Goal: Transaction & Acquisition: Purchase product/service

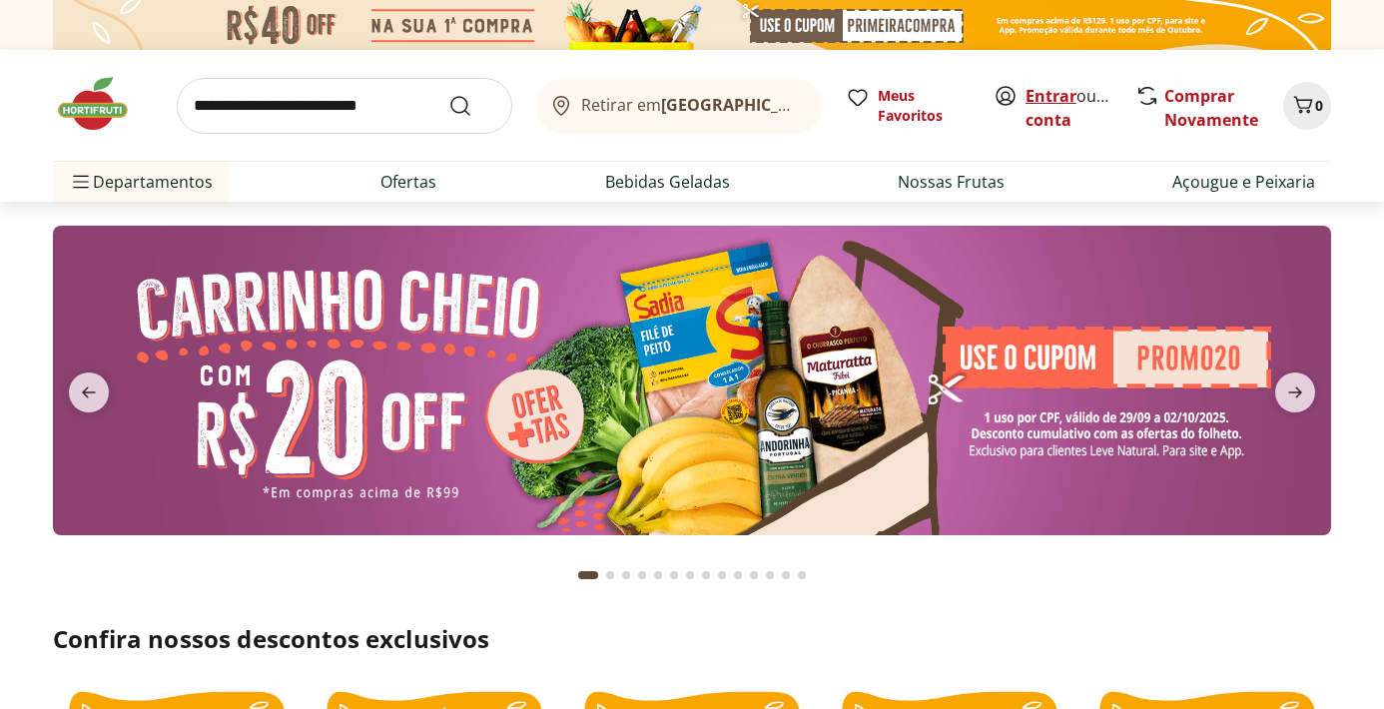
click at [1060, 99] on link "Entrar" at bounding box center [1051, 96] width 51 height 22
click at [391, 182] on link "Ofertas" at bounding box center [409, 182] width 56 height 24
select select "**********"
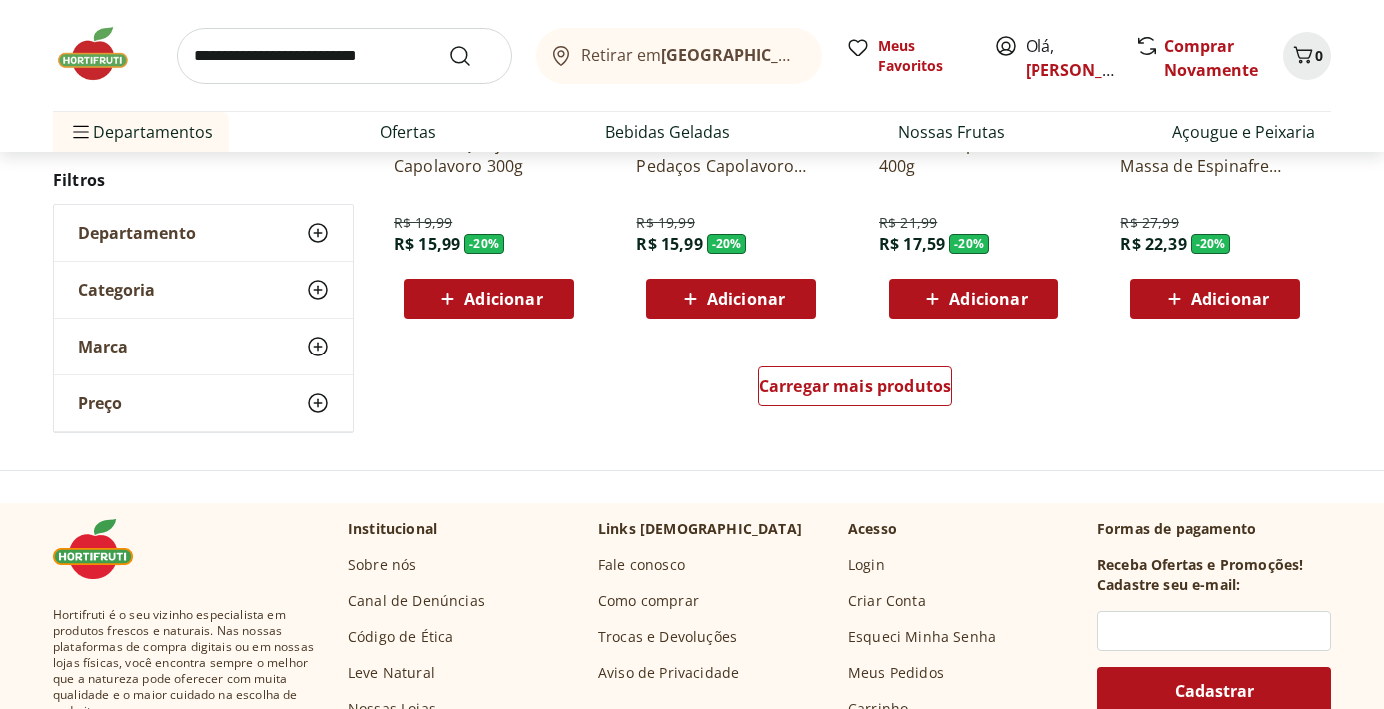
scroll to position [1326, 0]
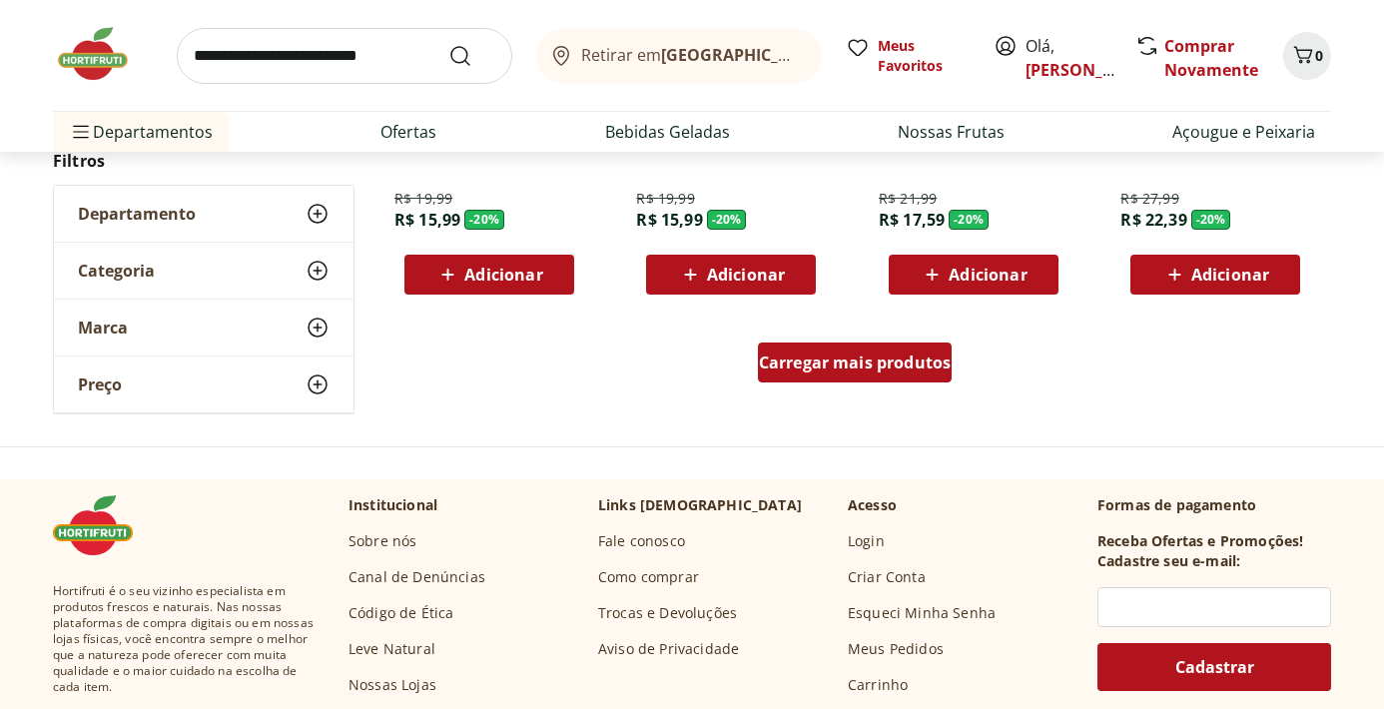
click at [859, 381] on div "Carregar mais produtos" at bounding box center [855, 363] width 195 height 40
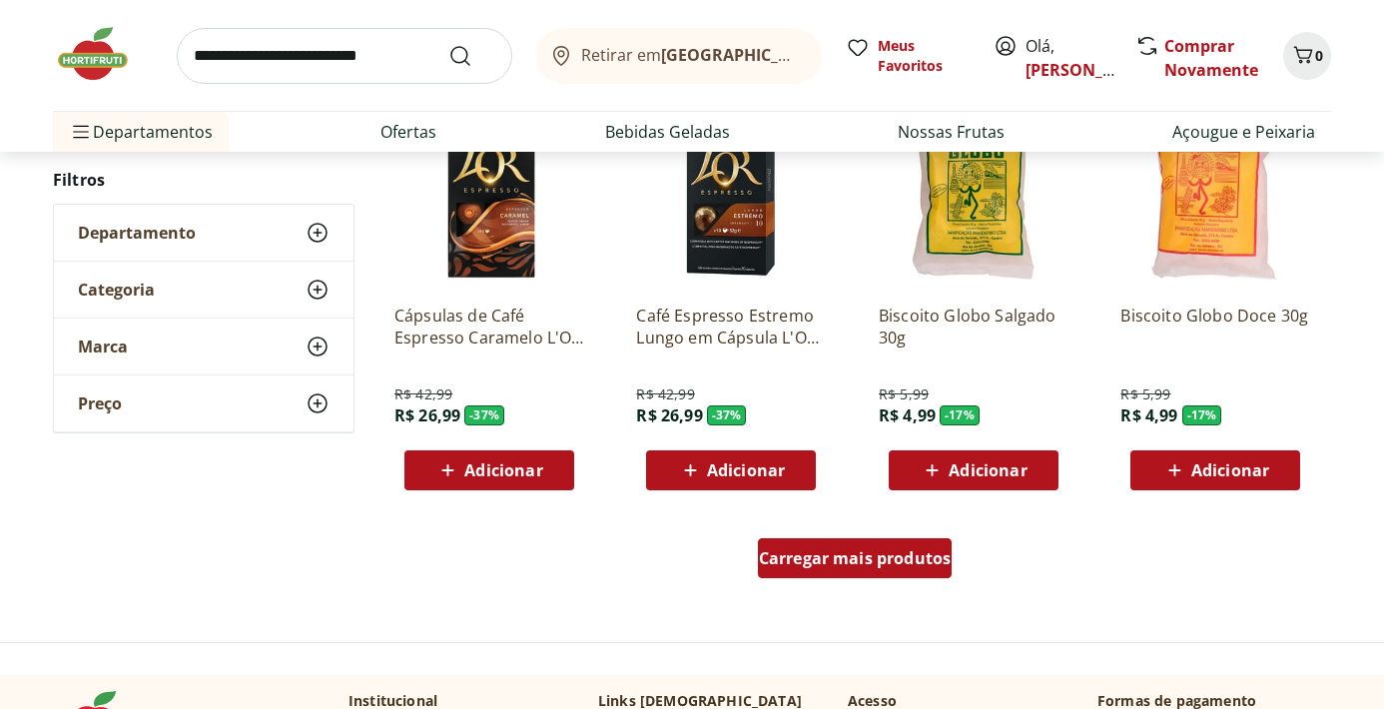
scroll to position [2483, 0]
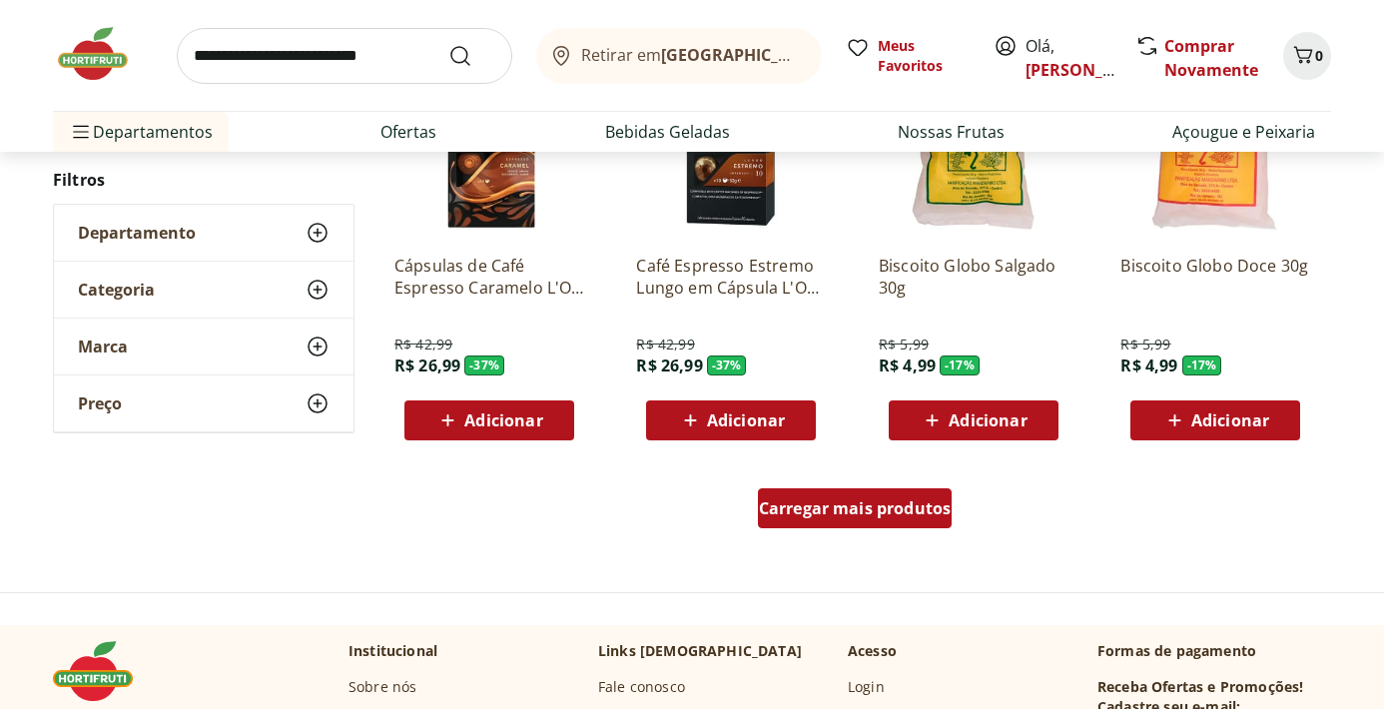
click at [825, 503] on span "Carregar mais produtos" at bounding box center [855, 508] width 193 height 16
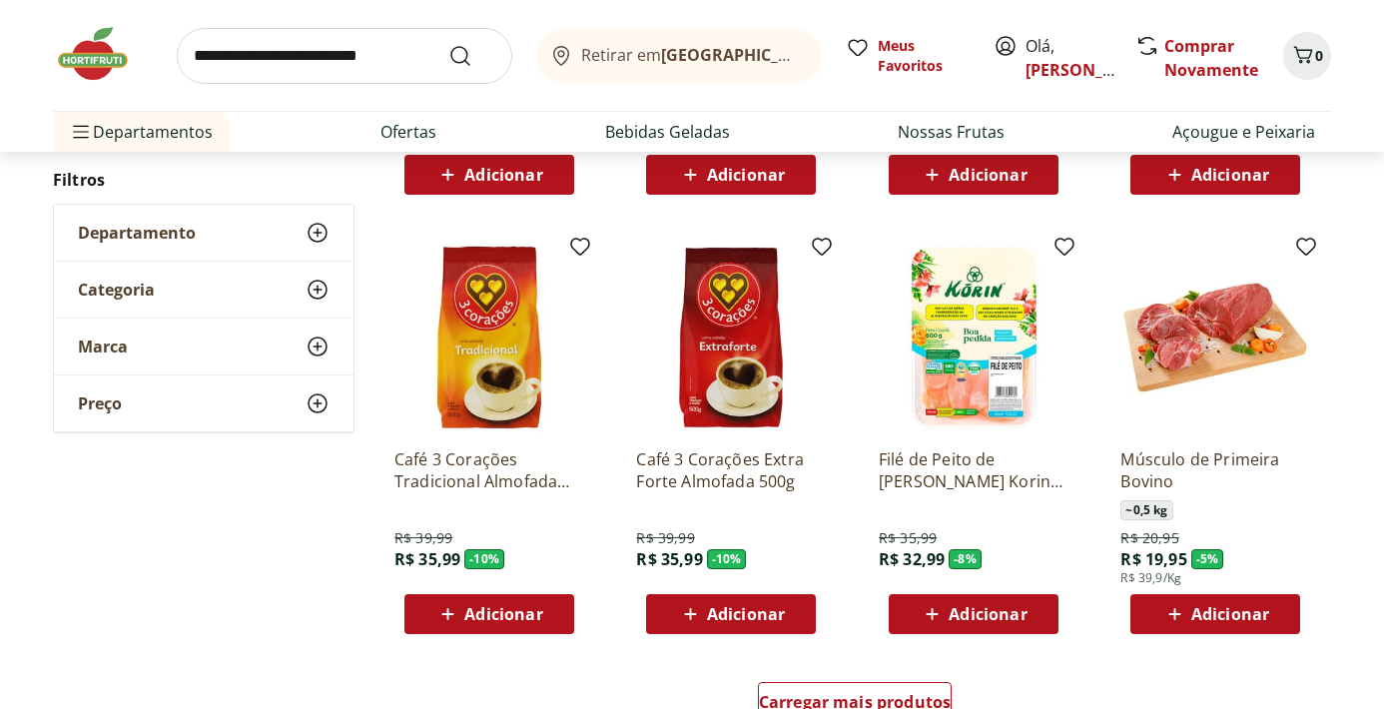
scroll to position [3596, 0]
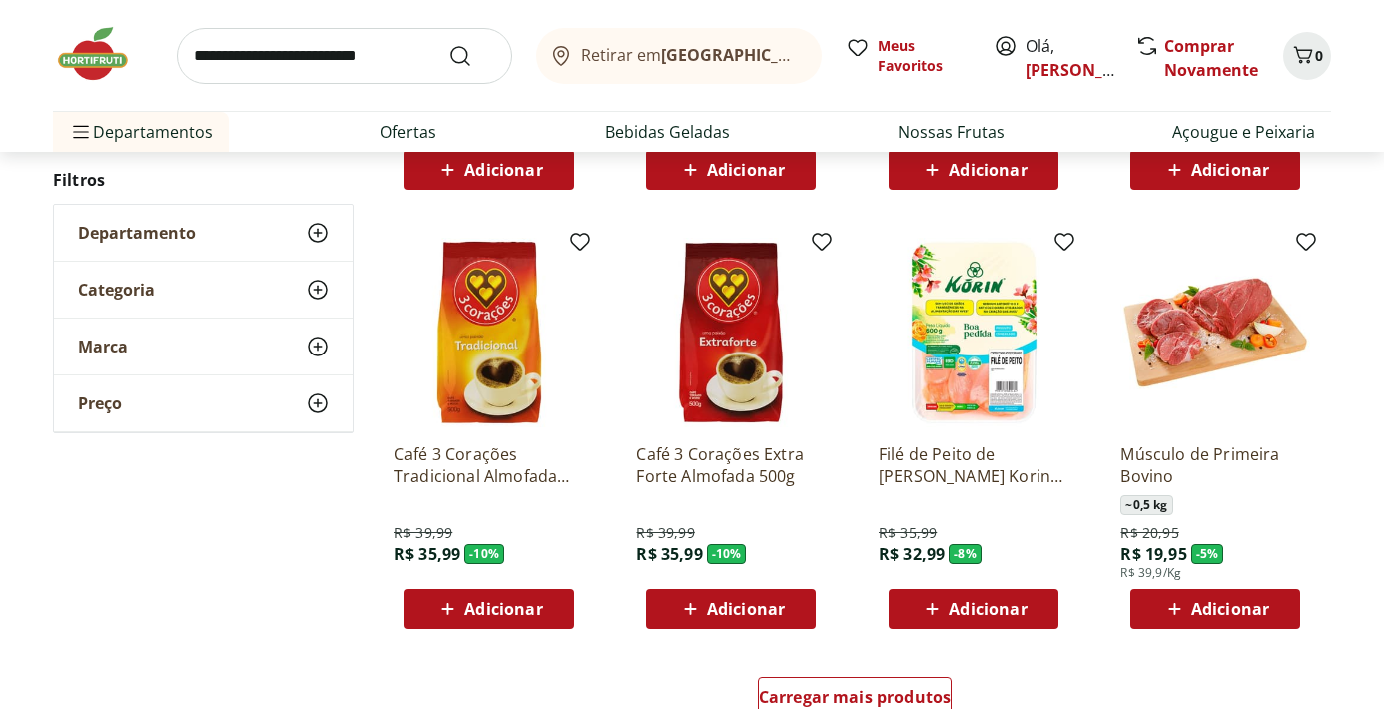
click at [1197, 614] on span "Adicionar" at bounding box center [1230, 609] width 78 height 16
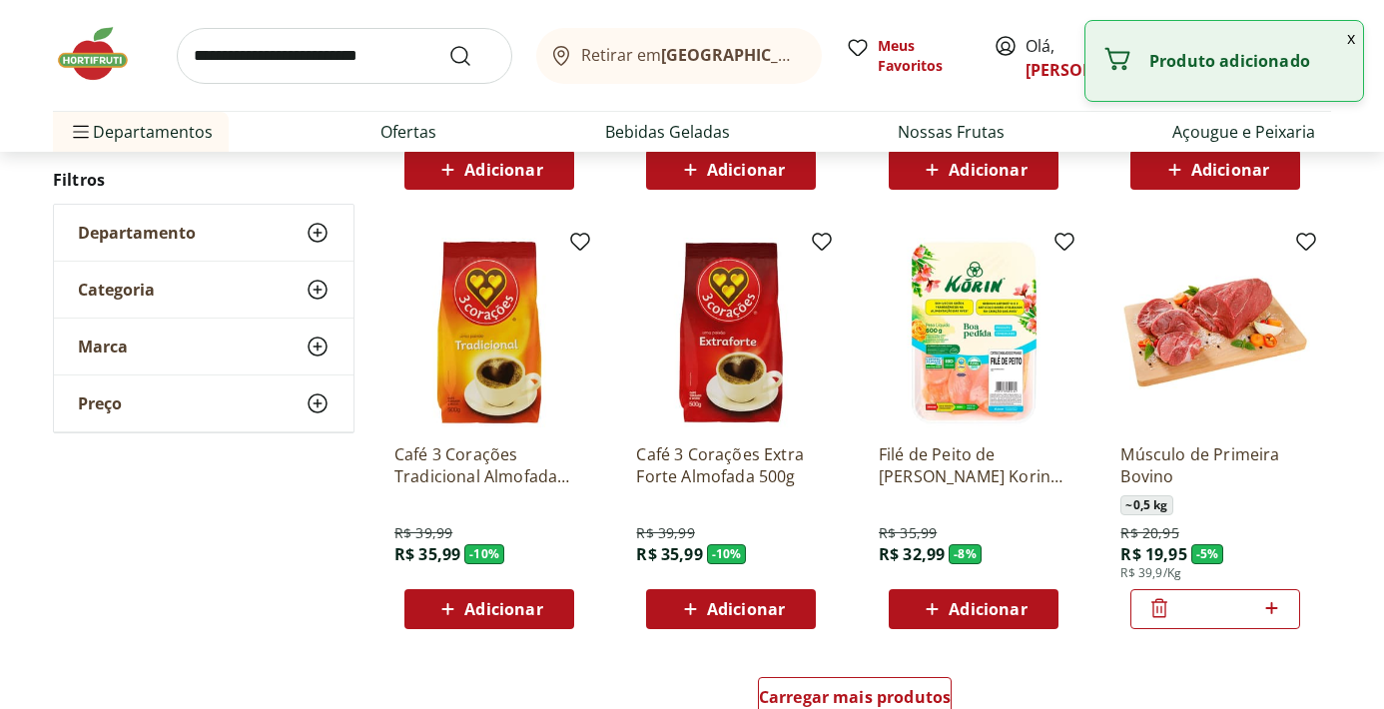
click at [1274, 607] on icon at bounding box center [1271, 608] width 25 height 24
type input "*"
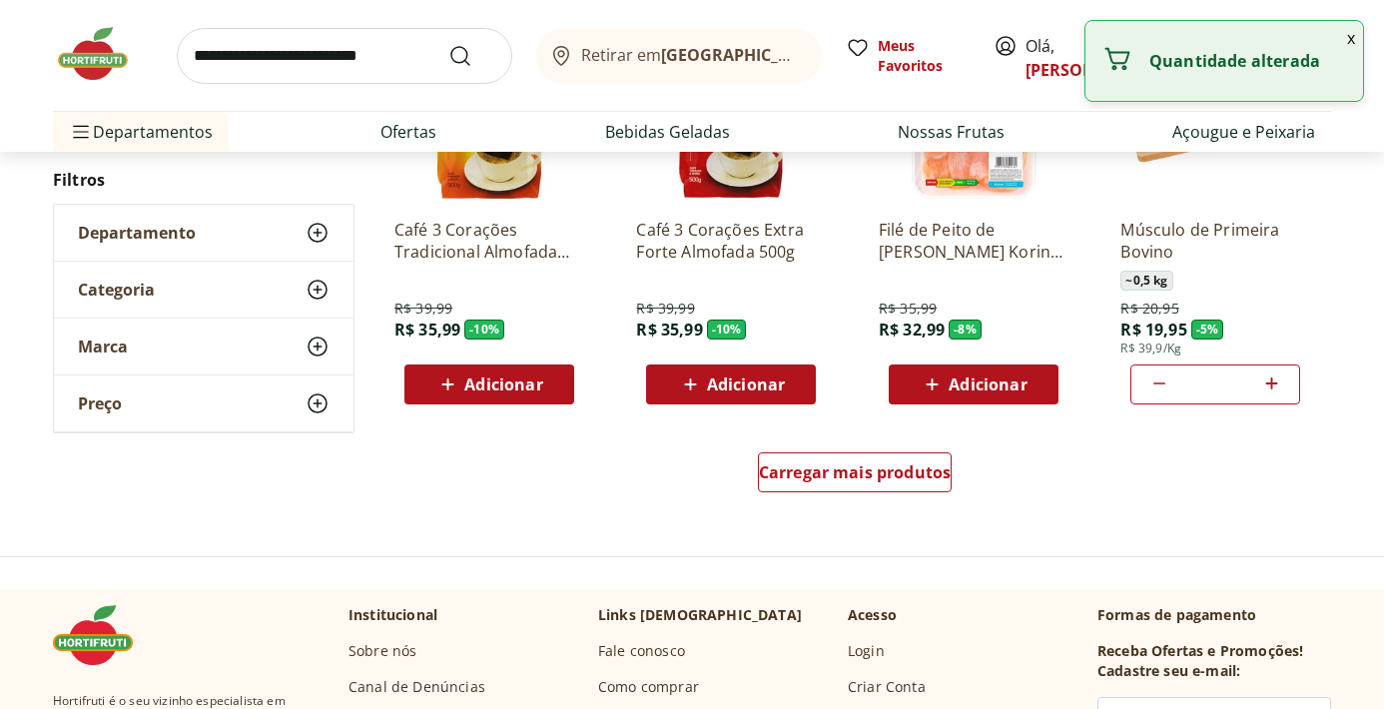
scroll to position [3877, 0]
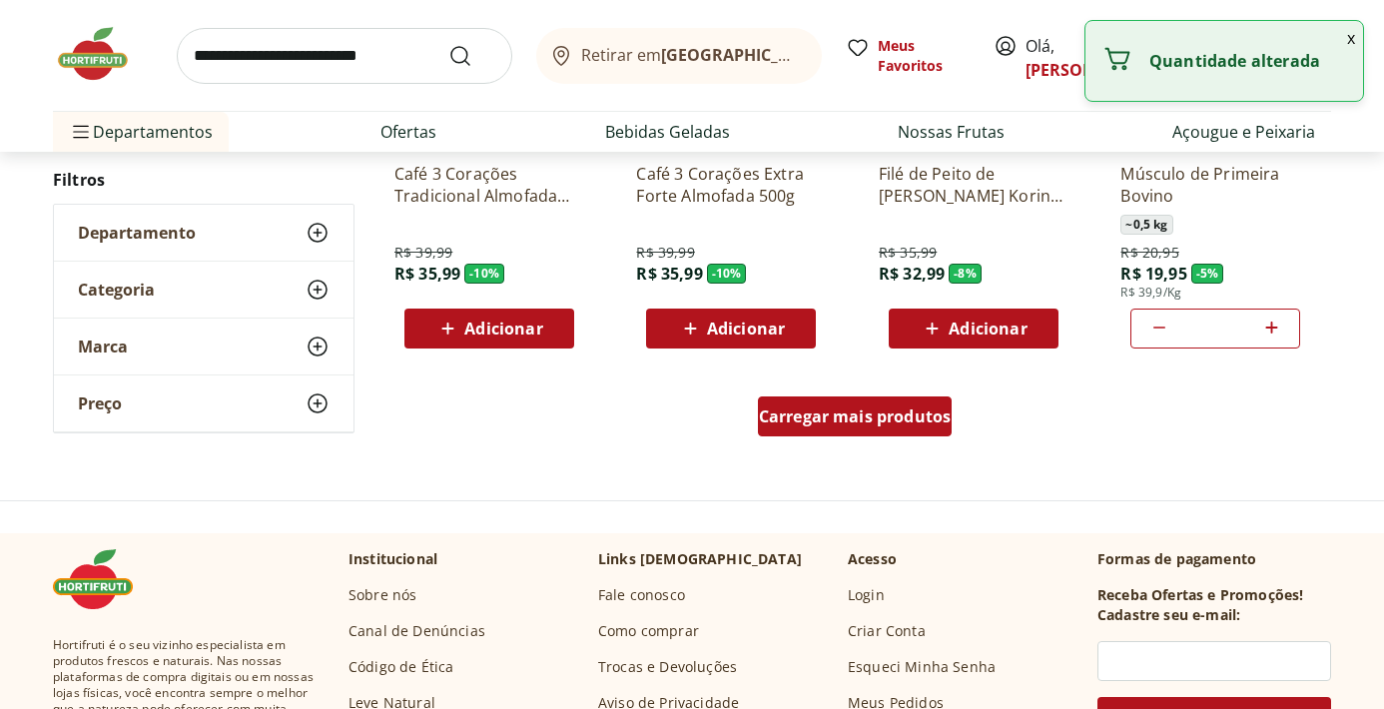
click at [840, 431] on div "Carregar mais produtos" at bounding box center [855, 416] width 195 height 40
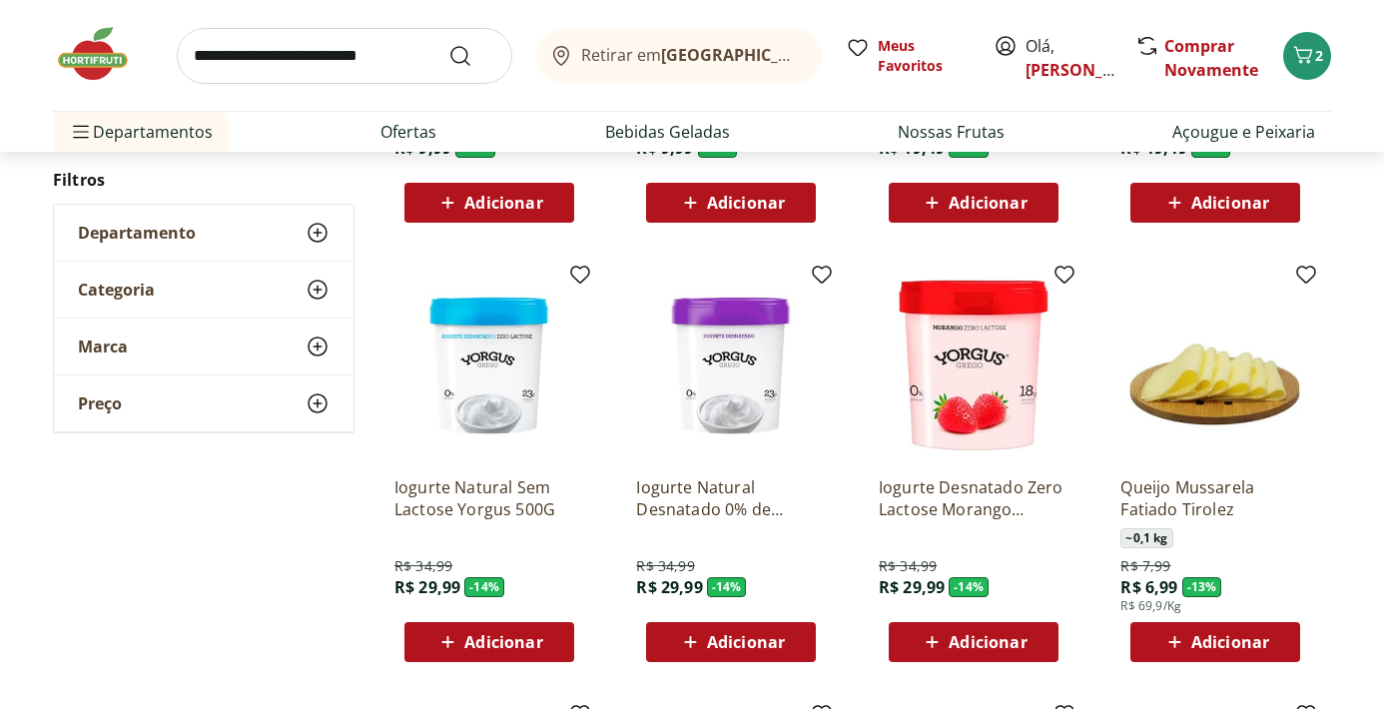
scroll to position [3039, 0]
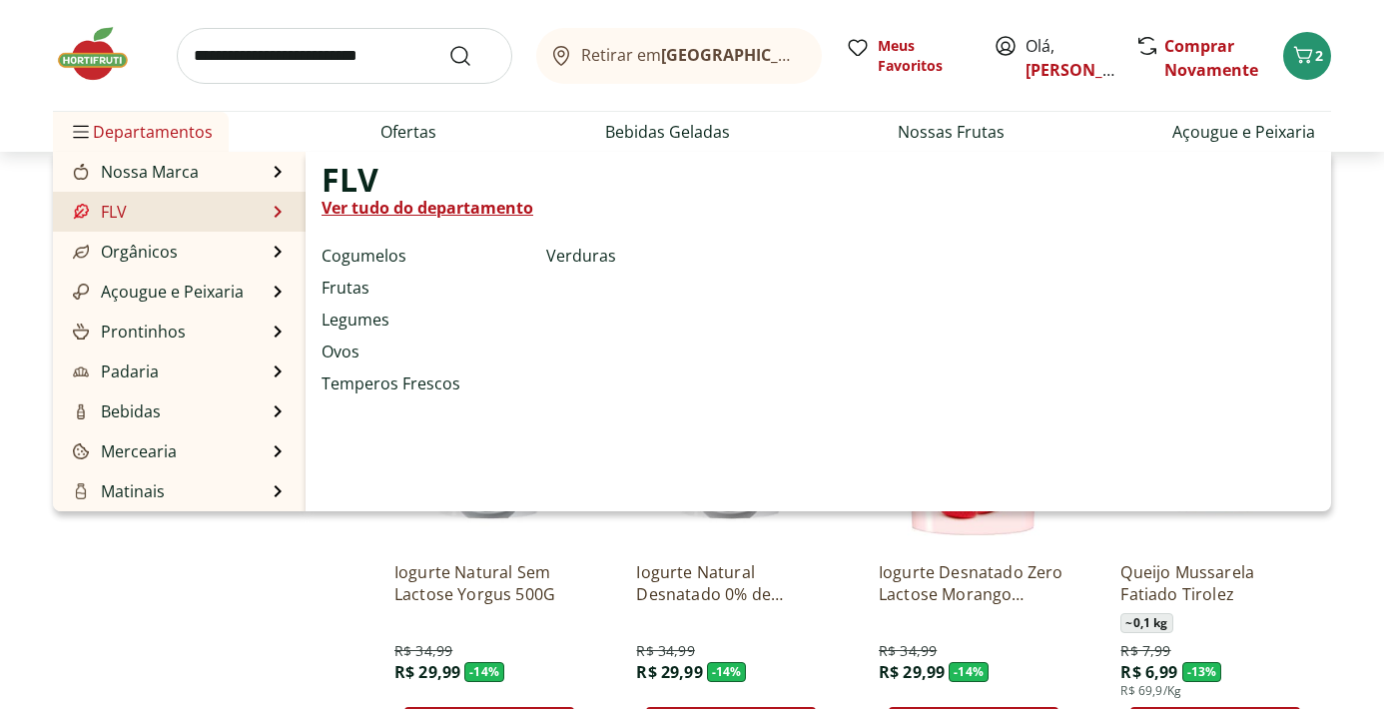
click at [449, 212] on link "Ver tudo do departamento" at bounding box center [428, 208] width 212 height 24
select select "**********"
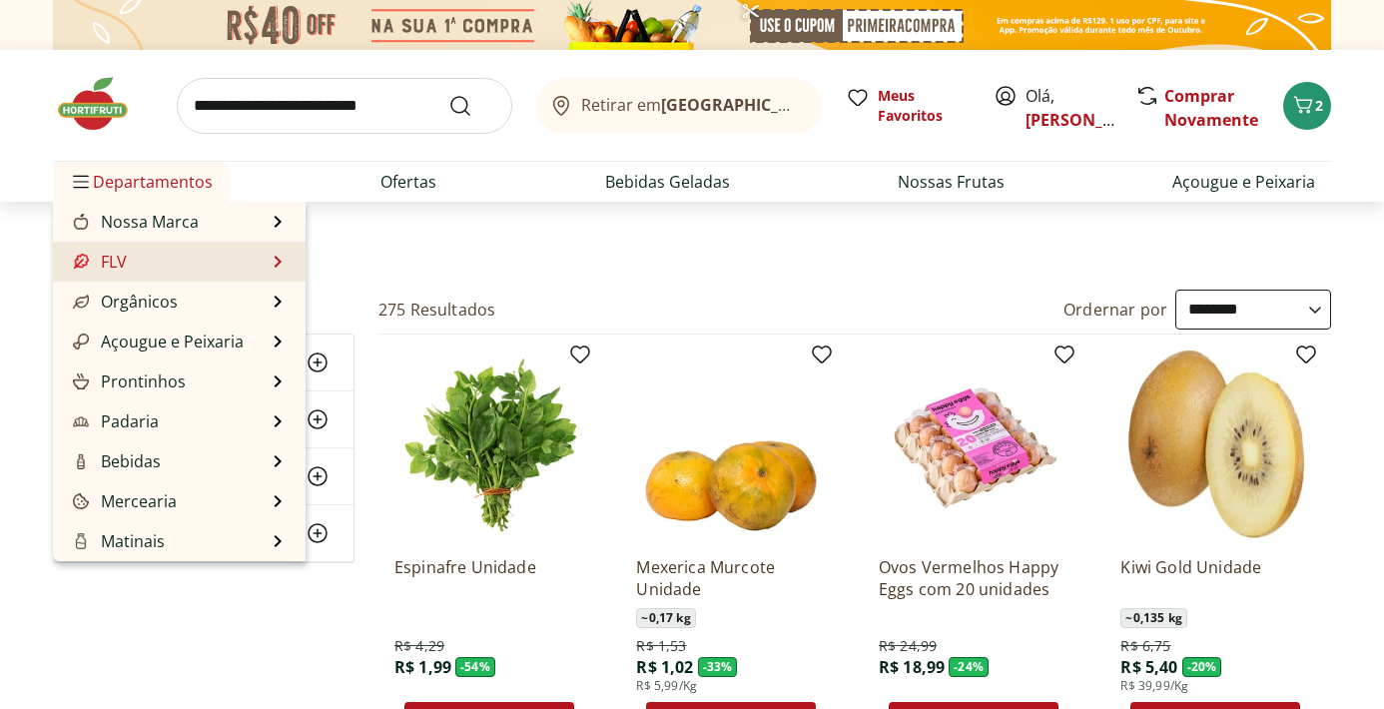
click at [114, 269] on link "FLV" at bounding box center [98, 262] width 58 height 24
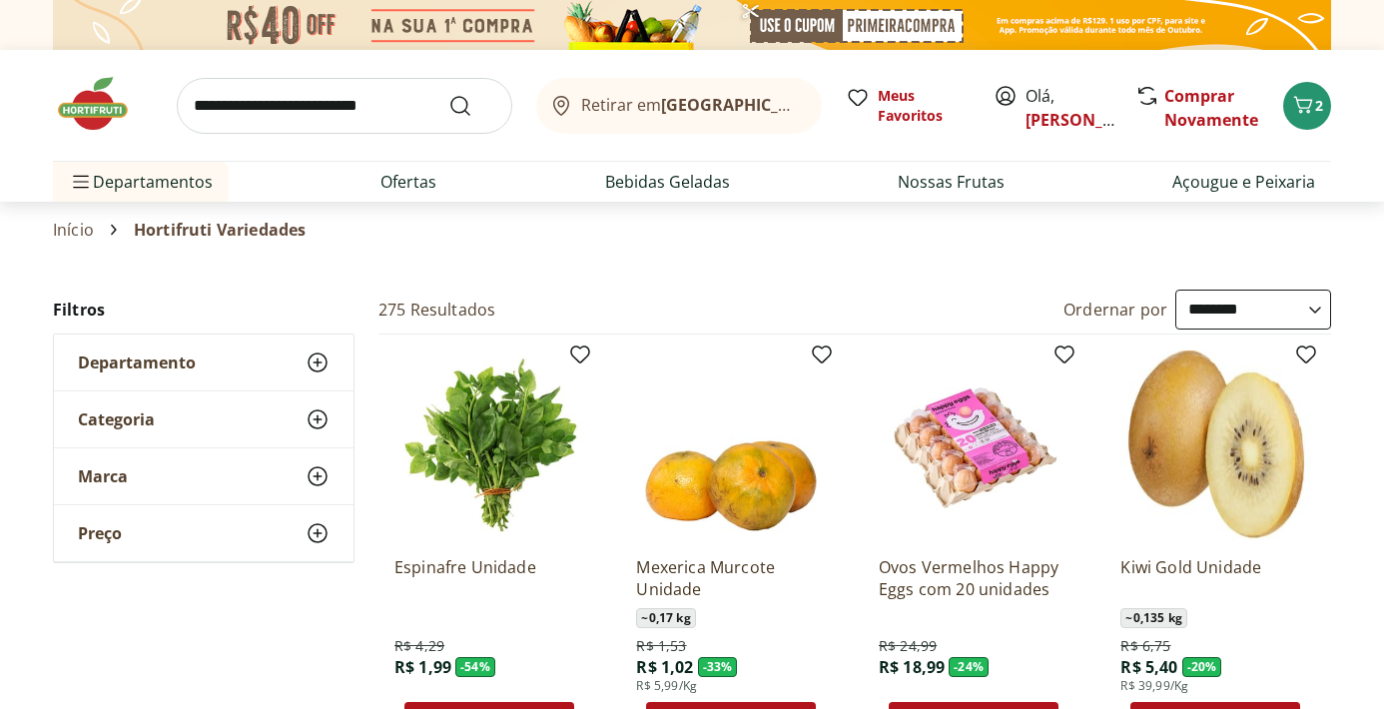
click at [298, 169] on ul "Departamentos Nossa Marca Nossa Marca Ver tudo do departamento Açougue & Peixar…" at bounding box center [692, 182] width 1278 height 40
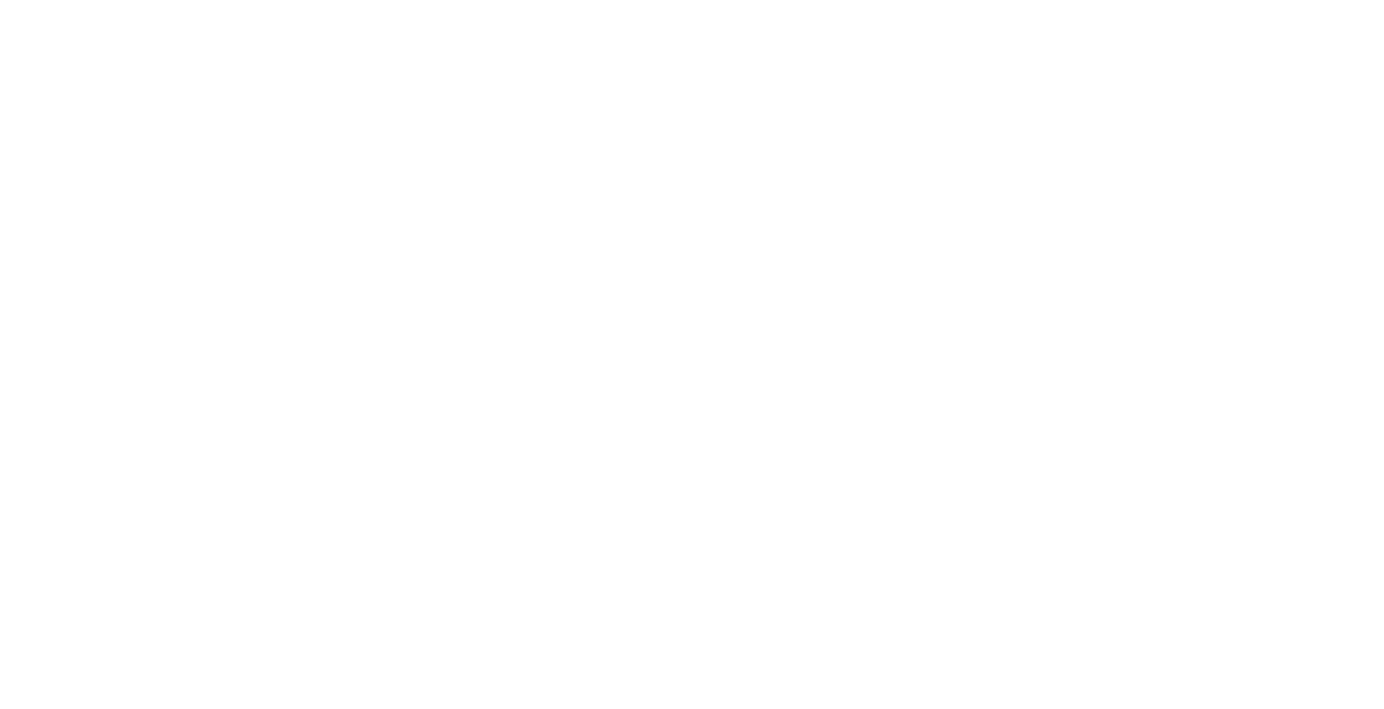
scroll to position [3039, 0]
select select "**********"
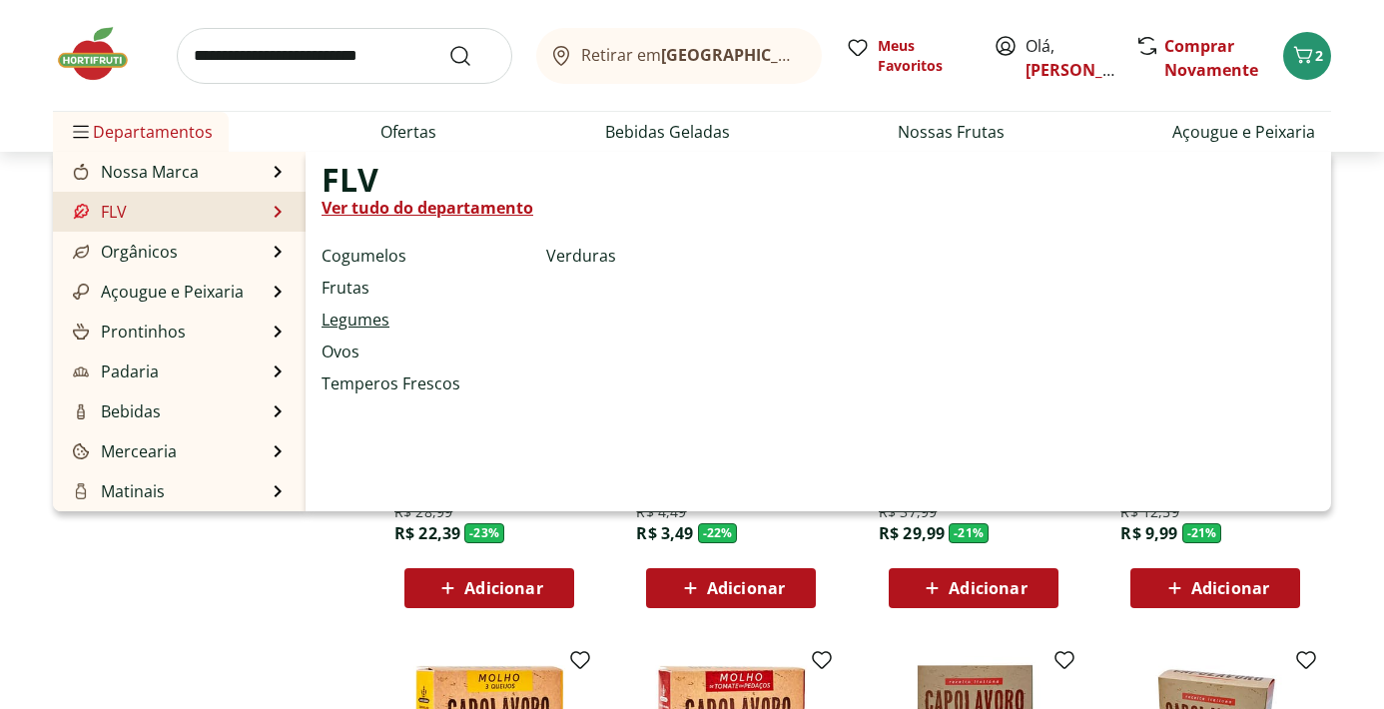
click at [365, 318] on link "Legumes" at bounding box center [356, 320] width 68 height 24
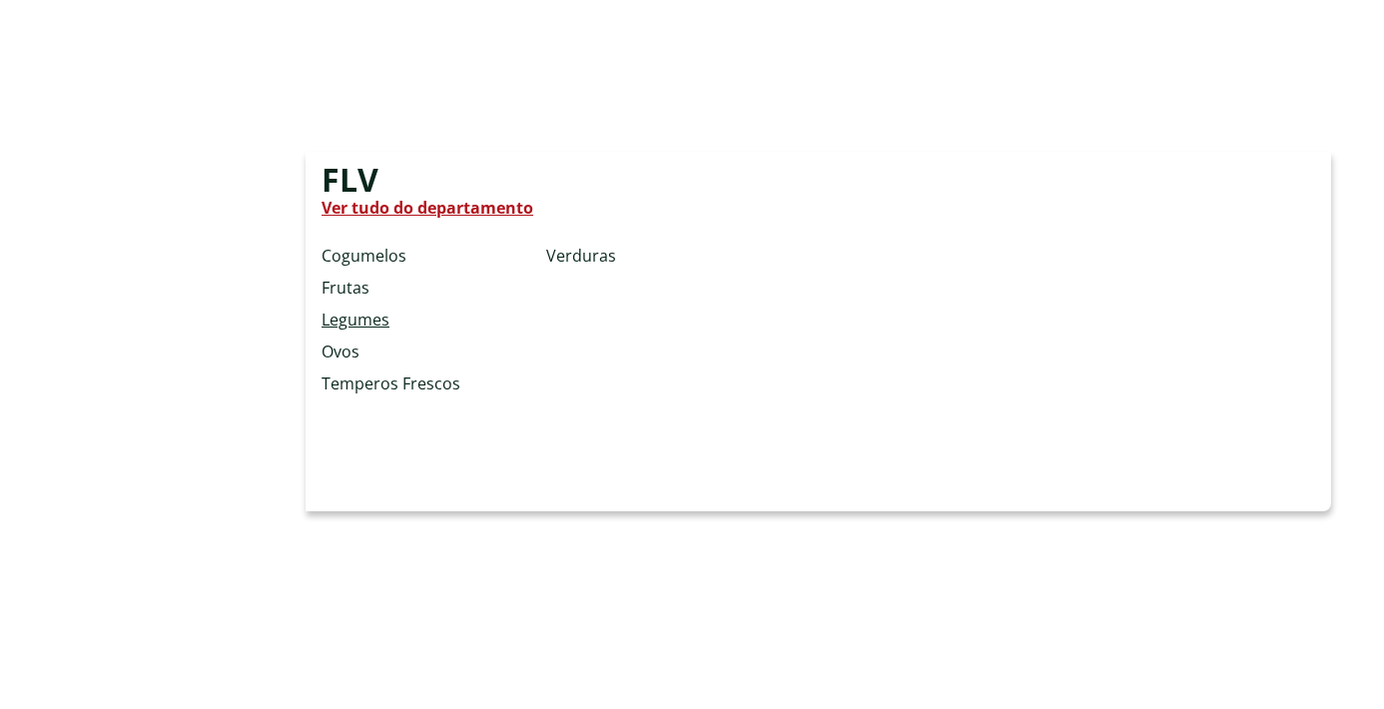
select select "**********"
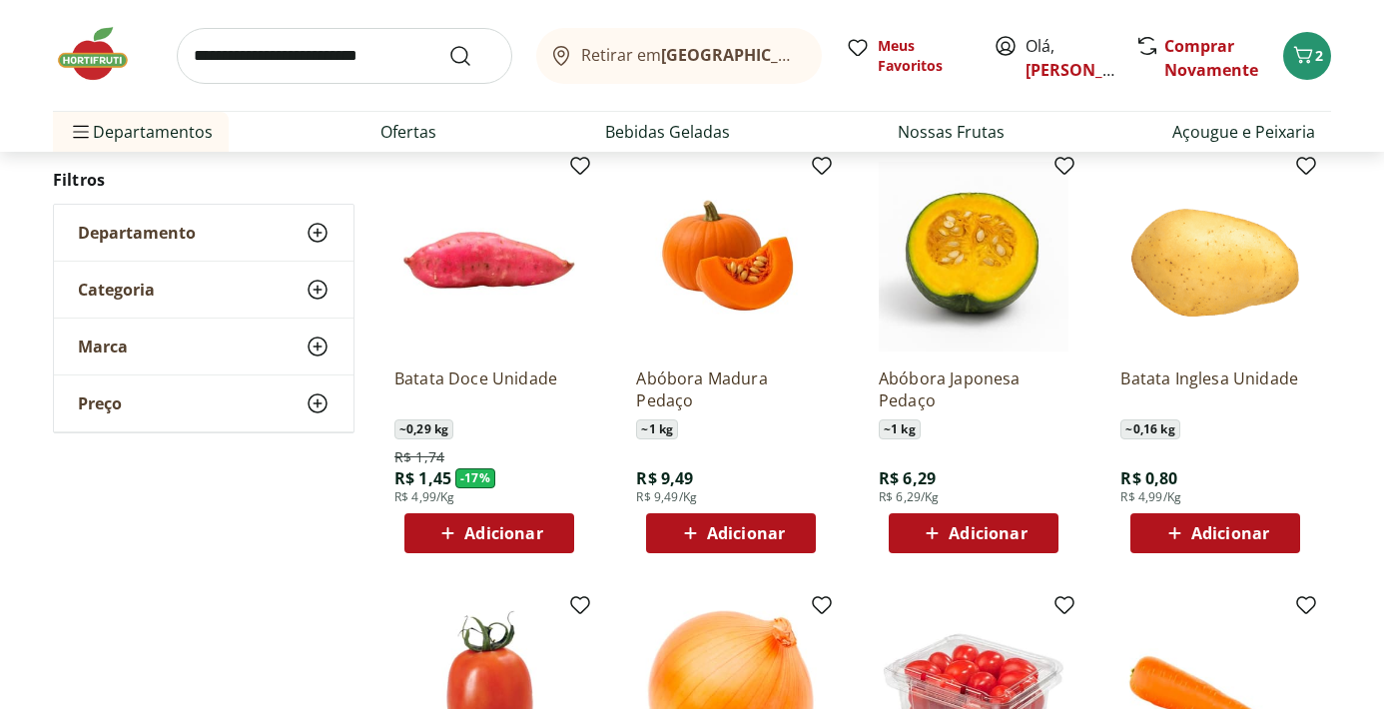
scroll to position [191, 0]
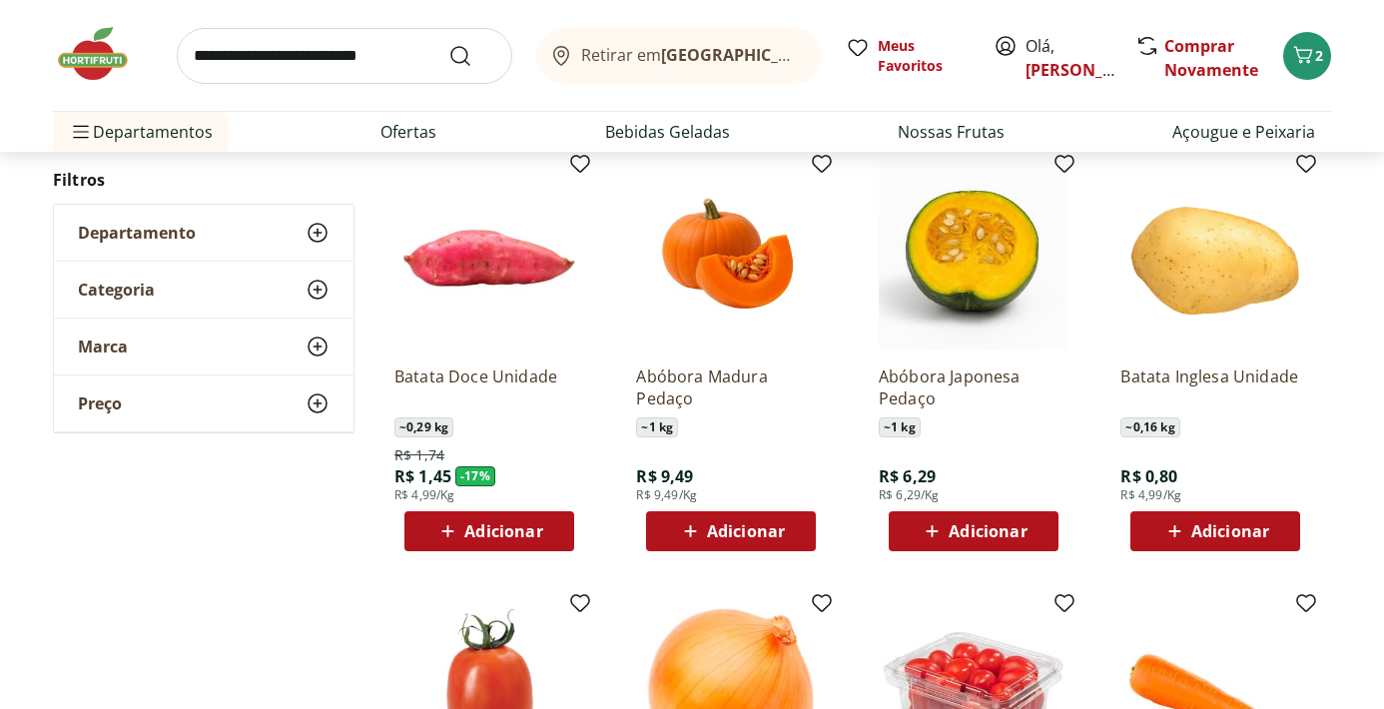
click at [1217, 536] on span "Adicionar" at bounding box center [1230, 531] width 78 height 16
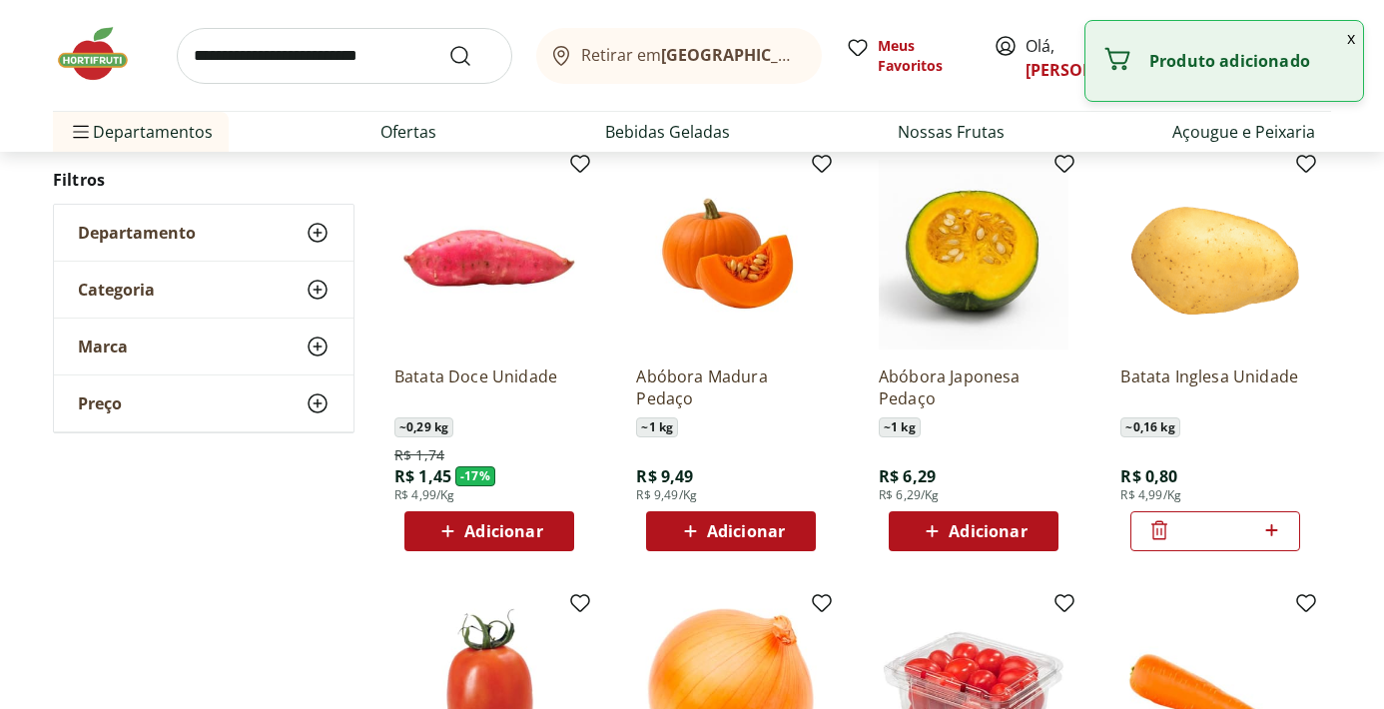
click at [1273, 531] on icon at bounding box center [1271, 530] width 25 height 24
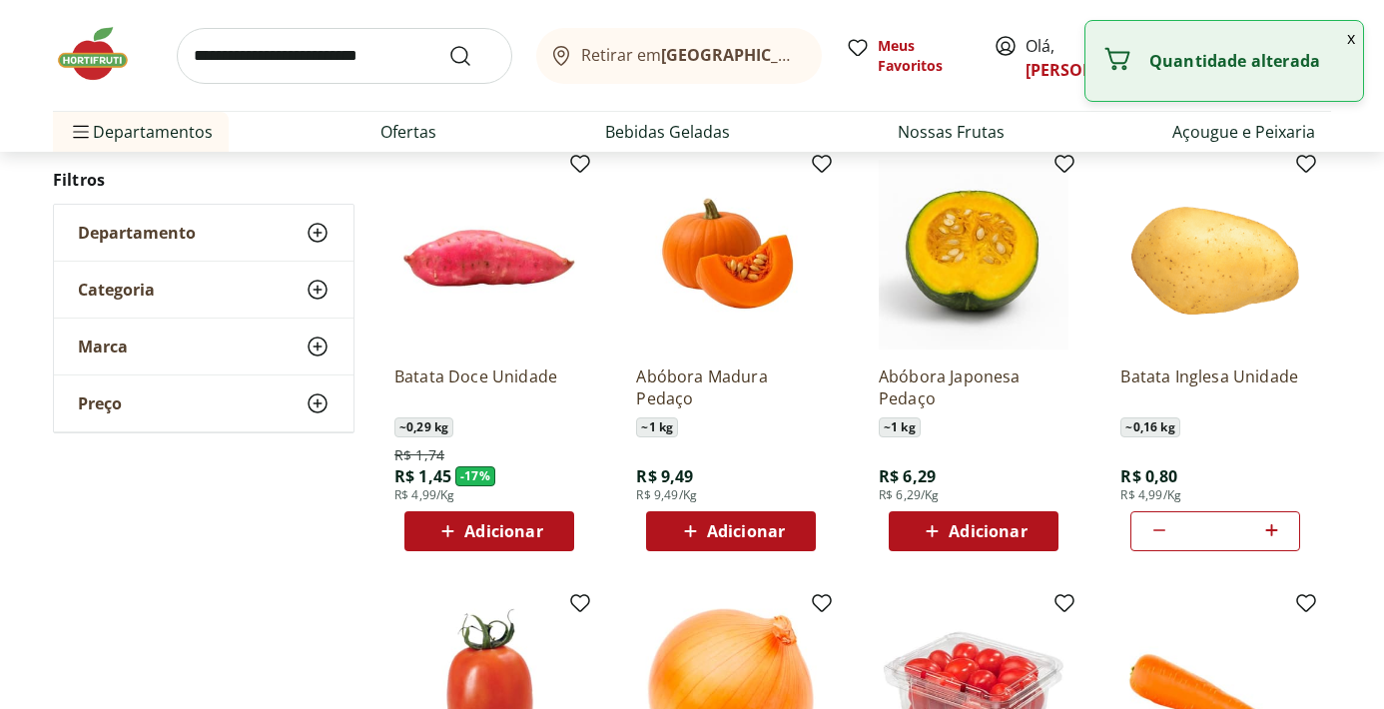
type input "*"
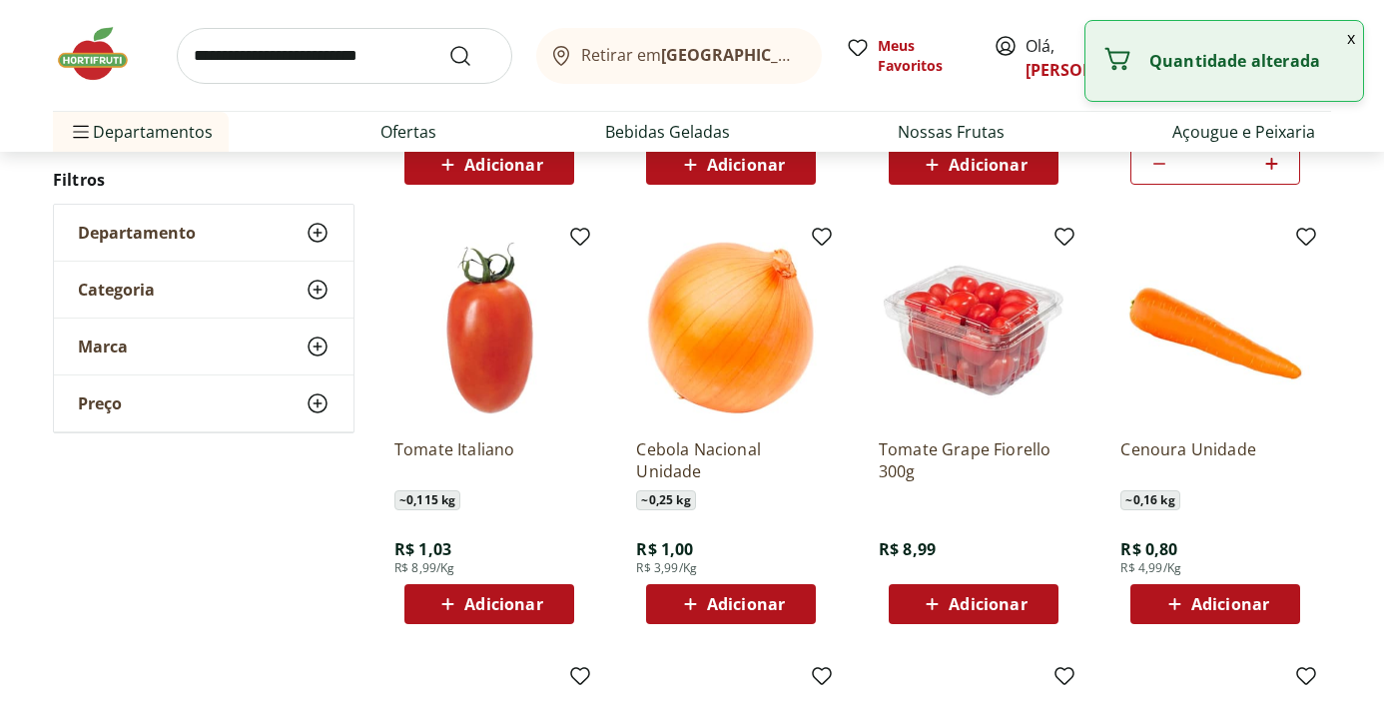
scroll to position [576, 0]
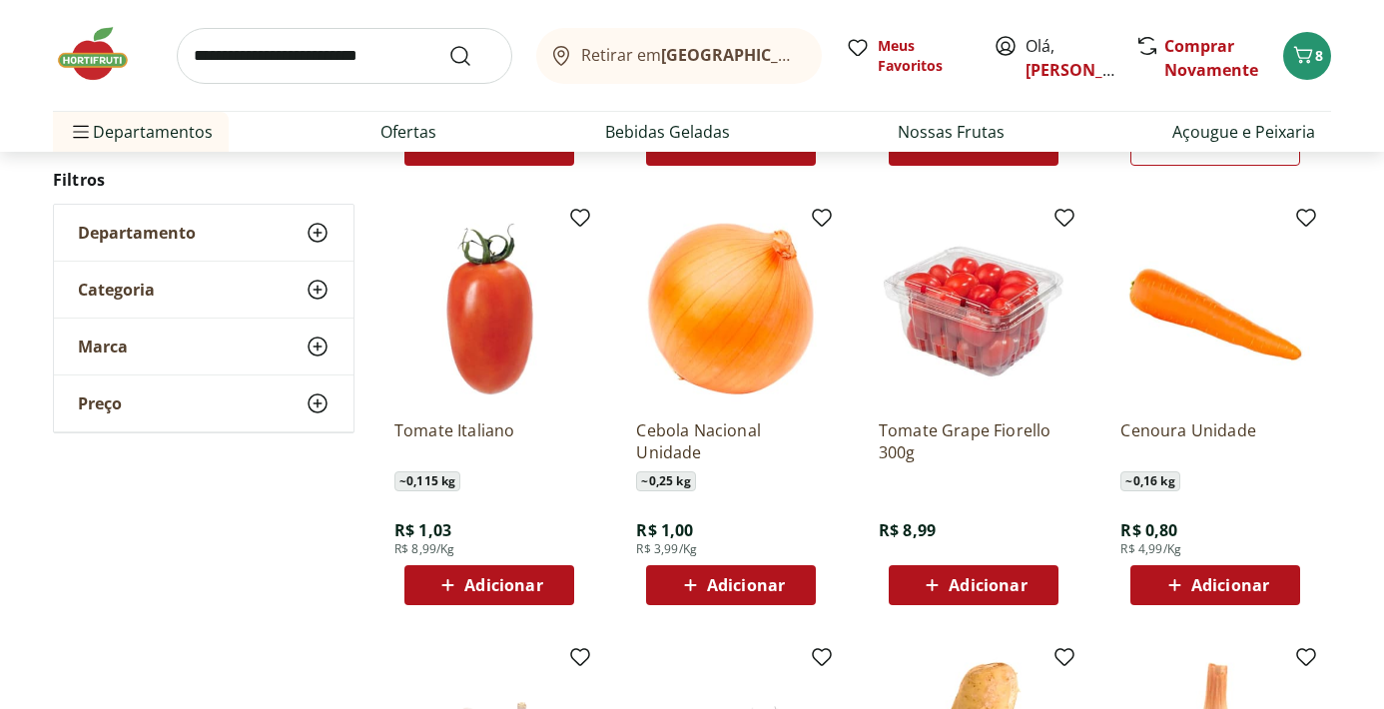
click at [472, 585] on span "Adicionar" at bounding box center [503, 585] width 78 height 16
click at [543, 583] on icon at bounding box center [545, 584] width 12 height 12
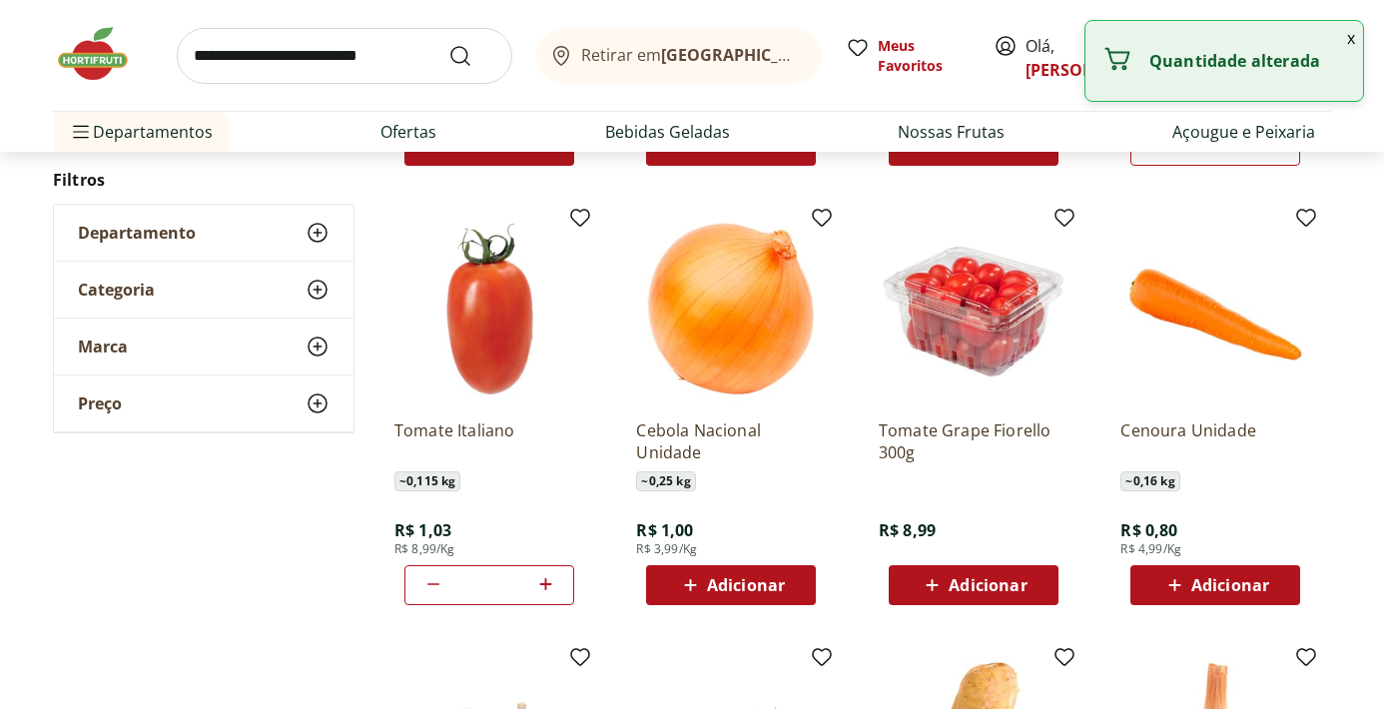
click at [543, 583] on icon at bounding box center [545, 584] width 12 height 12
type input "*"
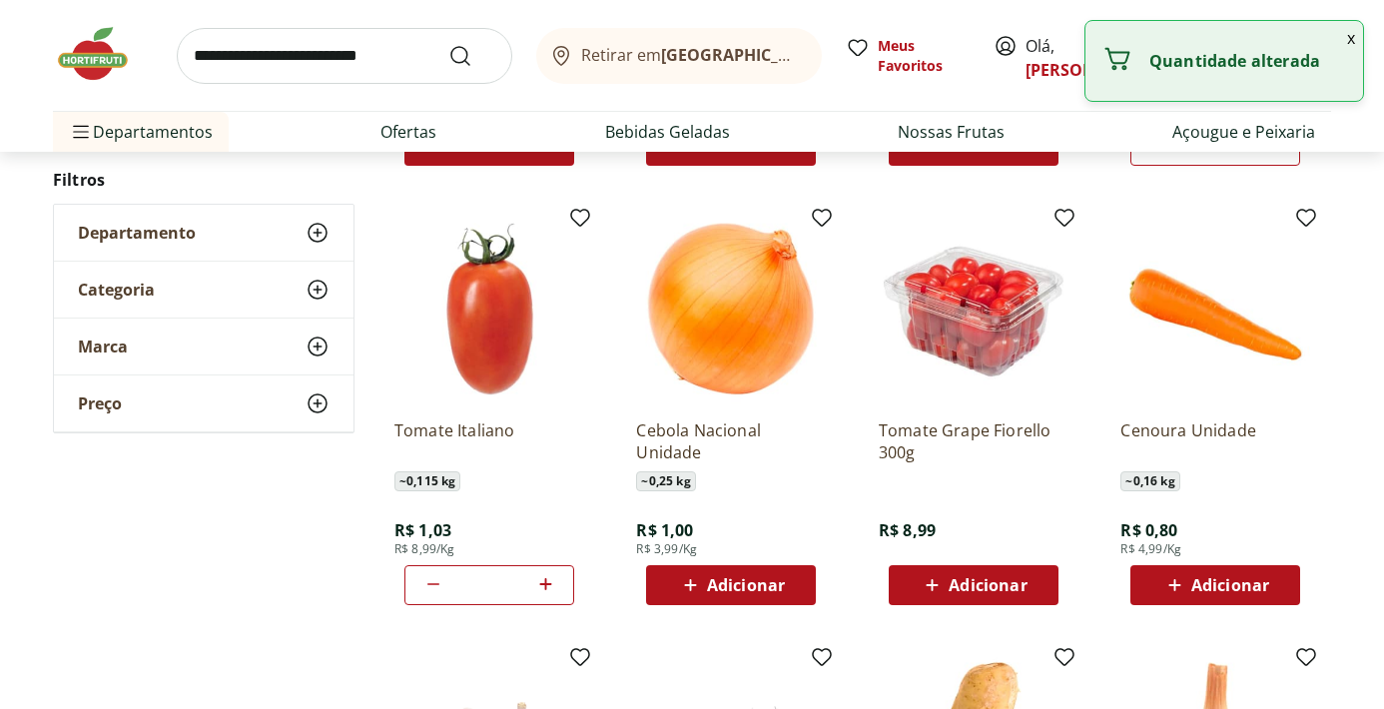
click at [711, 582] on span "Adicionar" at bounding box center [746, 585] width 78 height 16
click at [795, 583] on icon at bounding box center [787, 584] width 25 height 24
type input "*"
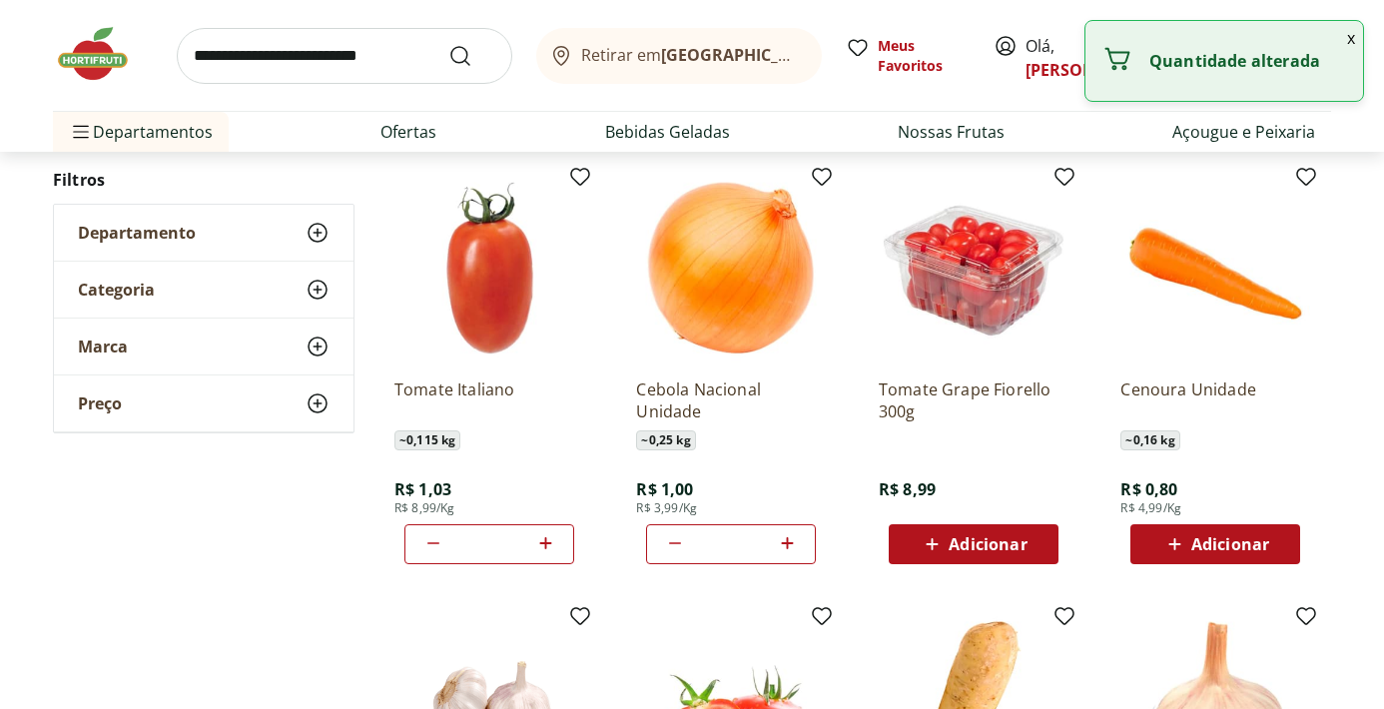
scroll to position [629, 0]
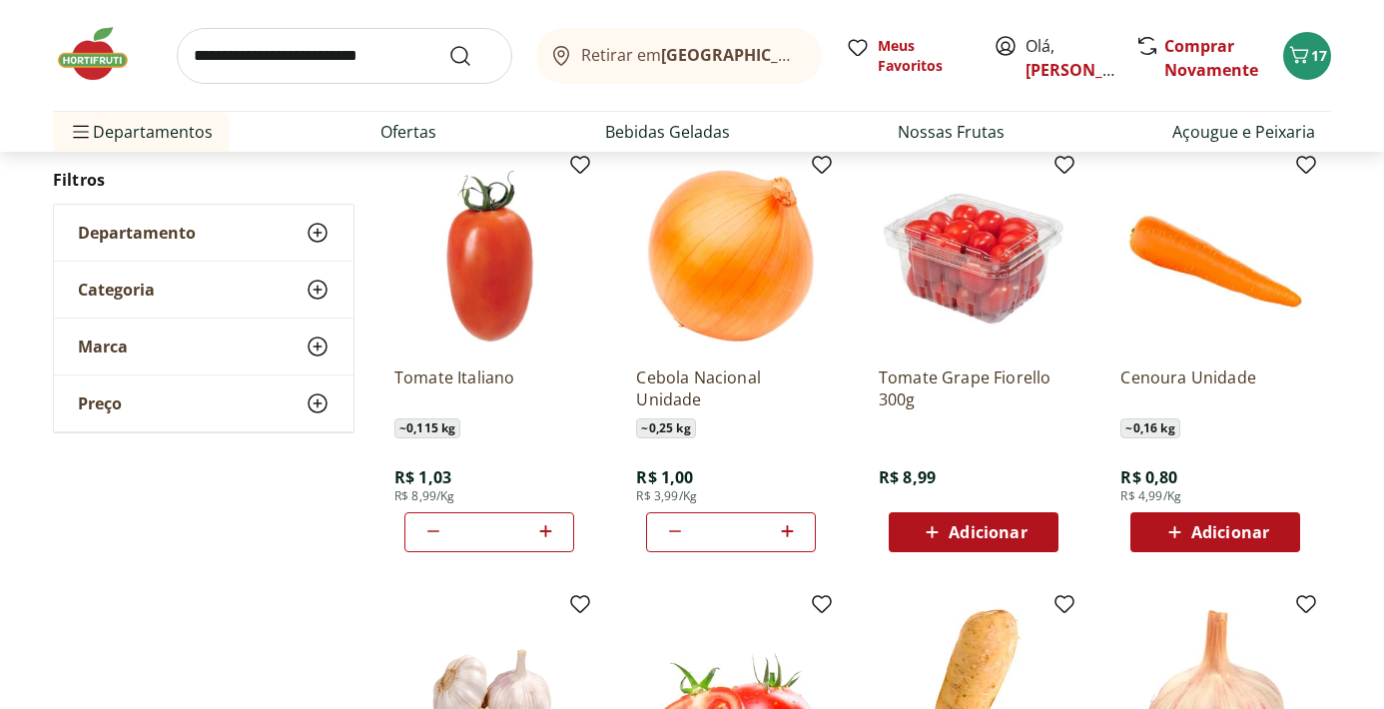
click at [1256, 530] on span "Adicionar" at bounding box center [1230, 532] width 78 height 16
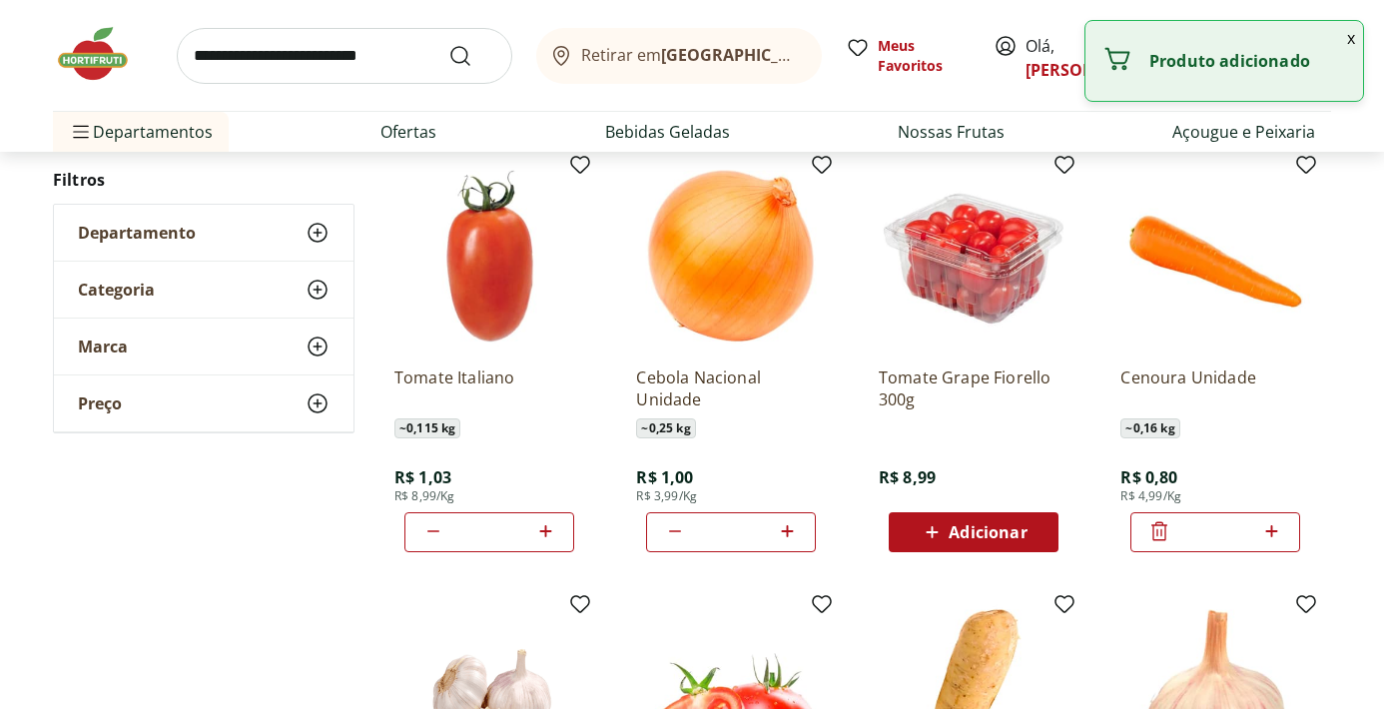
click at [1277, 535] on icon at bounding box center [1271, 531] width 25 height 24
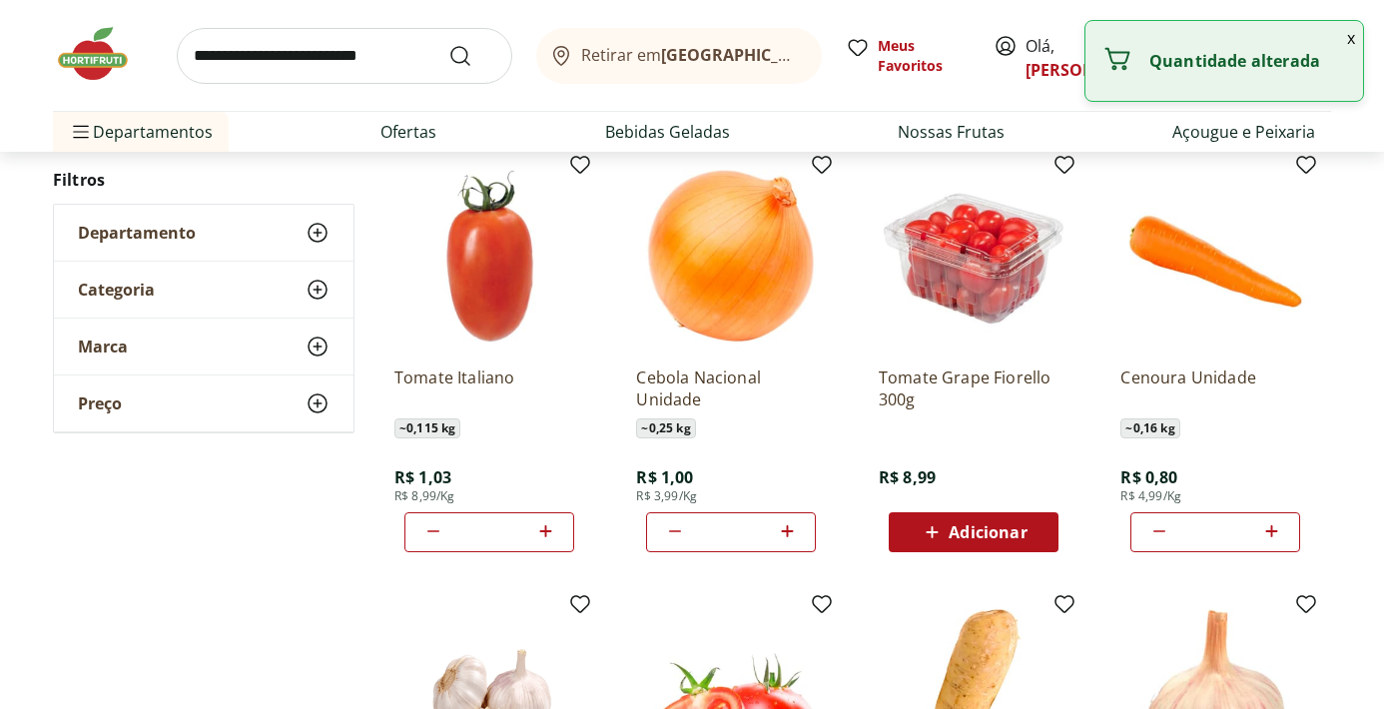
type input "*"
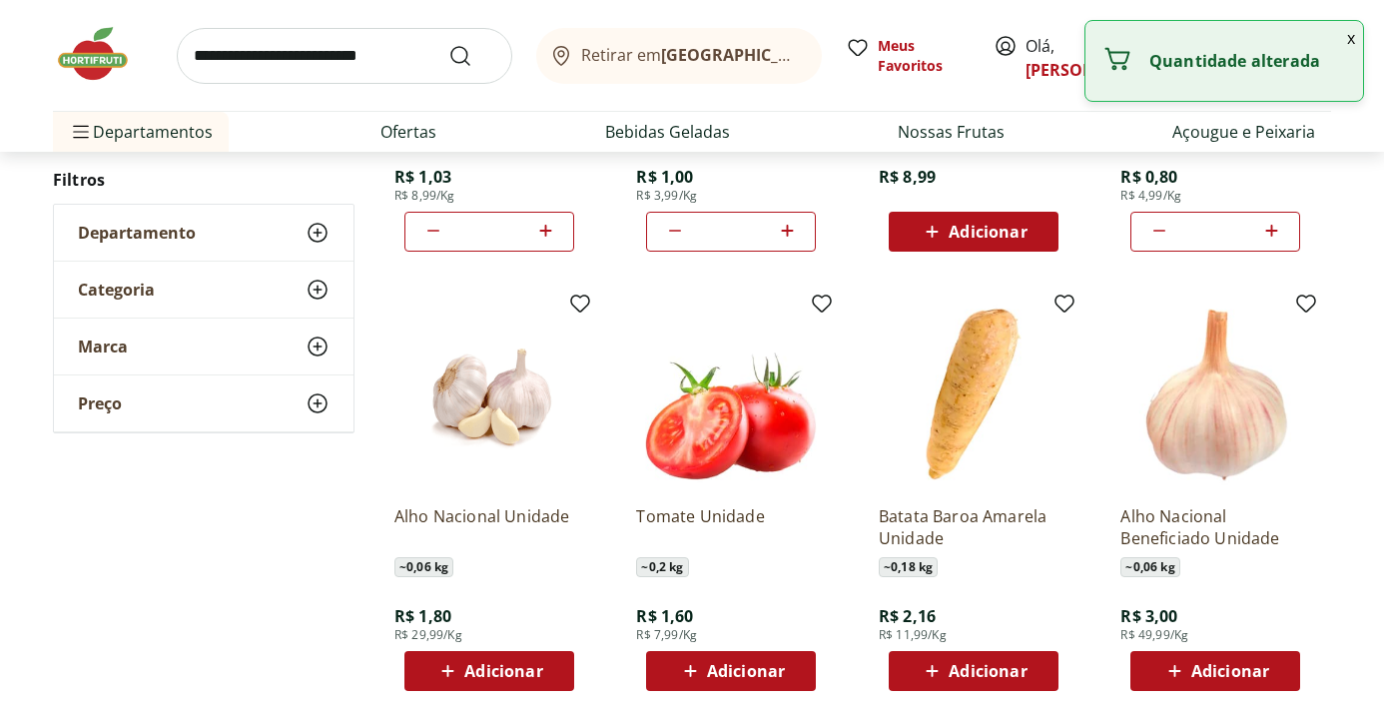
scroll to position [968, 0]
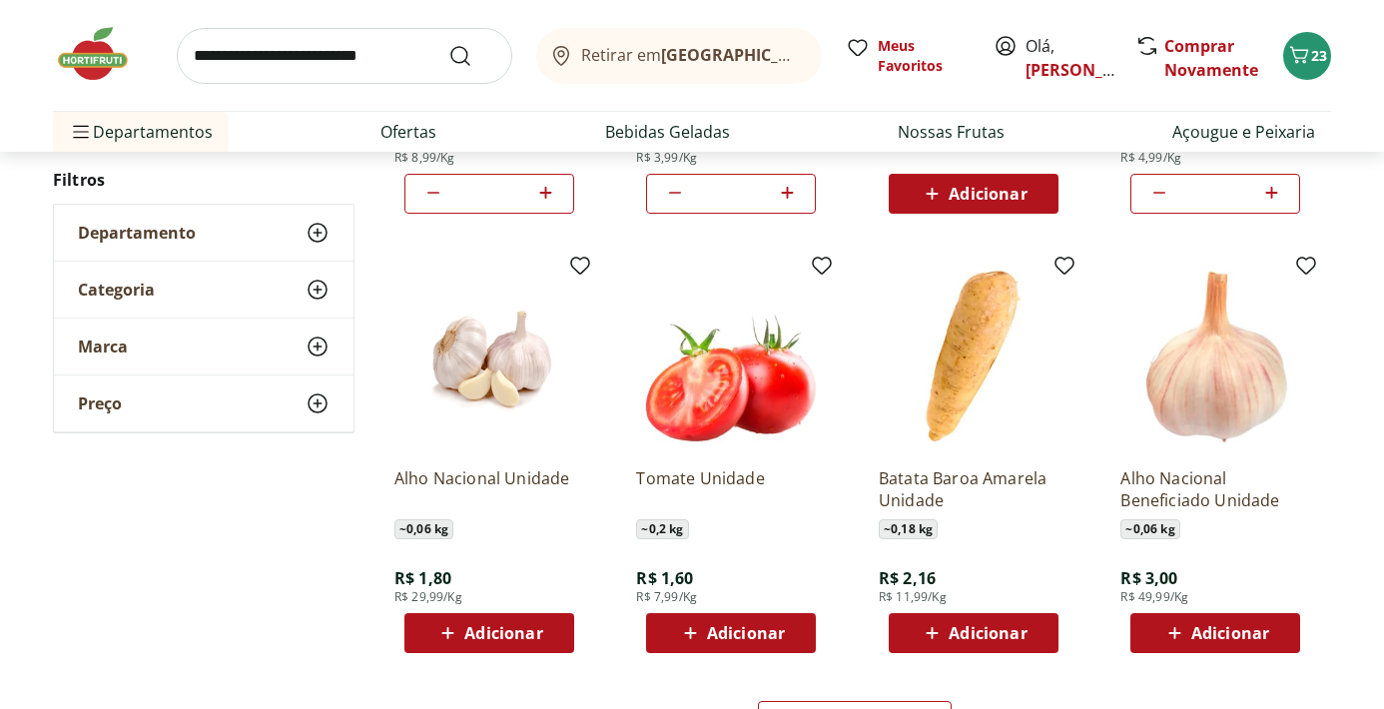
click at [536, 633] on span "Adicionar" at bounding box center [503, 633] width 78 height 16
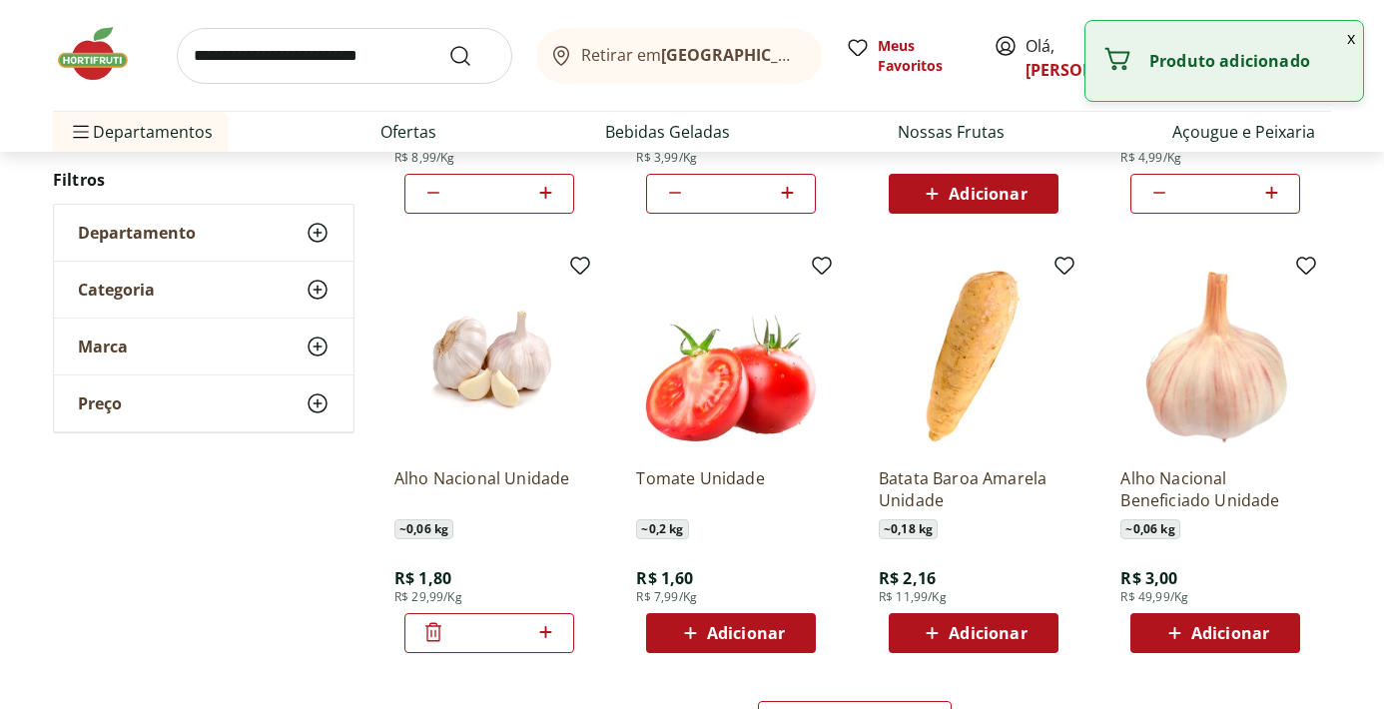
click at [554, 633] on icon at bounding box center [545, 632] width 25 height 24
type input "*"
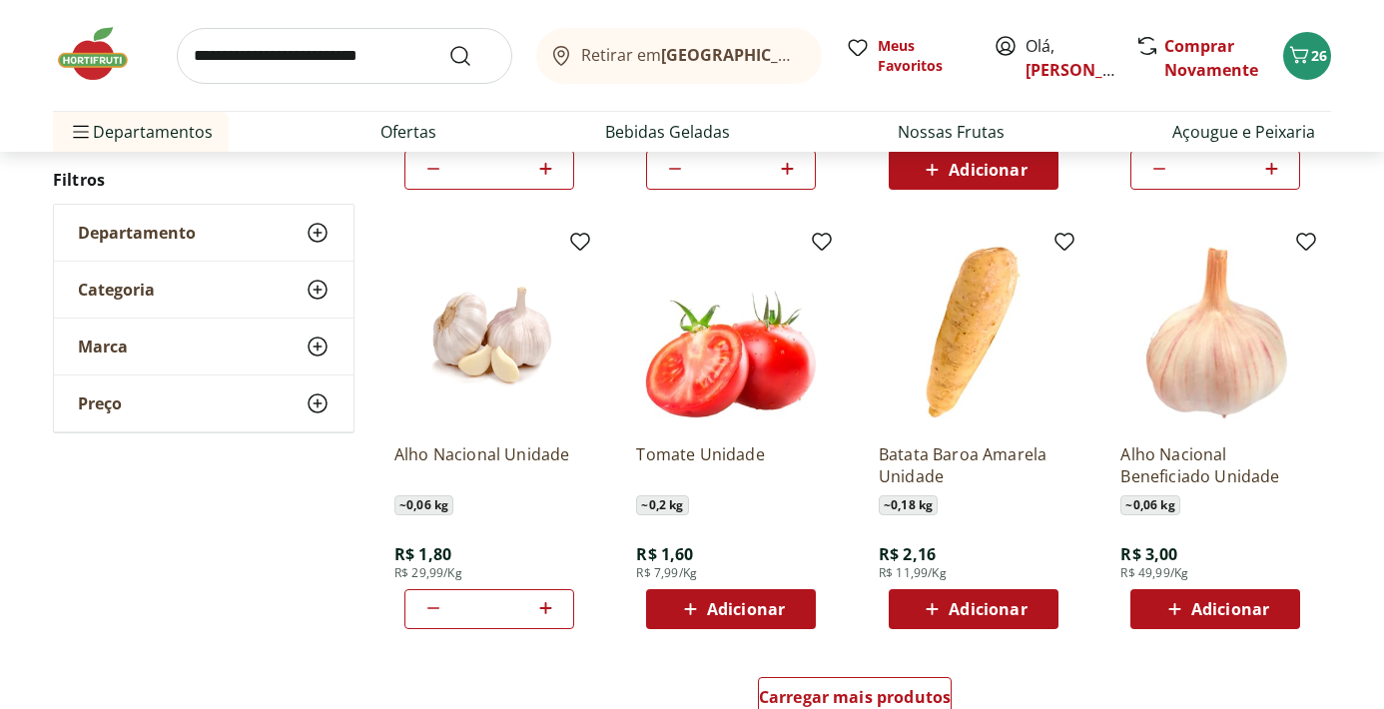
scroll to position [993, 0]
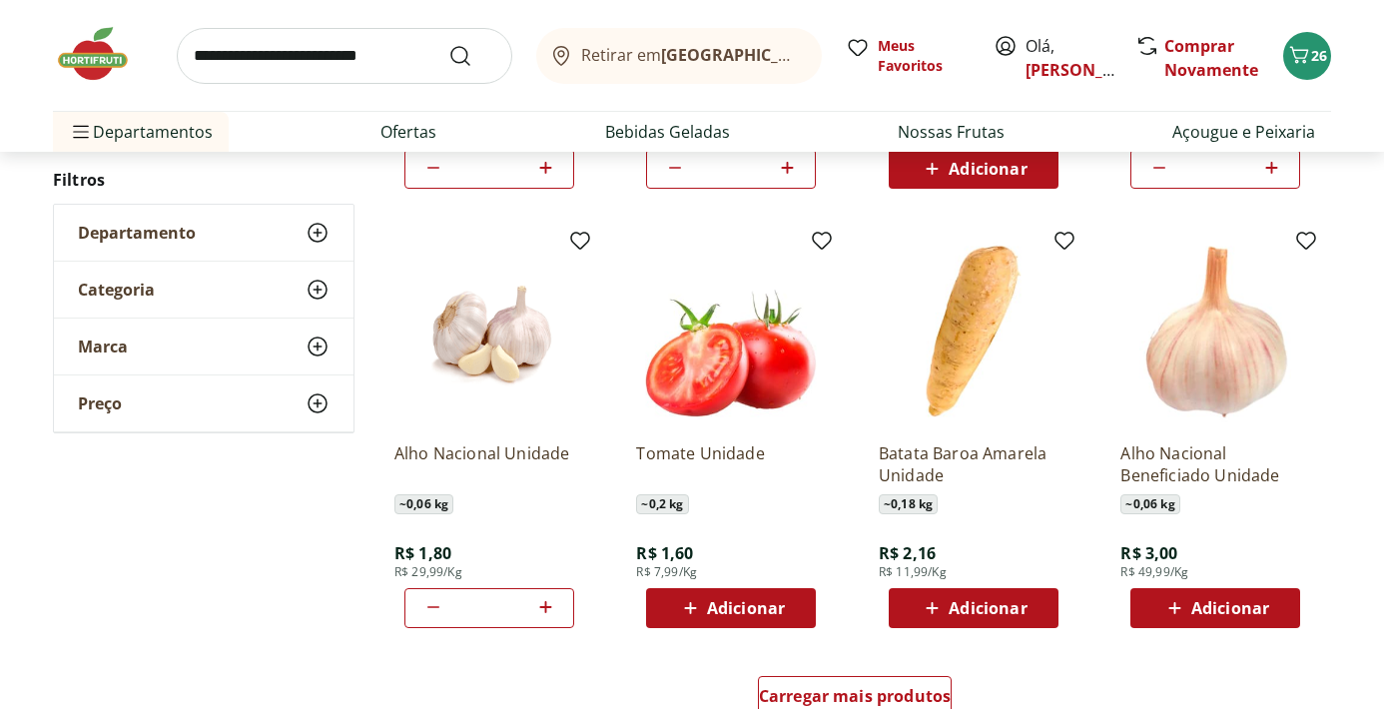
click at [707, 634] on div "Tomate Unidade ~ 0,2 kg R$ 1,60 R$ 7,99/Kg Adicionar" at bounding box center [731, 432] width 222 height 423
click at [716, 610] on span "Adicionar" at bounding box center [746, 608] width 78 height 16
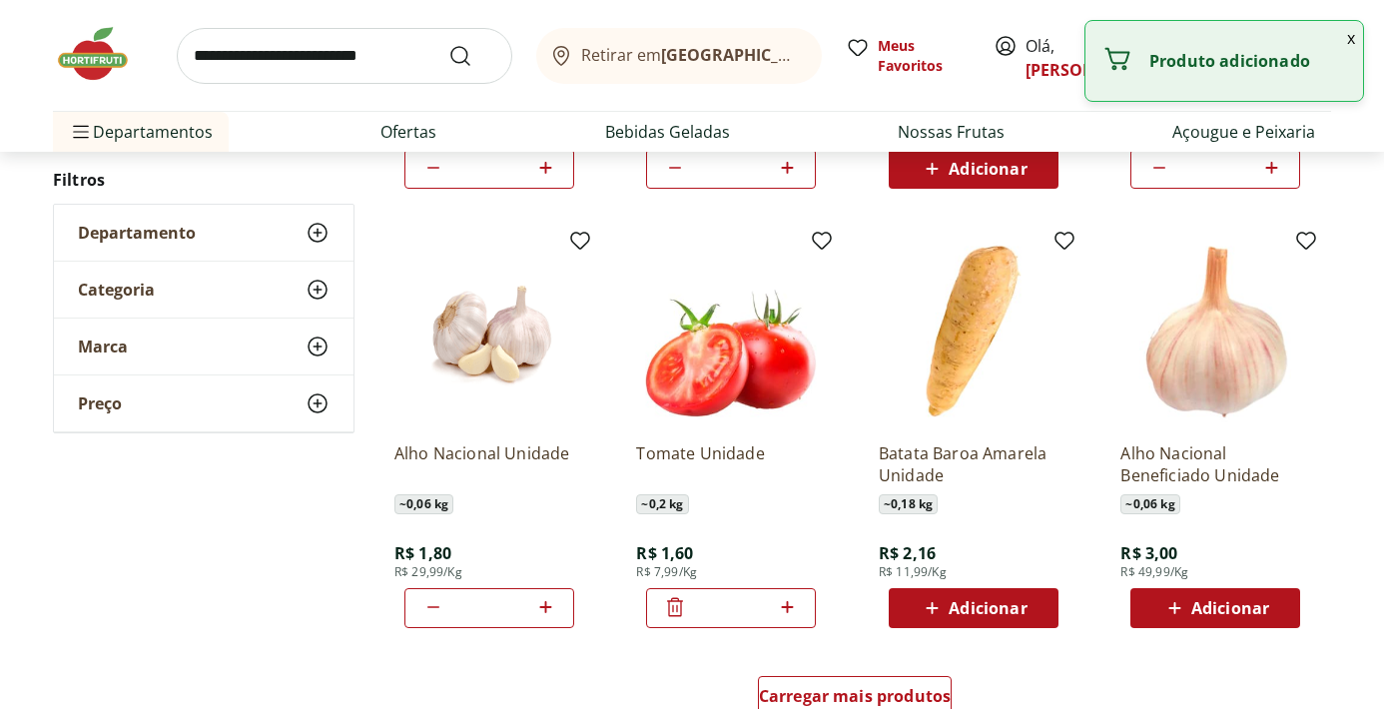
click at [784, 607] on icon at bounding box center [787, 607] width 12 height 12
type input "*"
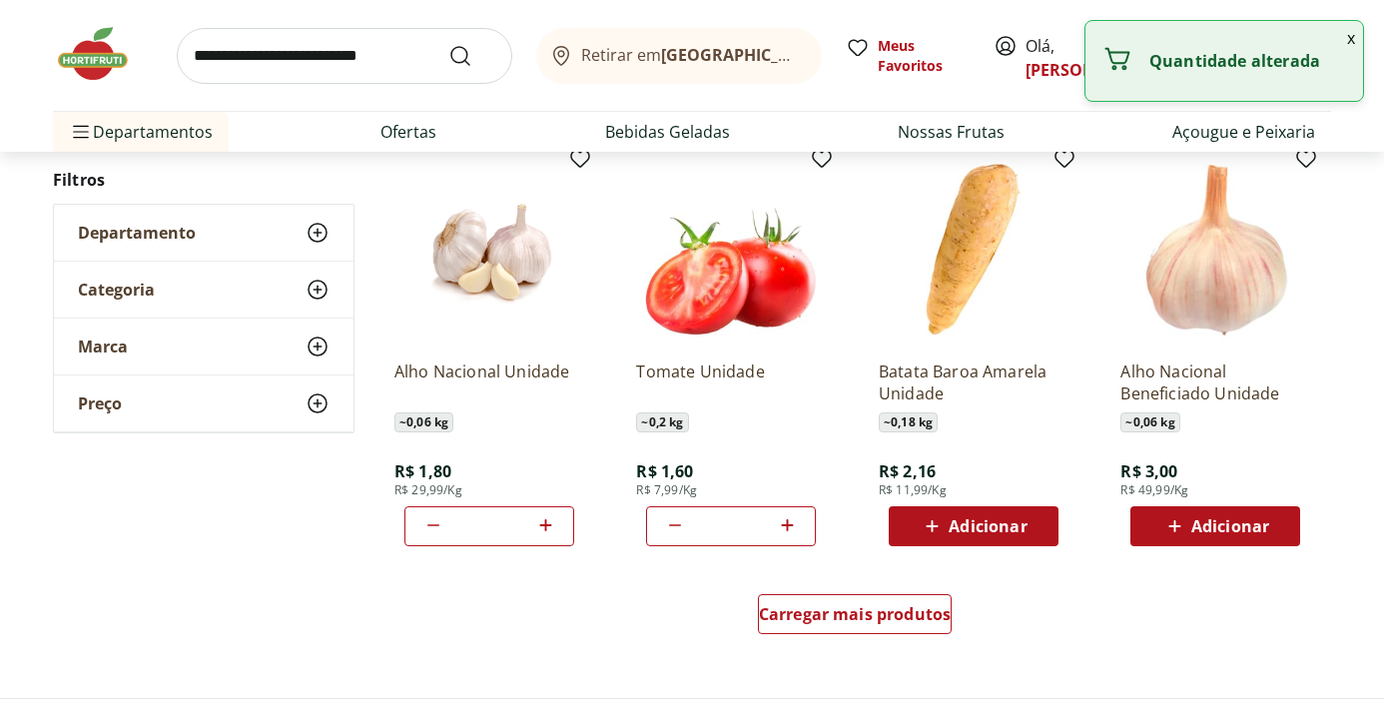
scroll to position [1079, 0]
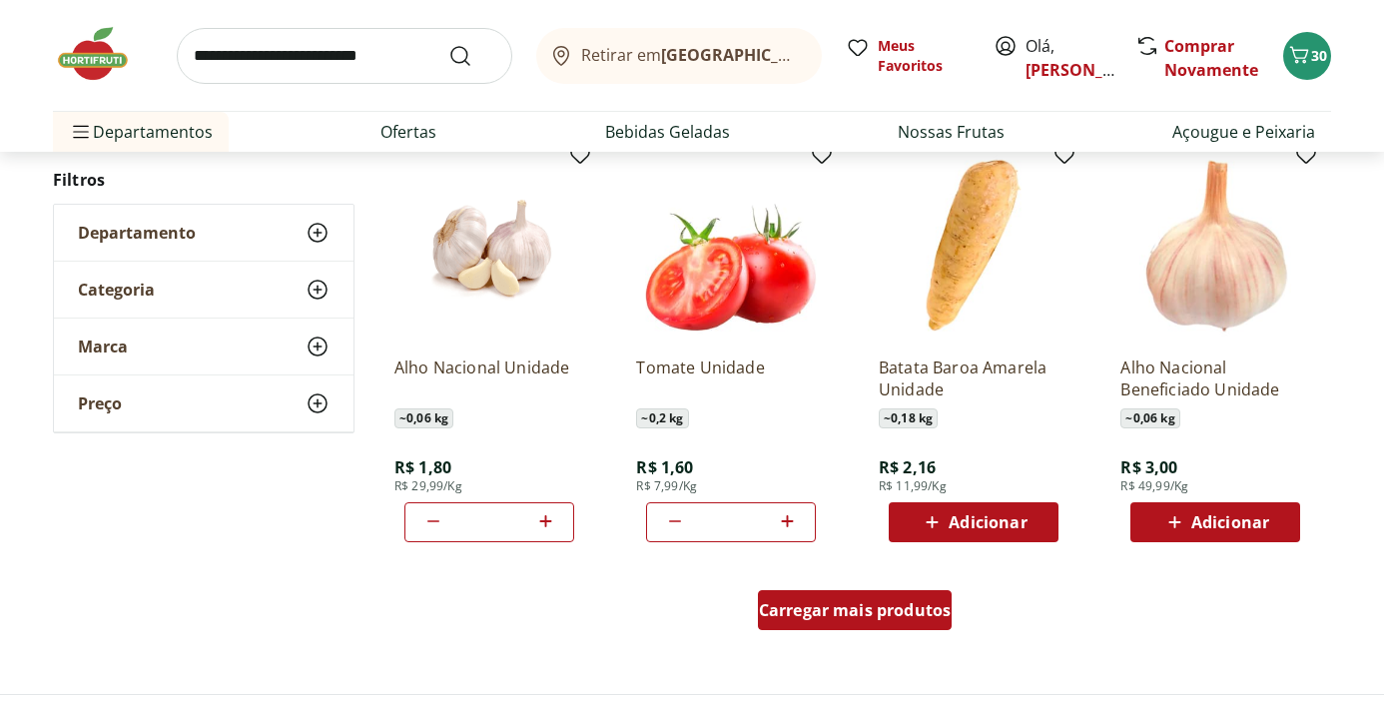
click at [871, 609] on span "Carregar mais produtos" at bounding box center [855, 610] width 193 height 16
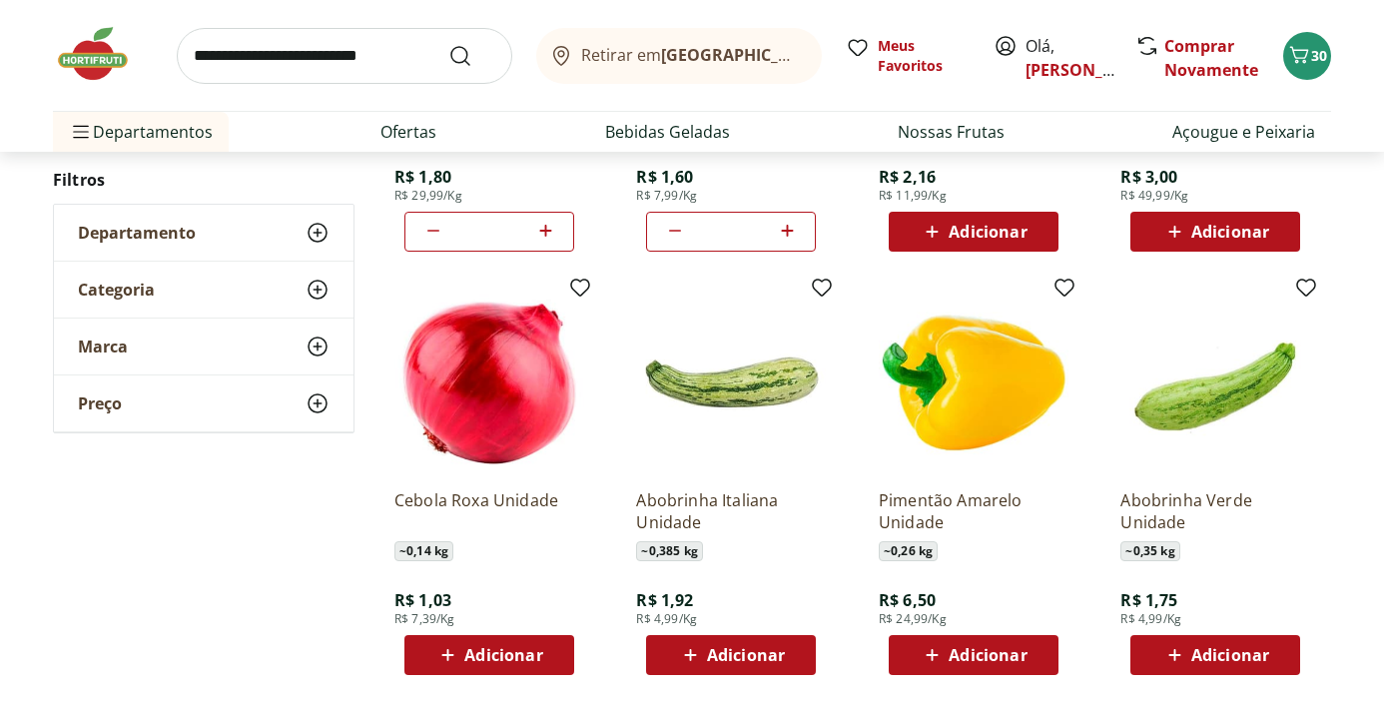
scroll to position [1392, 0]
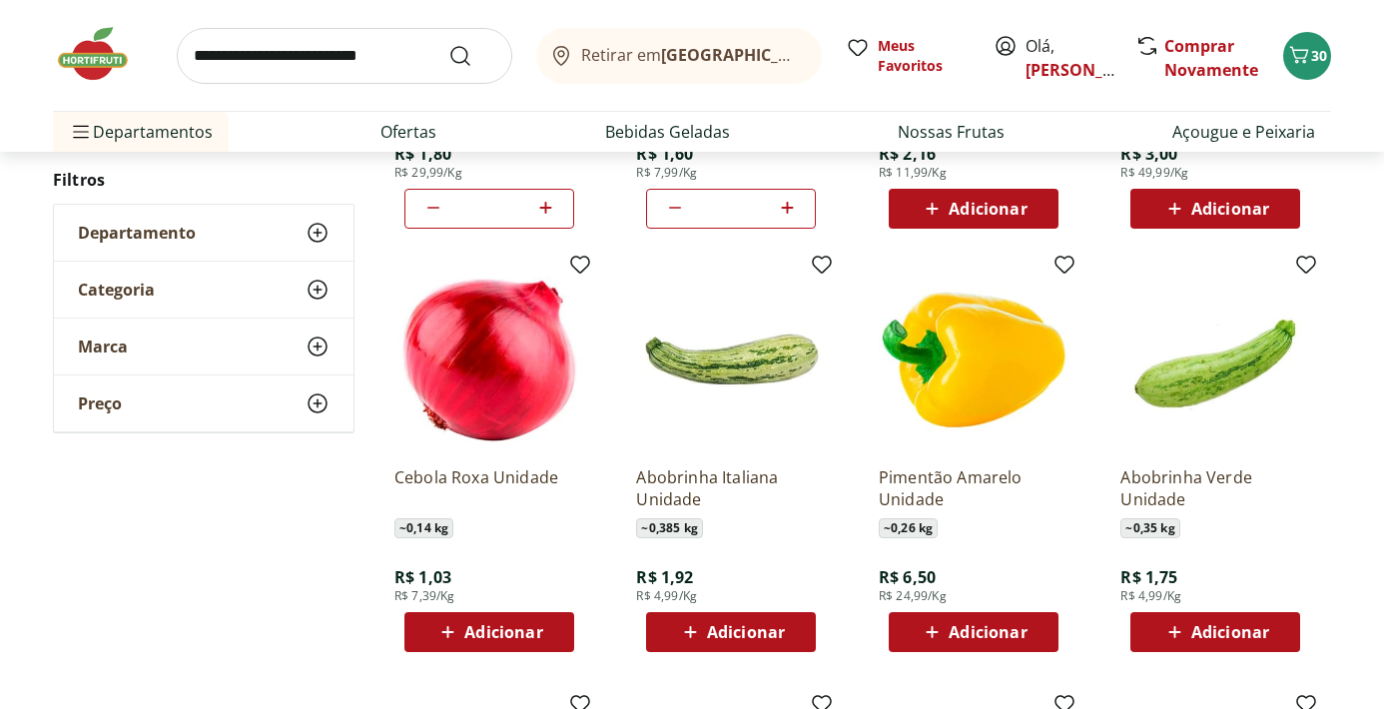
click at [515, 643] on span "Adicionar" at bounding box center [488, 632] width 107 height 24
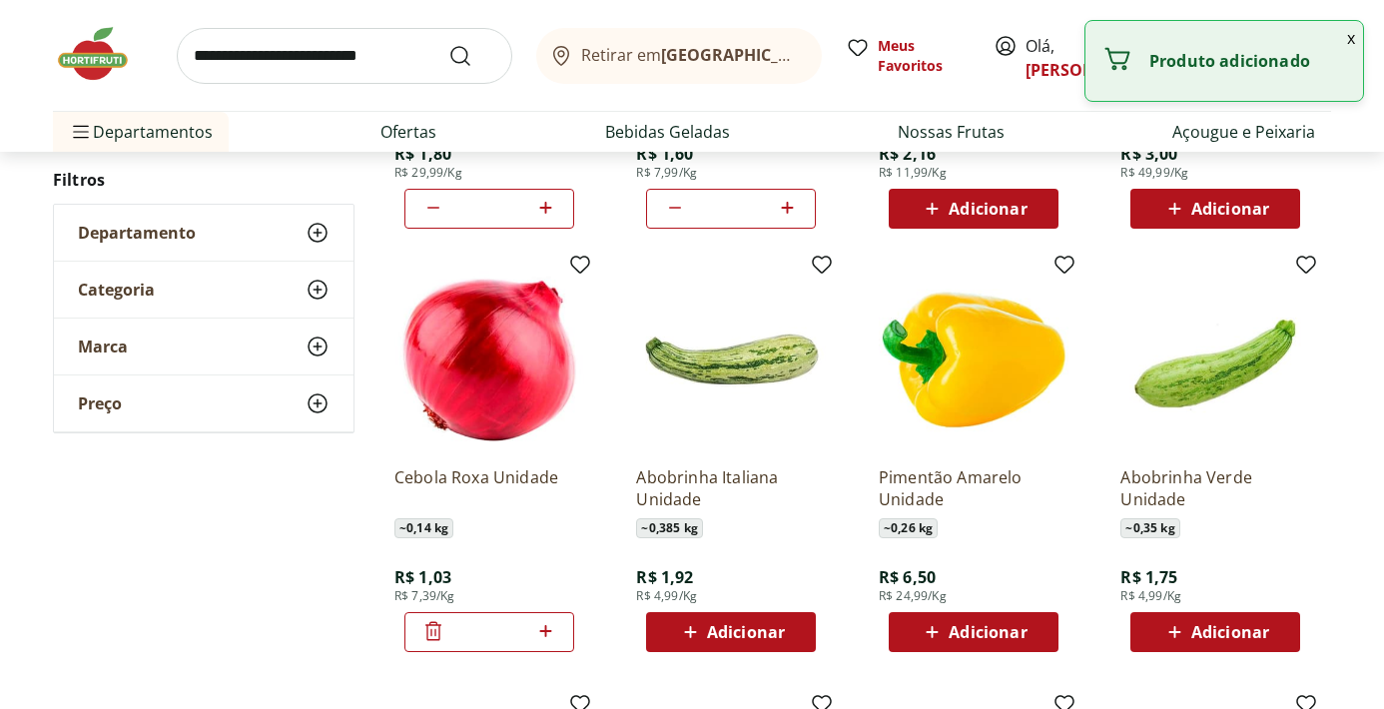
click at [548, 636] on icon at bounding box center [545, 631] width 25 height 24
type input "*"
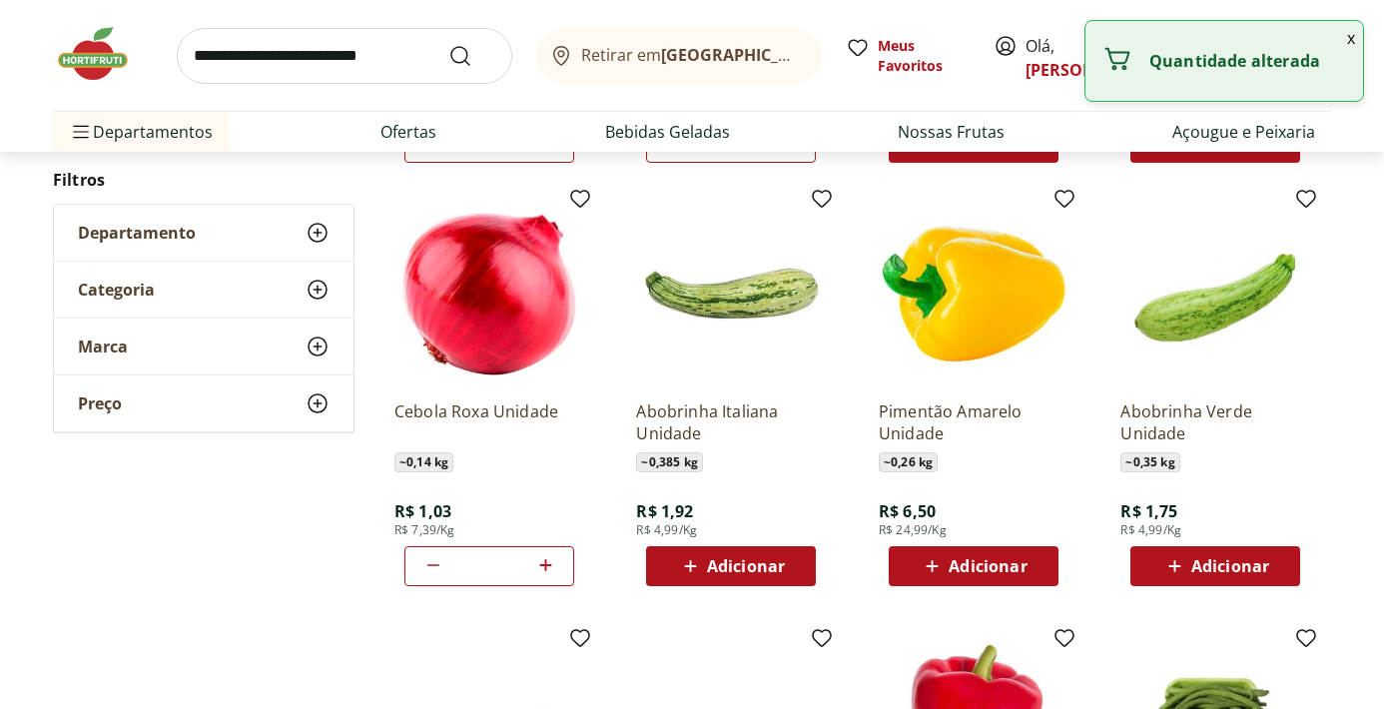
scroll to position [1486, 0]
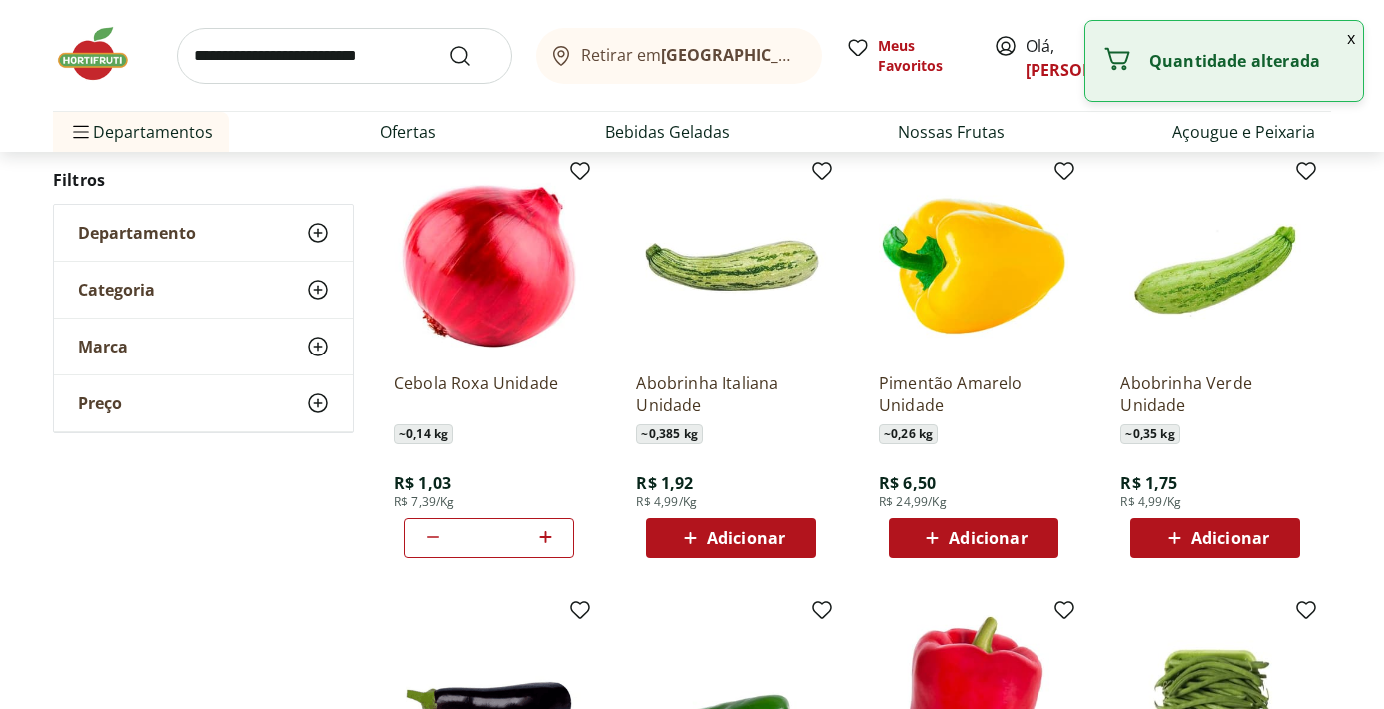
click at [983, 559] on div "Pimentão Amarelo Unidade ~ 0,26 kg R$ 6,50 R$ 24,99/Kg Adicionar" at bounding box center [974, 362] width 222 height 423
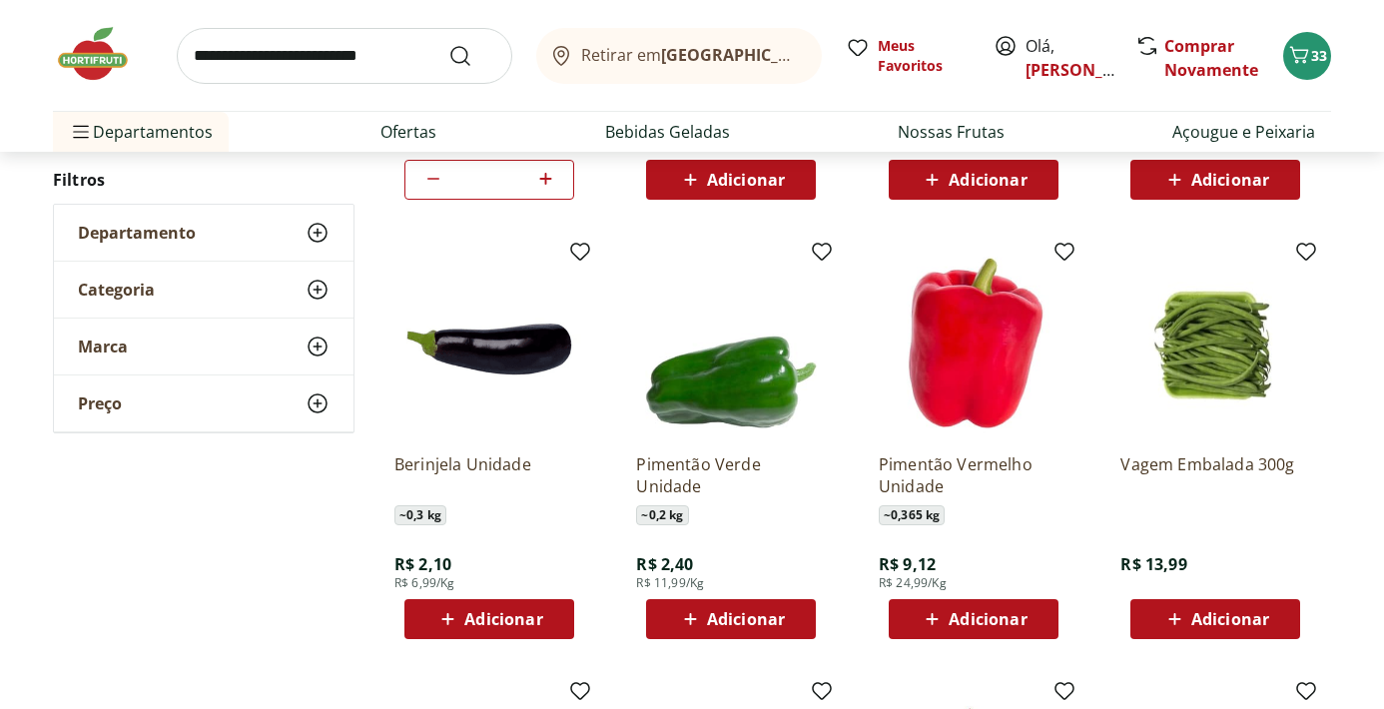
scroll to position [1867, 0]
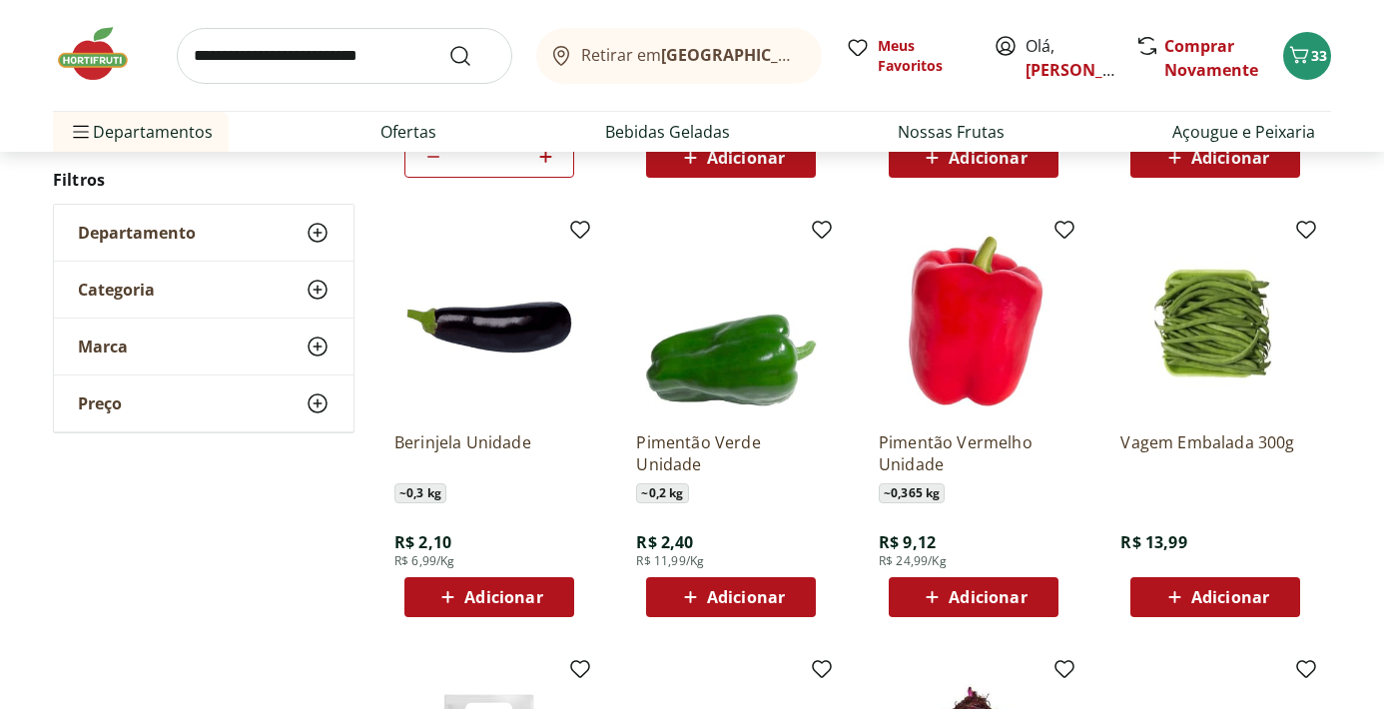
click at [769, 605] on span "Adicionar" at bounding box center [746, 597] width 78 height 16
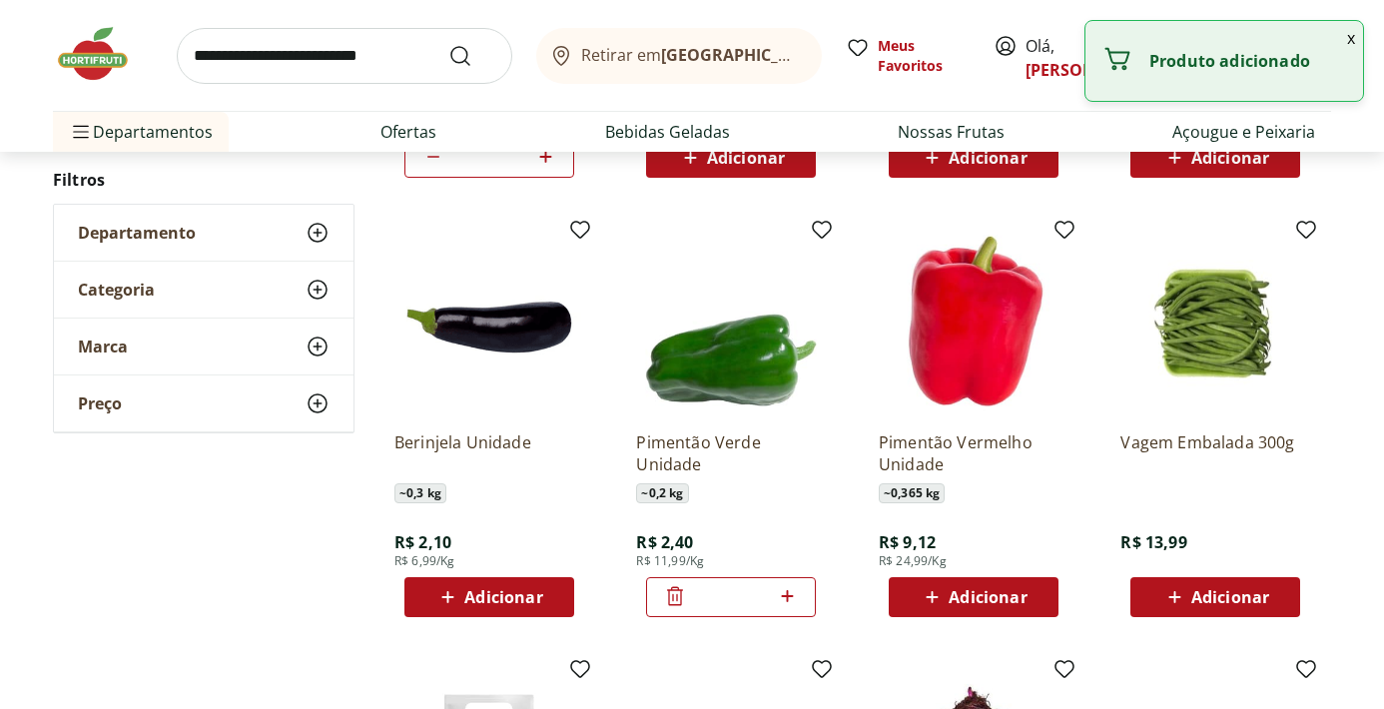
click at [791, 601] on icon at bounding box center [787, 596] width 25 height 24
type input "*"
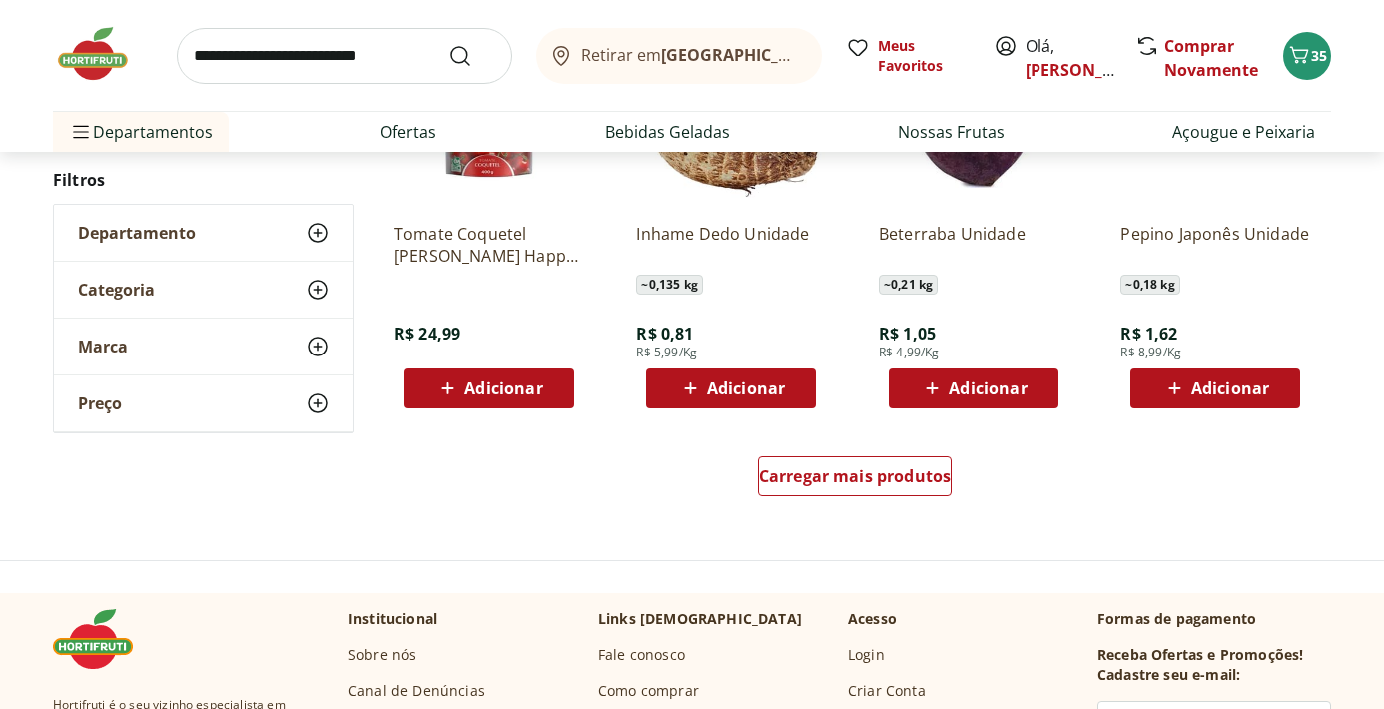
scroll to position [2518, 0]
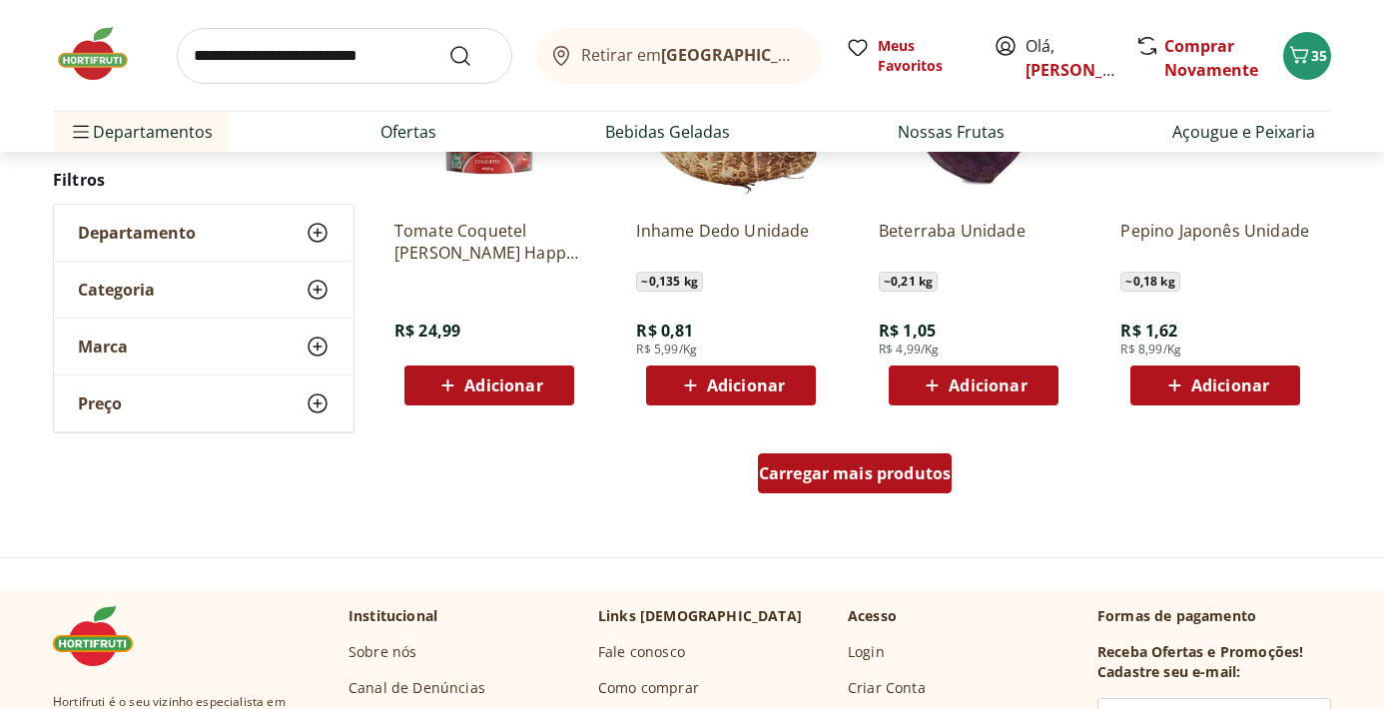
click at [873, 461] on div "Carregar mais produtos" at bounding box center [855, 473] width 195 height 40
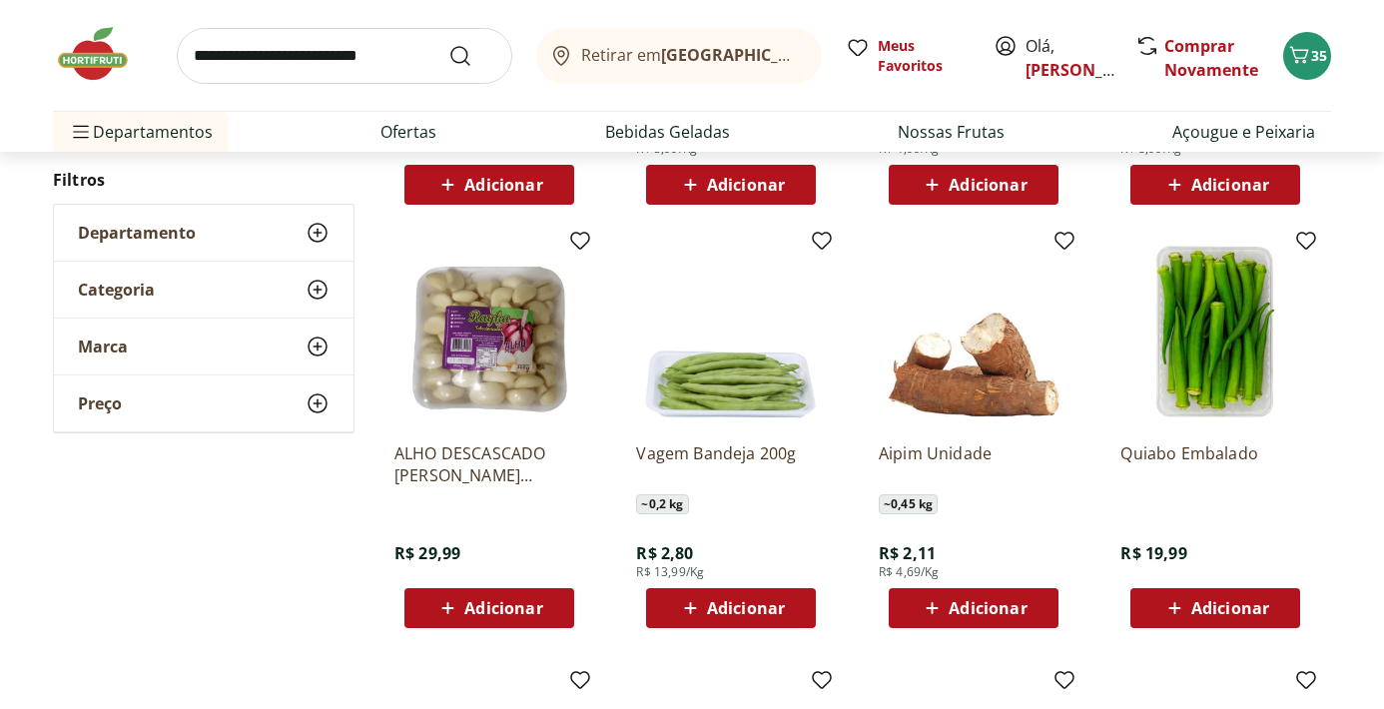
scroll to position [2734, 0]
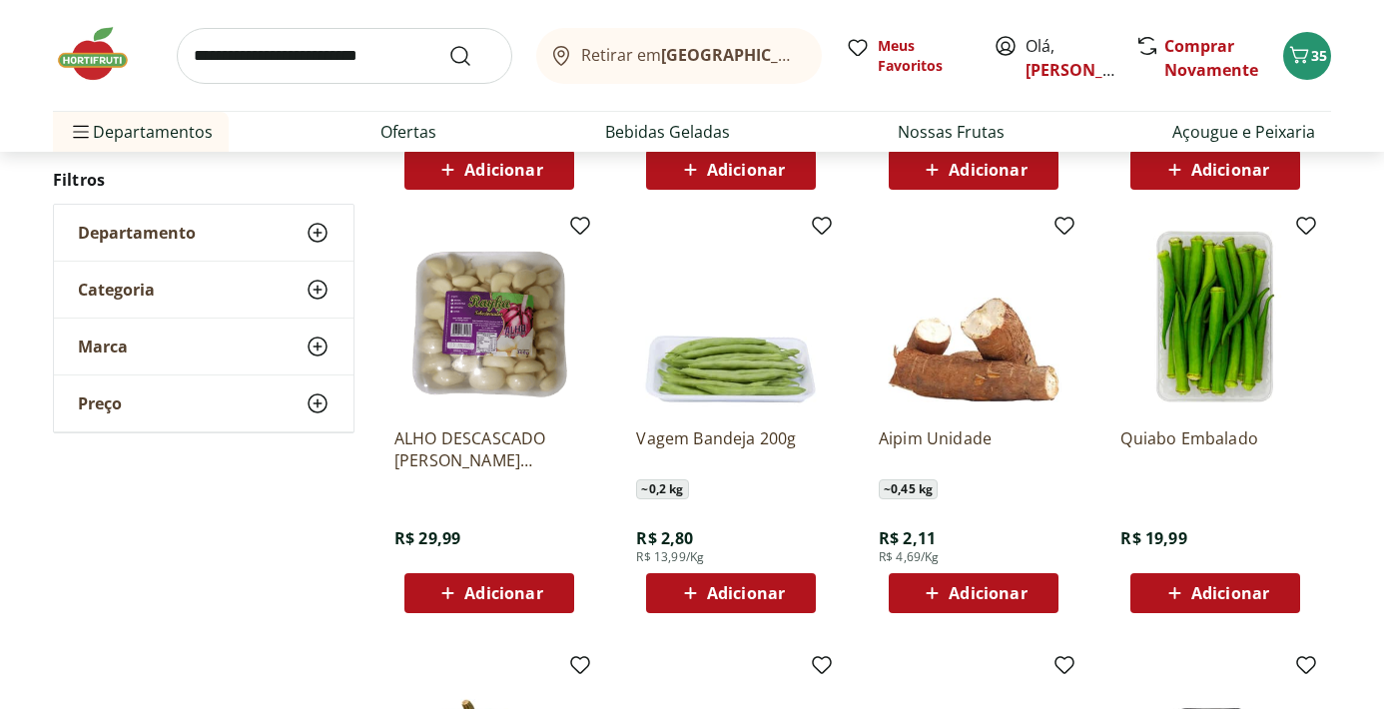
click at [979, 598] on span "Adicionar" at bounding box center [988, 593] width 78 height 16
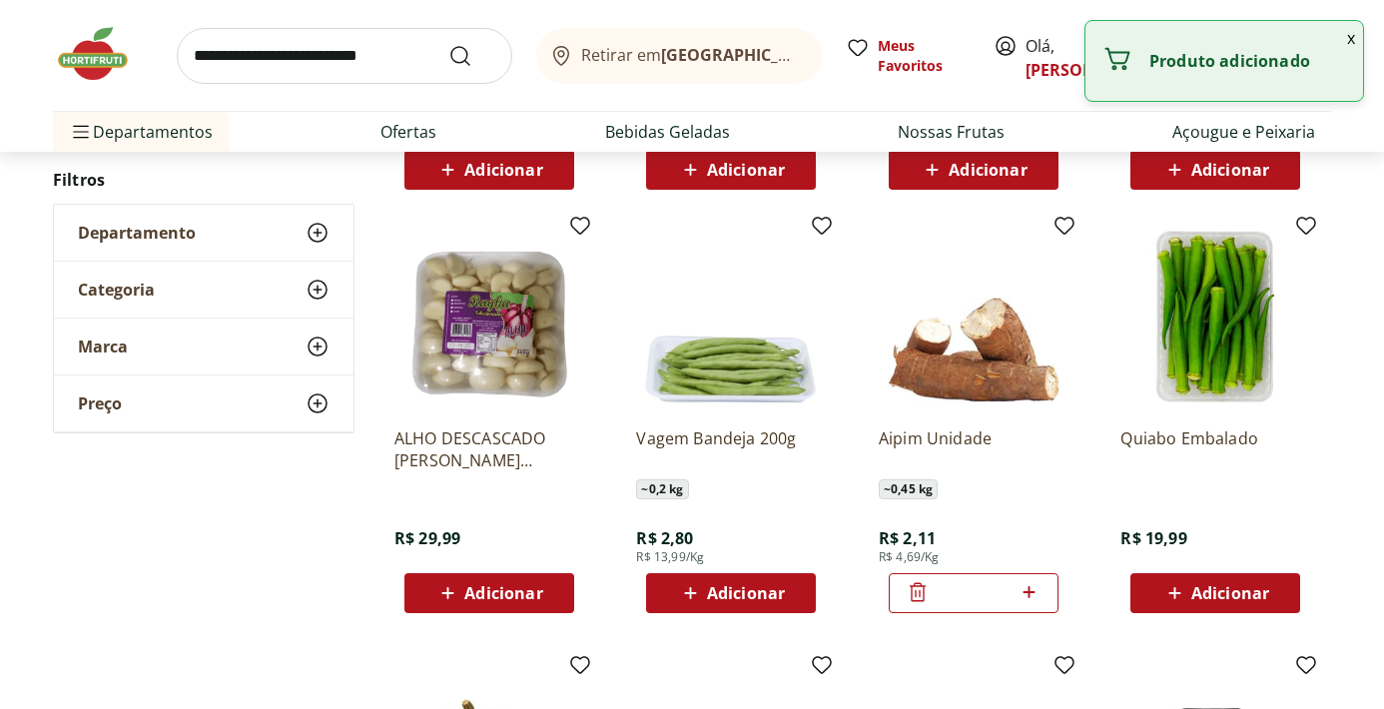
click at [1027, 592] on icon at bounding box center [1030, 592] width 12 height 12
click at [1027, 593] on icon at bounding box center [1030, 592] width 12 height 12
type input "*"
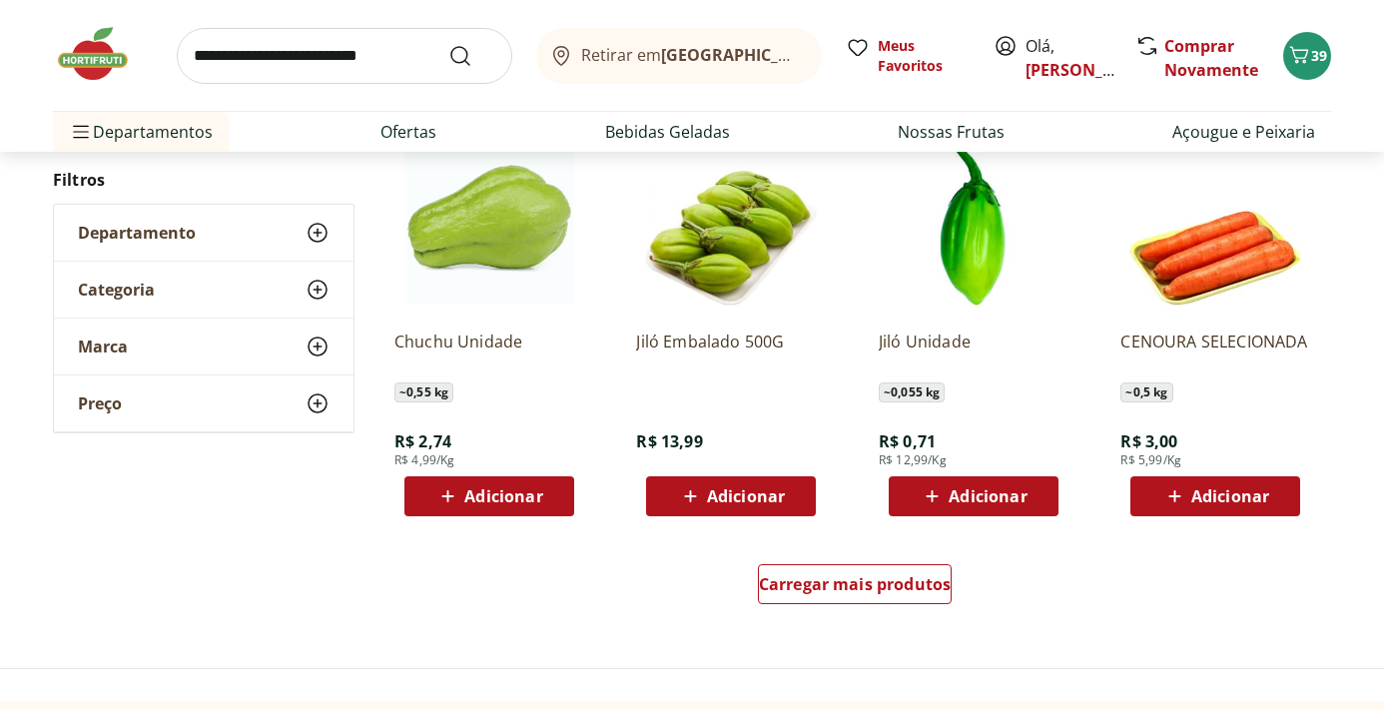
scroll to position [3782, 0]
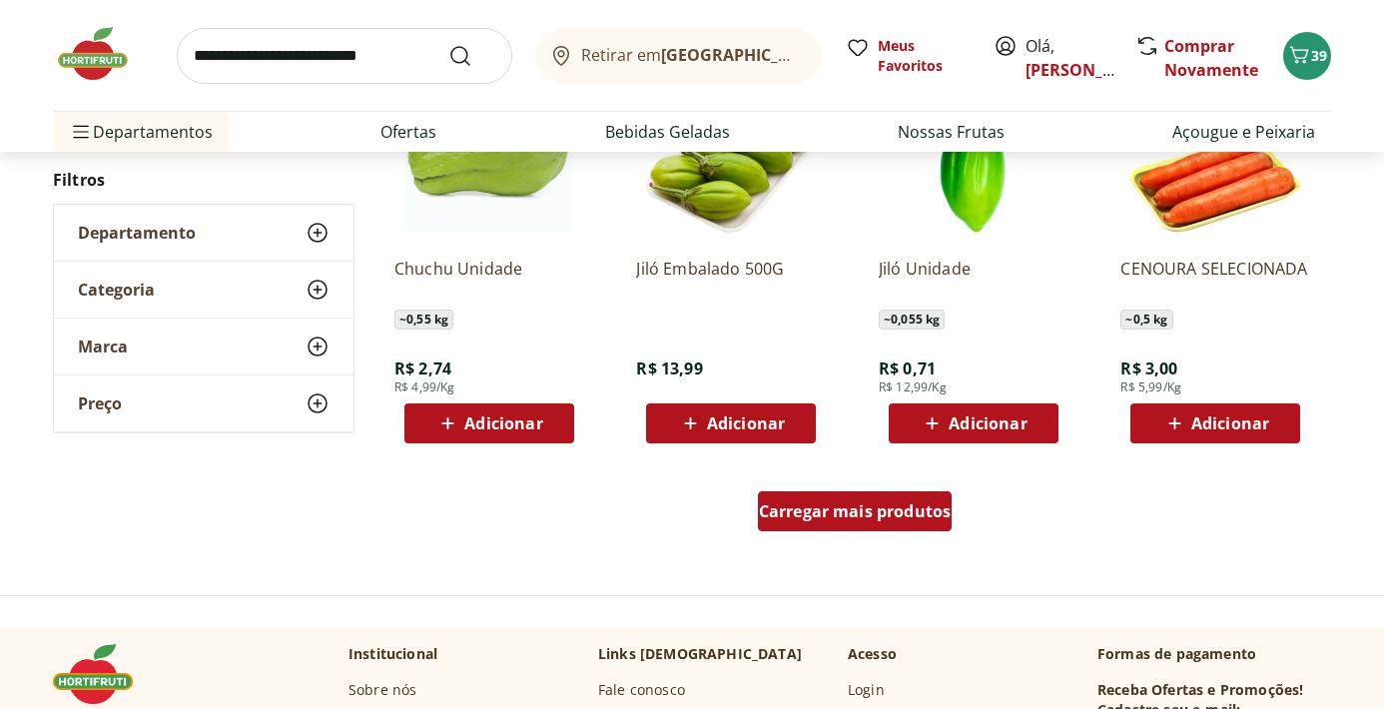
click at [909, 529] on div "Carregar mais produtos" at bounding box center [855, 511] width 195 height 40
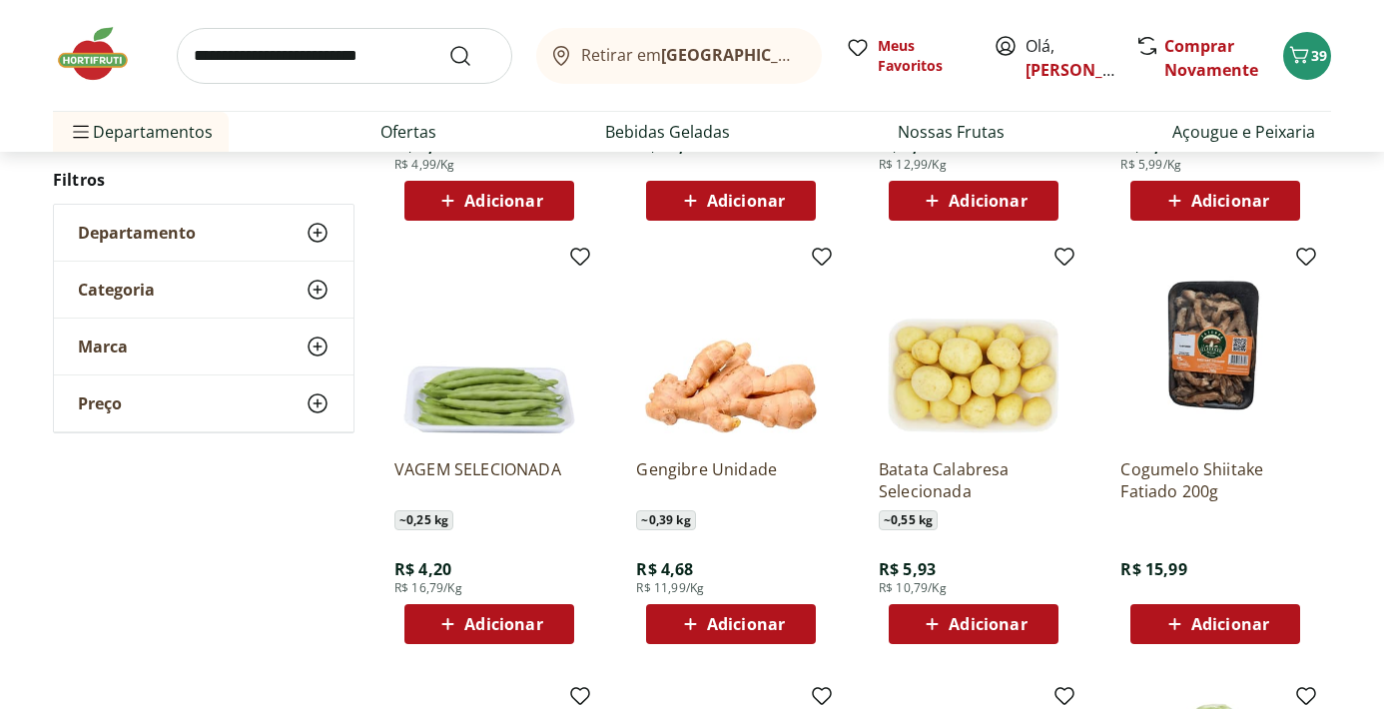
scroll to position [4007, 0]
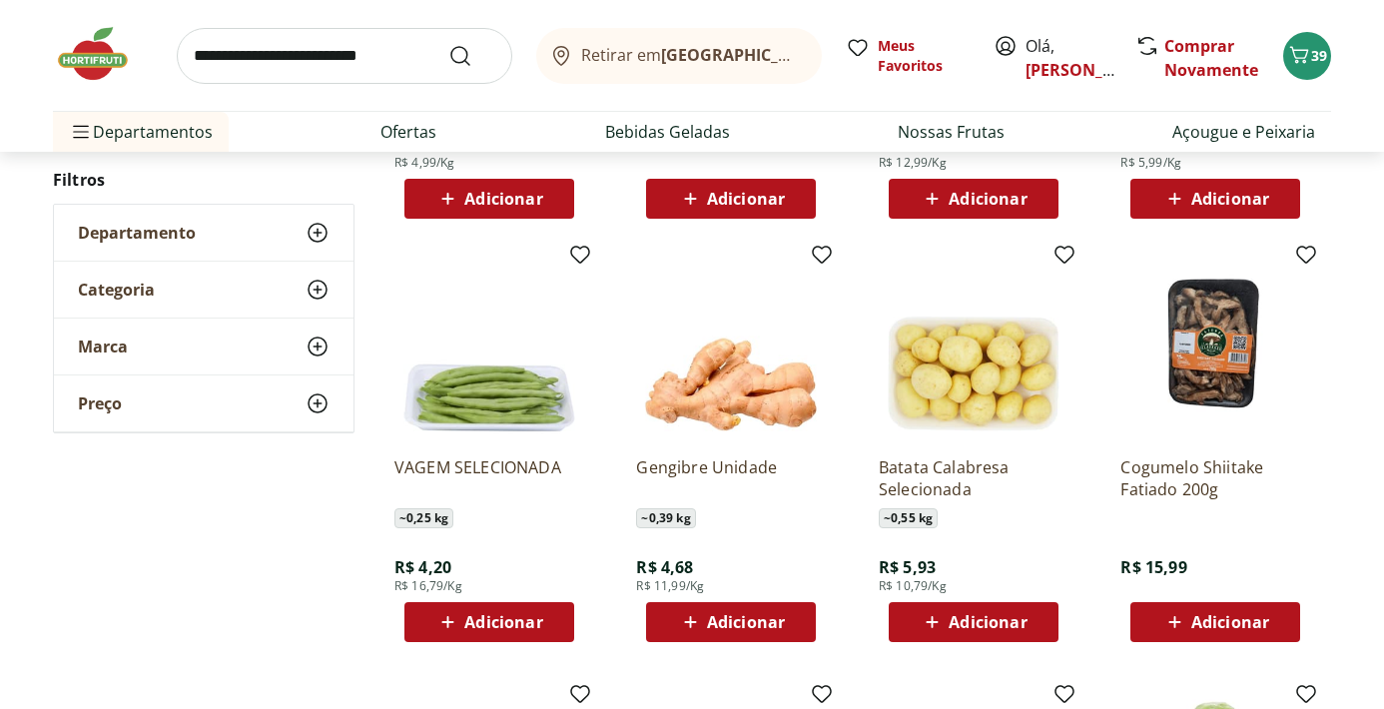
click at [779, 627] on span "Adicionar" at bounding box center [746, 622] width 78 height 16
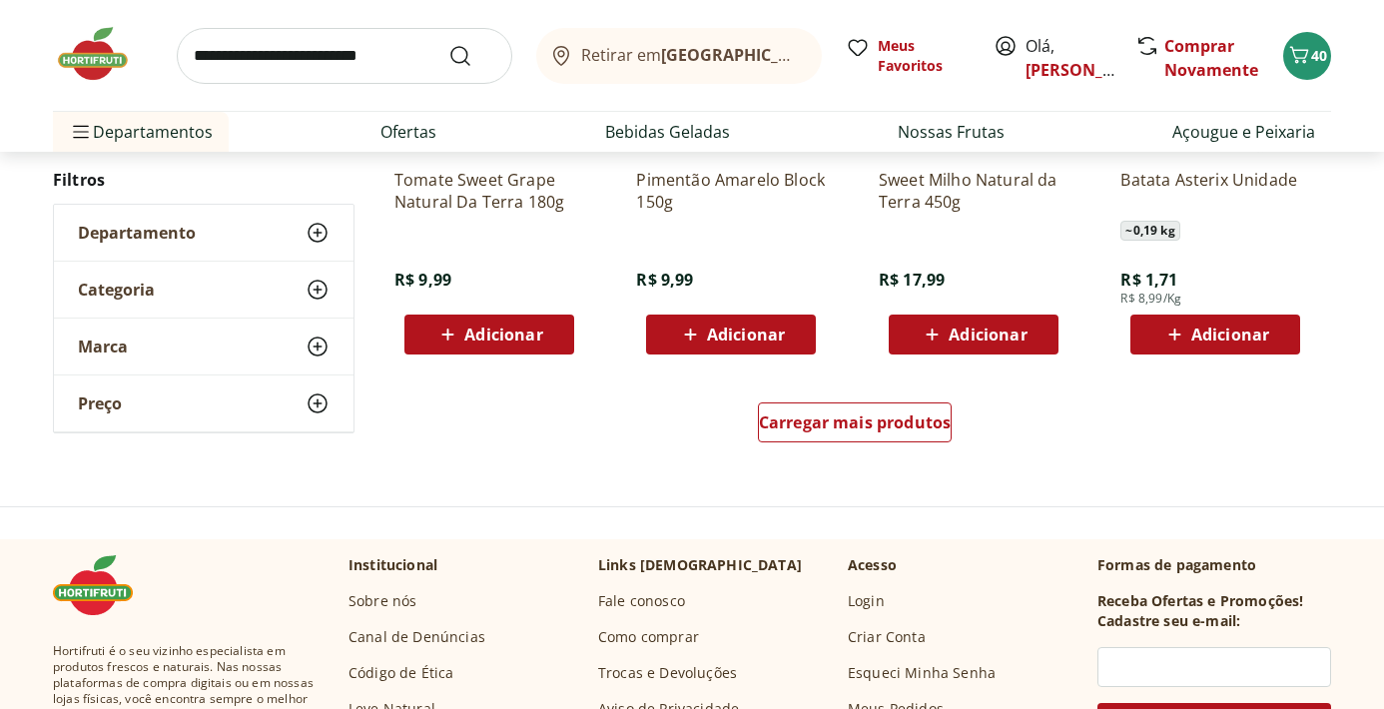
scroll to position [5178, 0]
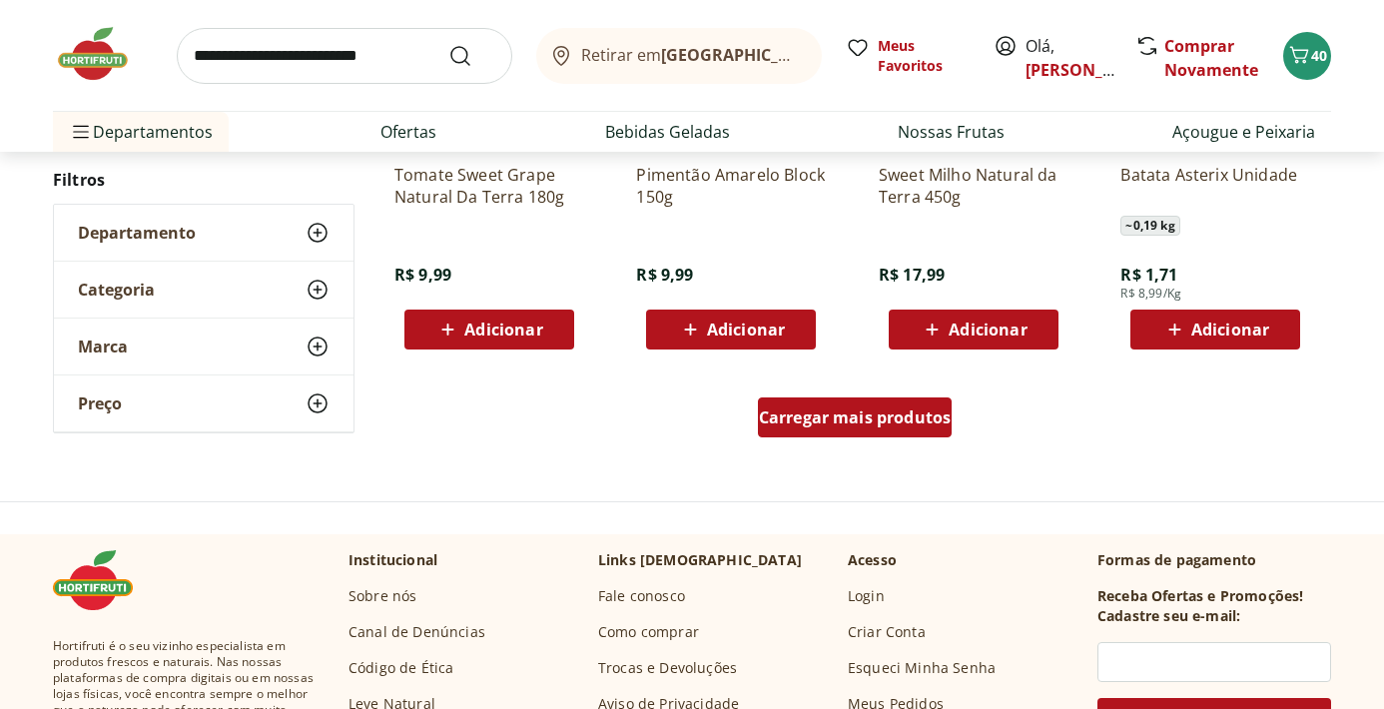
click at [859, 417] on span "Carregar mais produtos" at bounding box center [855, 417] width 193 height 16
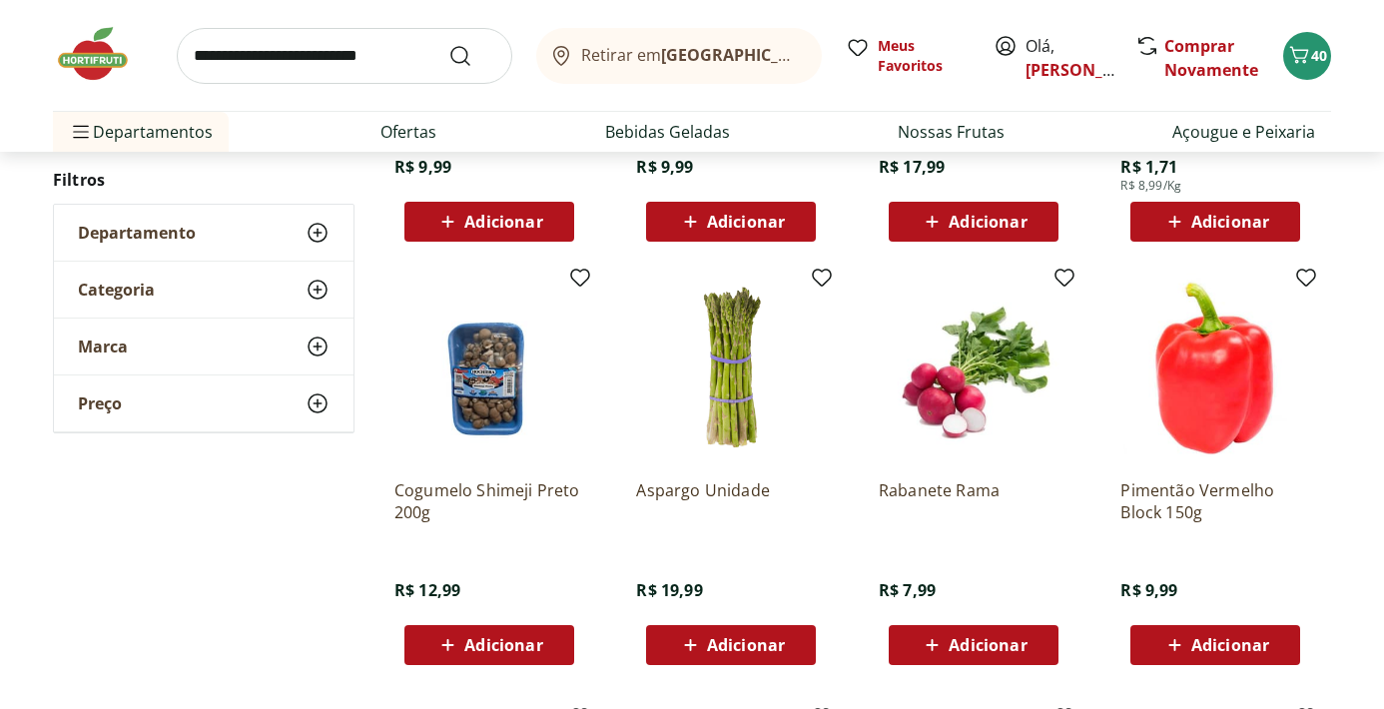
scroll to position [5300, 0]
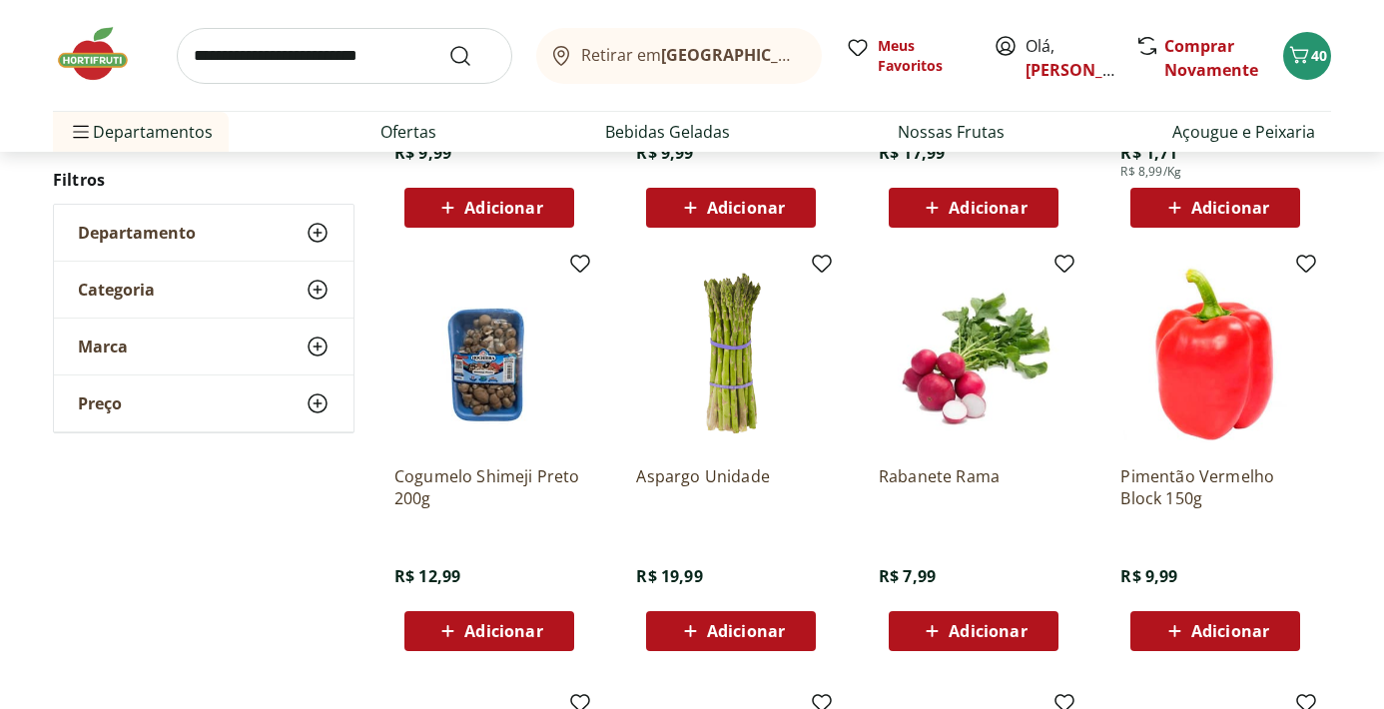
click at [526, 643] on div "Adicionar" at bounding box center [489, 631] width 138 height 36
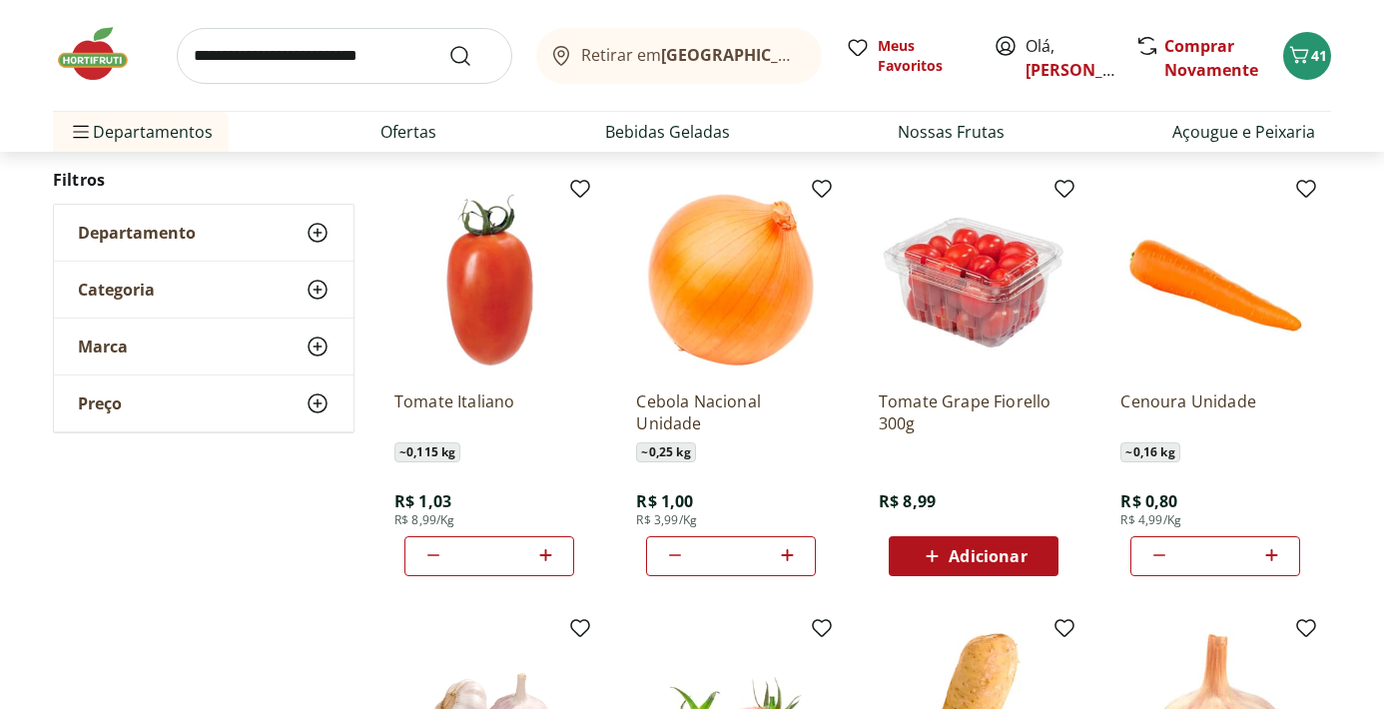
scroll to position [554, 0]
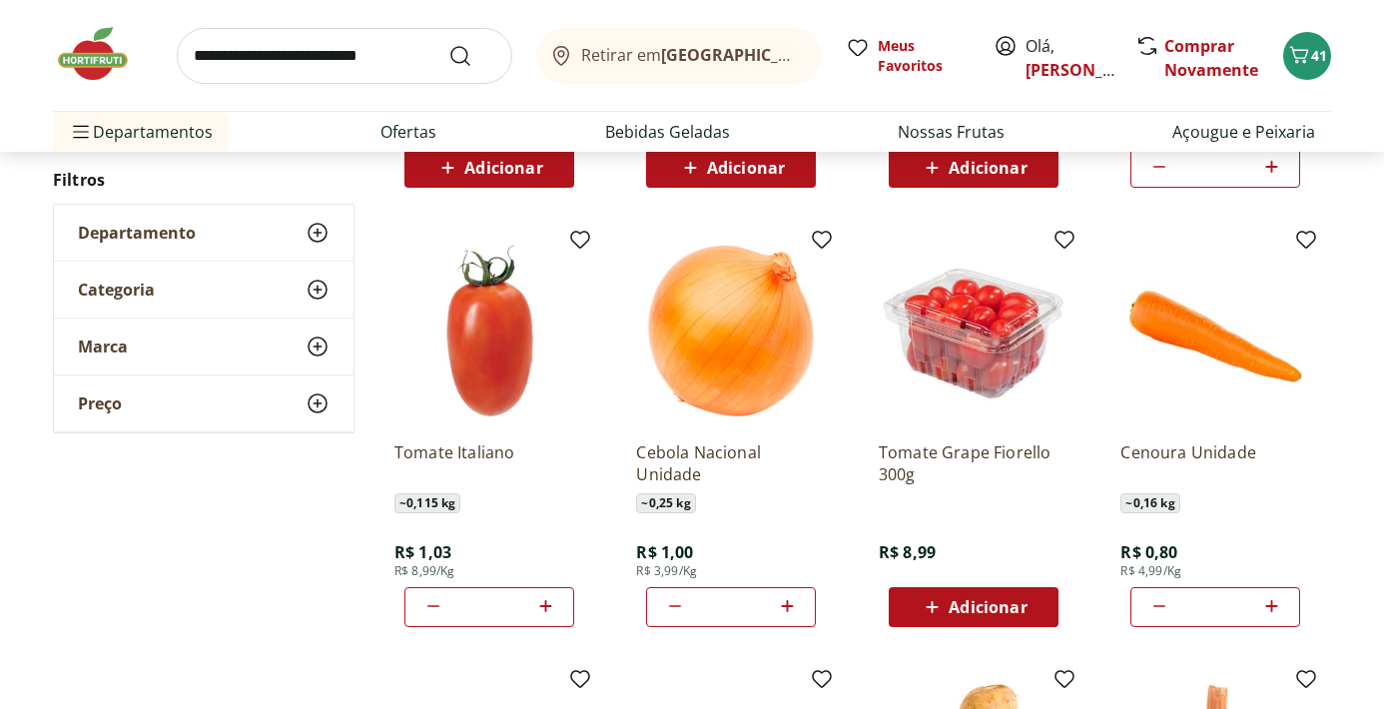
click at [984, 608] on span "Adicionar" at bounding box center [988, 607] width 78 height 16
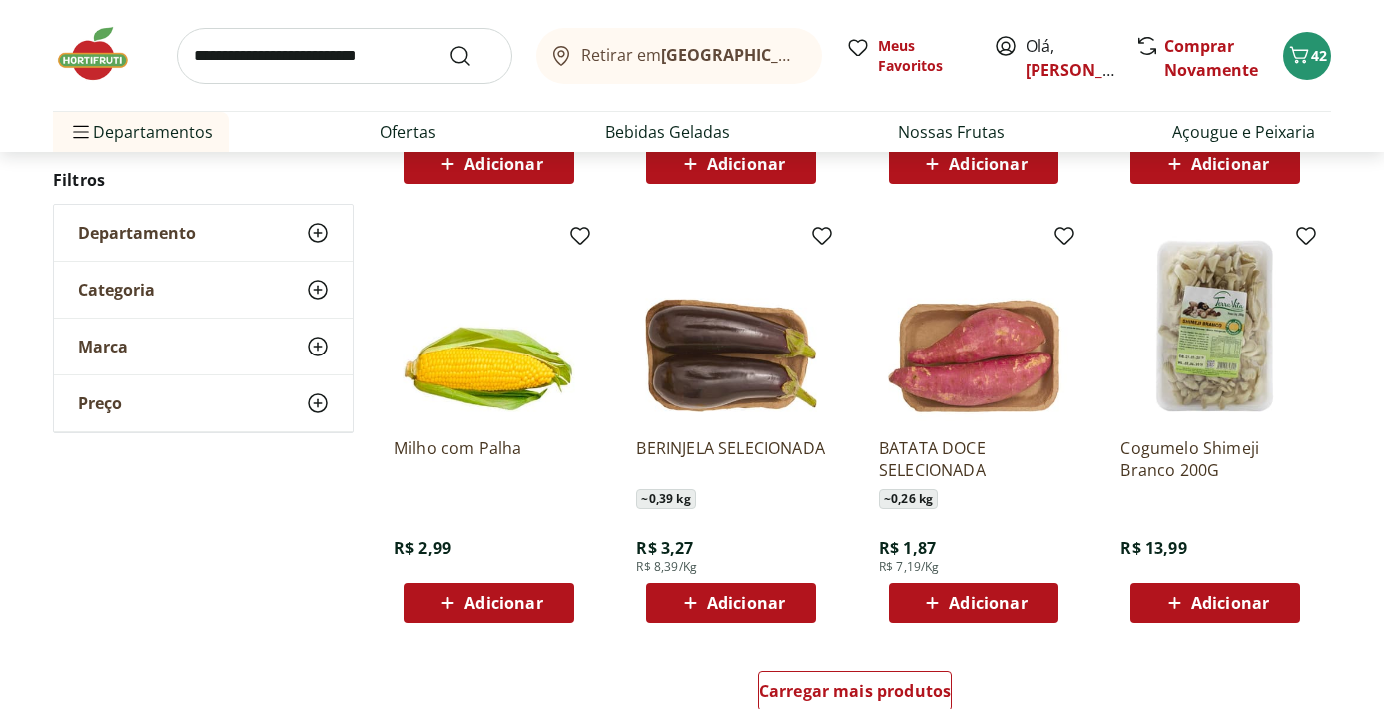
scroll to position [6227, 0]
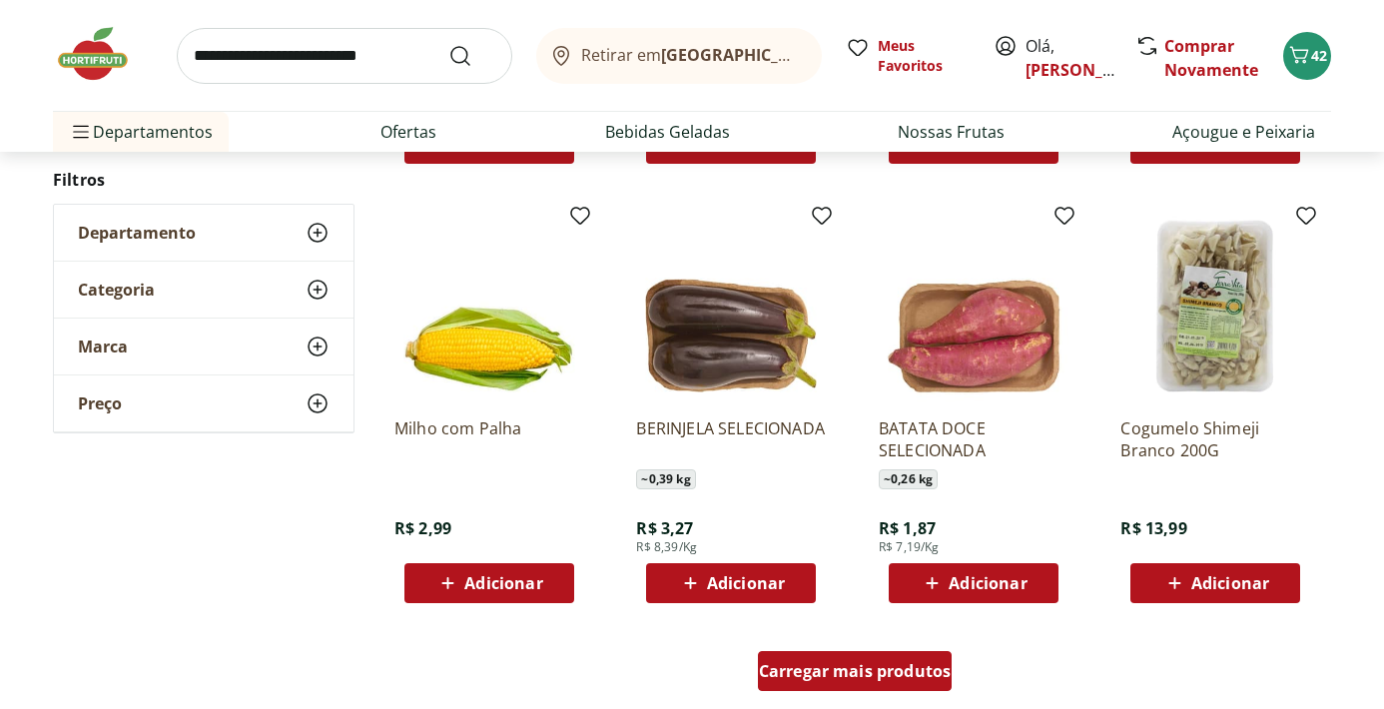
click at [902, 666] on span "Carregar mais produtos" at bounding box center [855, 671] width 193 height 16
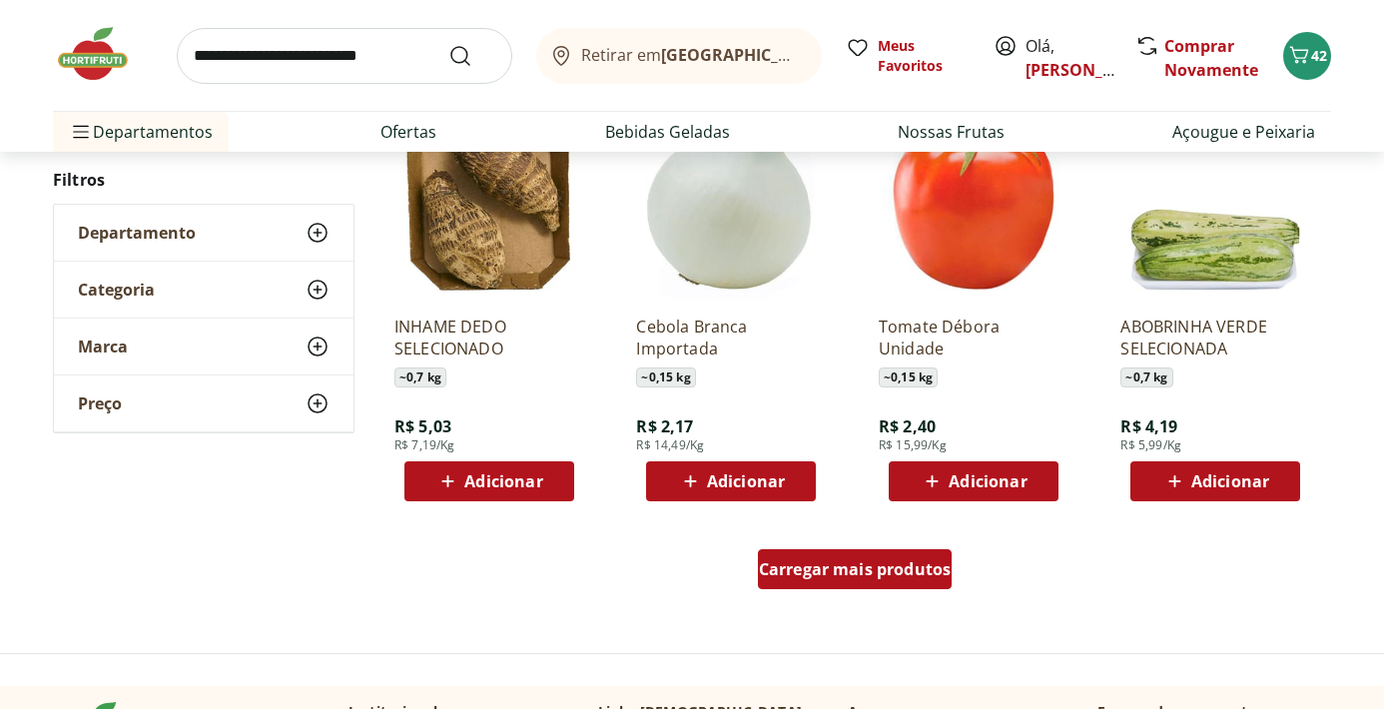
scroll to position [7706, 0]
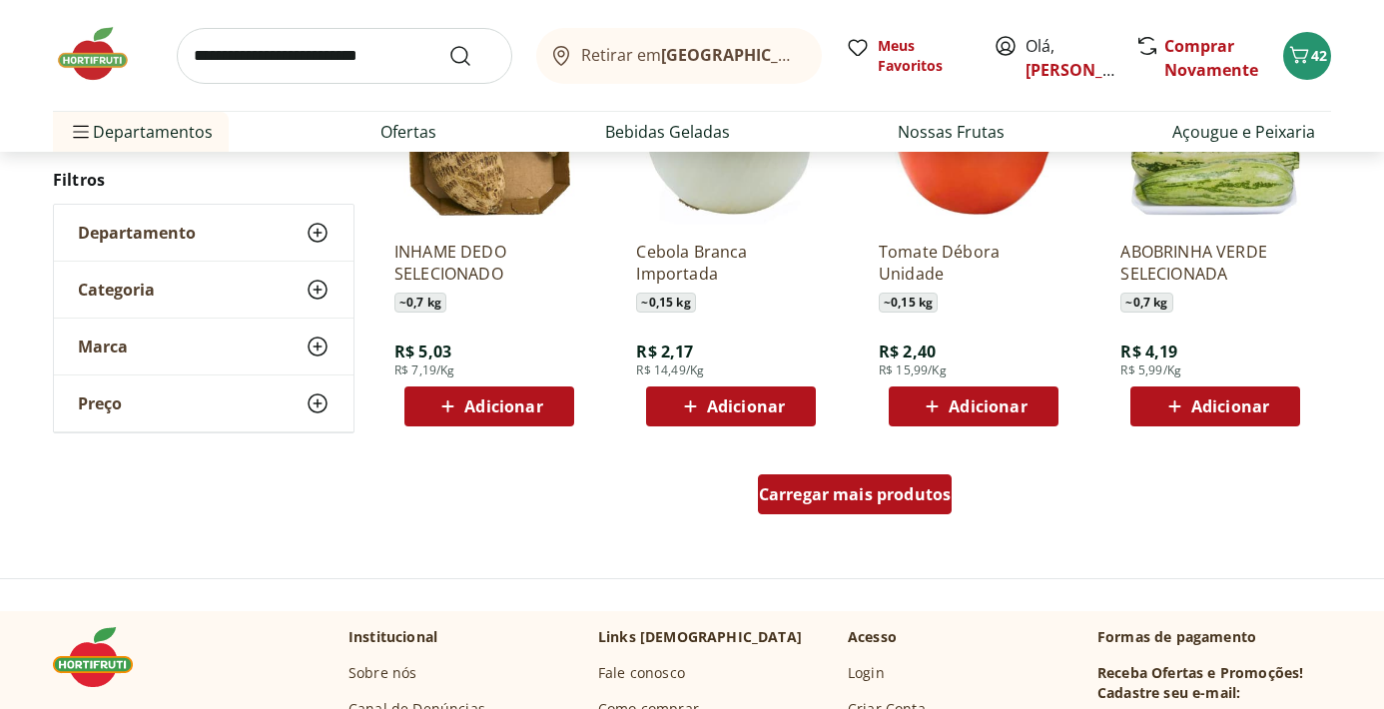
click at [898, 500] on span "Carregar mais produtos" at bounding box center [855, 494] width 193 height 16
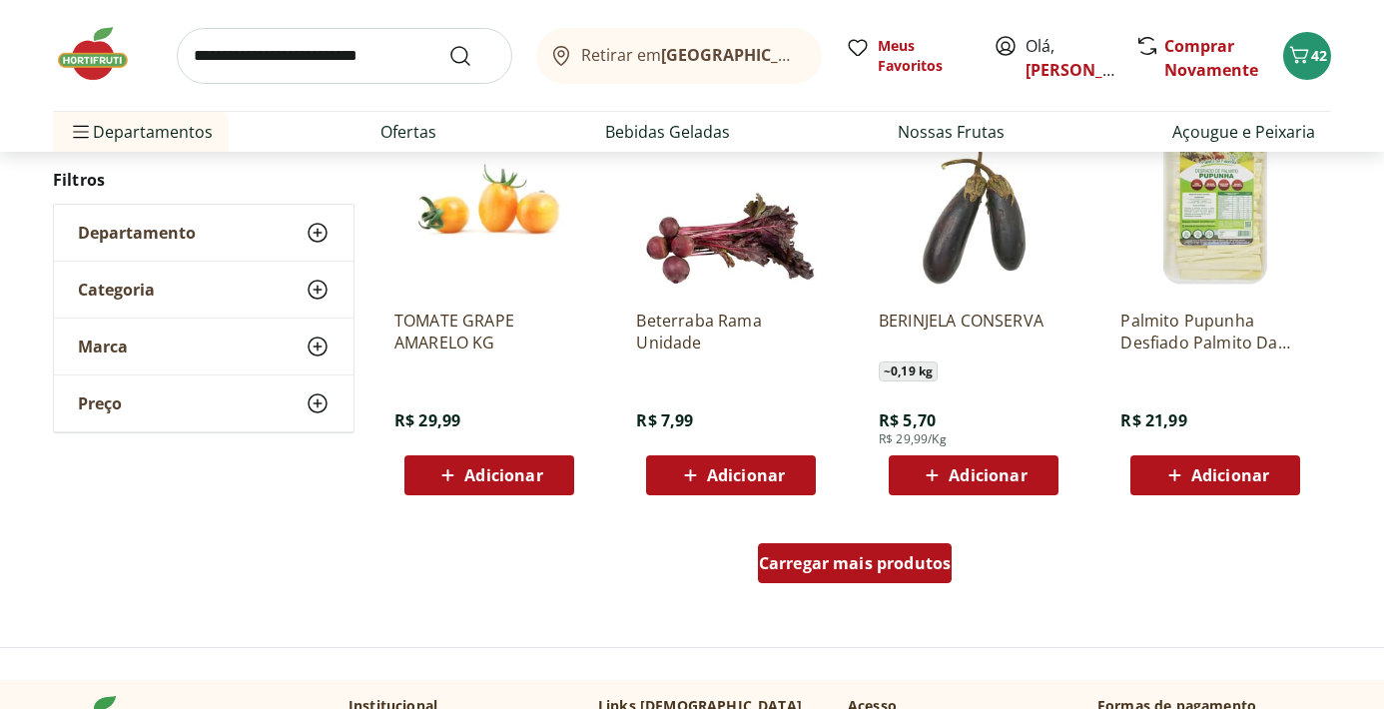
scroll to position [8943, 0]
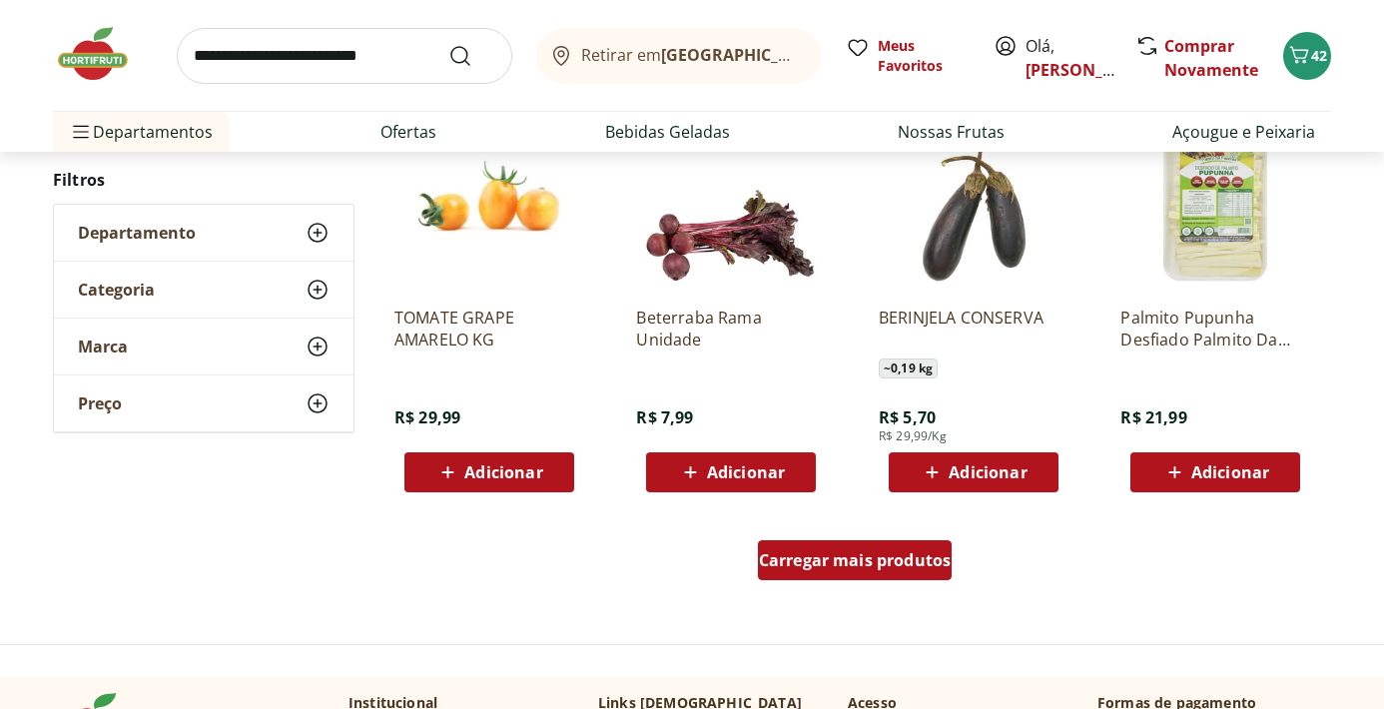
click at [854, 559] on span "Carregar mais produtos" at bounding box center [855, 560] width 193 height 16
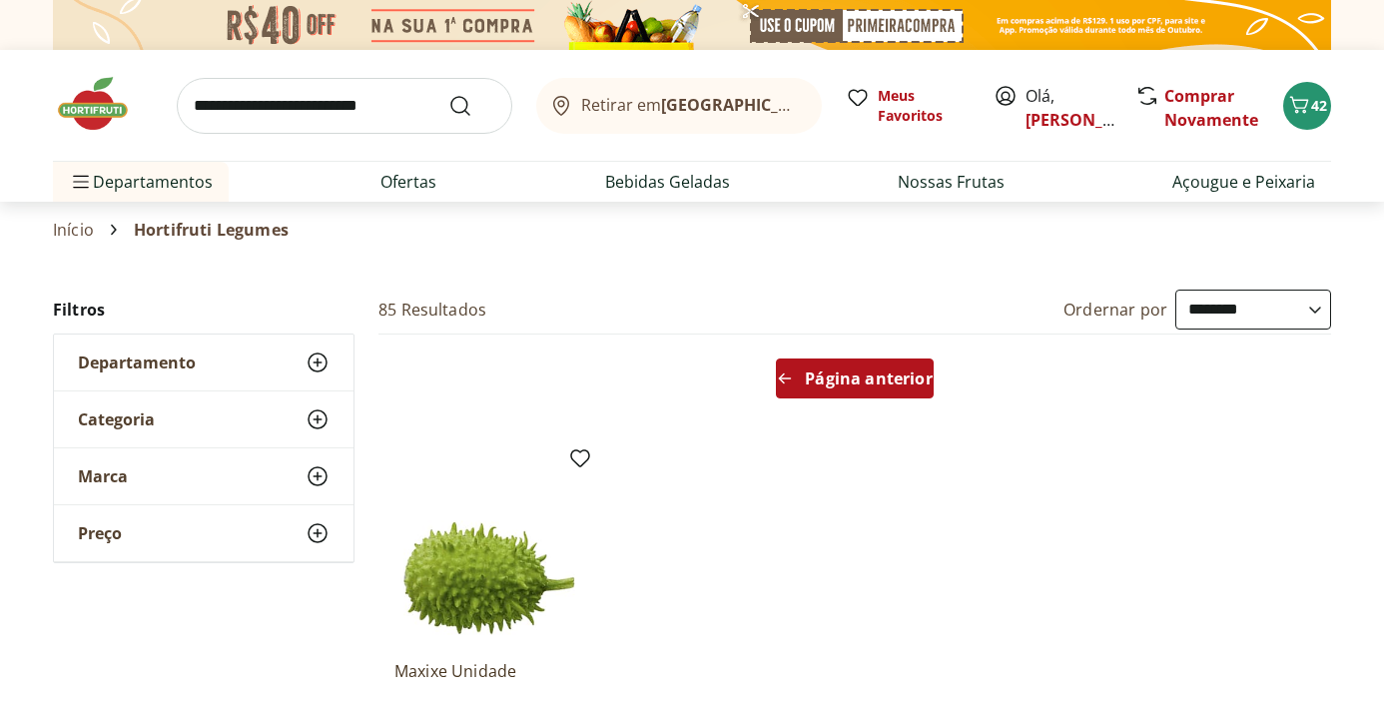
click at [845, 377] on span "Página anterior" at bounding box center [868, 379] width 127 height 16
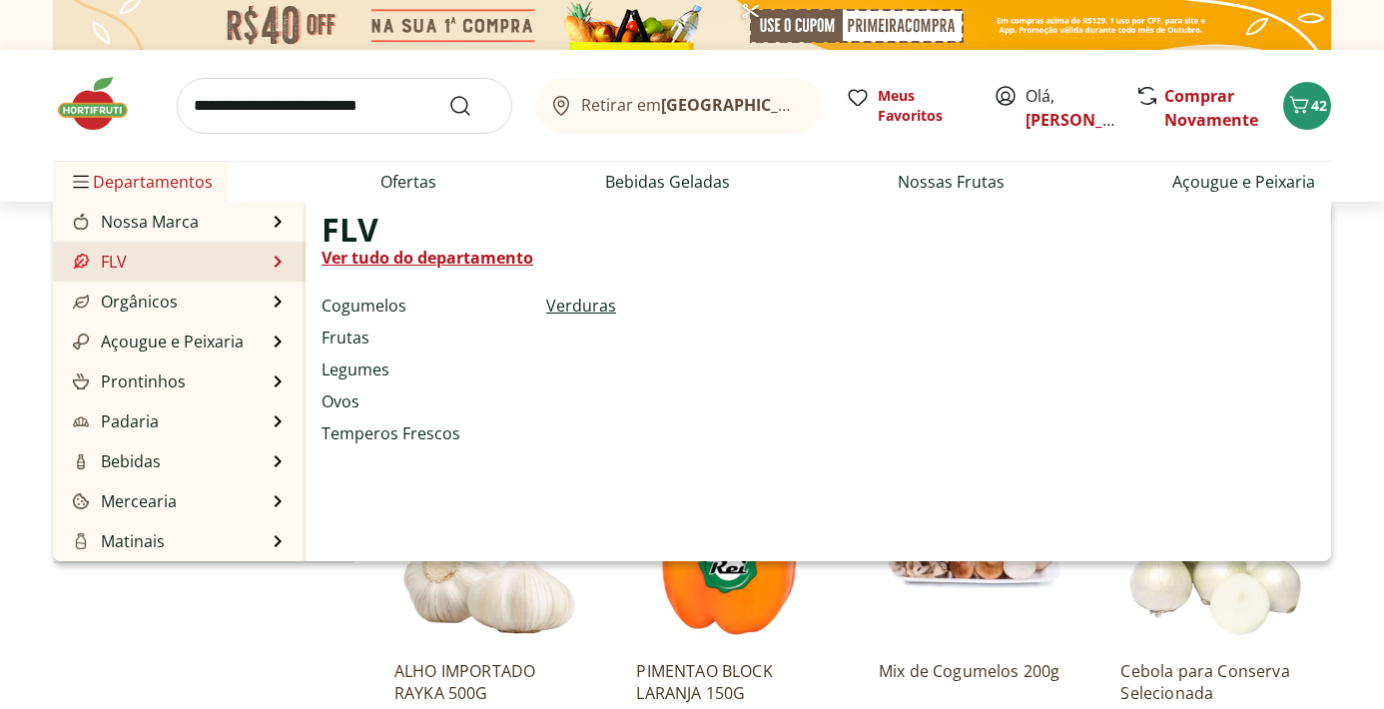
click at [586, 304] on link "Verduras" at bounding box center [581, 306] width 70 height 24
select select "**********"
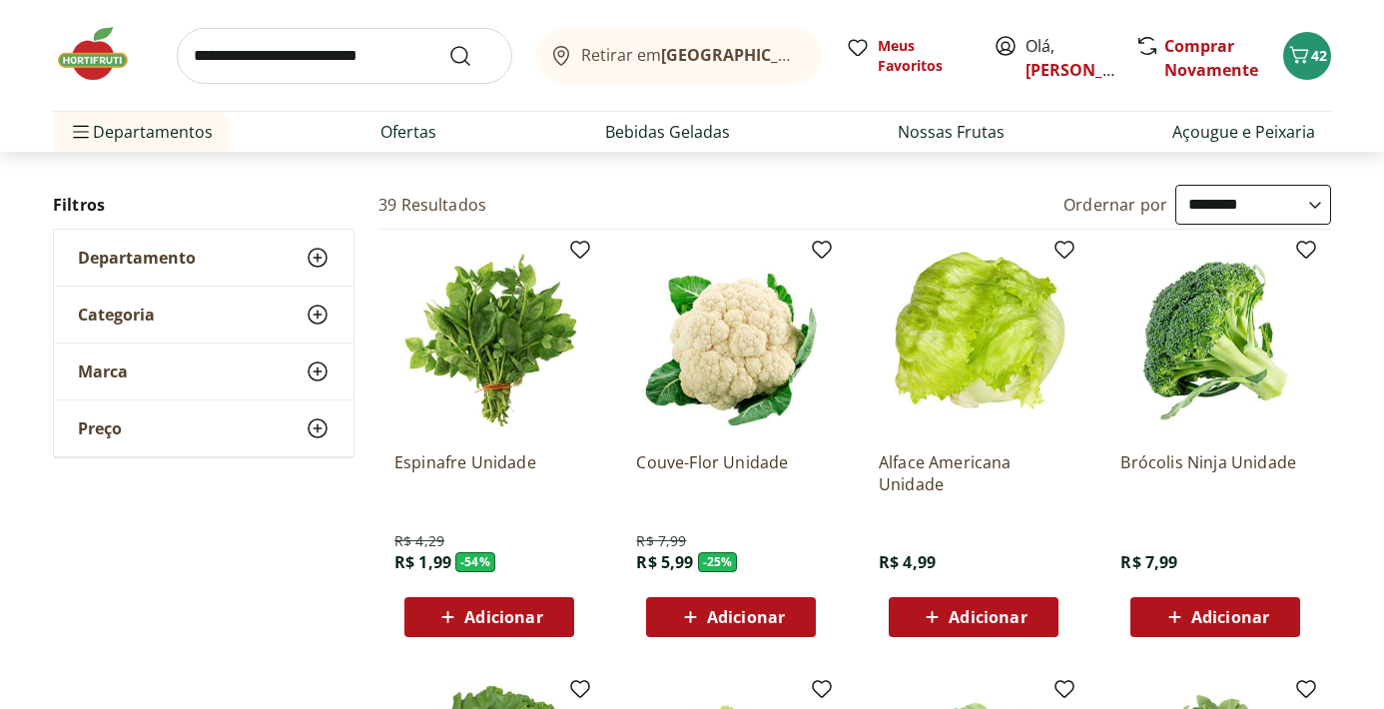
scroll to position [160, 0]
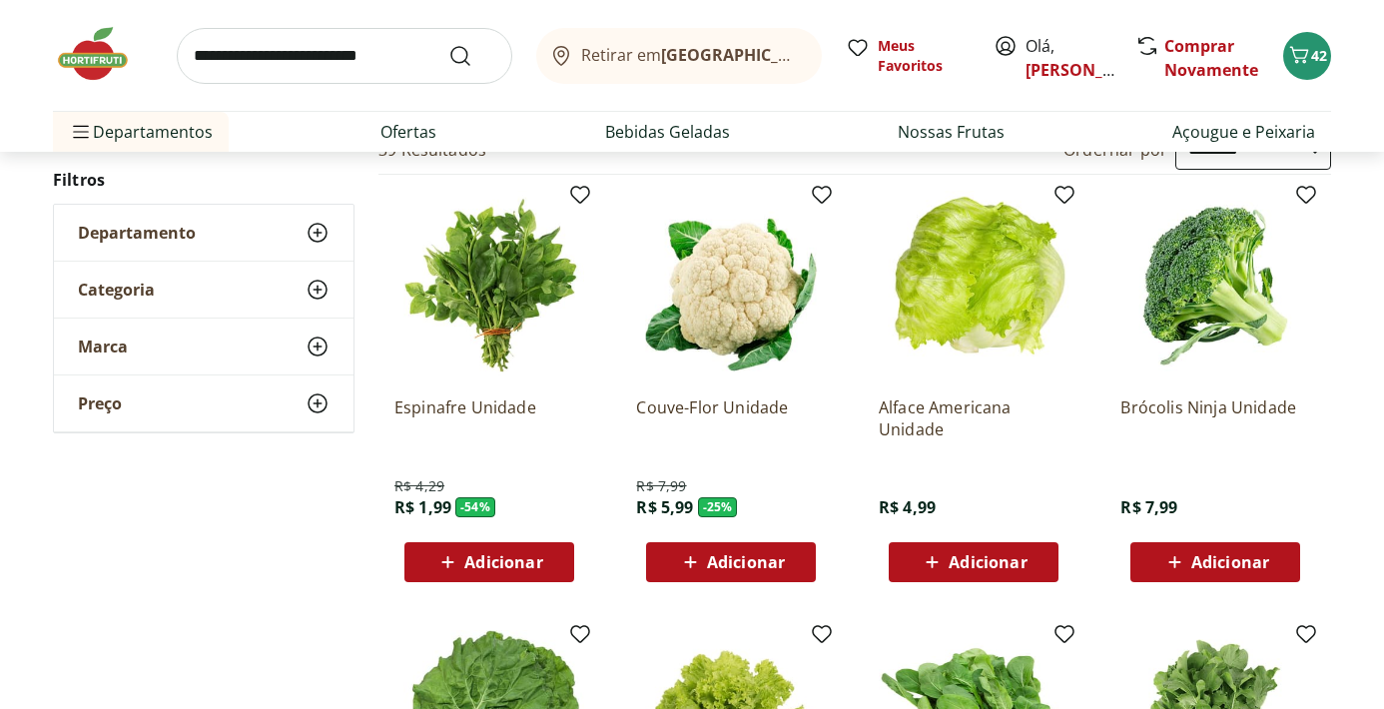
click at [1208, 561] on span "Adicionar" at bounding box center [1230, 562] width 78 height 16
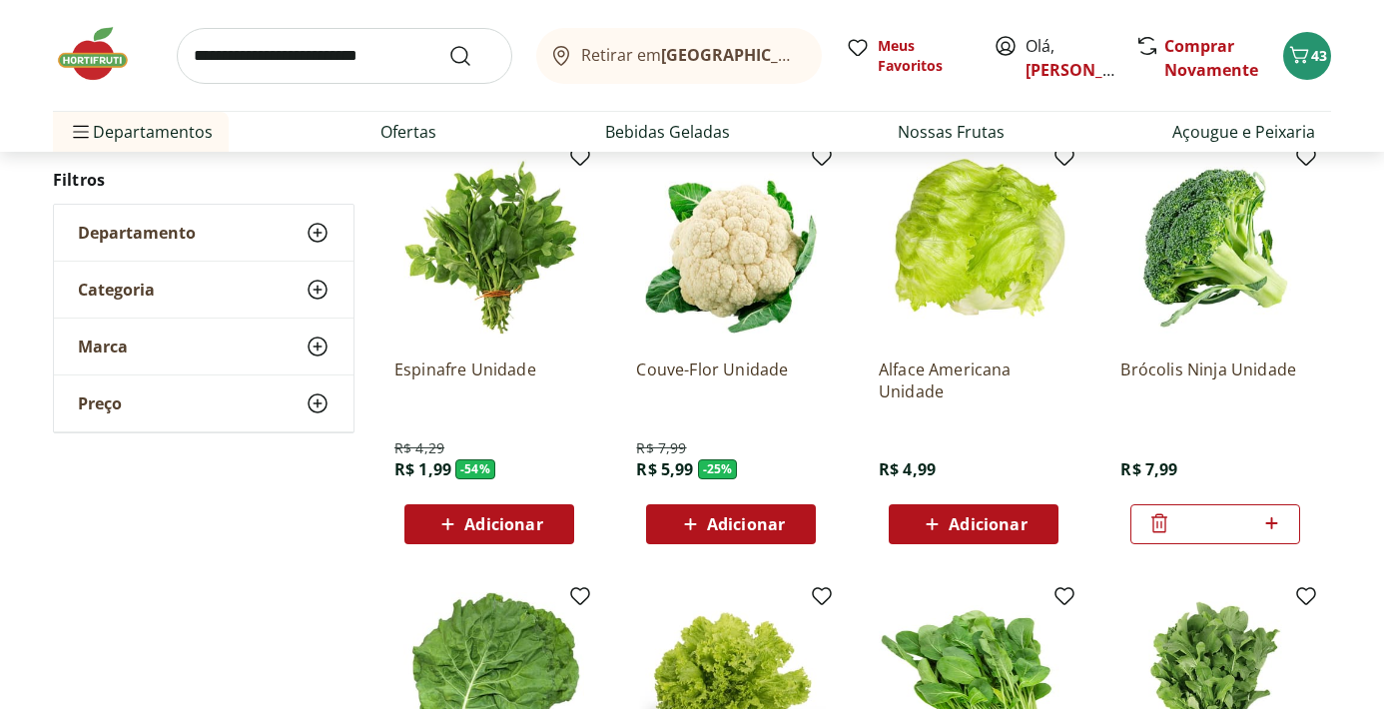
scroll to position [201, 0]
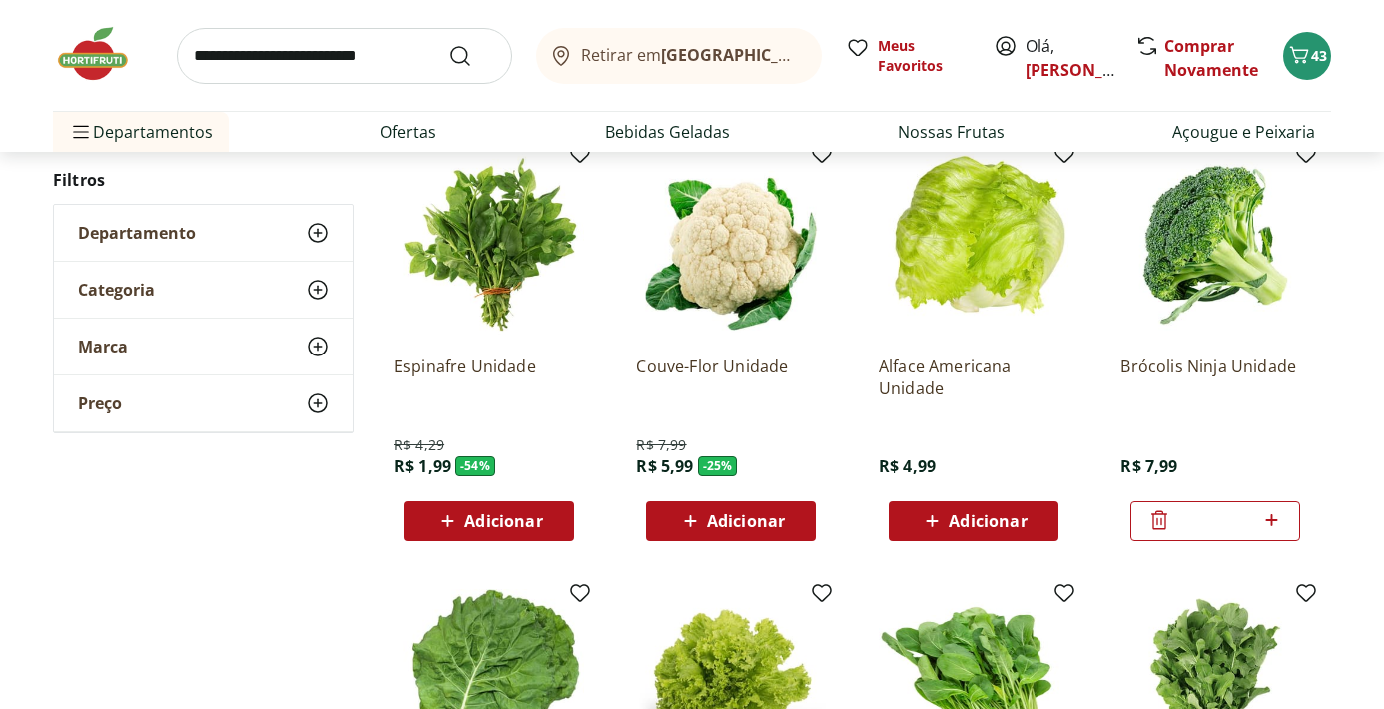
click at [512, 524] on span "Adicionar" at bounding box center [503, 521] width 78 height 16
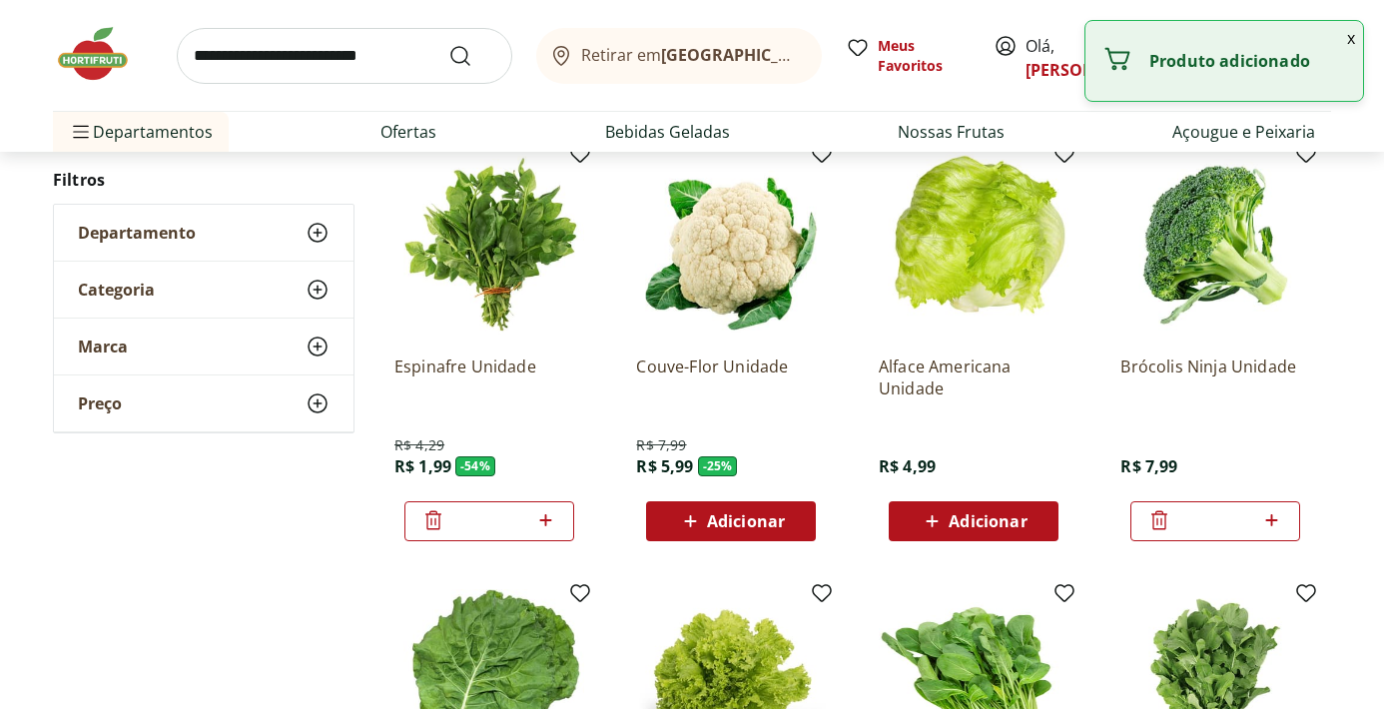
click at [542, 522] on icon at bounding box center [545, 520] width 25 height 24
type input "*"
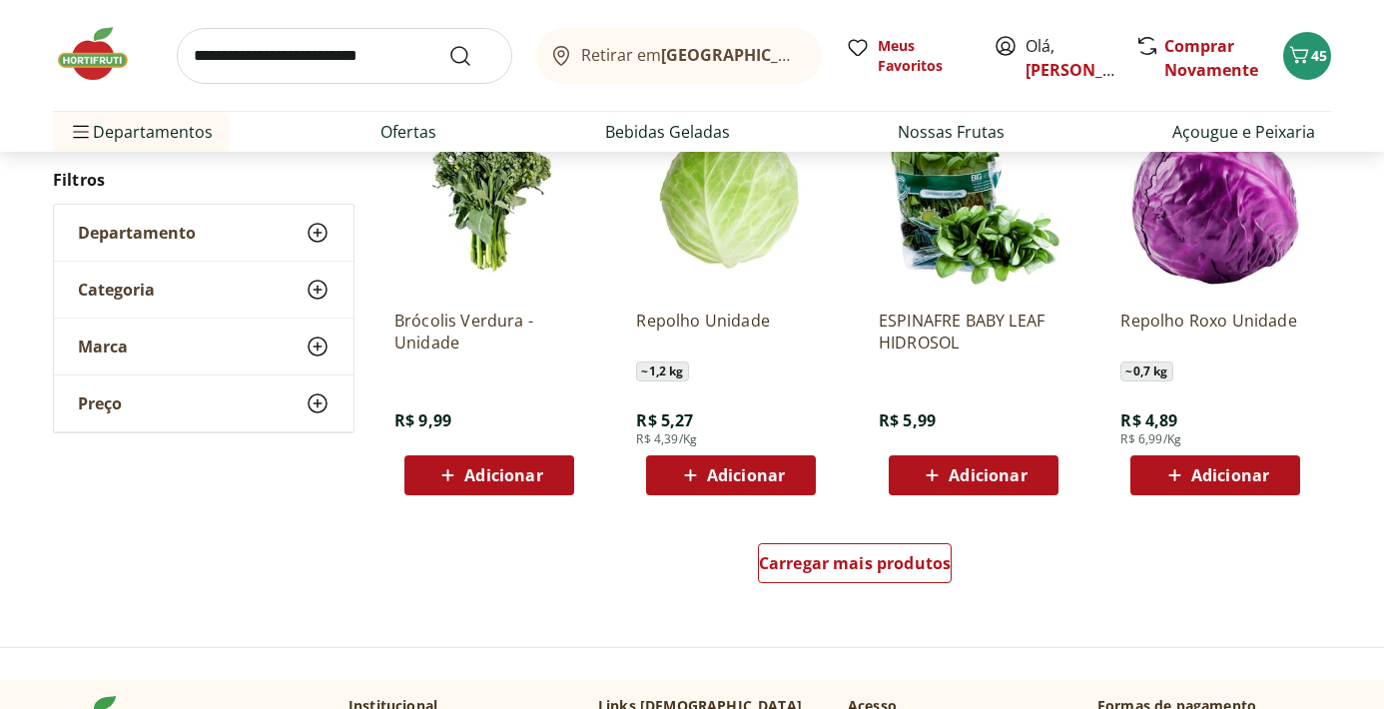
scroll to position [1175, 0]
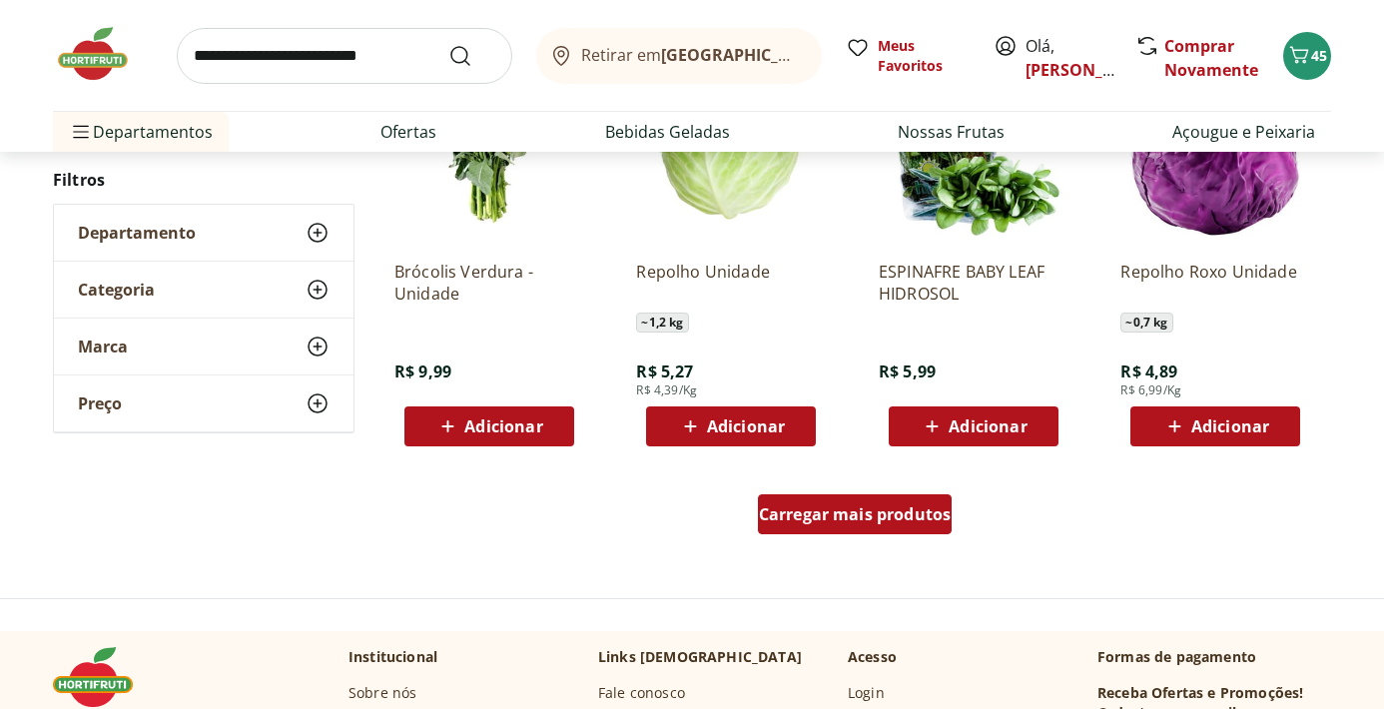
click at [863, 513] on span "Carregar mais produtos" at bounding box center [855, 514] width 193 height 16
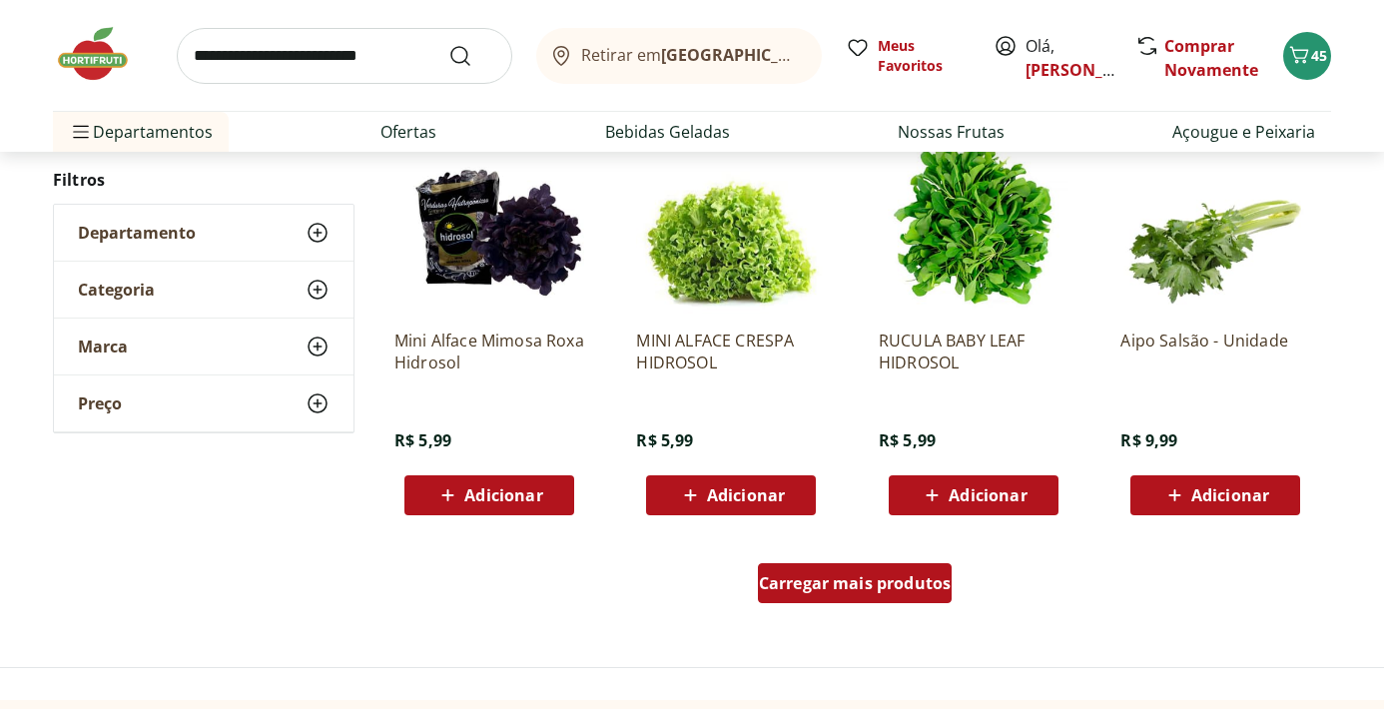
scroll to position [2467, 0]
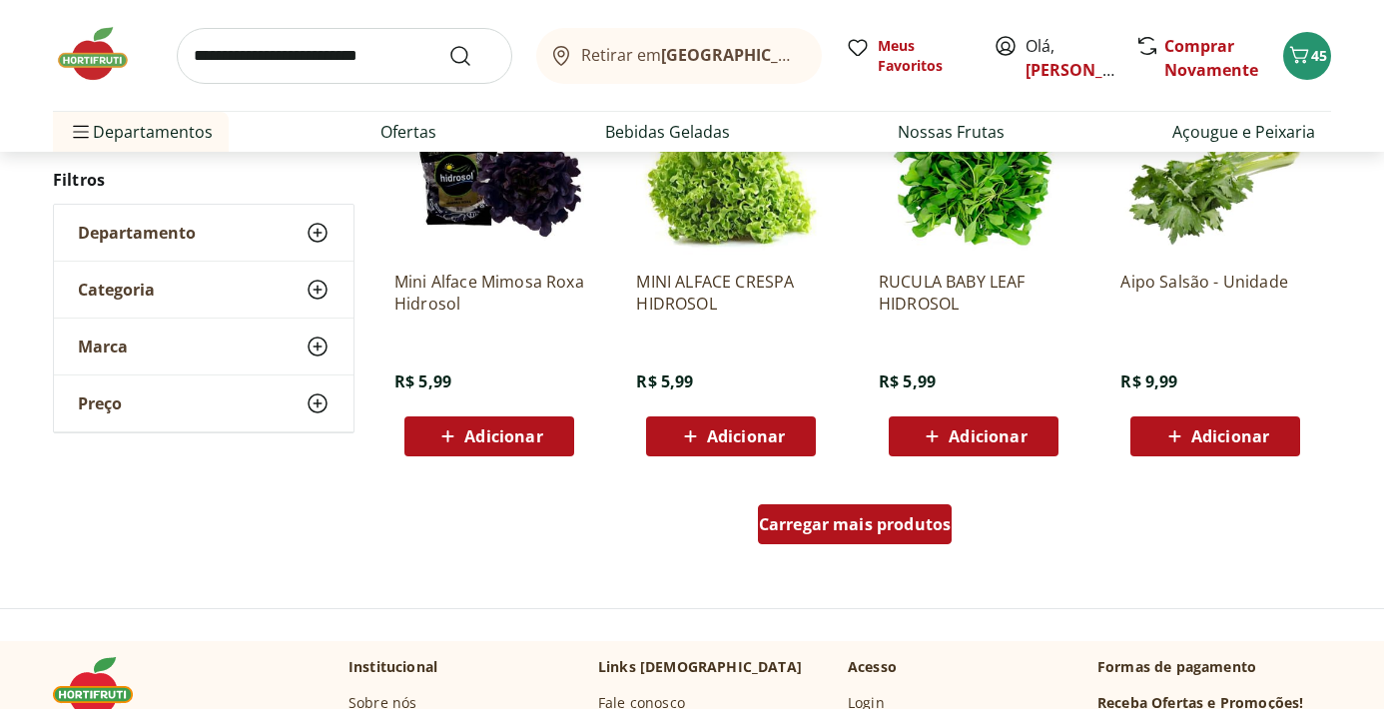
click at [856, 542] on div "Carregar mais produtos" at bounding box center [855, 524] width 195 height 40
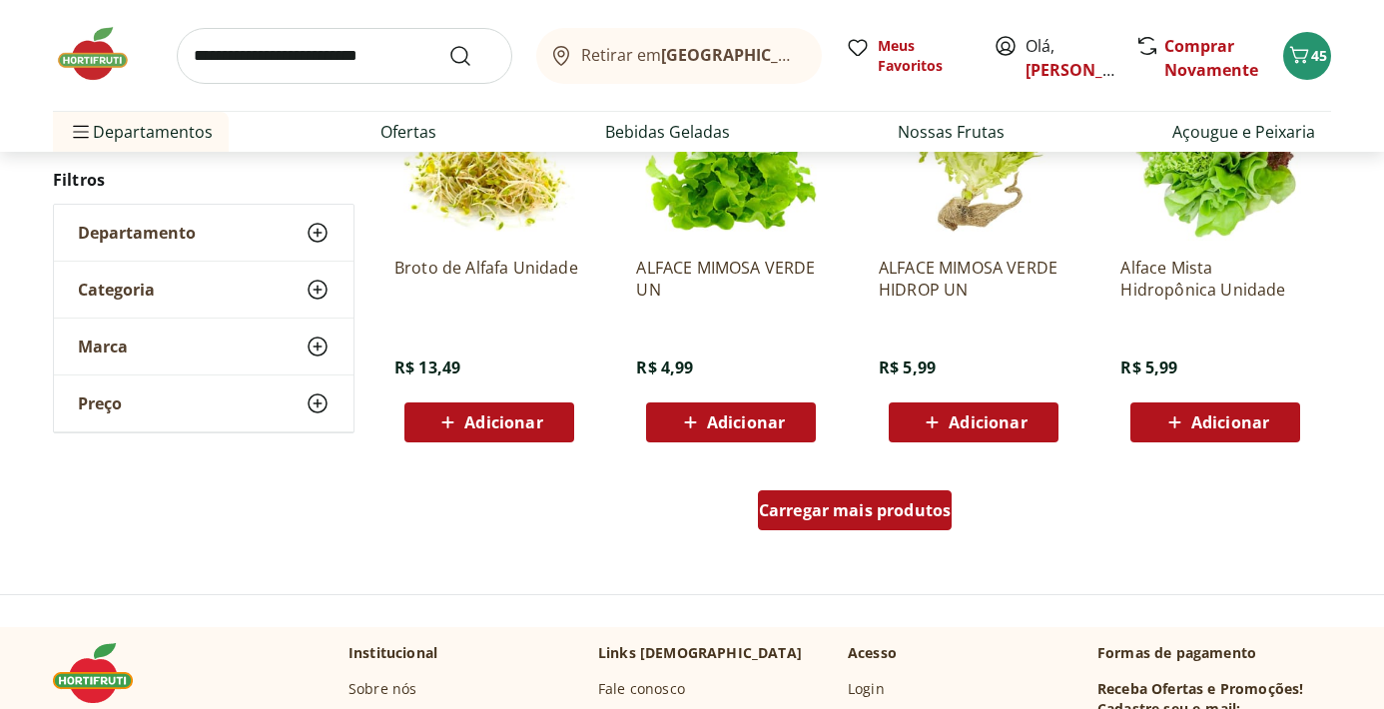
scroll to position [3784, 0]
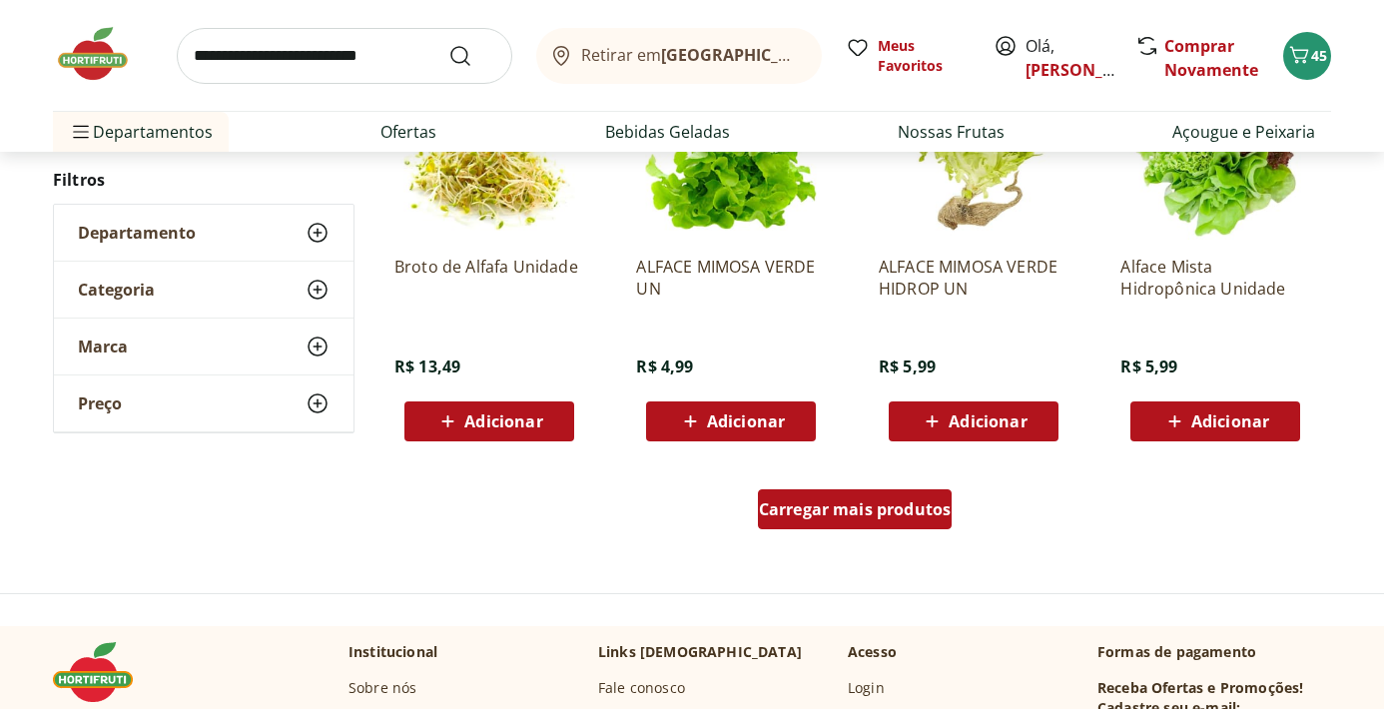
click at [863, 504] on span "Carregar mais produtos" at bounding box center [855, 509] width 193 height 16
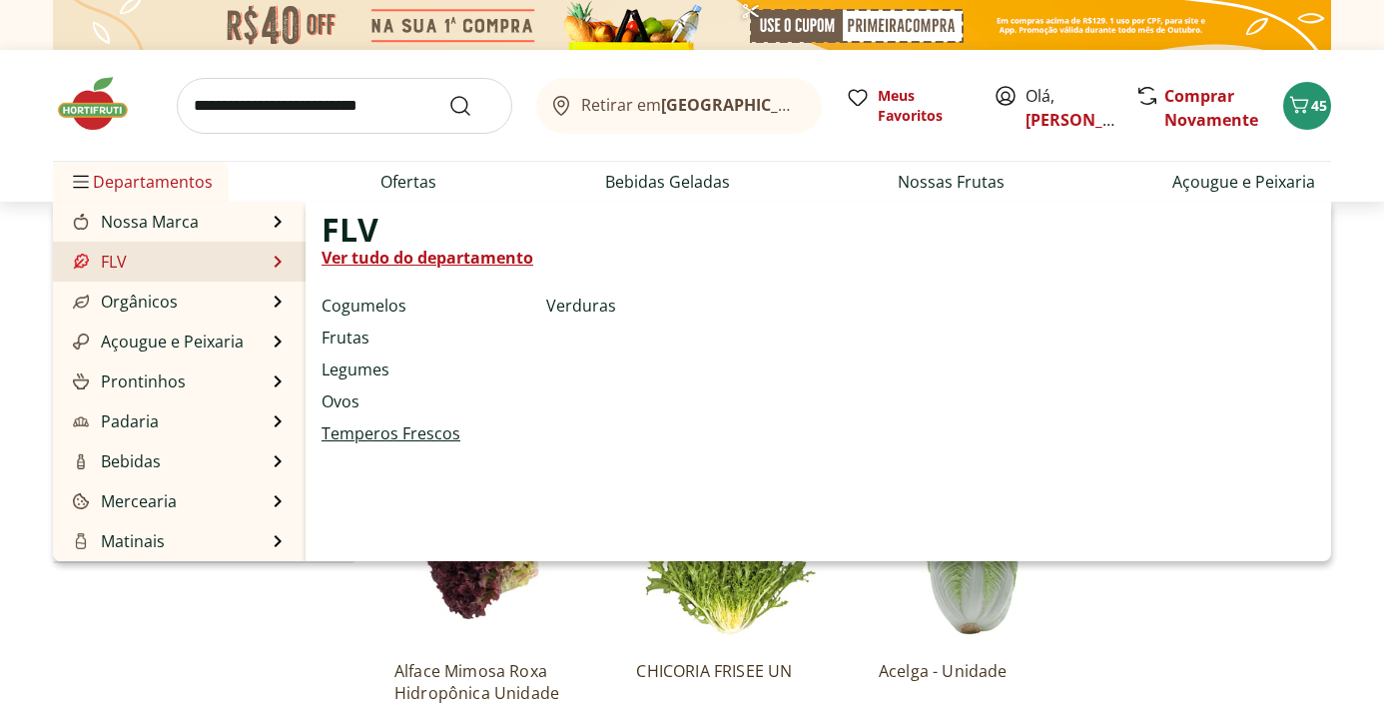
click at [396, 438] on link "Temperos Frescos" at bounding box center [391, 433] width 139 height 24
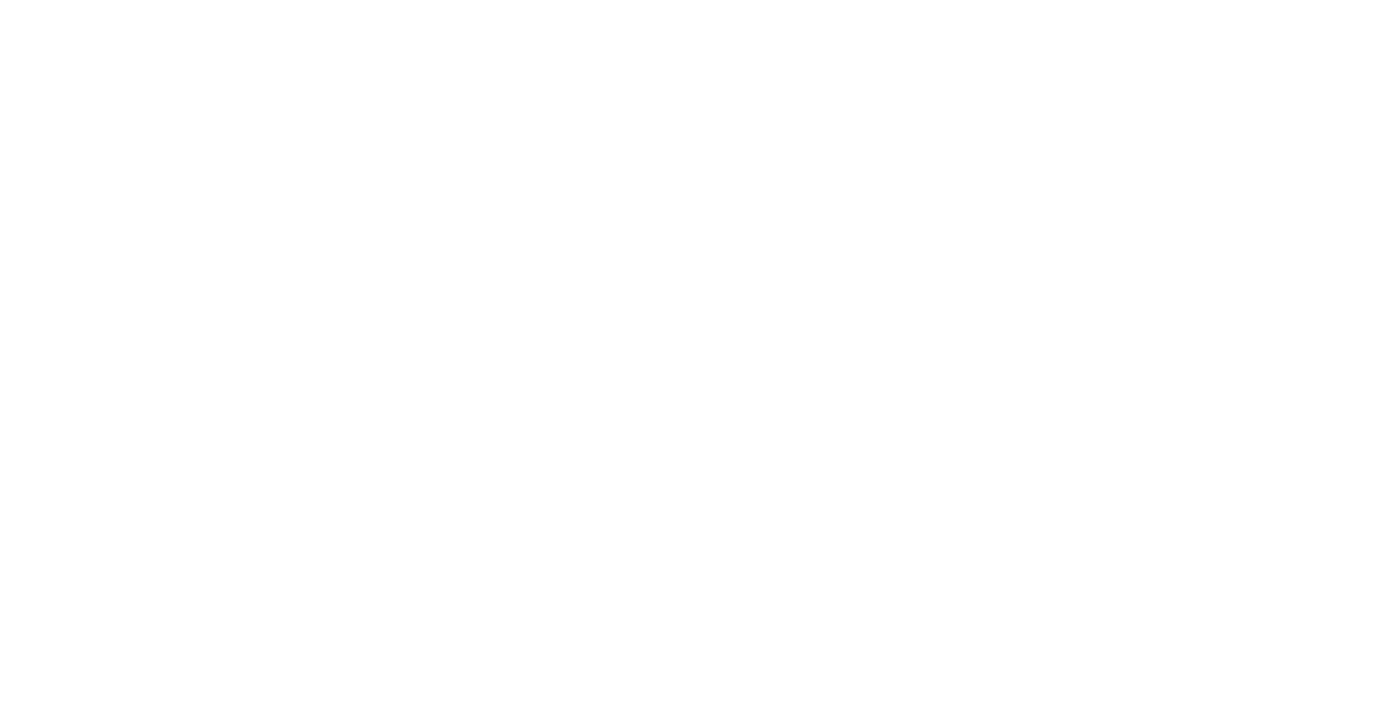
select select "**********"
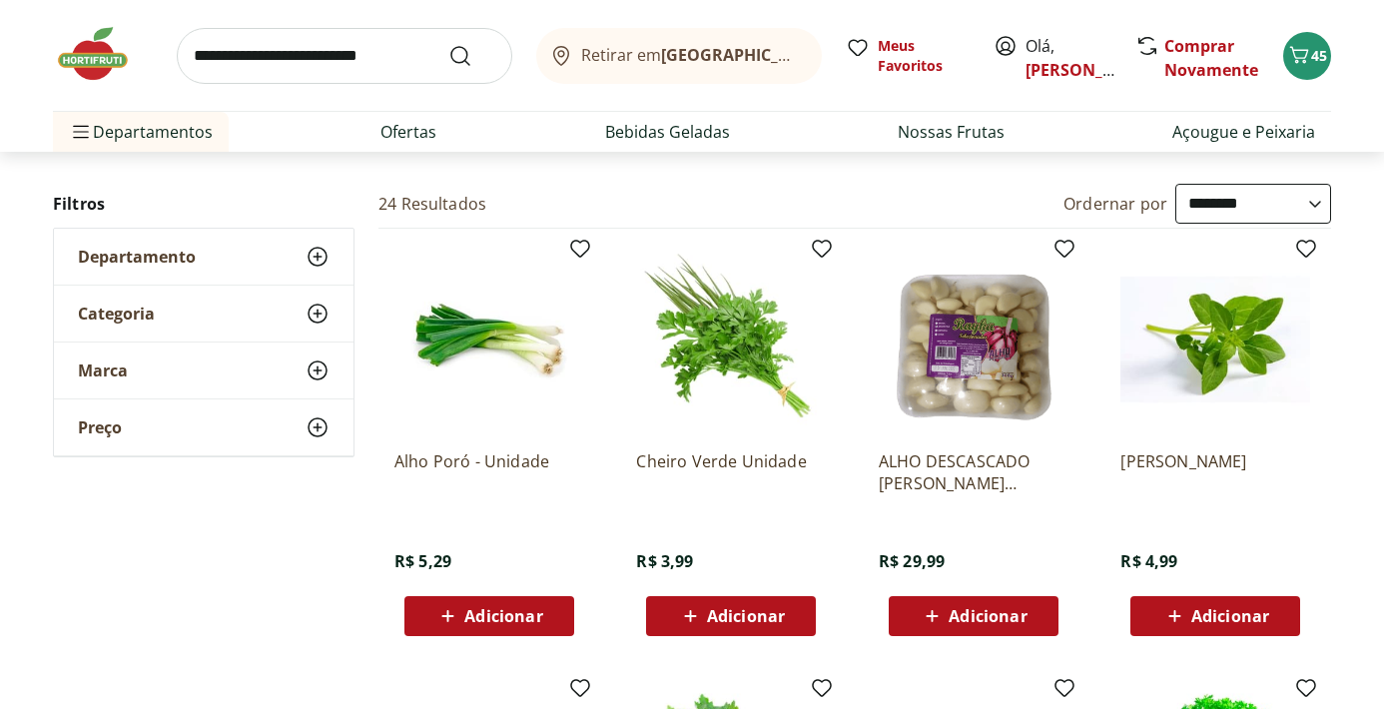
scroll to position [113, 0]
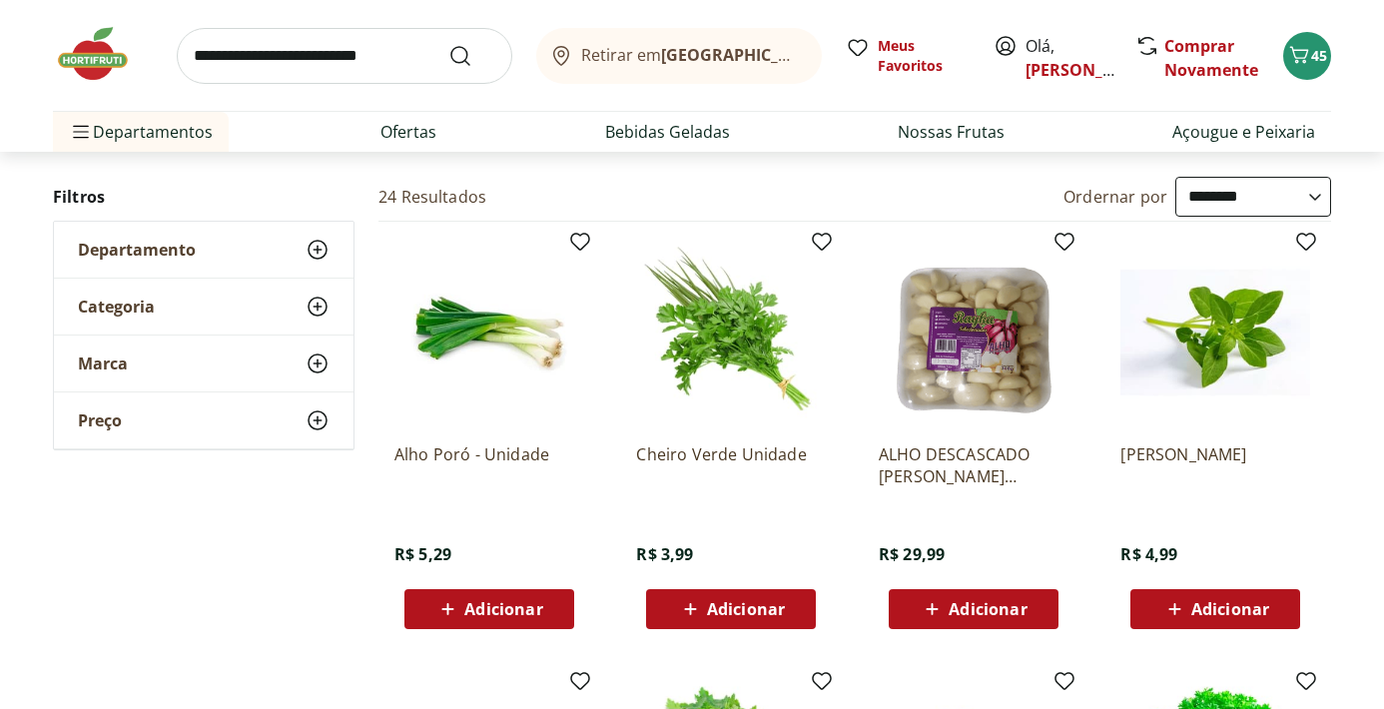
click at [485, 614] on span "Adicionar" at bounding box center [503, 609] width 78 height 16
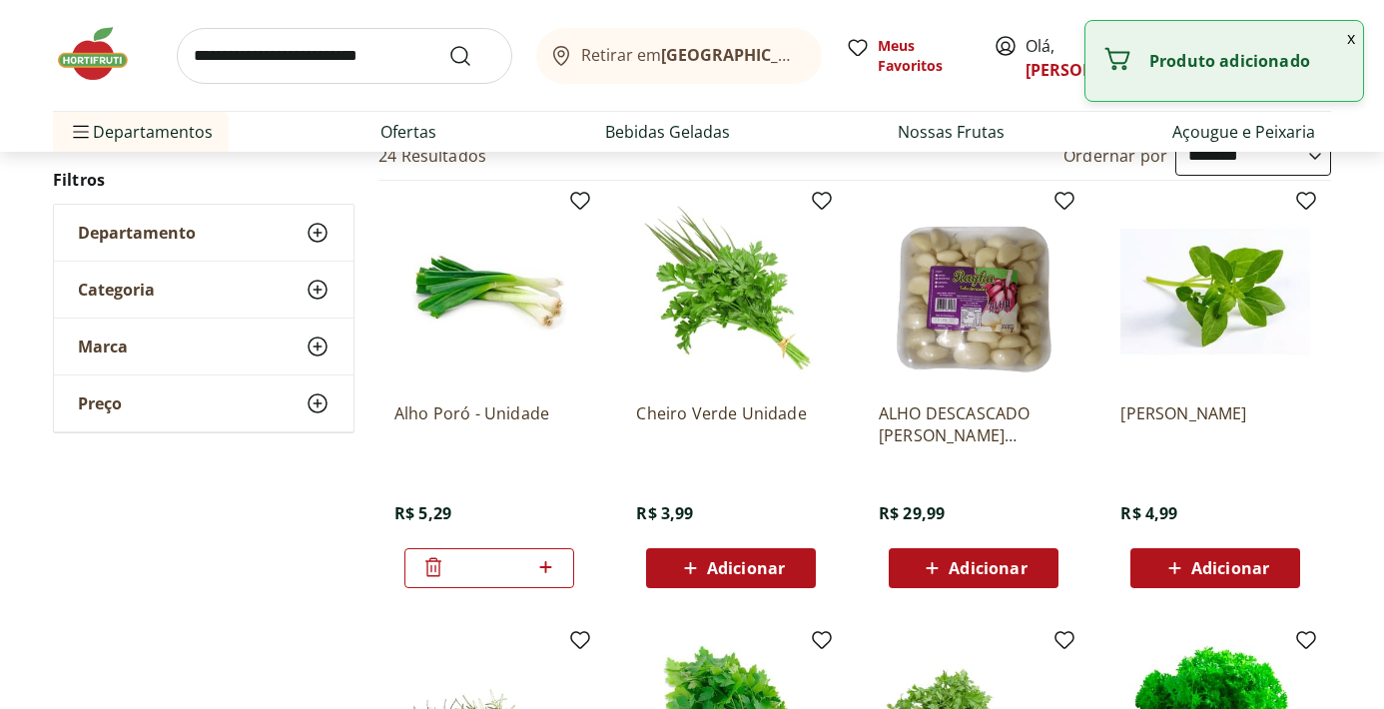
scroll to position [176, 0]
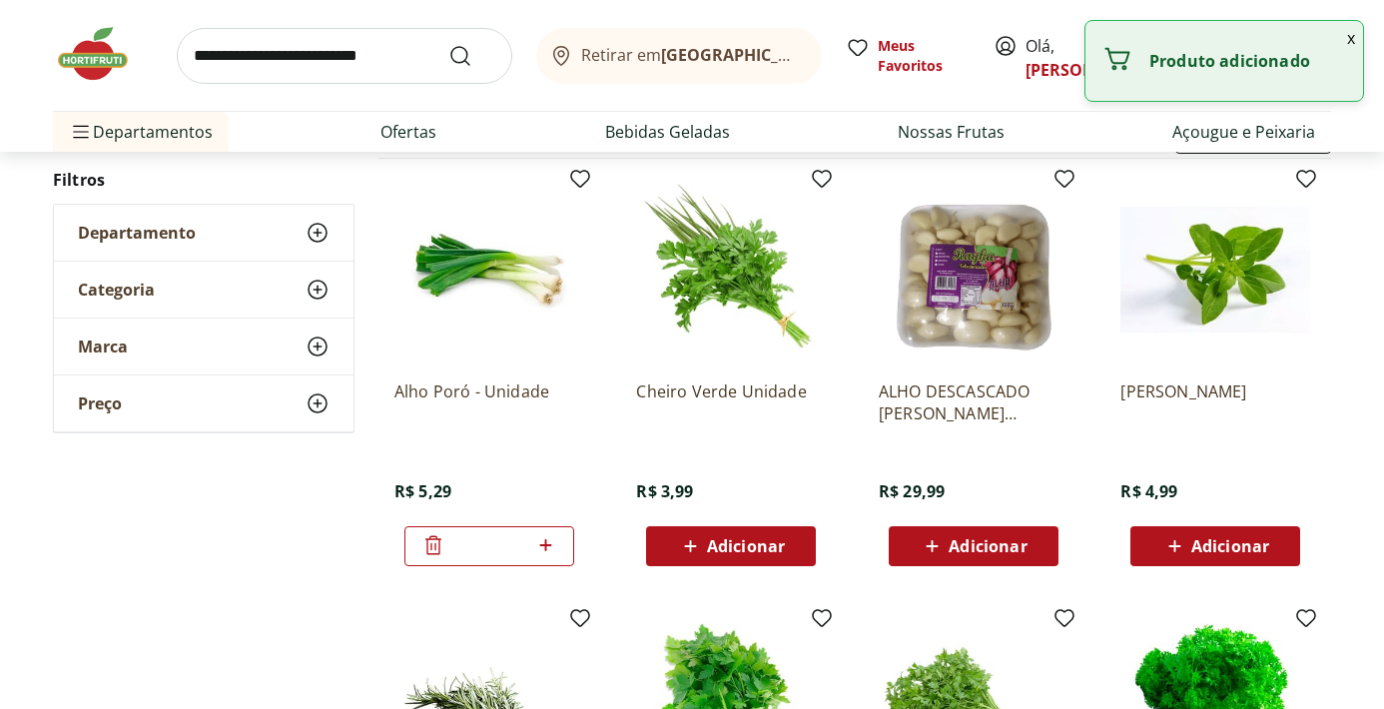
click at [762, 538] on span "Adicionar" at bounding box center [746, 546] width 78 height 16
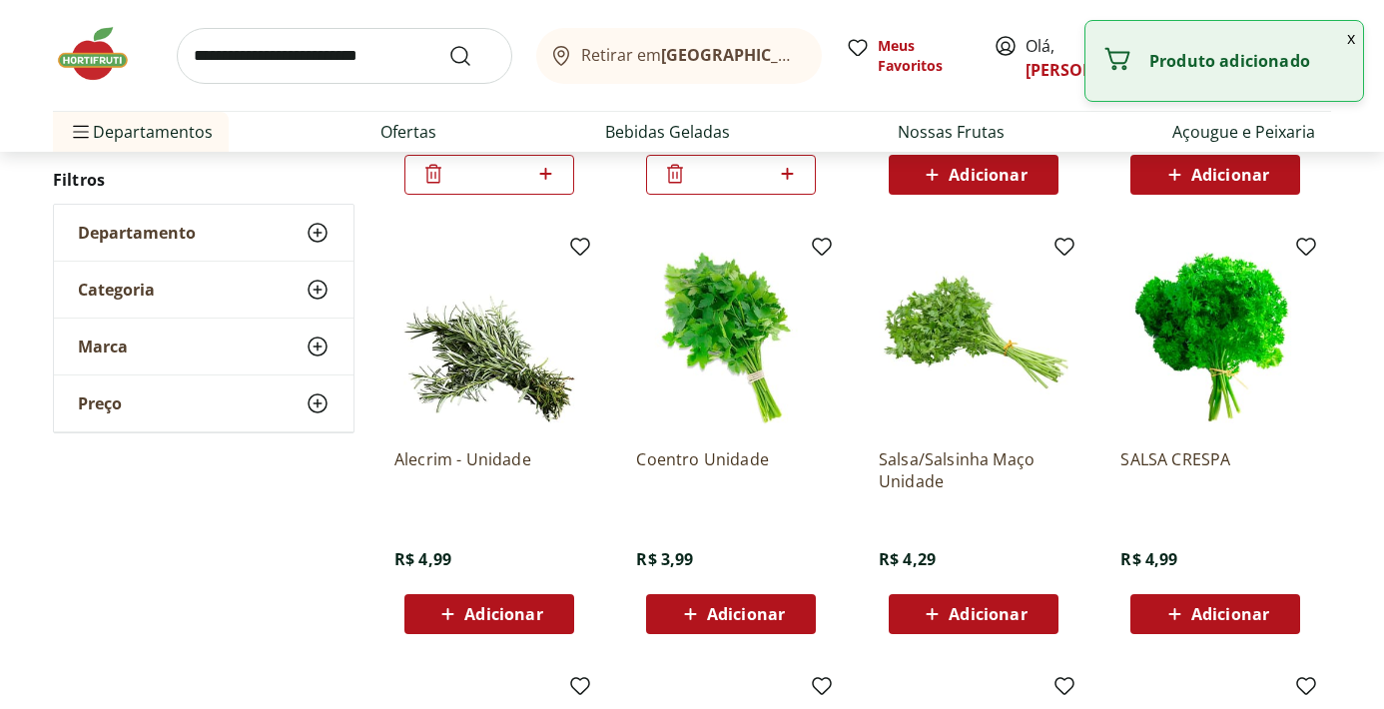
scroll to position [551, 0]
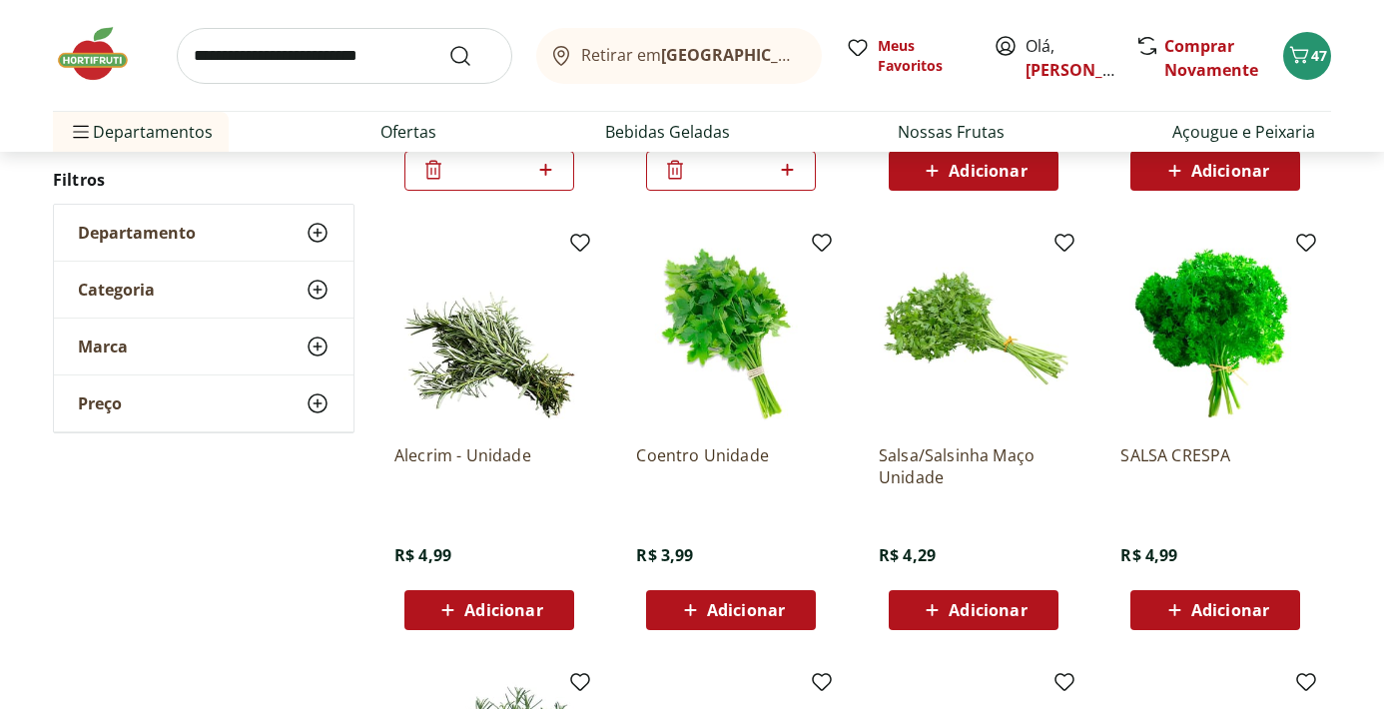
click at [779, 615] on span "Adicionar" at bounding box center [746, 610] width 78 height 16
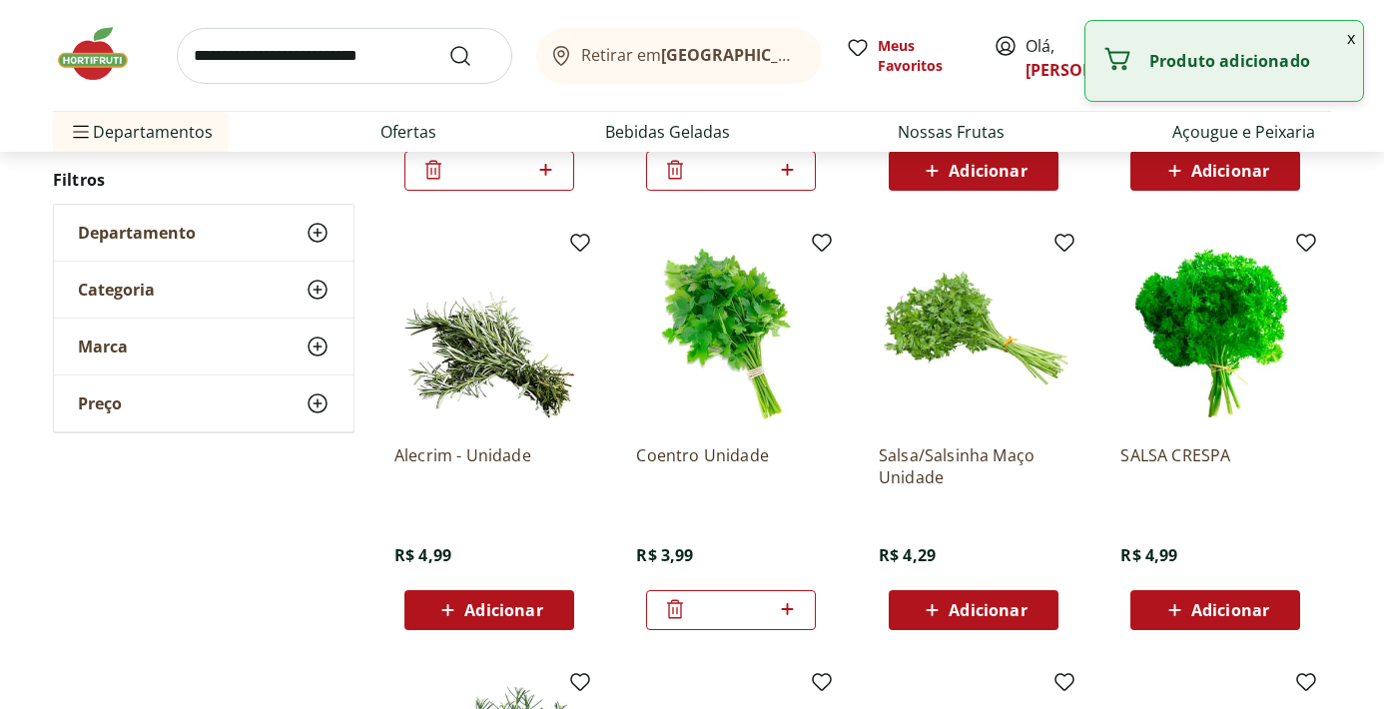
click at [789, 610] on icon at bounding box center [787, 609] width 12 height 12
type input "*"
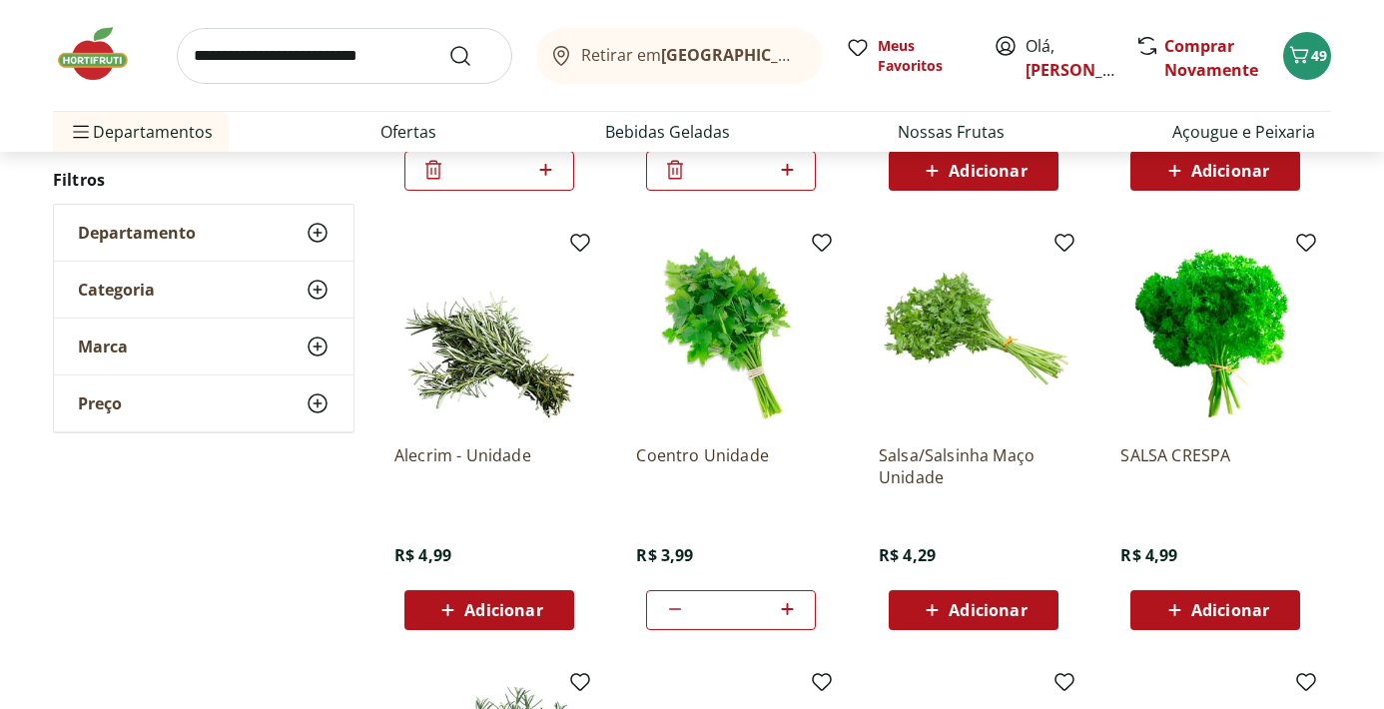
click at [556, 617] on div "Adicionar" at bounding box center [489, 610] width 138 height 36
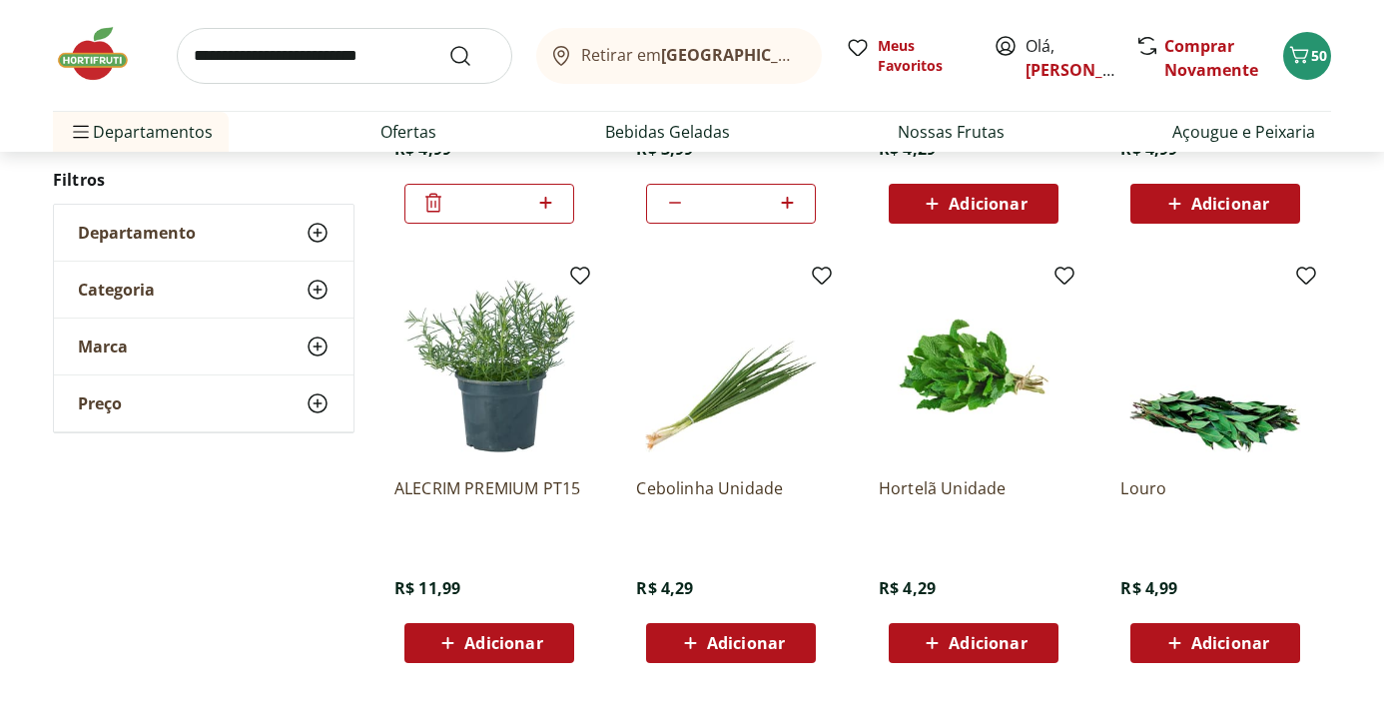
scroll to position [961, 0]
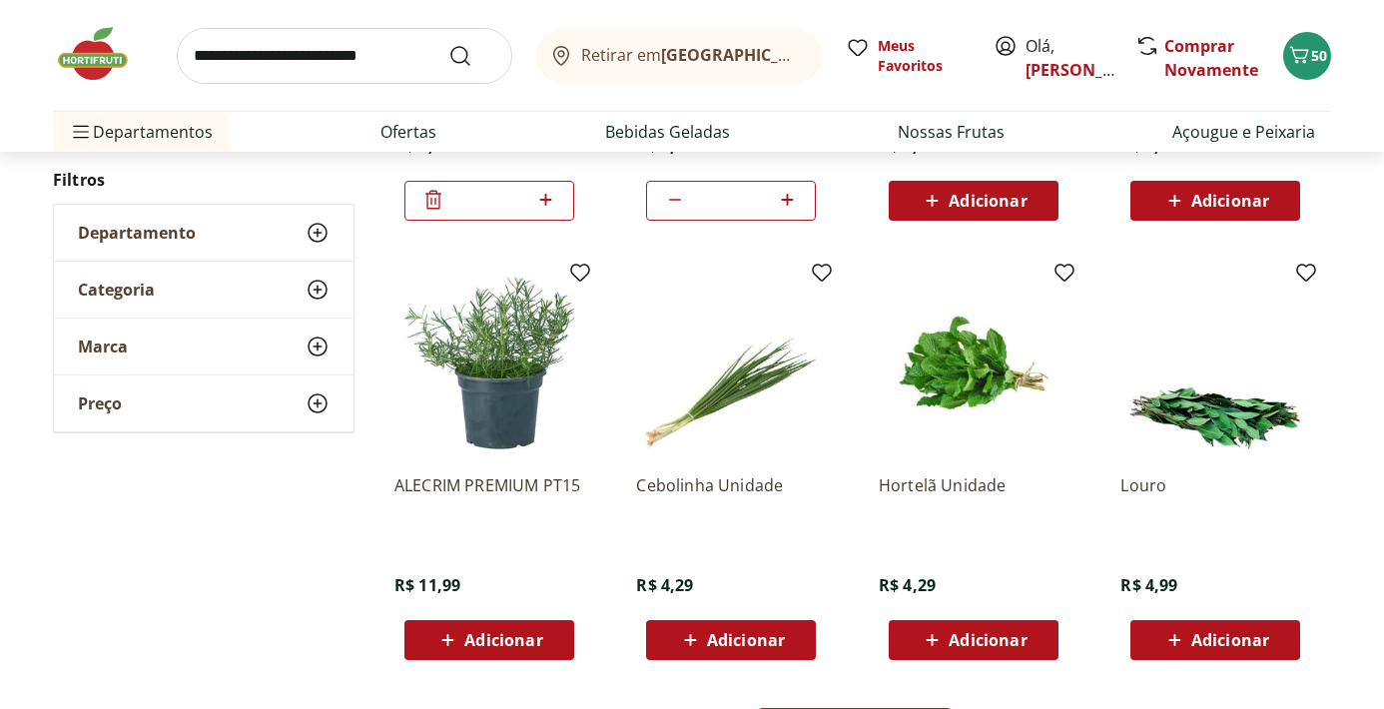
click at [746, 634] on span "Adicionar" at bounding box center [746, 640] width 78 height 16
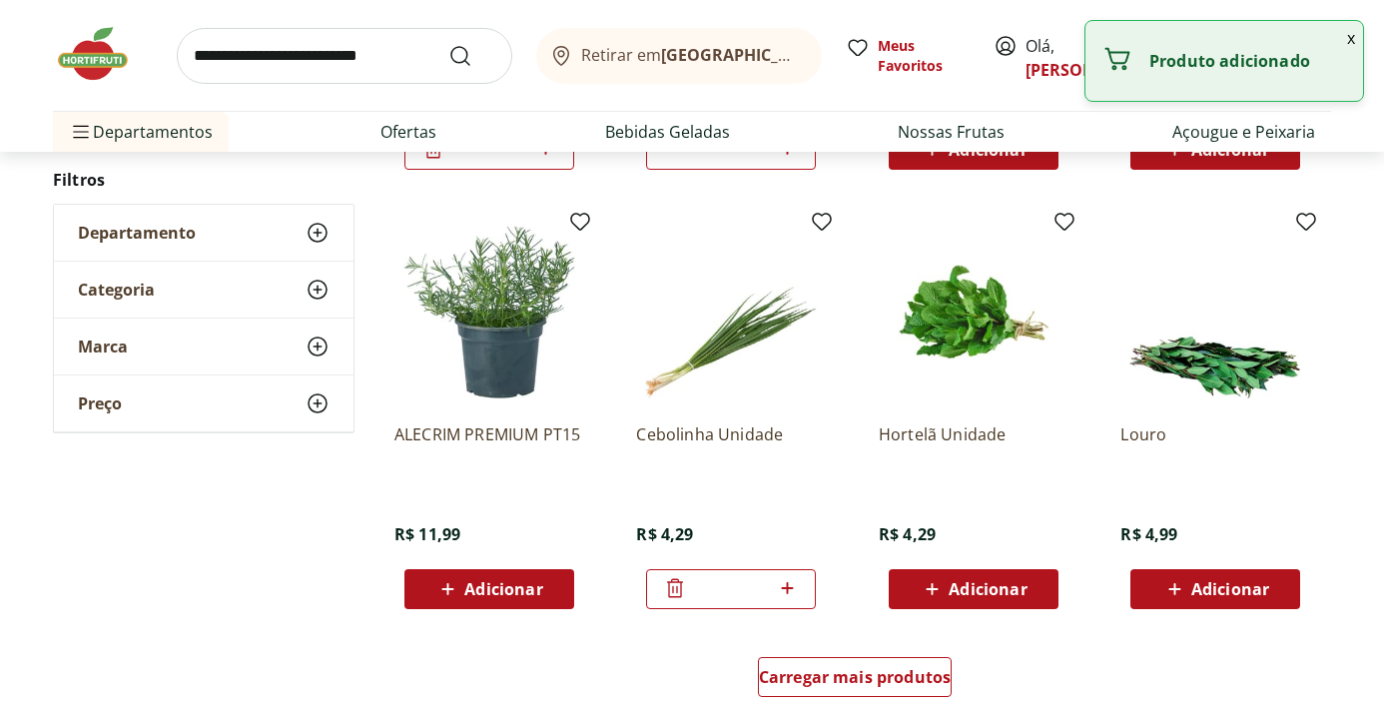
scroll to position [1035, 0]
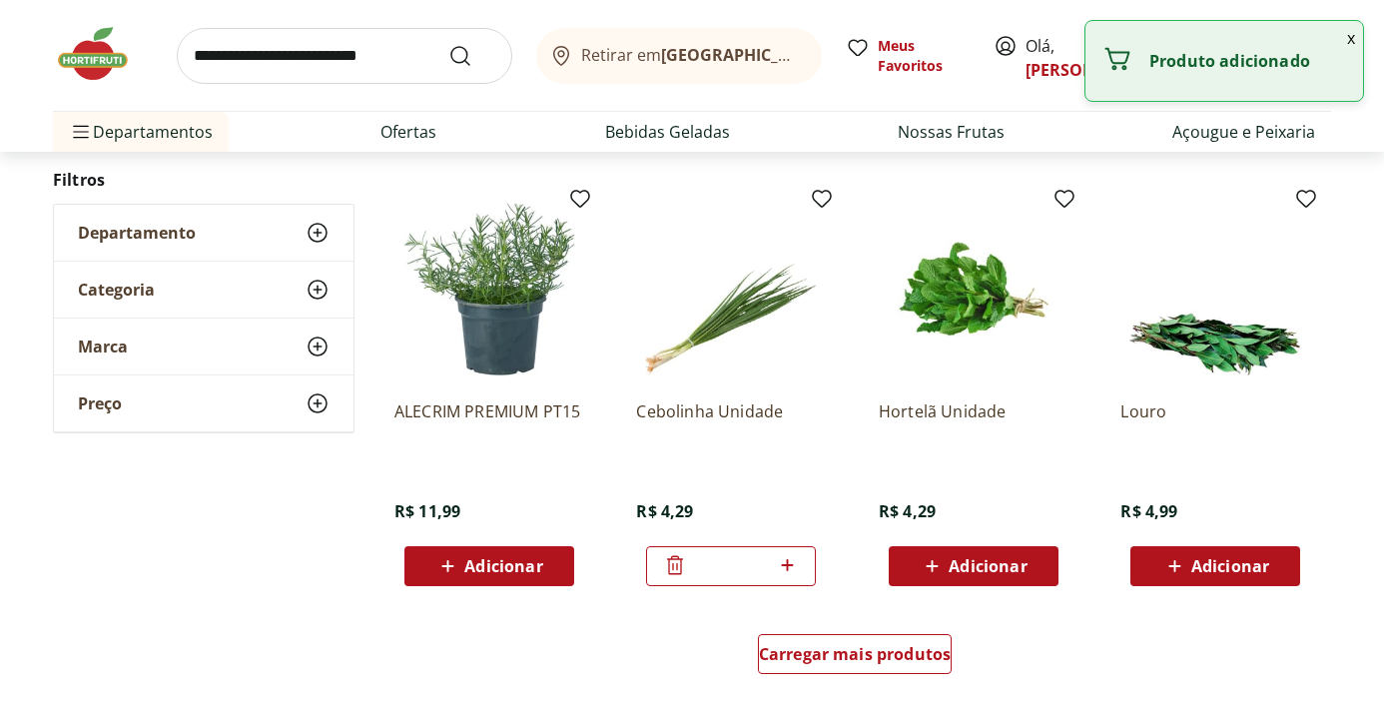
click at [1212, 568] on span "Adicionar" at bounding box center [1230, 566] width 78 height 16
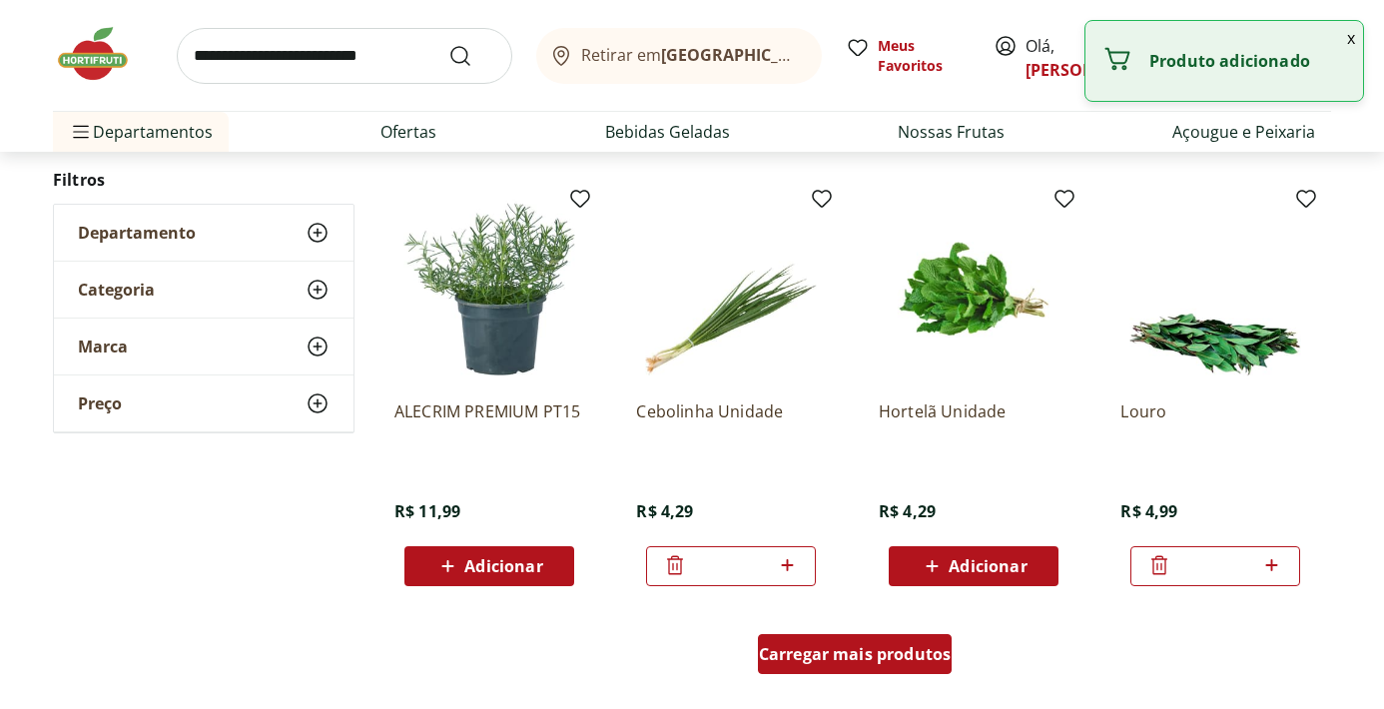
click at [920, 656] on span "Carregar mais produtos" at bounding box center [855, 654] width 193 height 16
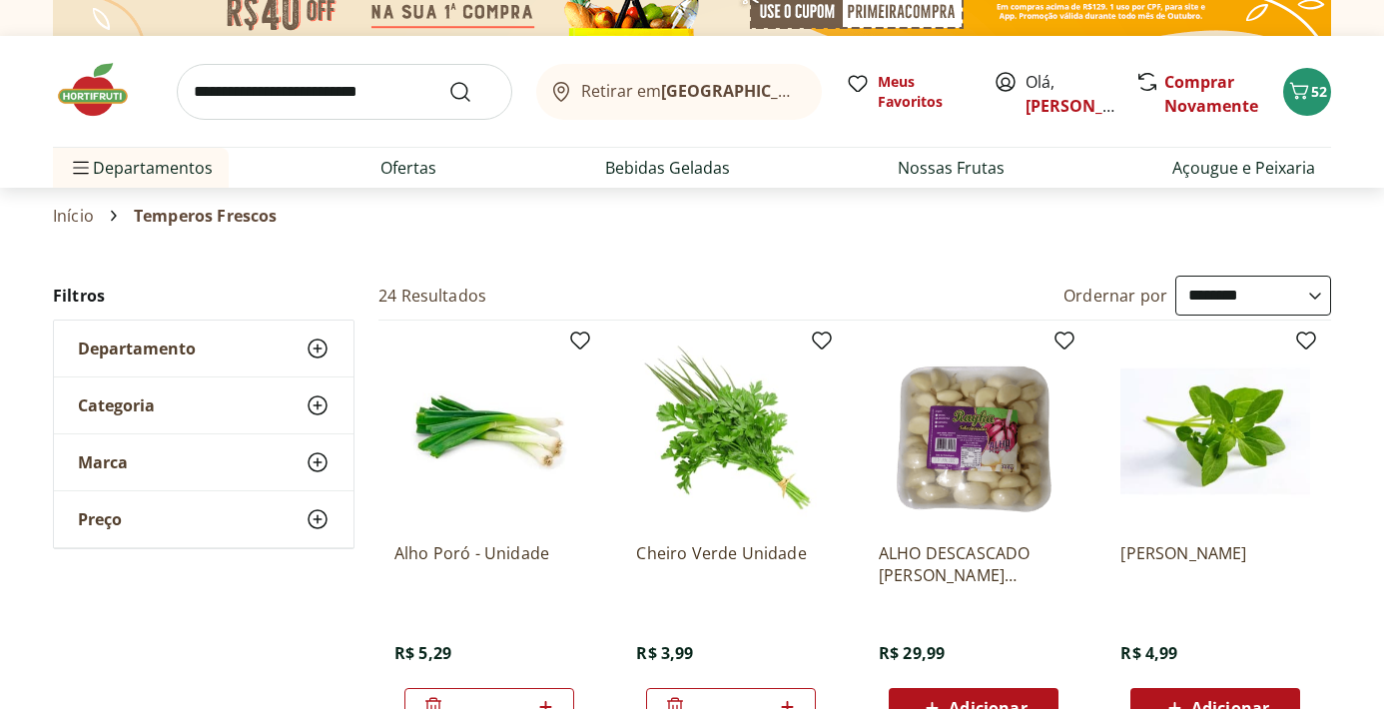
scroll to position [0, 0]
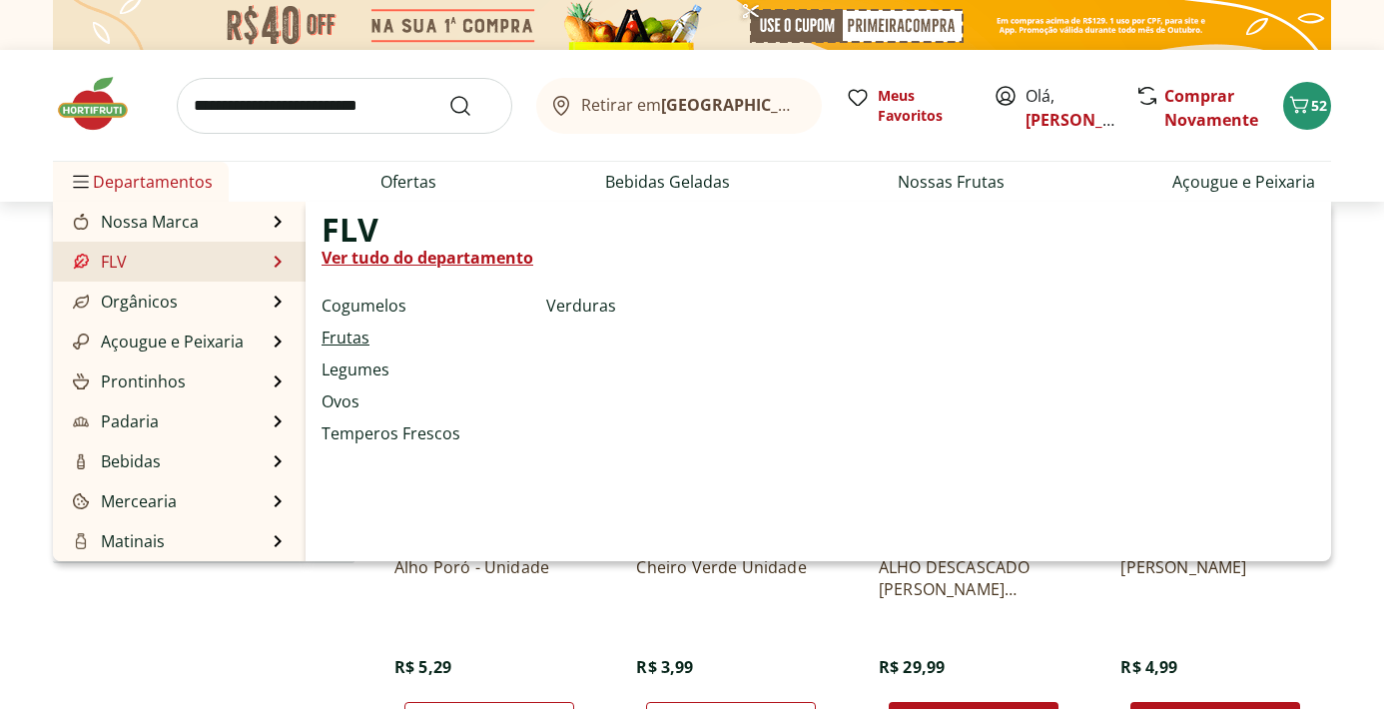
click at [354, 333] on link "Frutas" at bounding box center [346, 338] width 48 height 24
select select "**********"
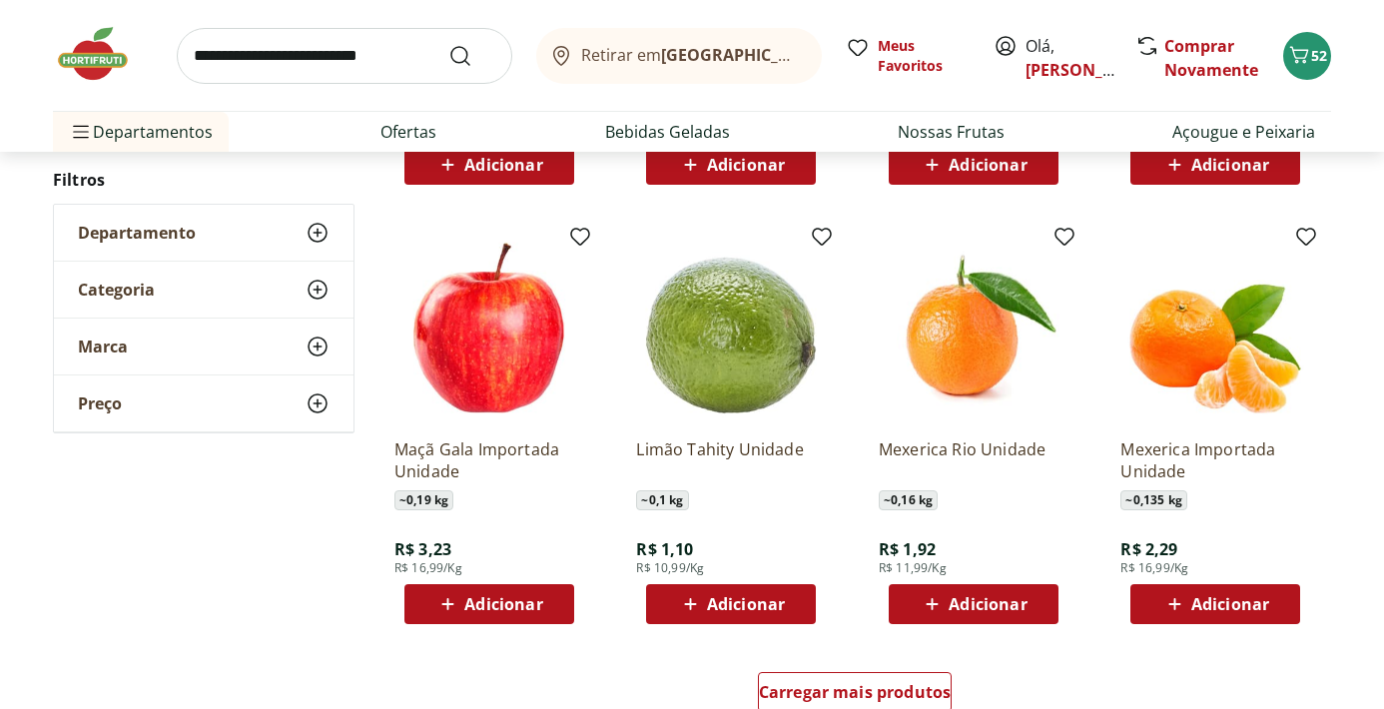
scroll to position [1019, 0]
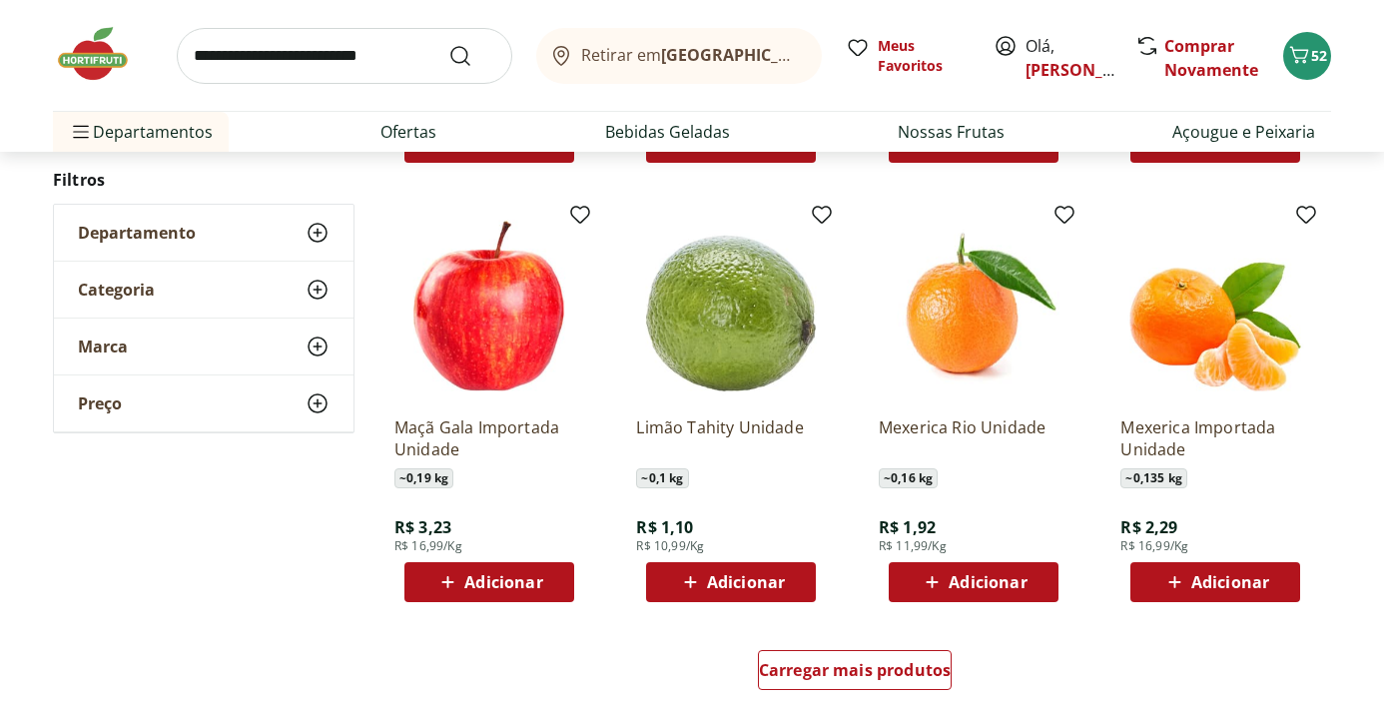
click at [757, 587] on span "Adicionar" at bounding box center [746, 582] width 78 height 16
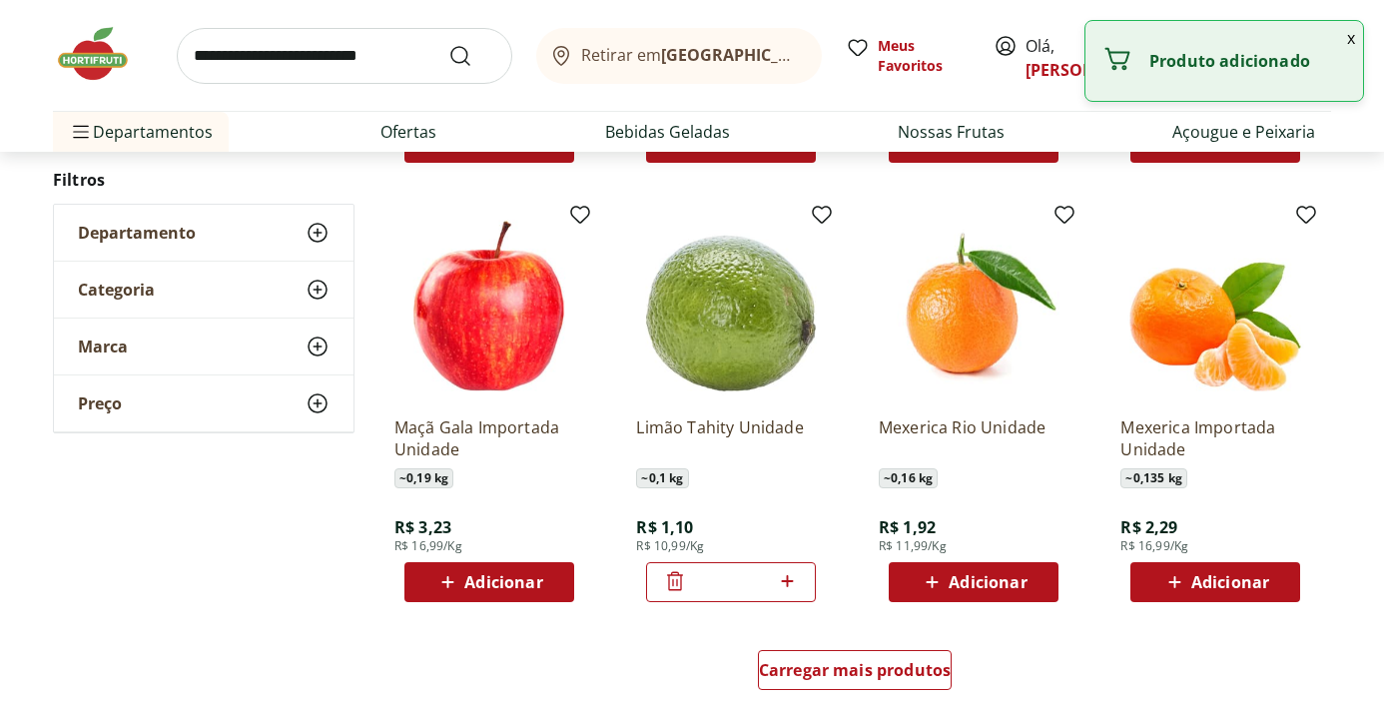
click at [792, 582] on icon at bounding box center [787, 581] width 12 height 12
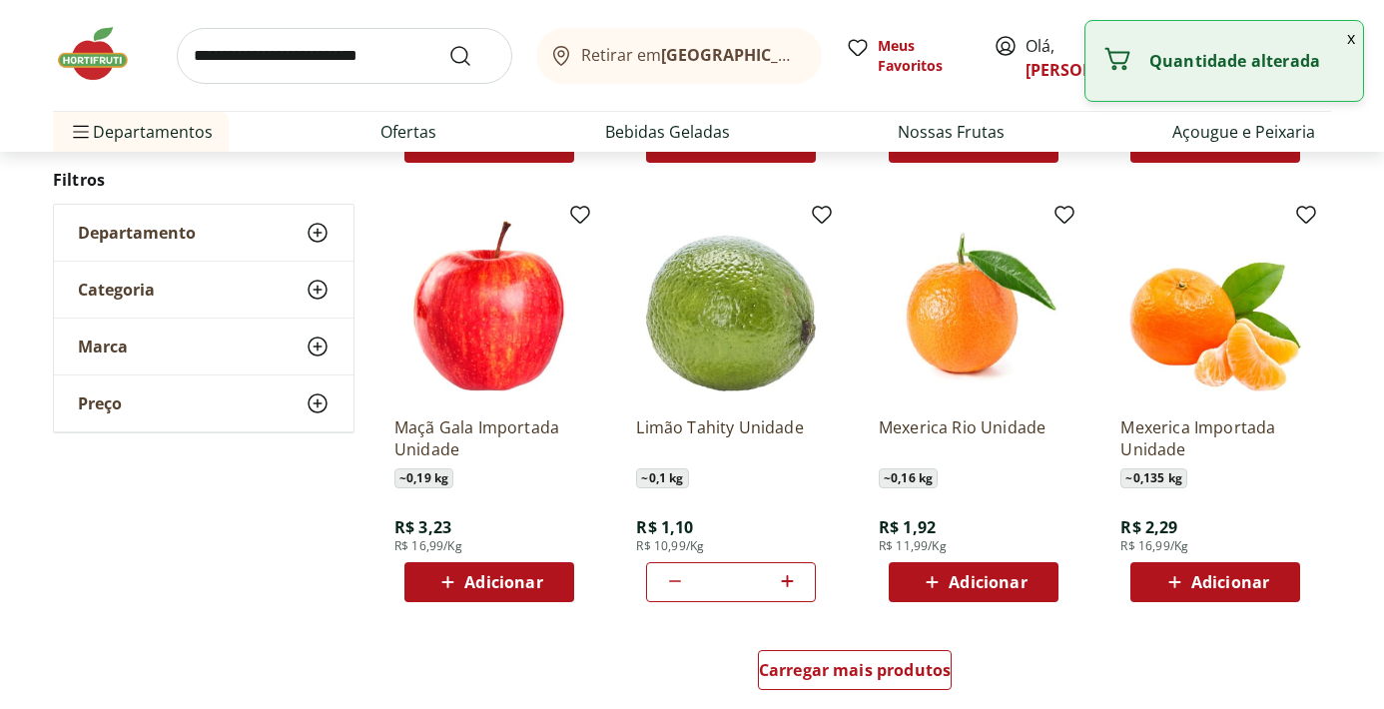
click at [792, 582] on icon at bounding box center [787, 581] width 12 height 12
type input "*"
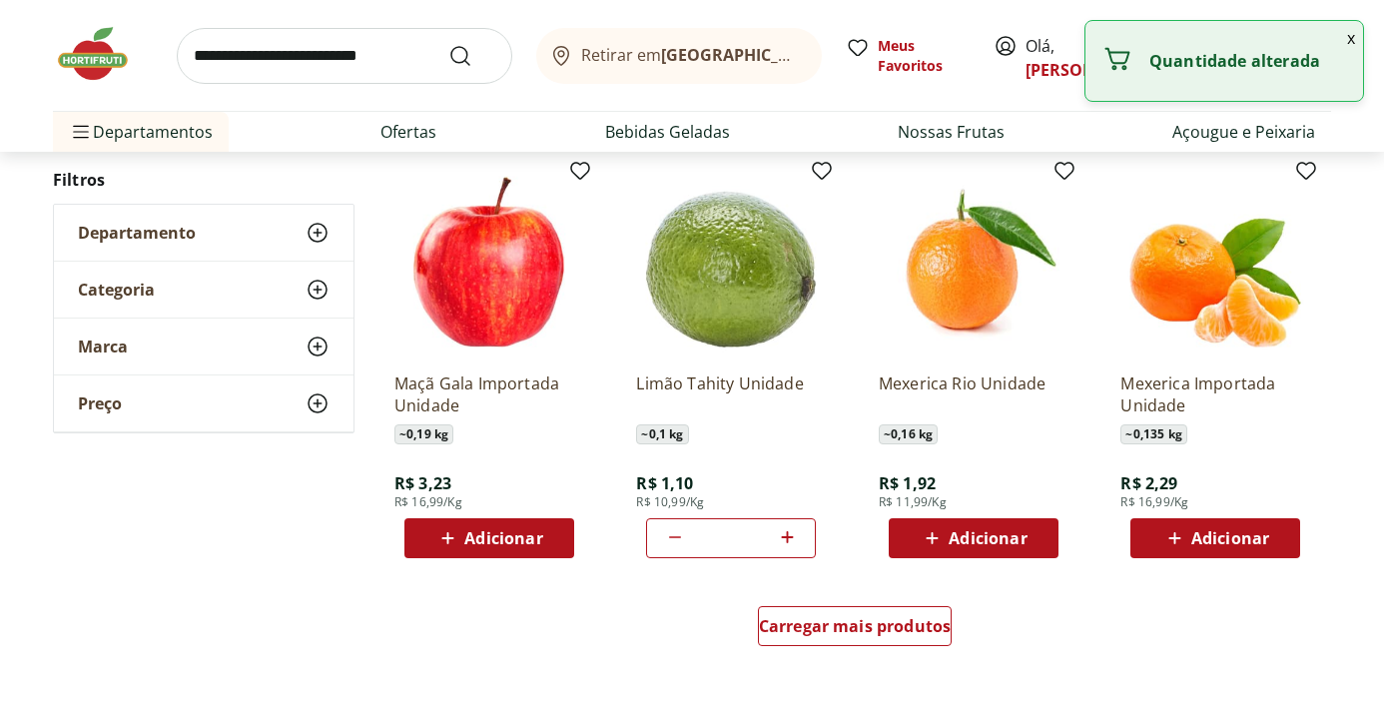
scroll to position [1064, 0]
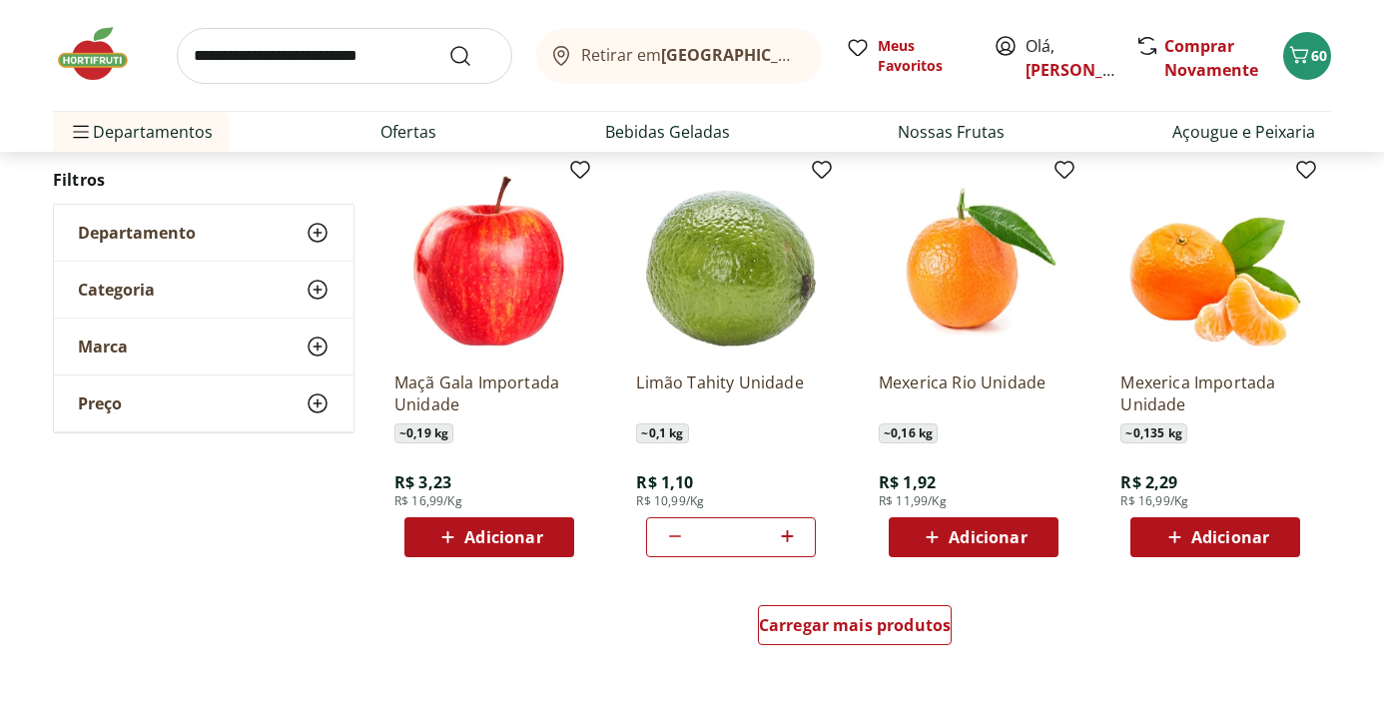
click at [1178, 538] on icon at bounding box center [1175, 537] width 25 height 24
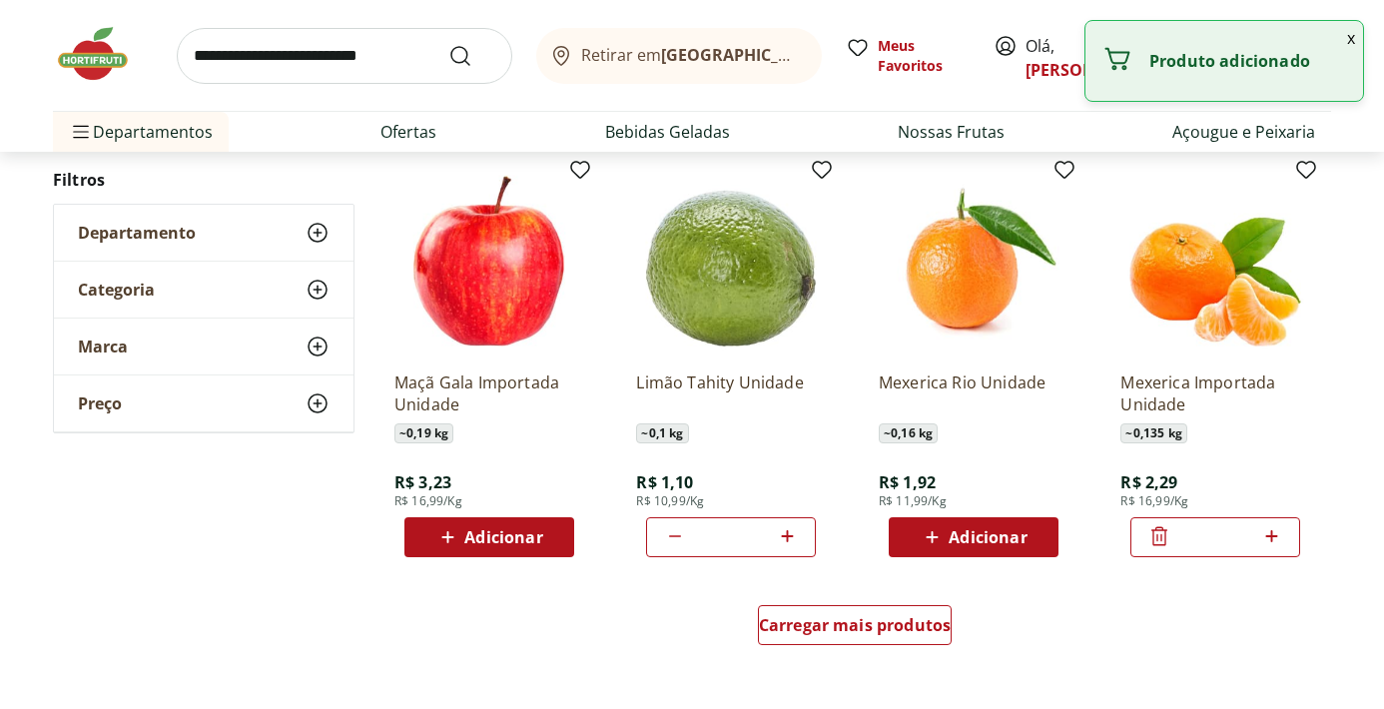
click at [1271, 536] on icon at bounding box center [1271, 536] width 12 height 12
type input "*"
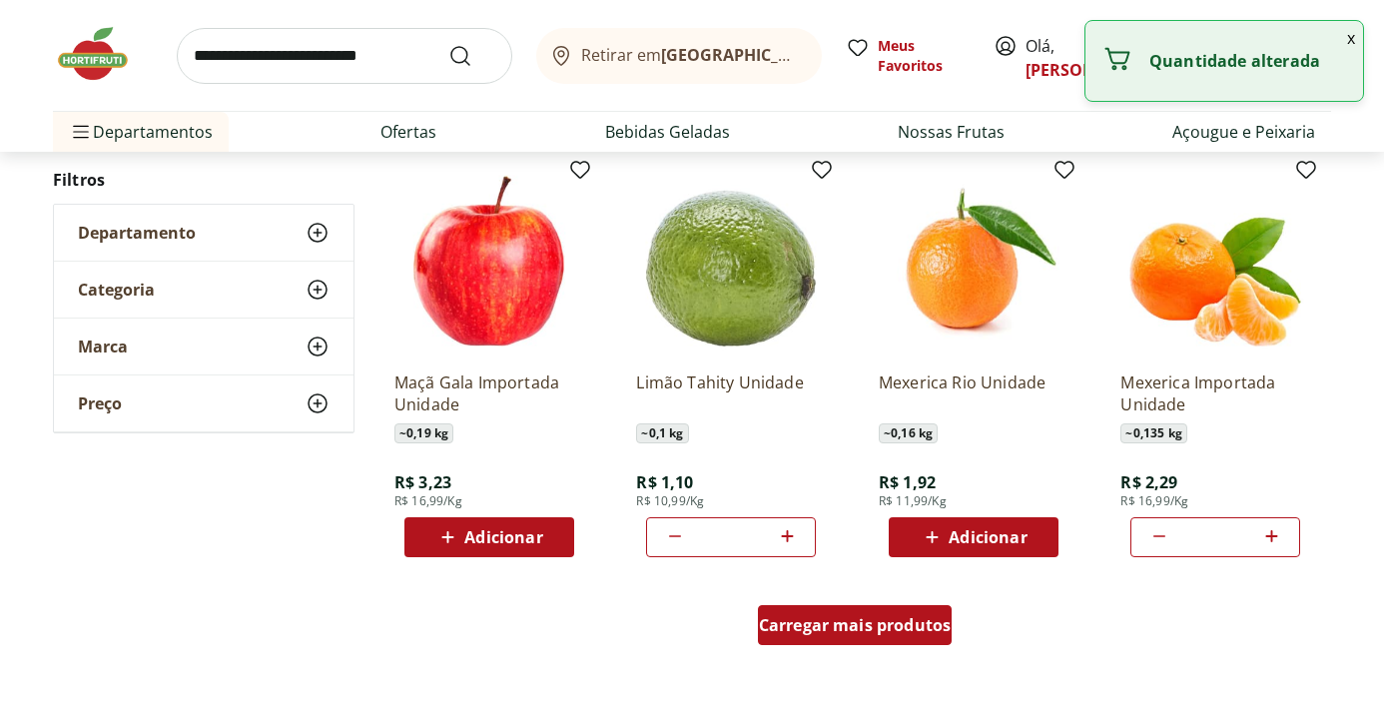
click at [932, 625] on span "Carregar mais produtos" at bounding box center [855, 625] width 193 height 16
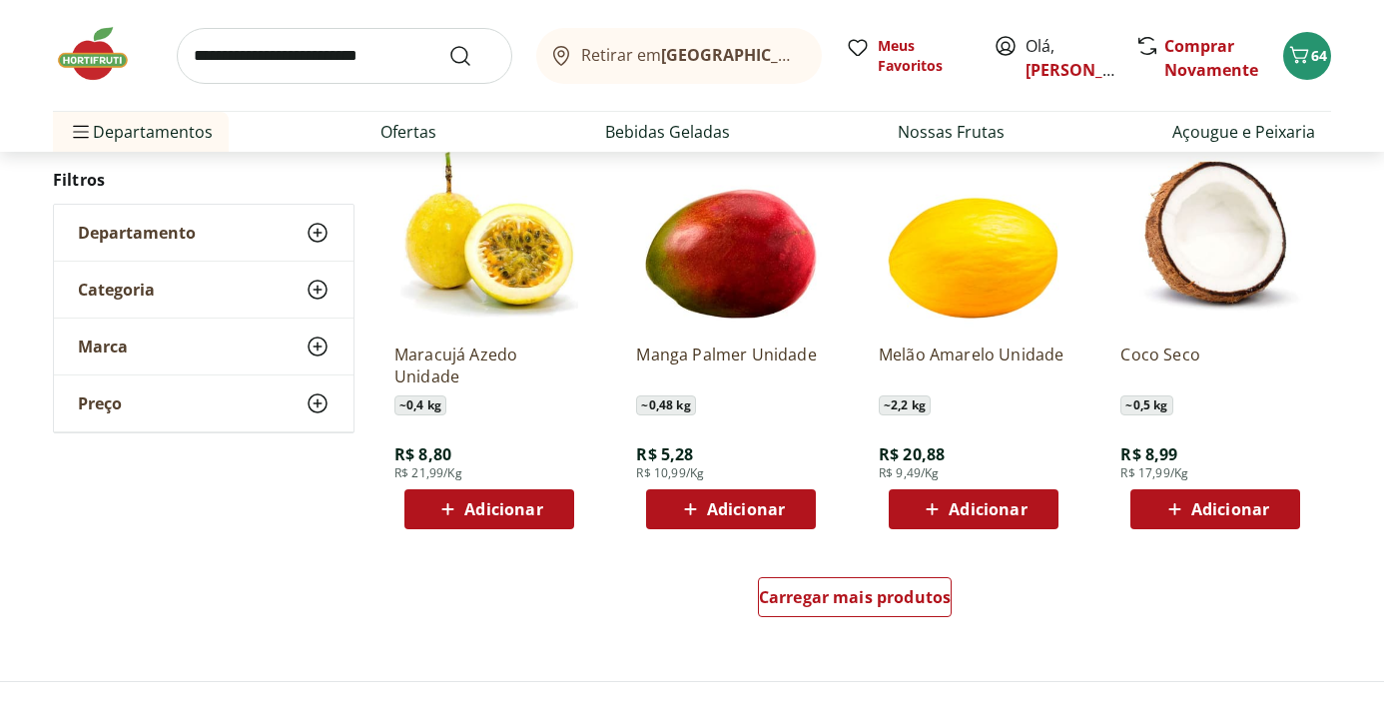
scroll to position [2399, 0]
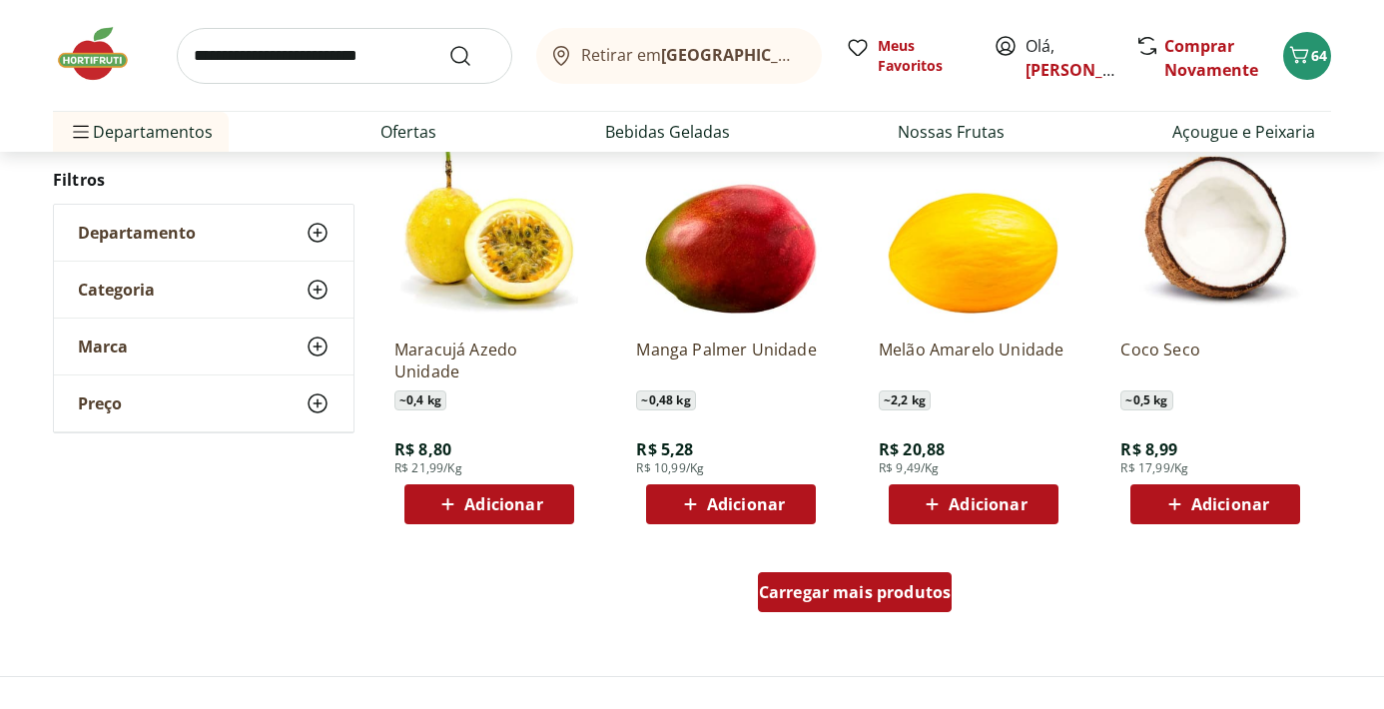
click at [816, 600] on span "Carregar mais produtos" at bounding box center [855, 592] width 193 height 16
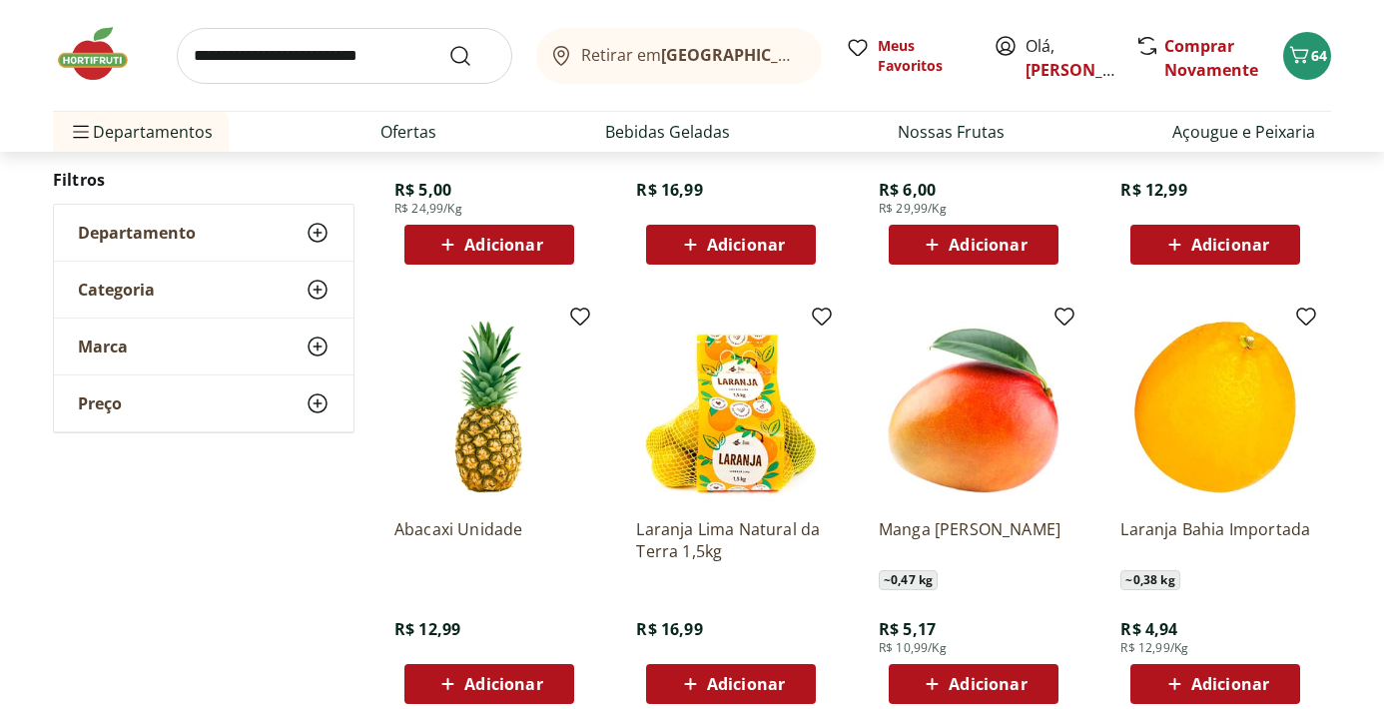
scroll to position [3546, 0]
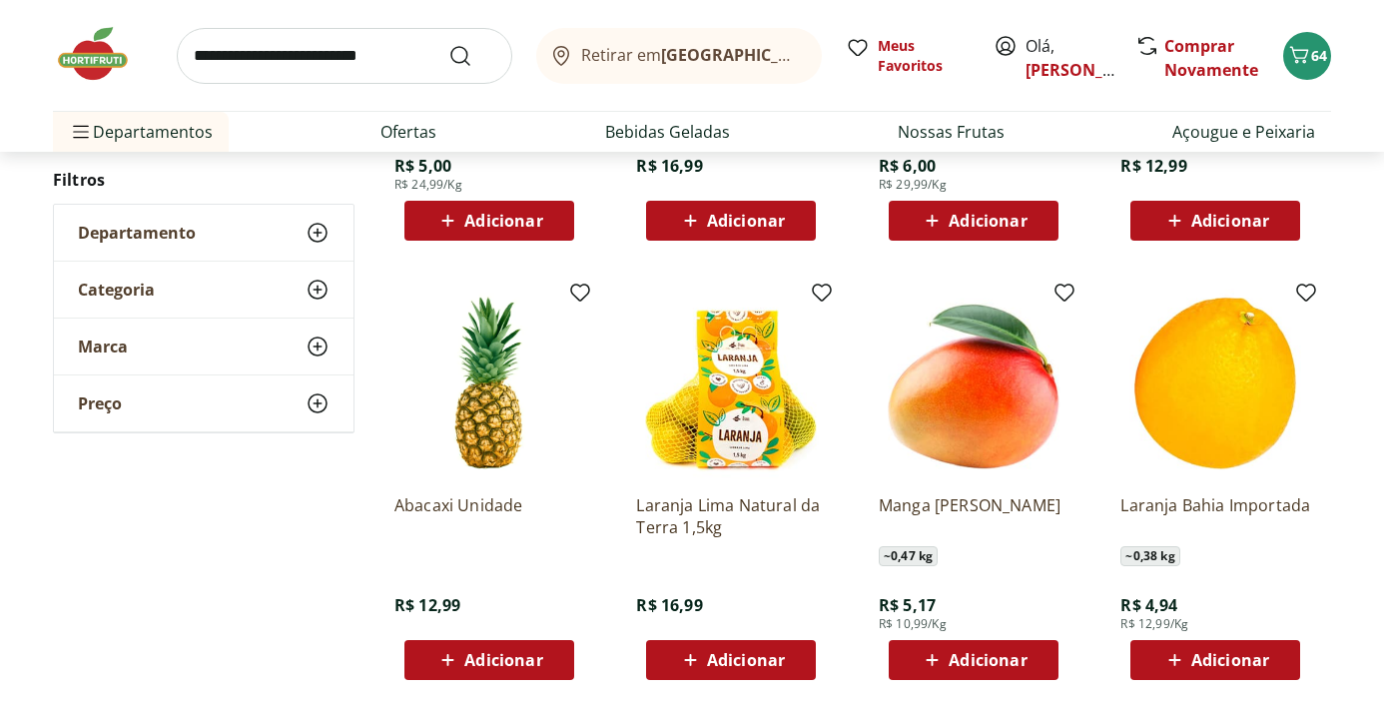
click at [524, 668] on span "Adicionar" at bounding box center [503, 660] width 78 height 16
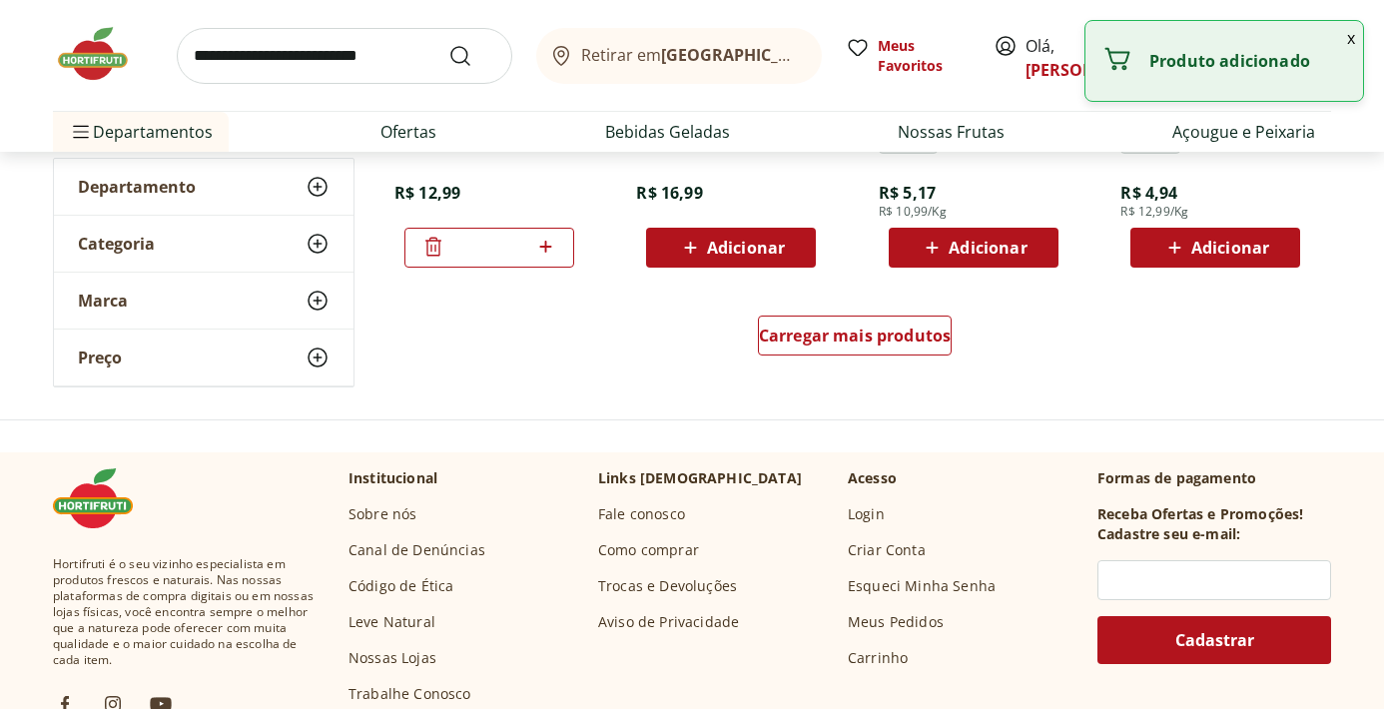
scroll to position [3982, 0]
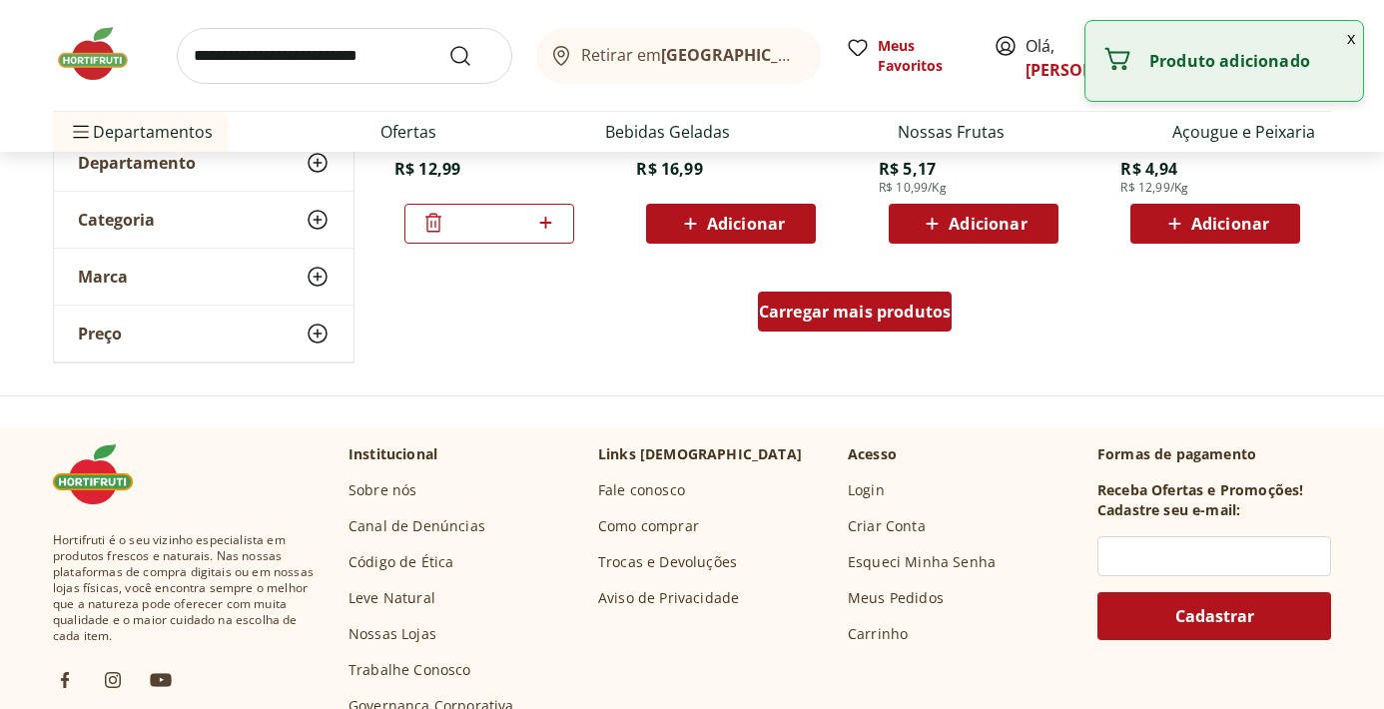
click at [810, 313] on span "Carregar mais produtos" at bounding box center [855, 312] width 193 height 16
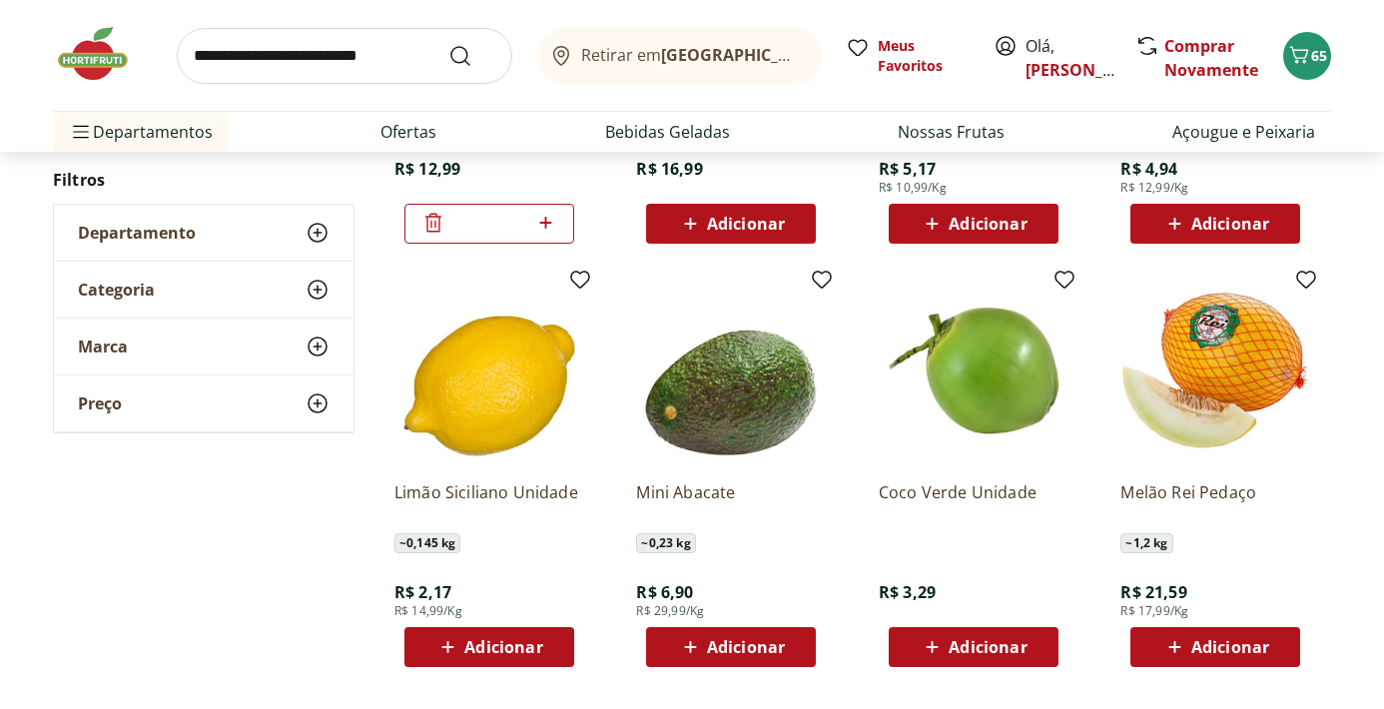
click at [509, 663] on div "Adicionar" at bounding box center [489, 647] width 138 height 36
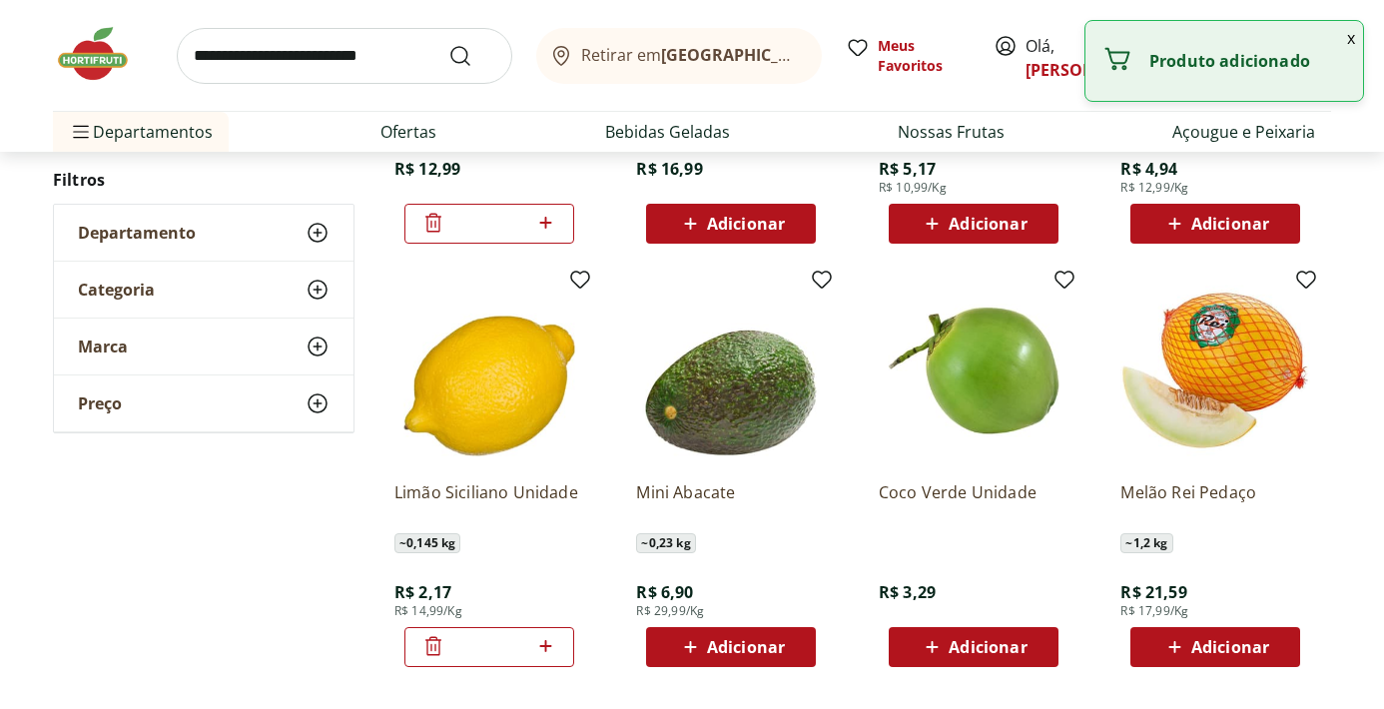
click at [544, 643] on icon at bounding box center [545, 646] width 12 height 12
type input "*"
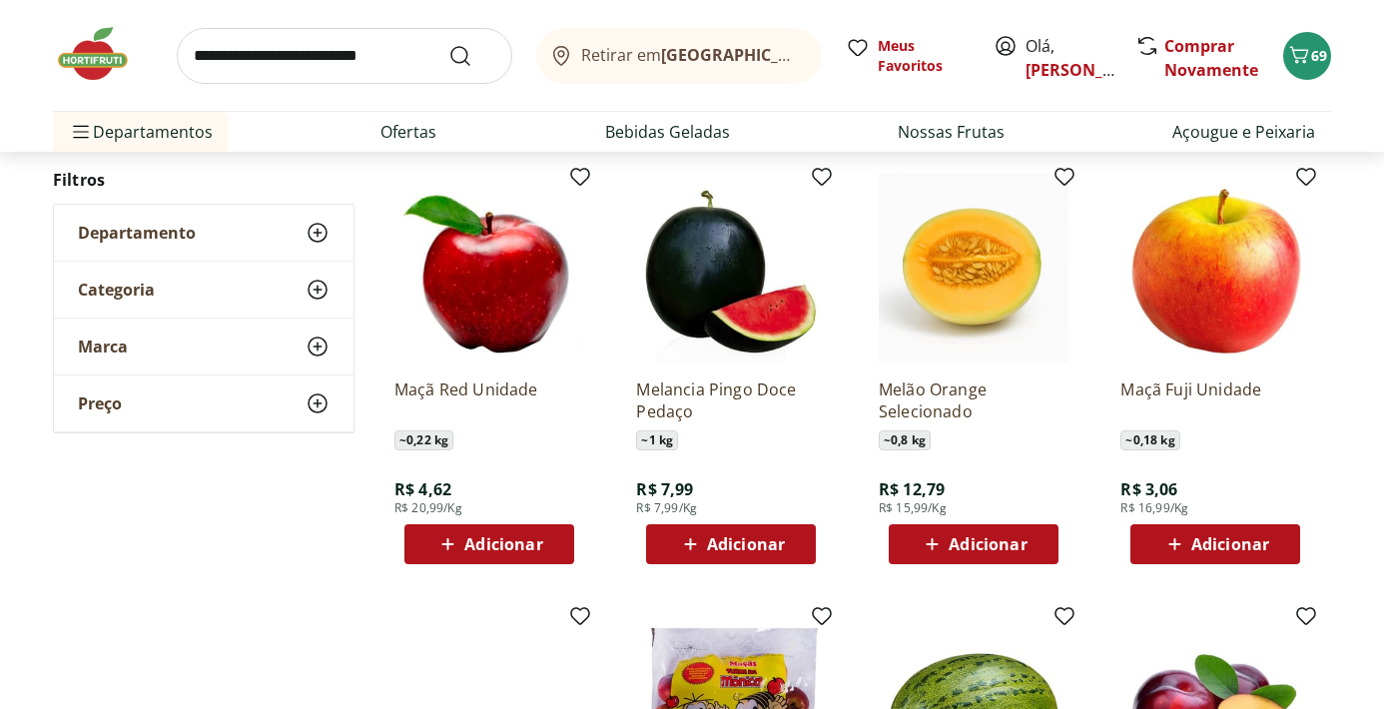
scroll to position [4539, 0]
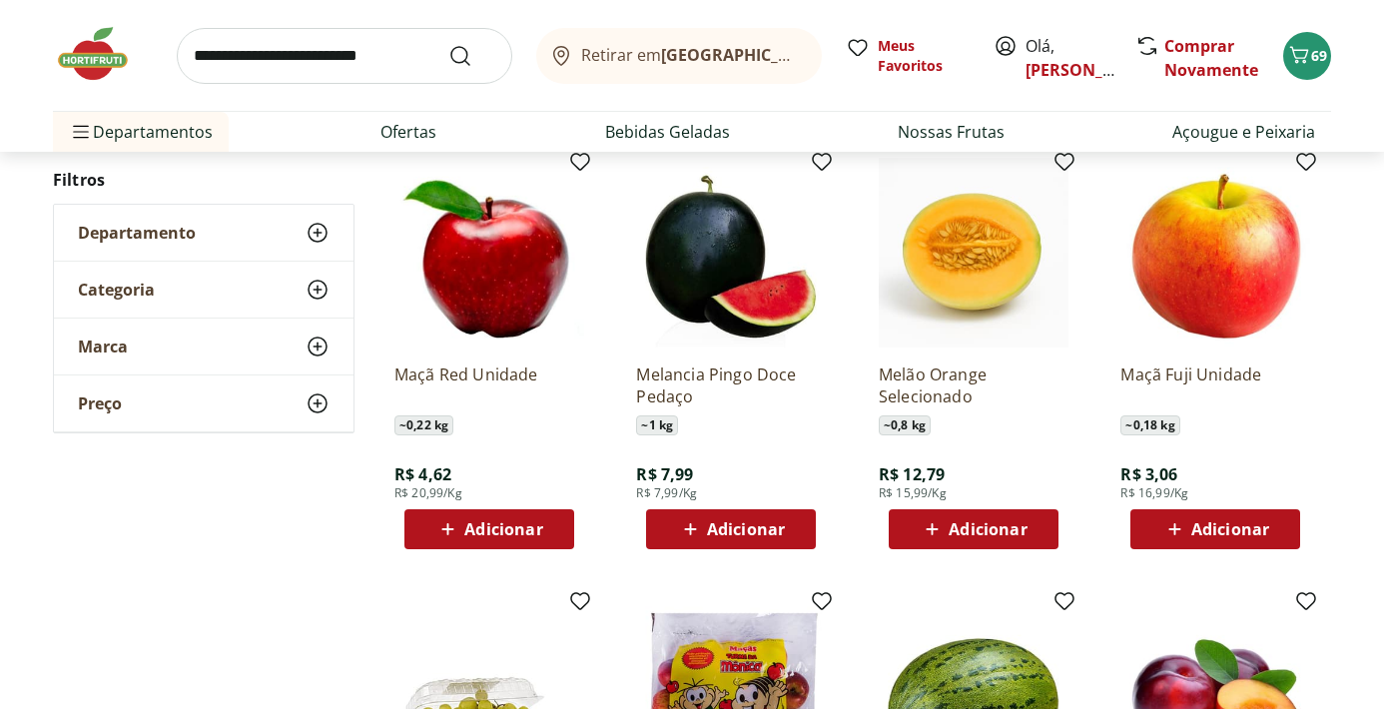
click at [1018, 525] on span "Adicionar" at bounding box center [988, 529] width 78 height 16
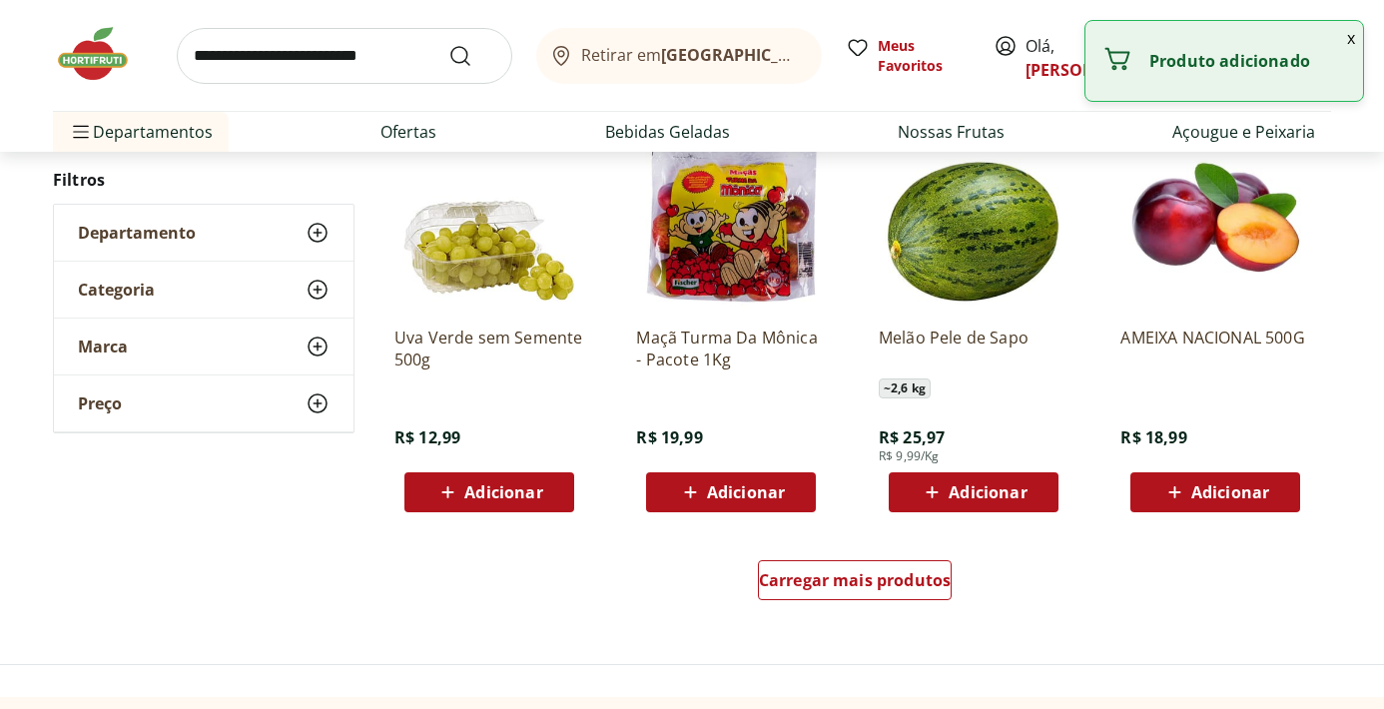
scroll to position [5014, 0]
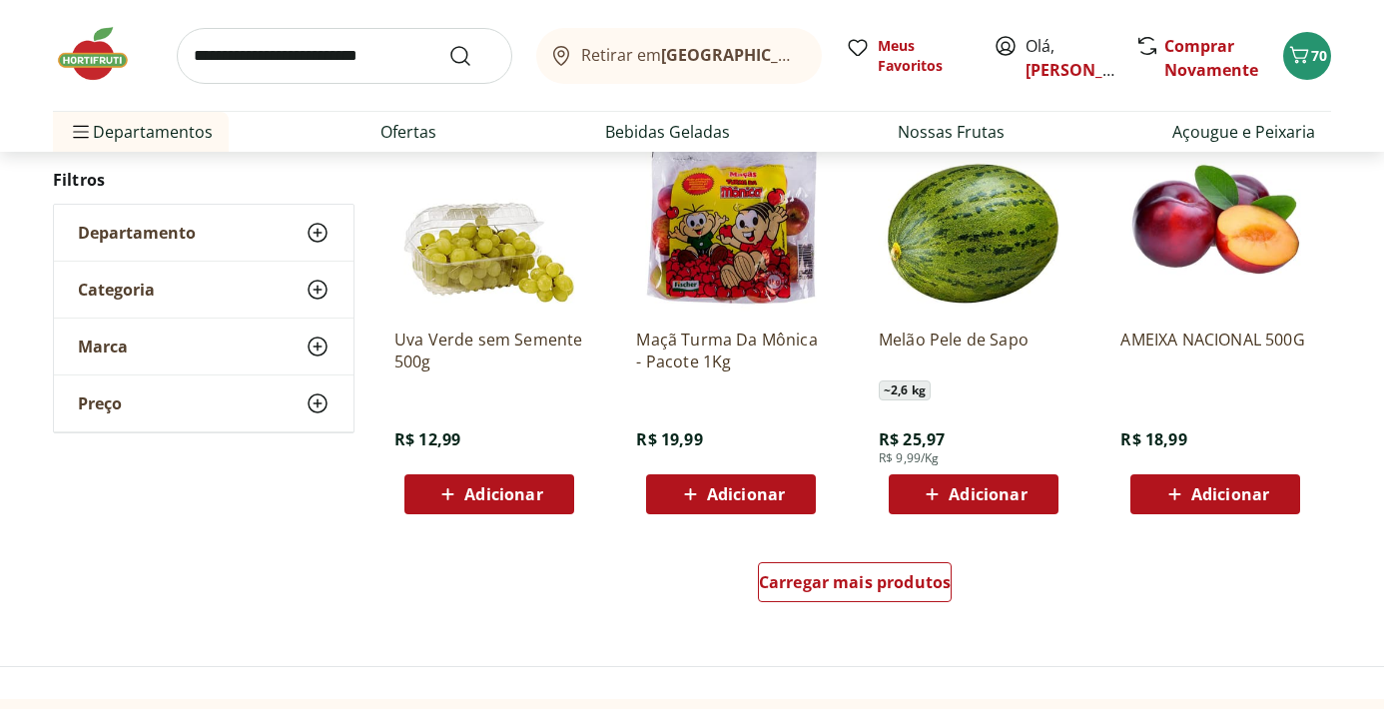
click at [1214, 490] on span "Adicionar" at bounding box center [1230, 494] width 78 height 16
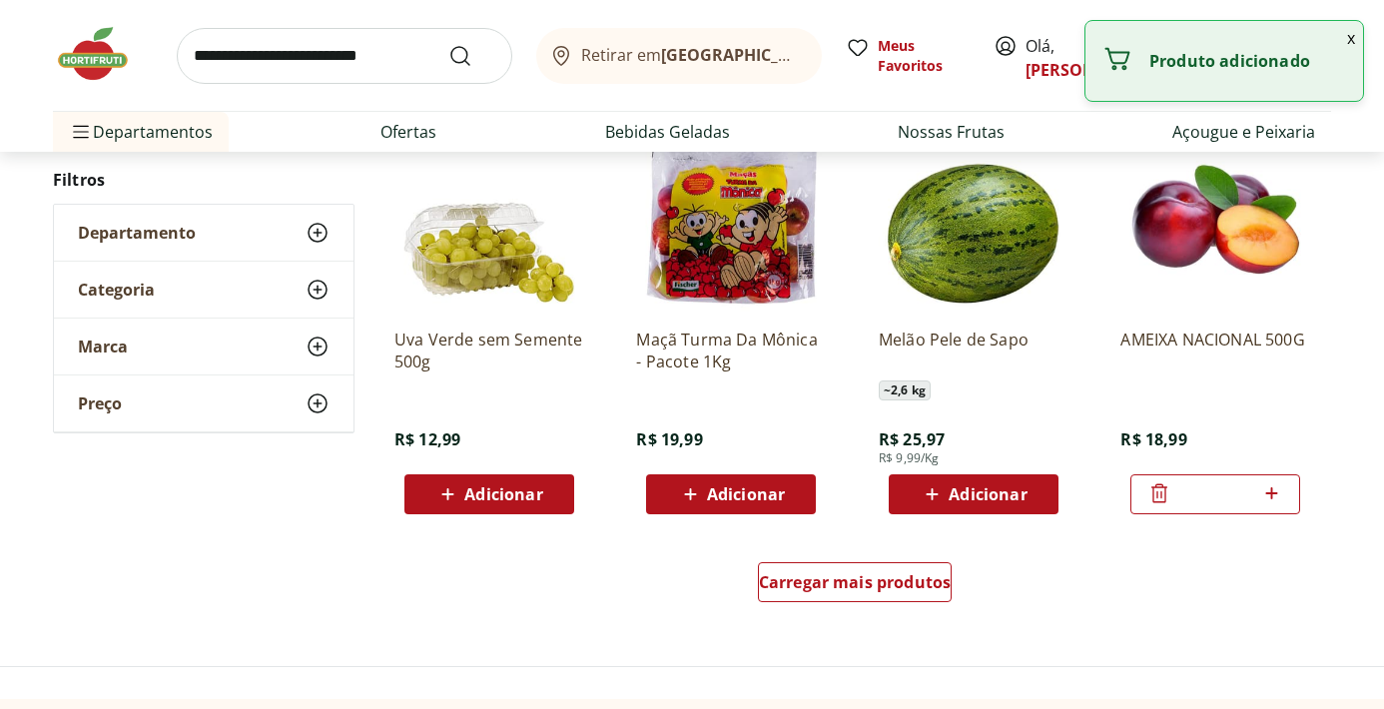
click at [1160, 492] on icon at bounding box center [1160, 493] width 24 height 24
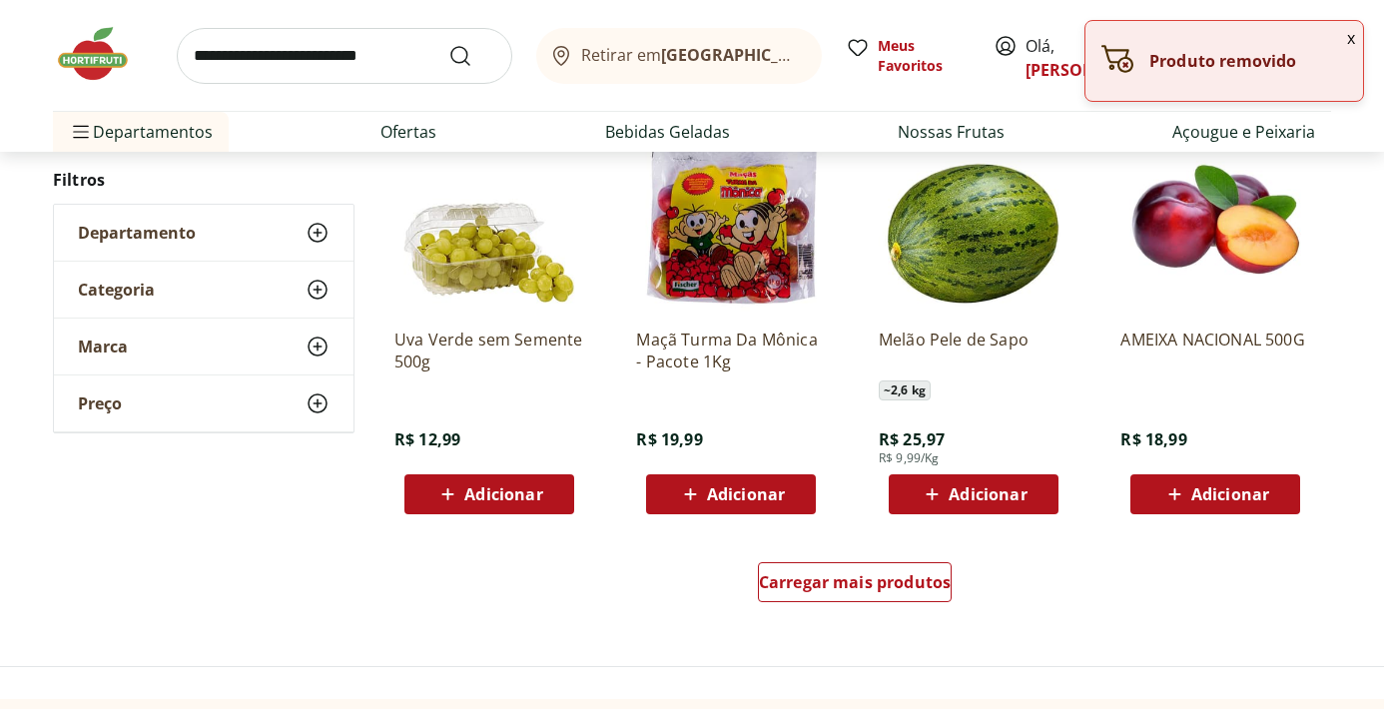
click at [1191, 489] on span "Adicionar" at bounding box center [1230, 494] width 78 height 16
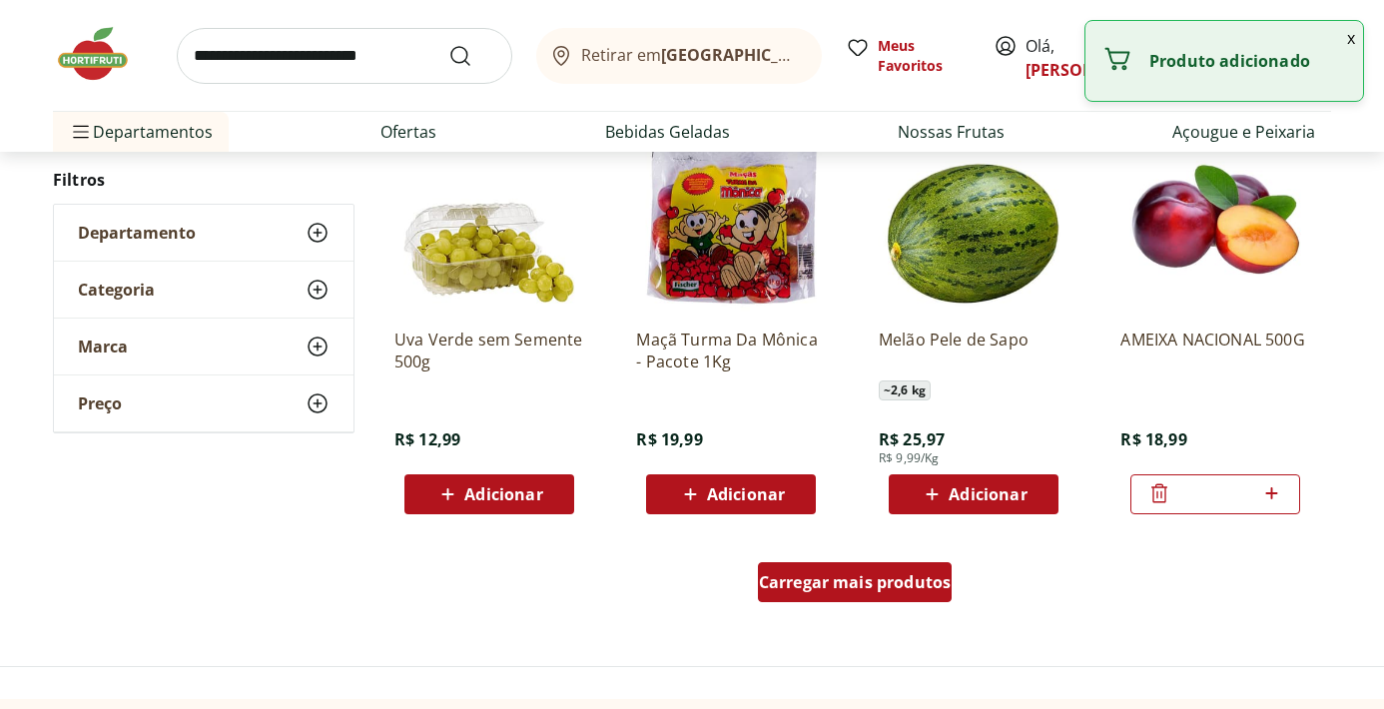
click at [886, 582] on span "Carregar mais produtos" at bounding box center [855, 582] width 193 height 16
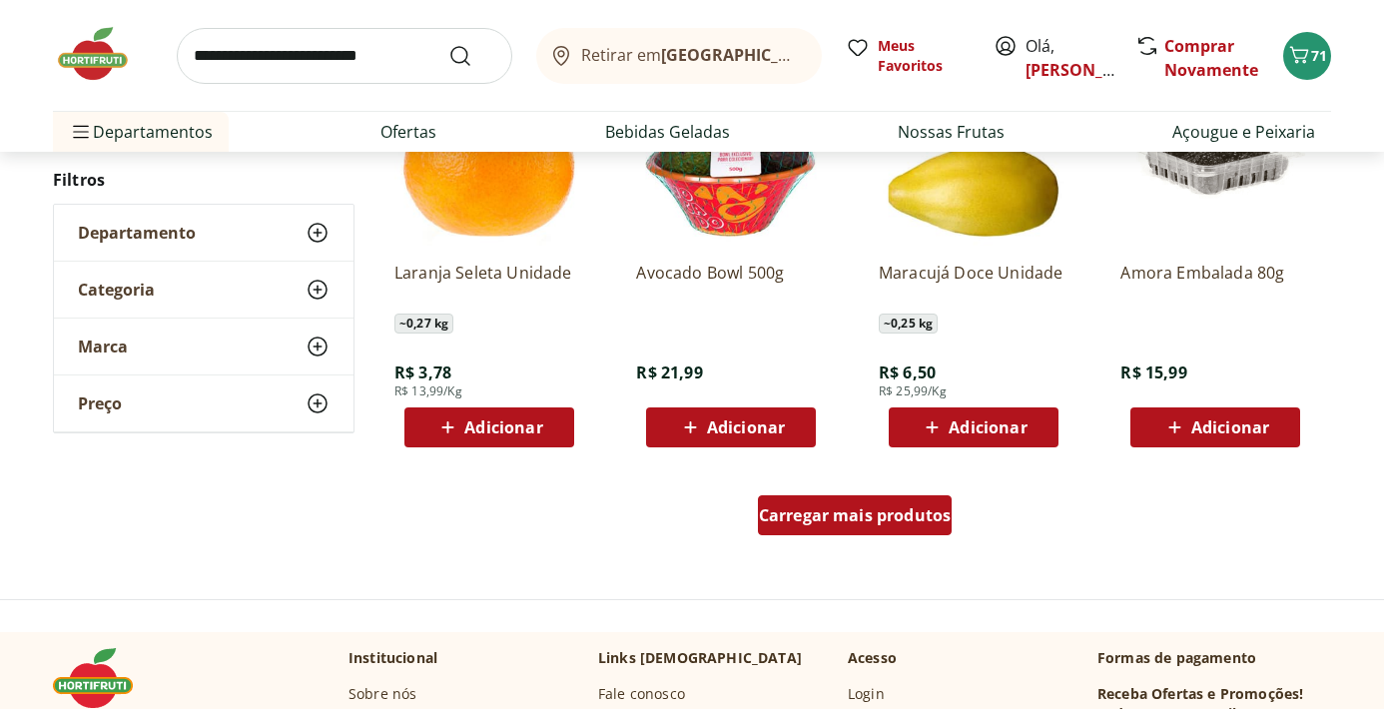
scroll to position [6395, 0]
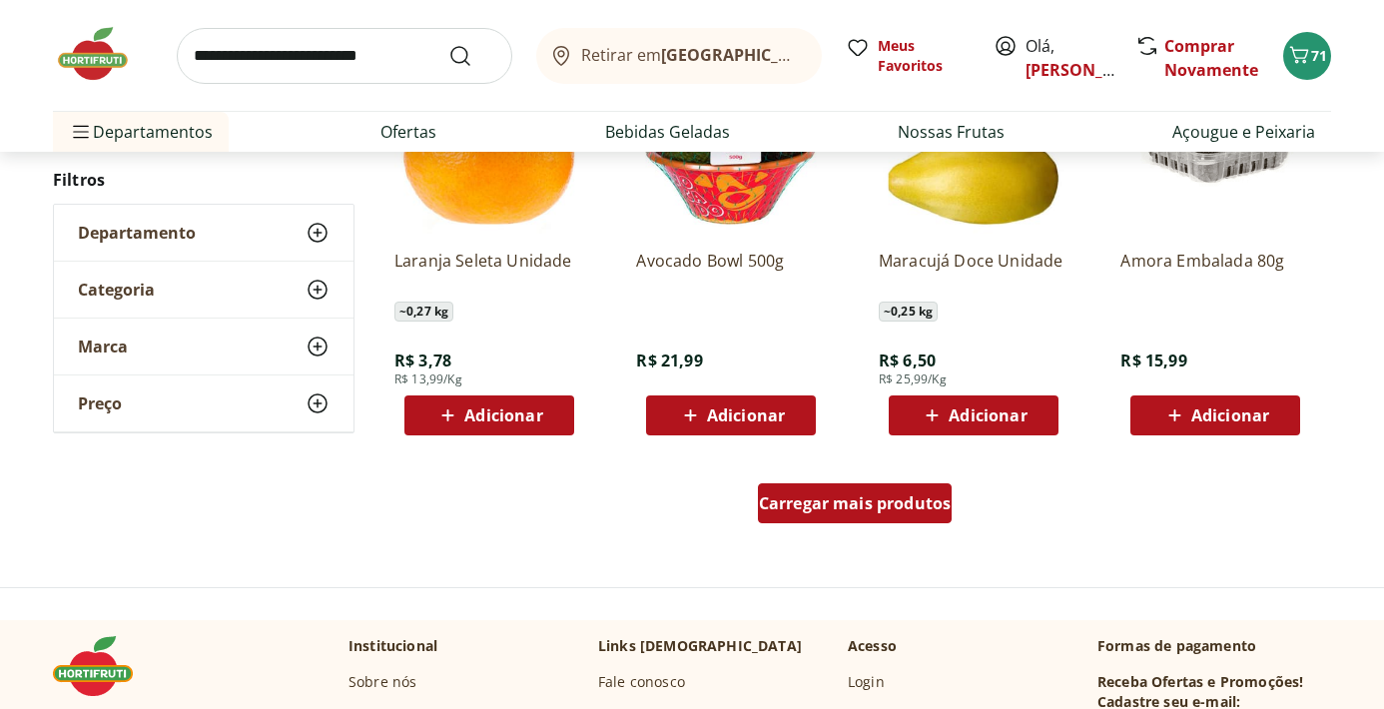
click at [867, 505] on span "Carregar mais produtos" at bounding box center [855, 503] width 193 height 16
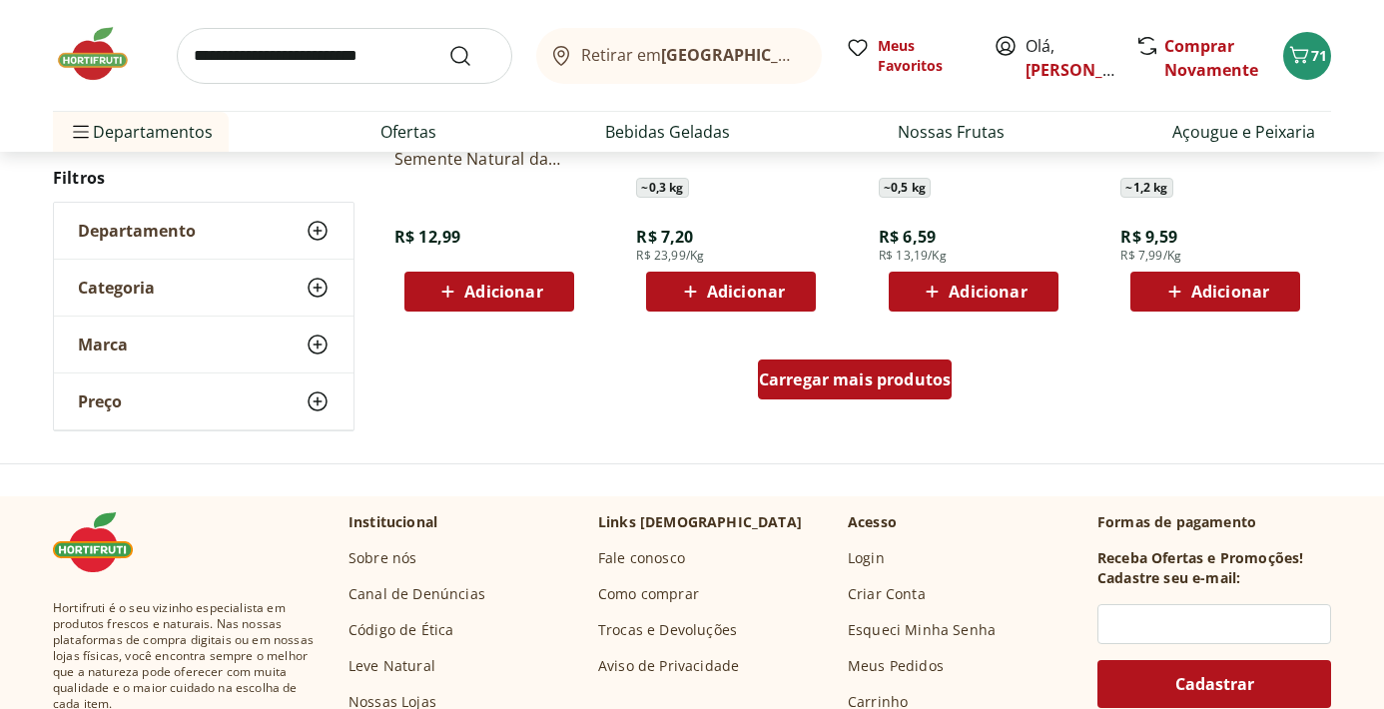
scroll to position [7824, 0]
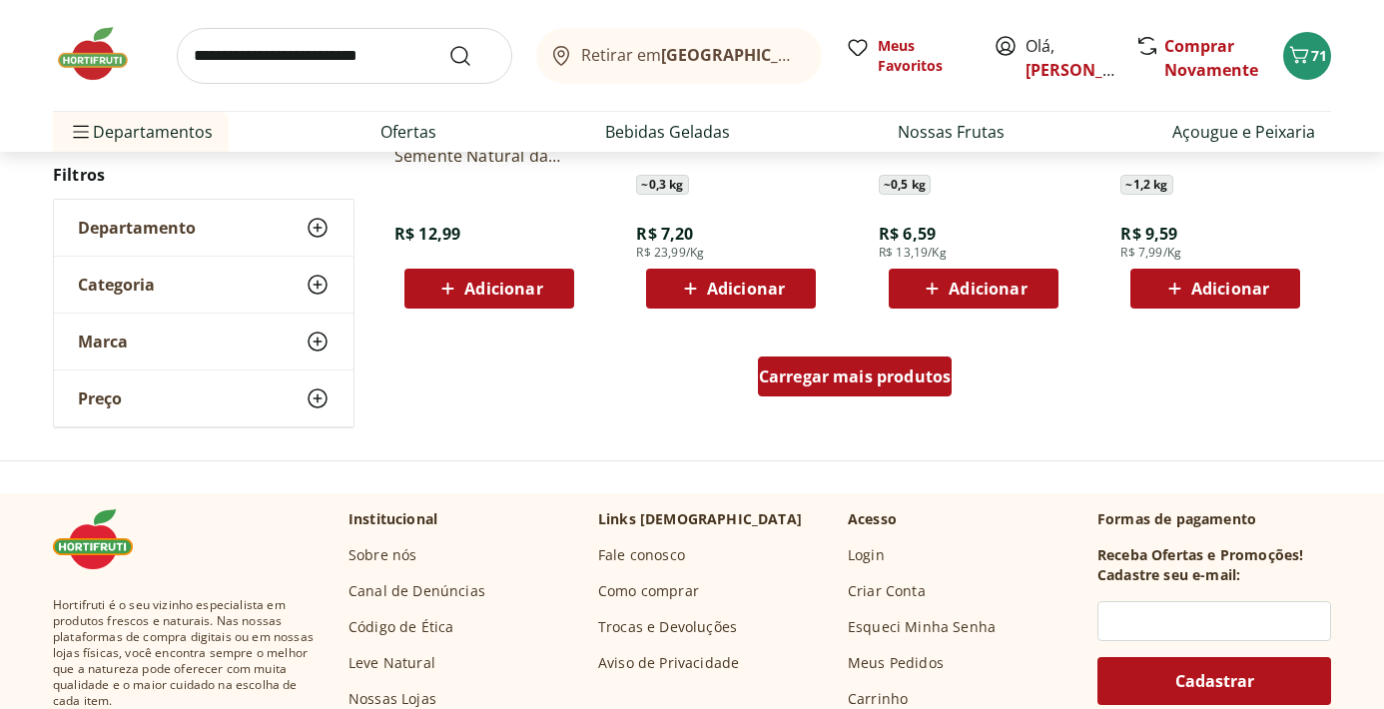
click at [851, 379] on span "Carregar mais produtos" at bounding box center [855, 377] width 193 height 16
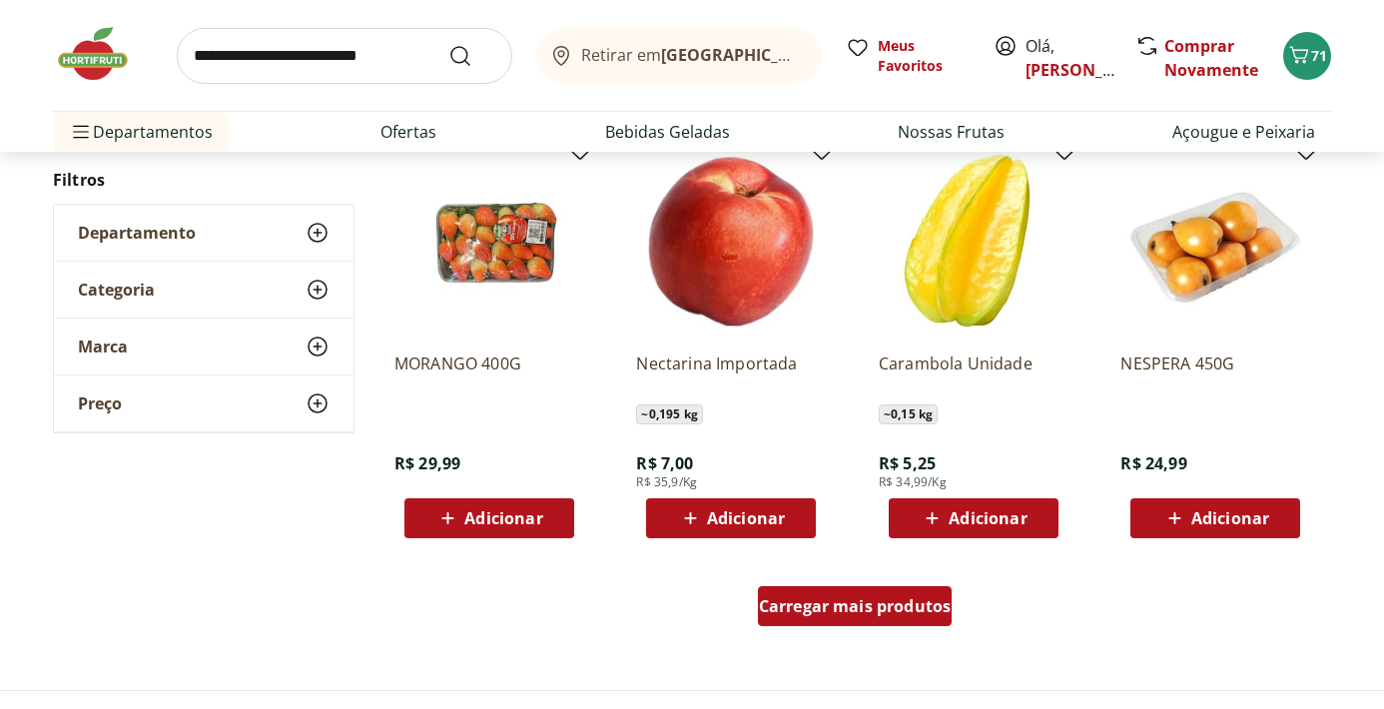
scroll to position [8904, 0]
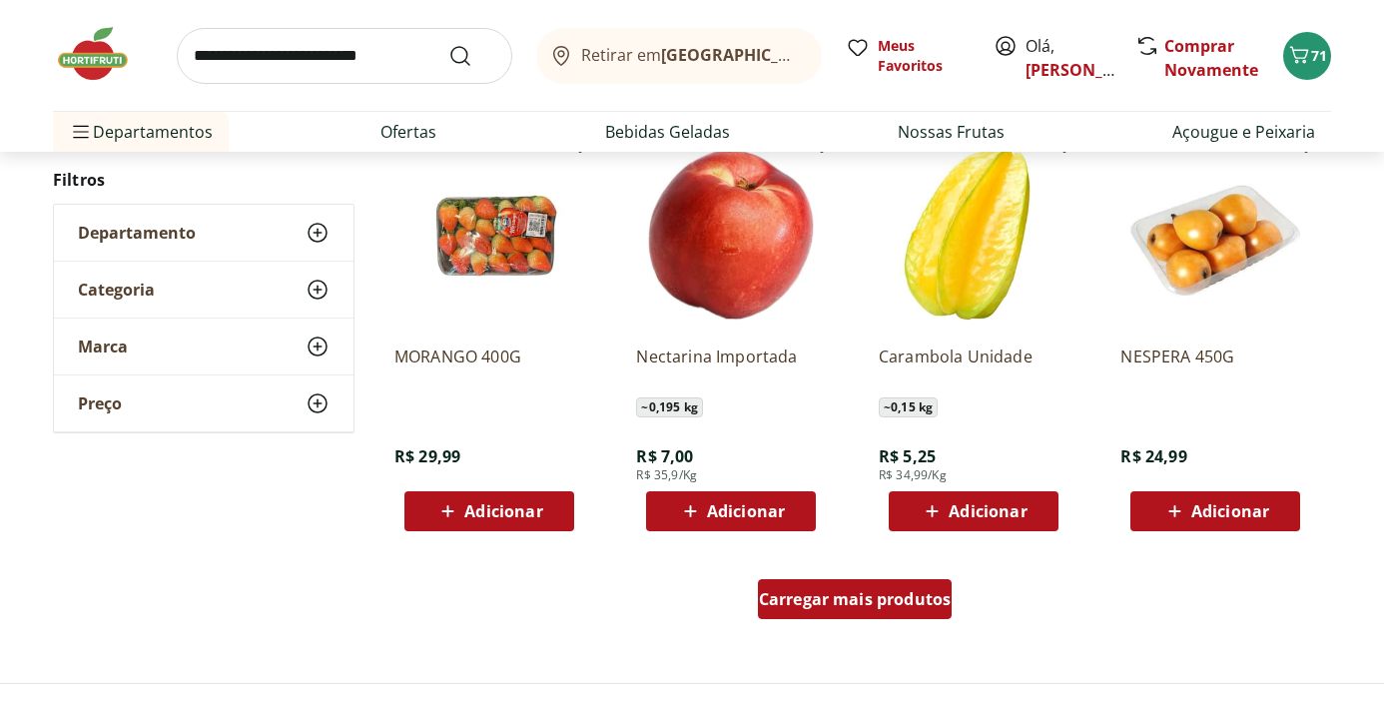
click at [837, 594] on span "Carregar mais produtos" at bounding box center [855, 599] width 193 height 16
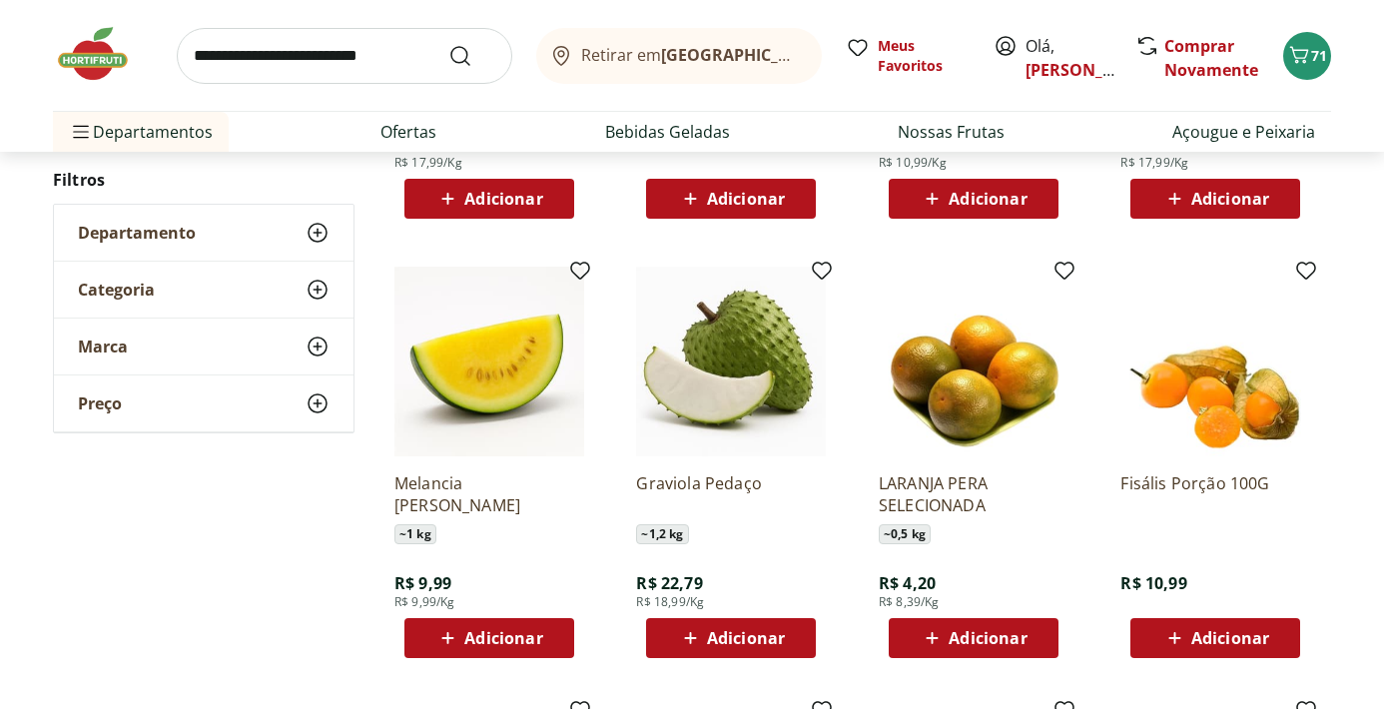
scroll to position [9642, 0]
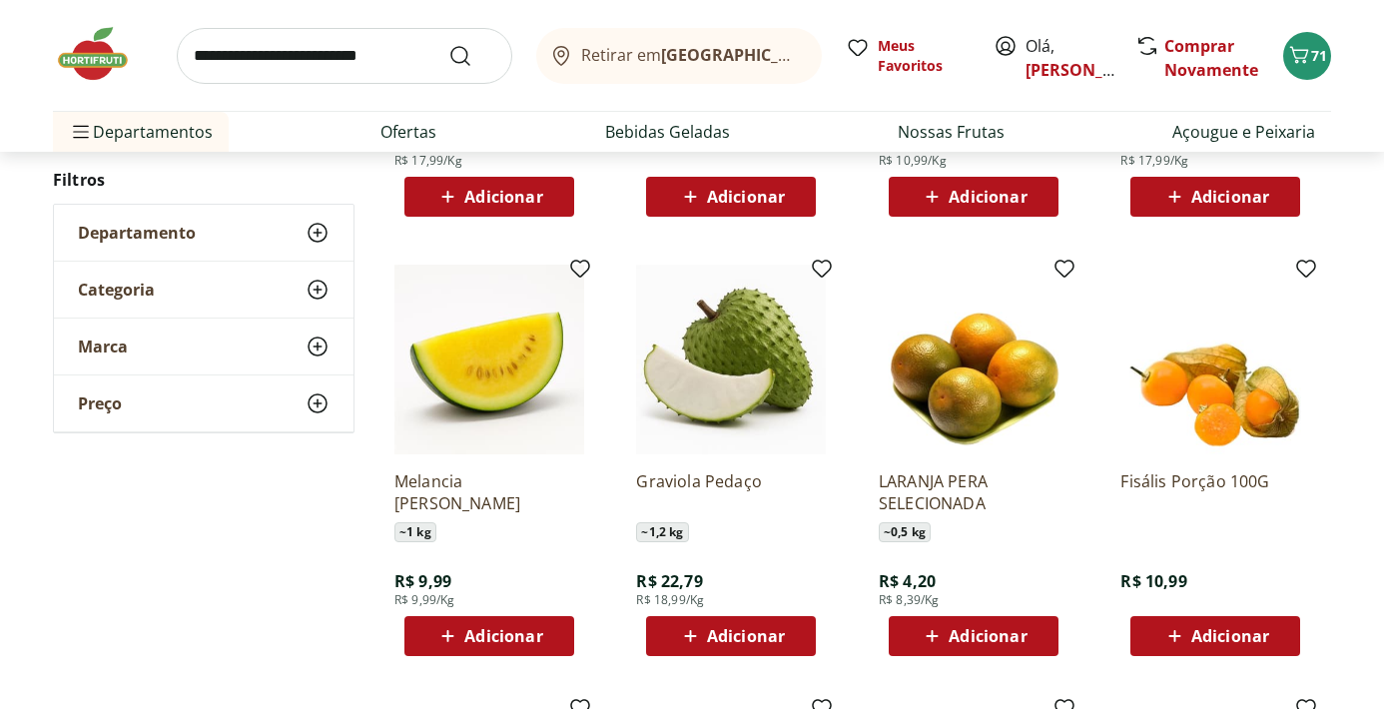
click at [529, 638] on span "Adicionar" at bounding box center [503, 636] width 78 height 16
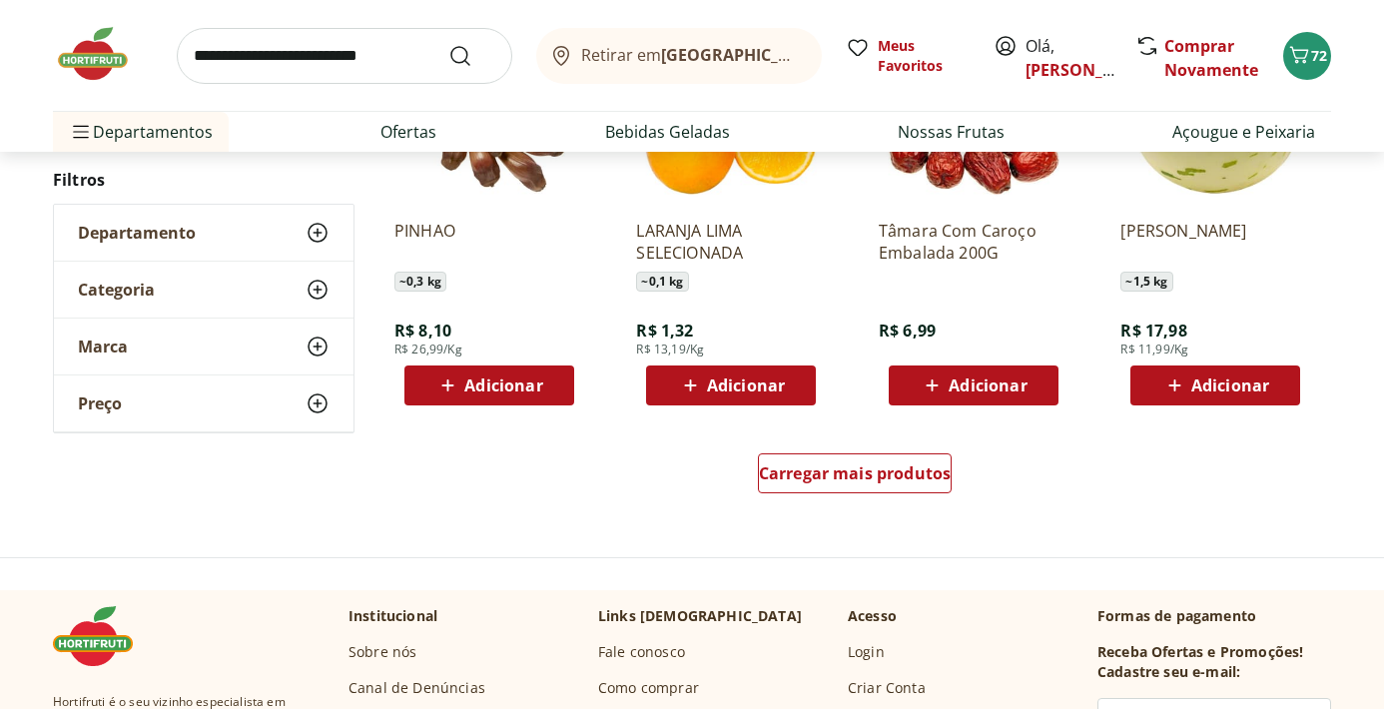
scroll to position [10339, 0]
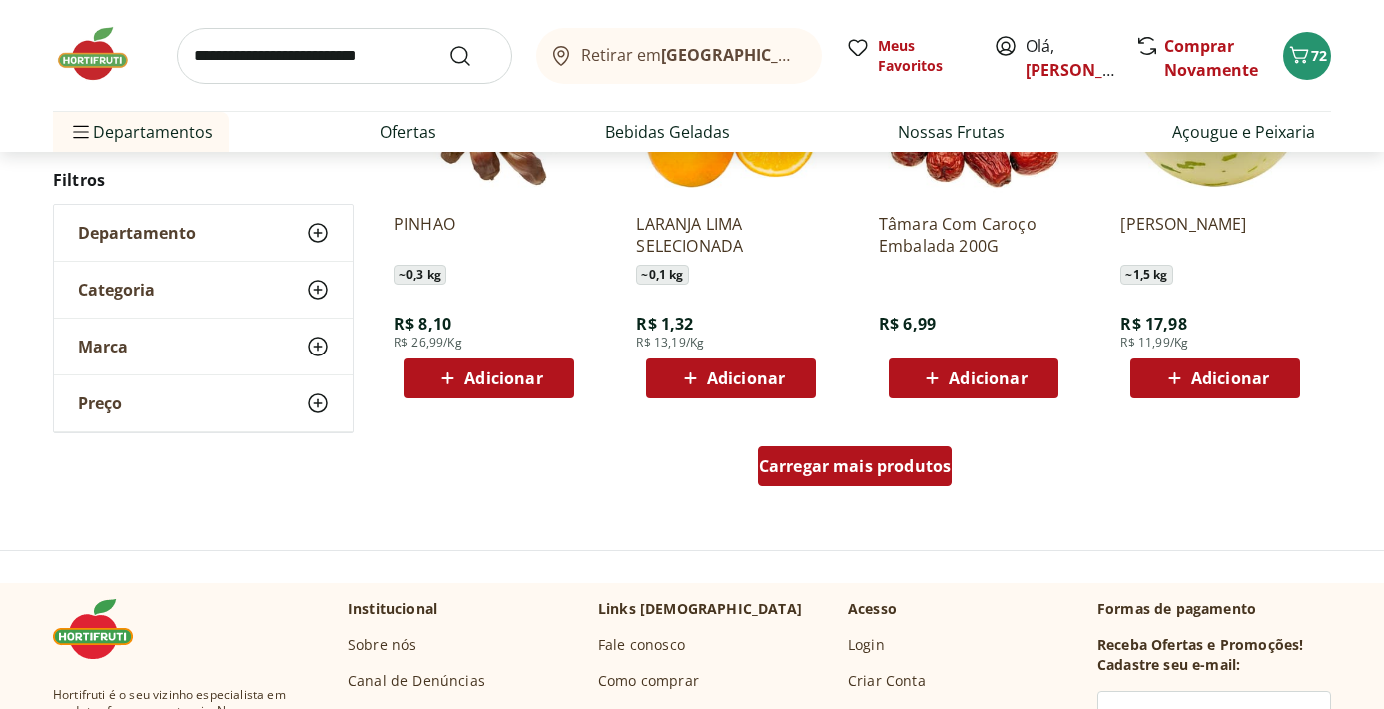
click at [835, 473] on span "Carregar mais produtos" at bounding box center [855, 466] width 193 height 16
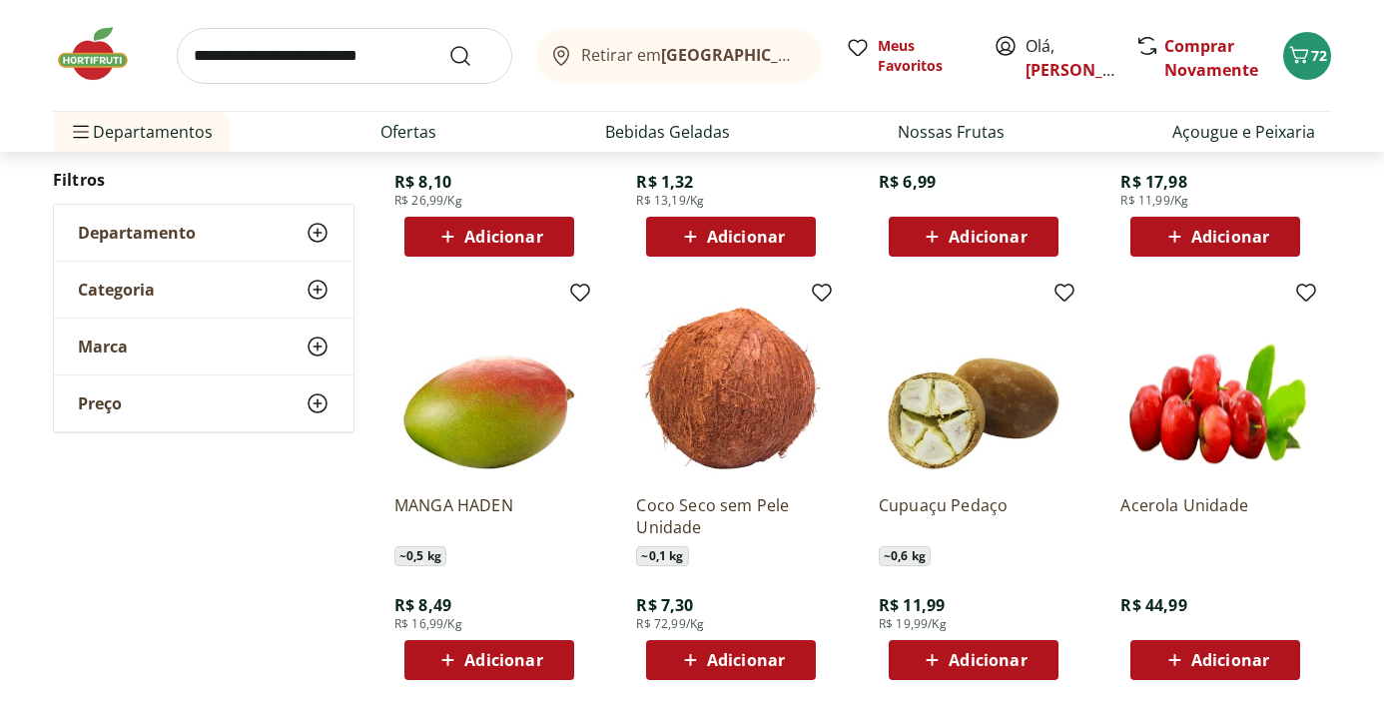
scroll to position [10496, 0]
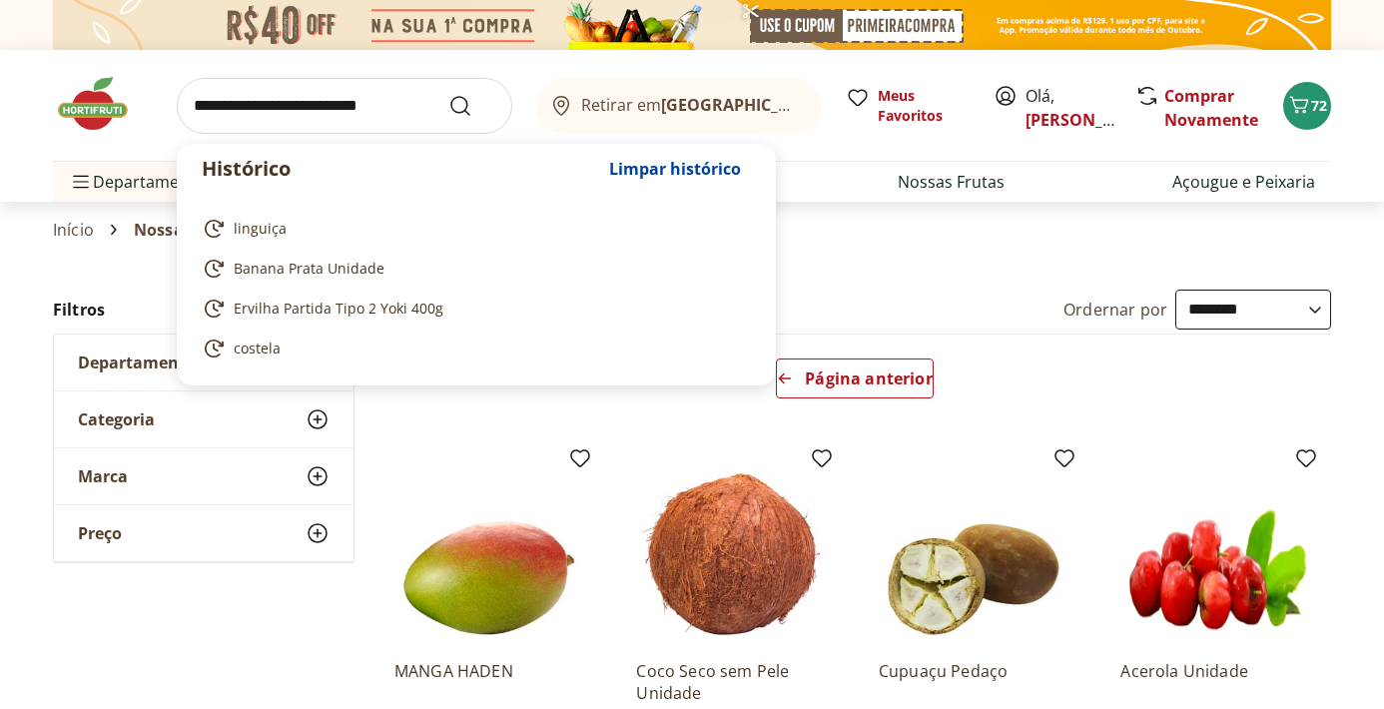
click at [320, 95] on input "search" at bounding box center [345, 106] width 336 height 56
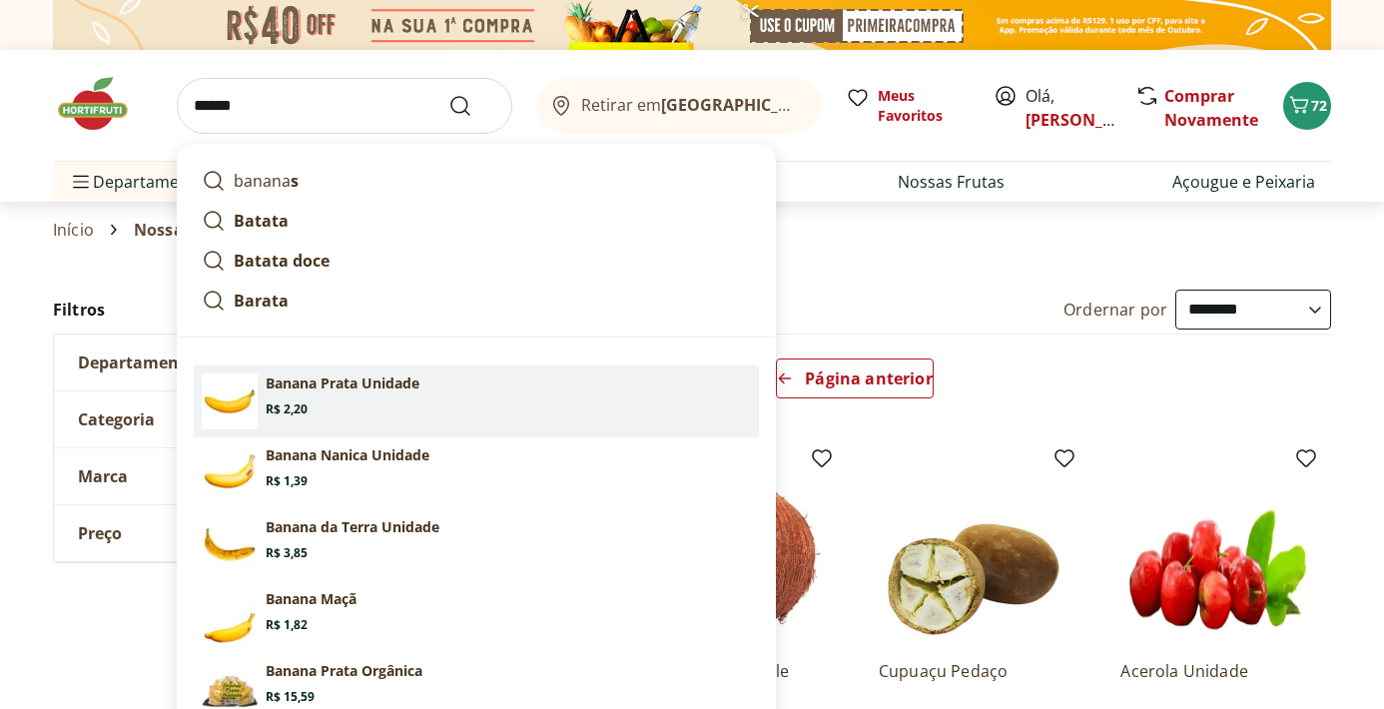
click at [365, 386] on p "Banana Prata Unidade" at bounding box center [343, 384] width 154 height 20
type input "**********"
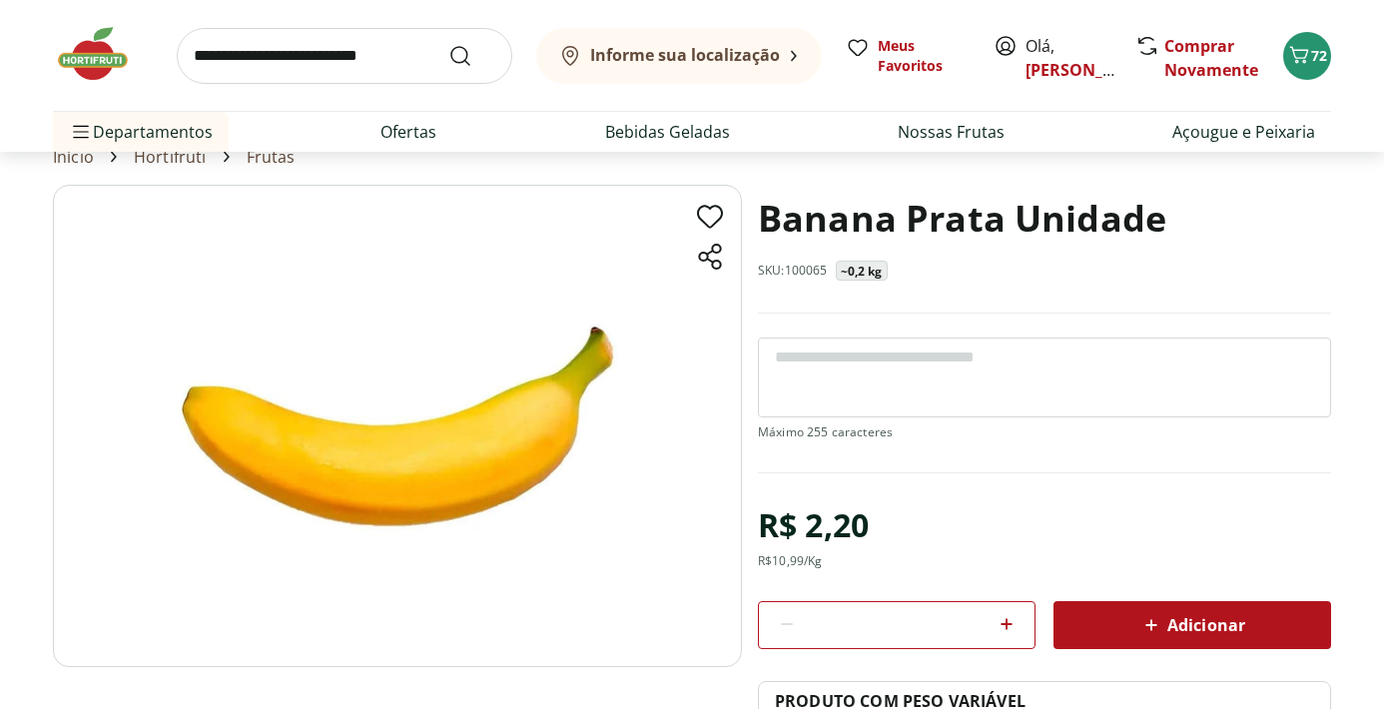
scroll to position [75, 0]
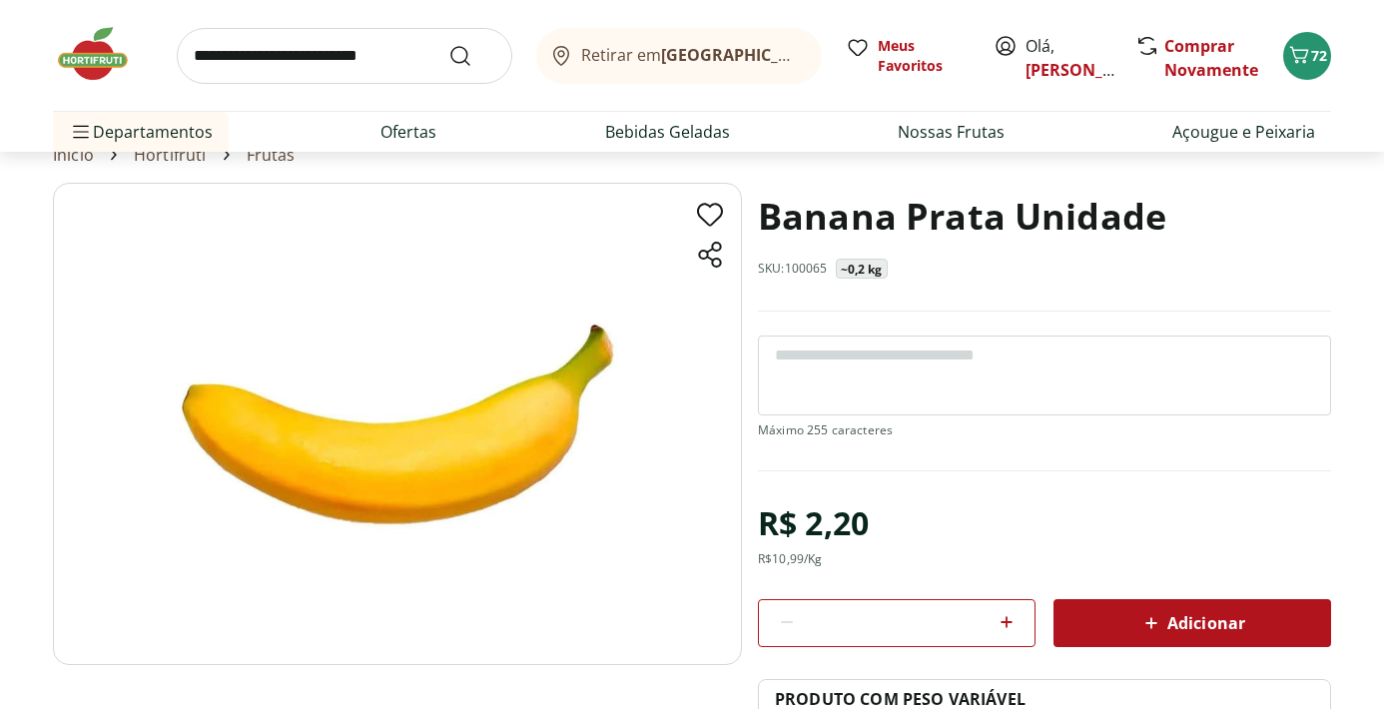
click at [1013, 618] on icon at bounding box center [1007, 622] width 24 height 24
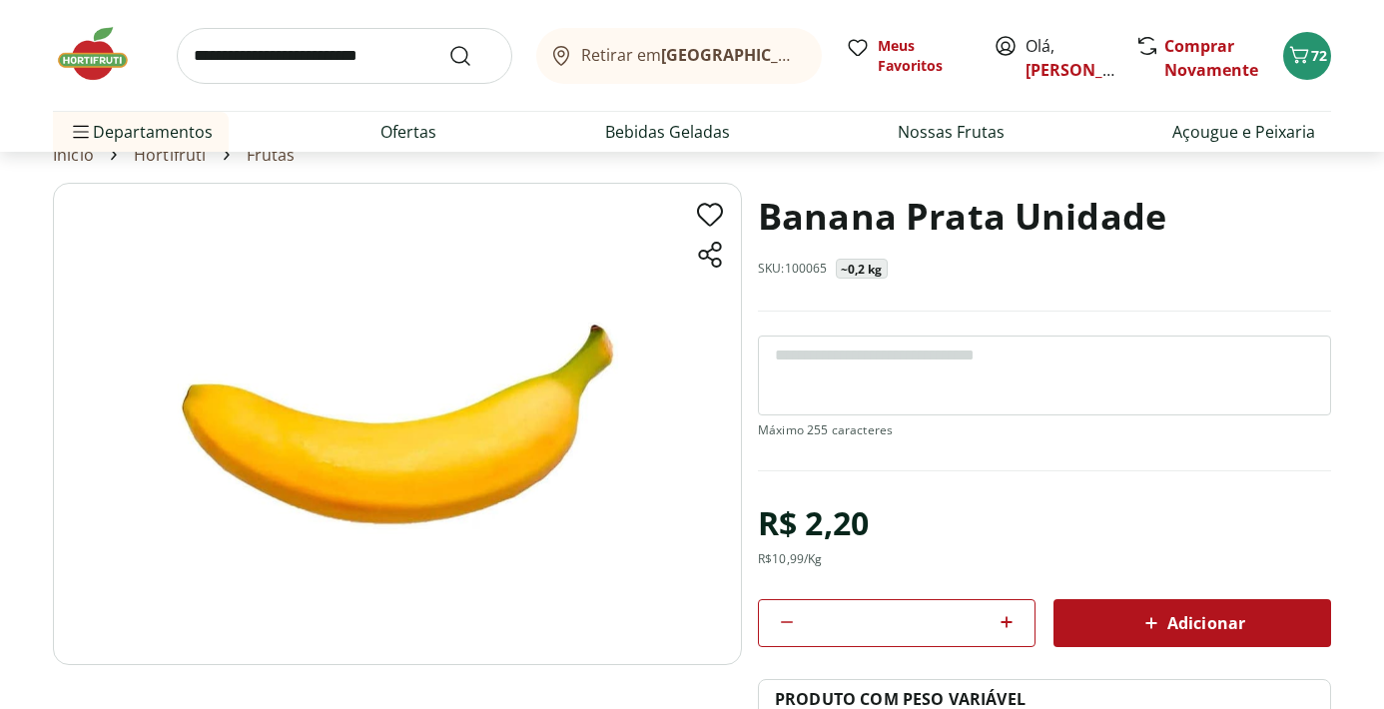
click at [1013, 618] on icon at bounding box center [1007, 622] width 24 height 24
click at [1012, 618] on icon at bounding box center [1007, 622] width 24 height 24
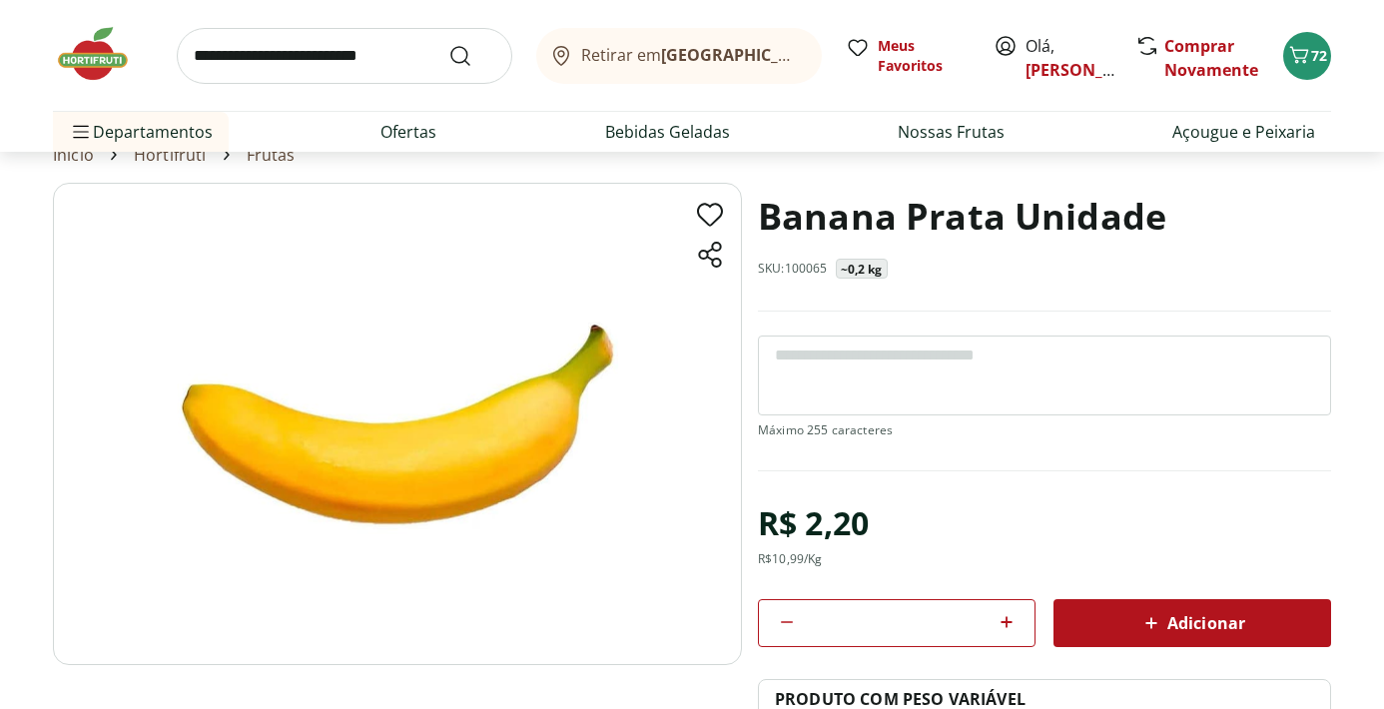
click at [1012, 618] on icon at bounding box center [1007, 622] width 24 height 24
type input "**"
click at [1182, 619] on span "Adicionar" at bounding box center [1193, 623] width 106 height 24
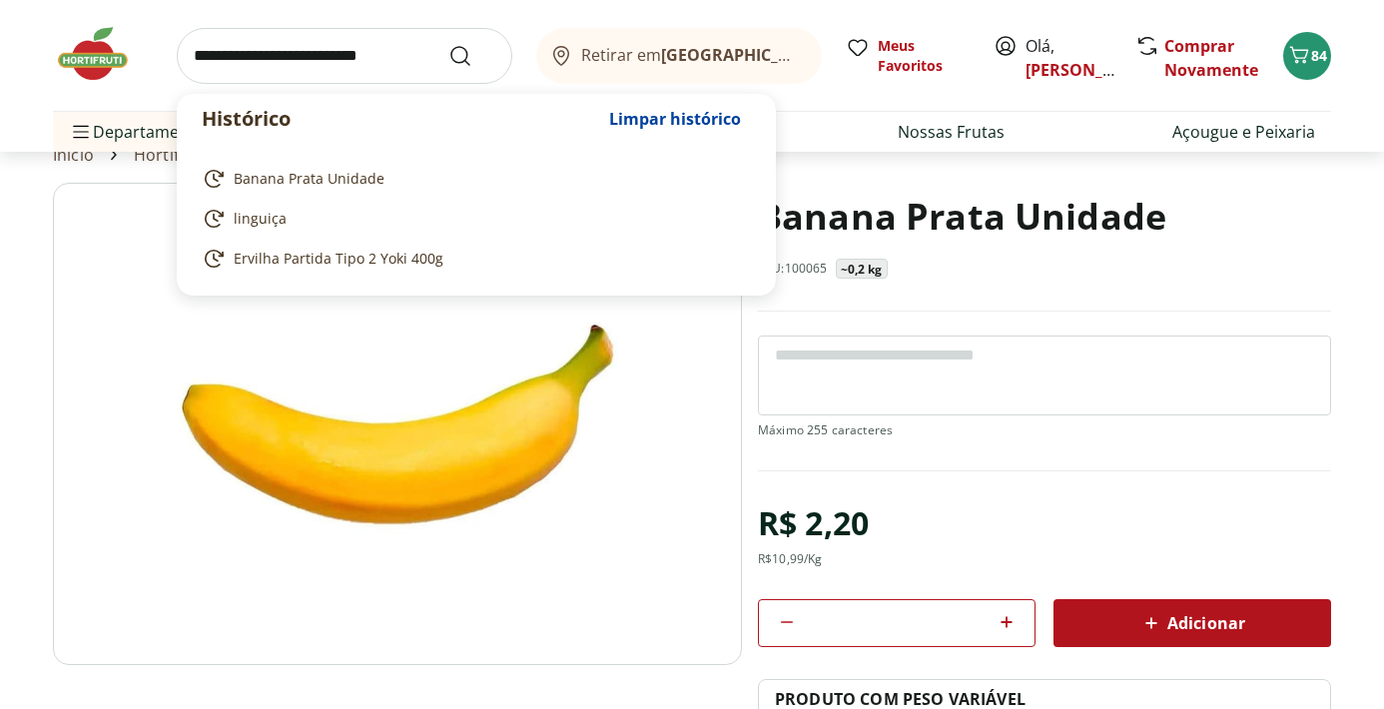
click at [319, 55] on input "search" at bounding box center [345, 56] width 336 height 56
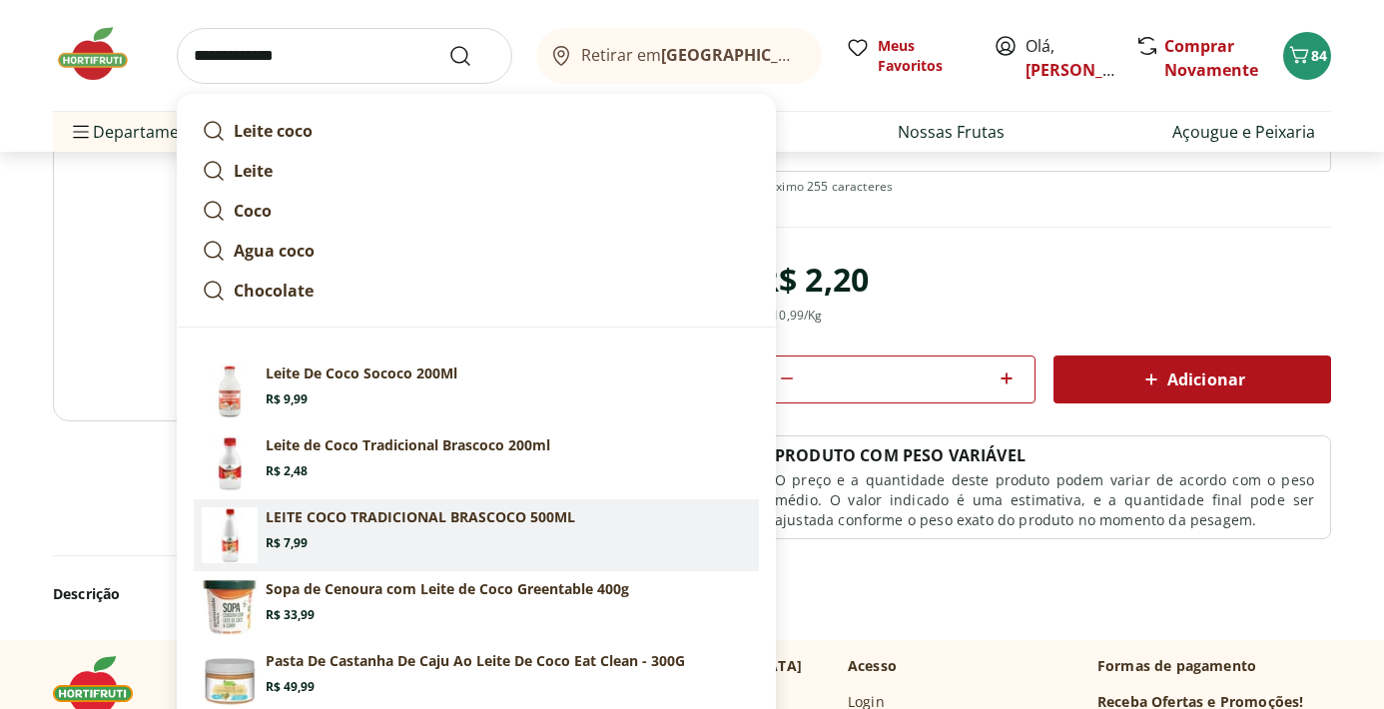
scroll to position [322, 0]
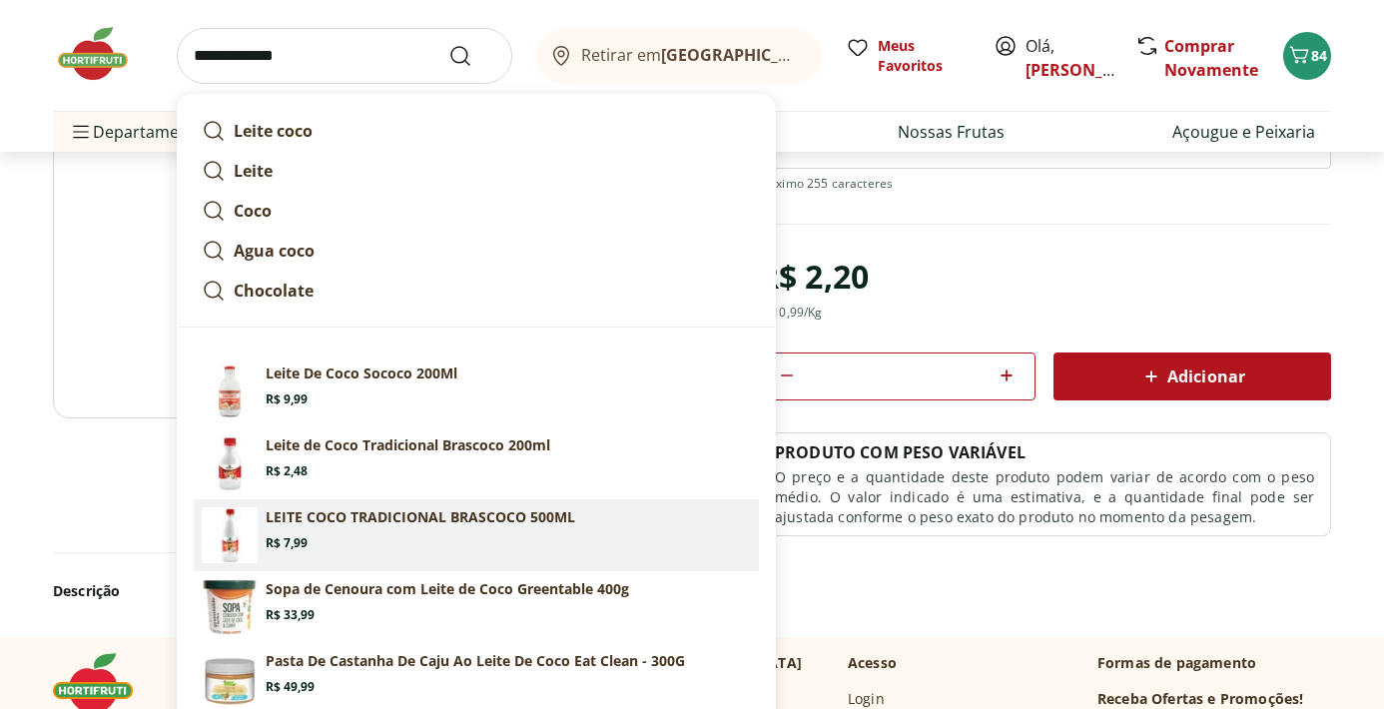
click at [384, 539] on section "LEITE COCO TRADICIONAL BRASCOCO 500ML Price: R$ 7,99" at bounding box center [508, 529] width 485 height 44
type input "**********"
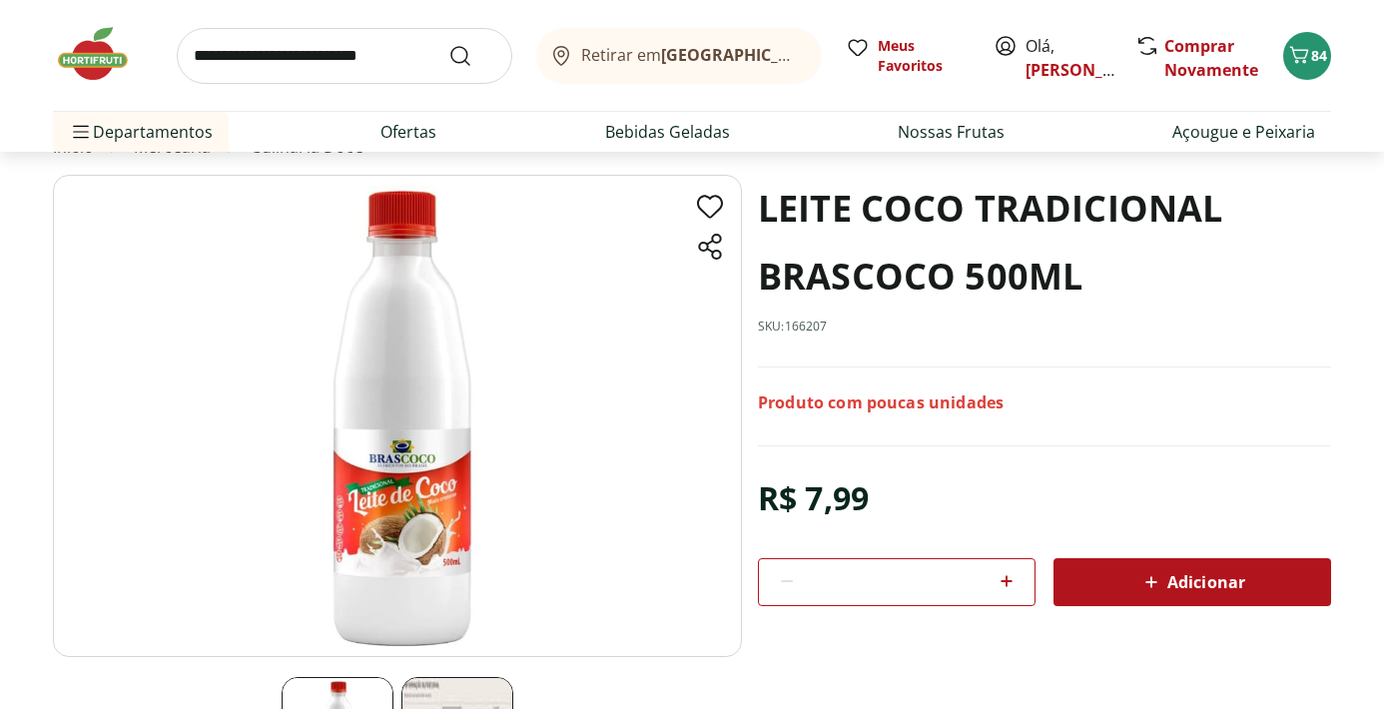
scroll to position [85, 0]
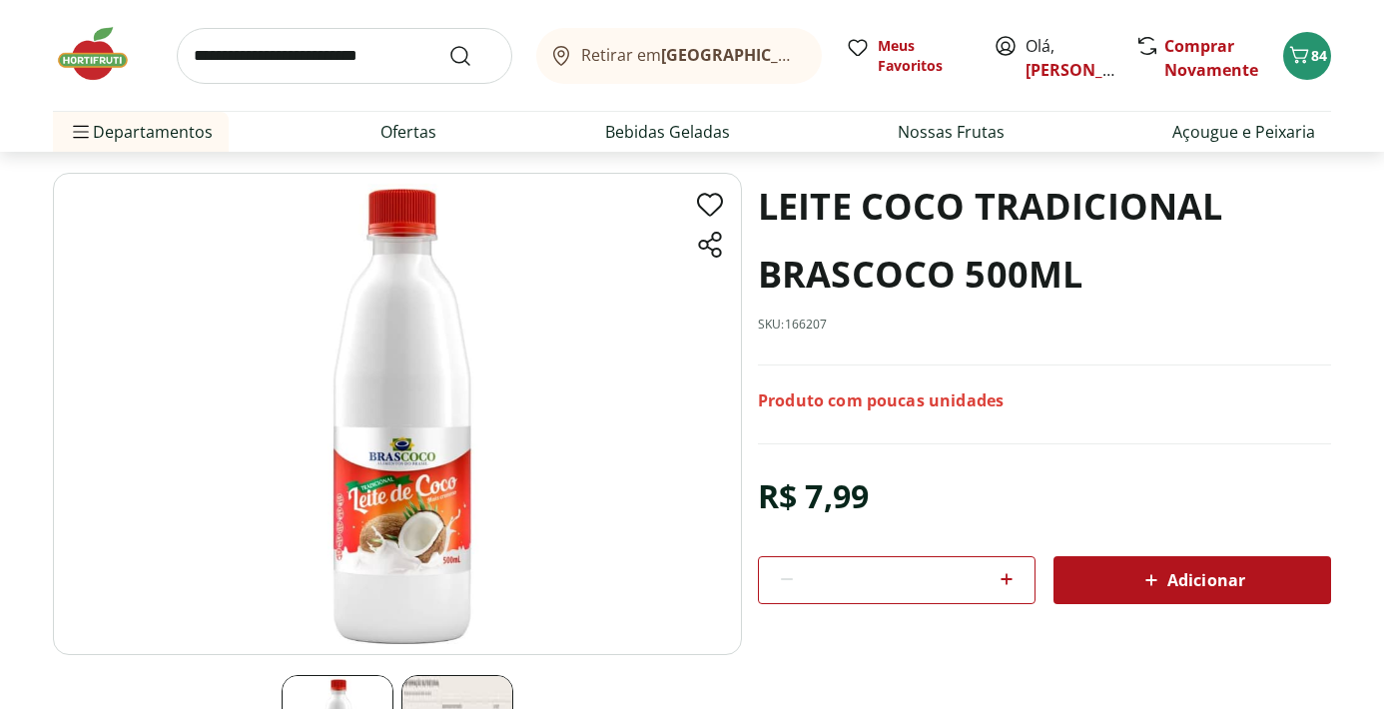
click at [1005, 581] on icon at bounding box center [1007, 579] width 24 height 24
type input "*"
click at [1159, 587] on icon at bounding box center [1152, 580] width 24 height 24
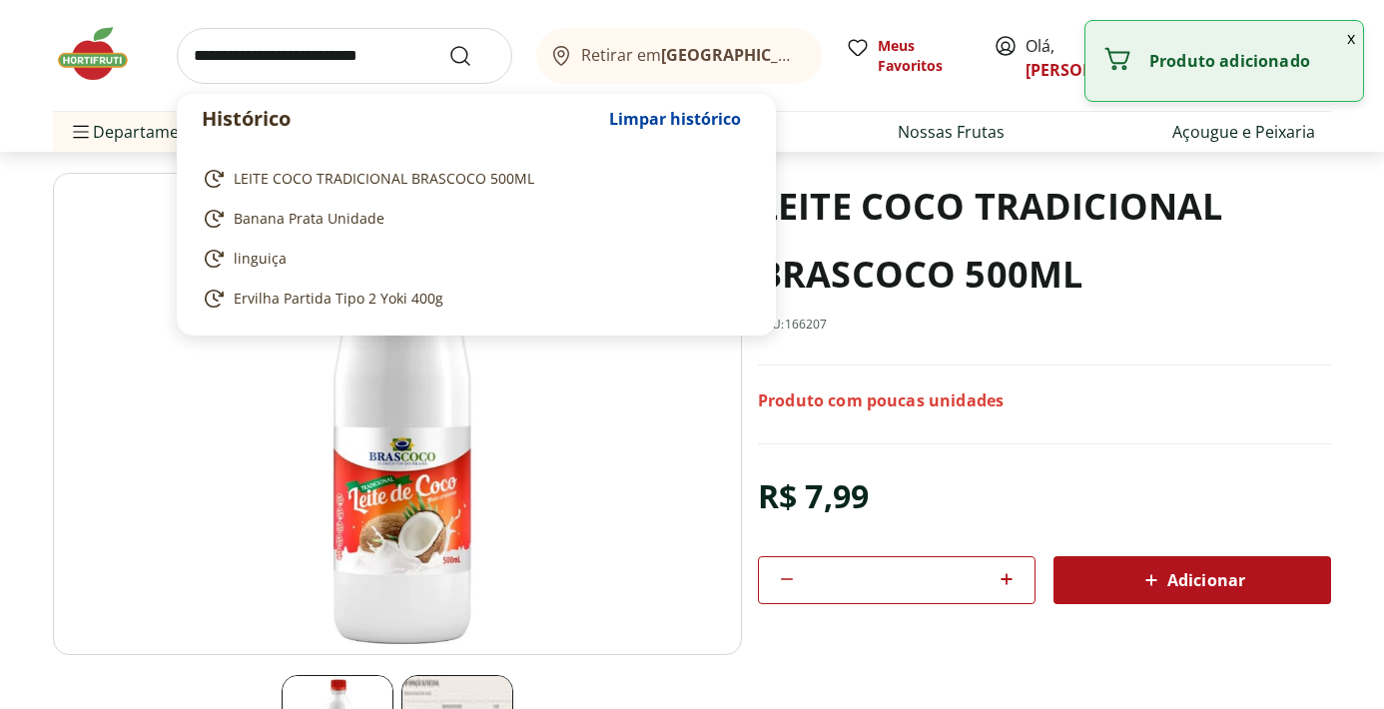
click at [278, 54] on input "search" at bounding box center [345, 56] width 336 height 56
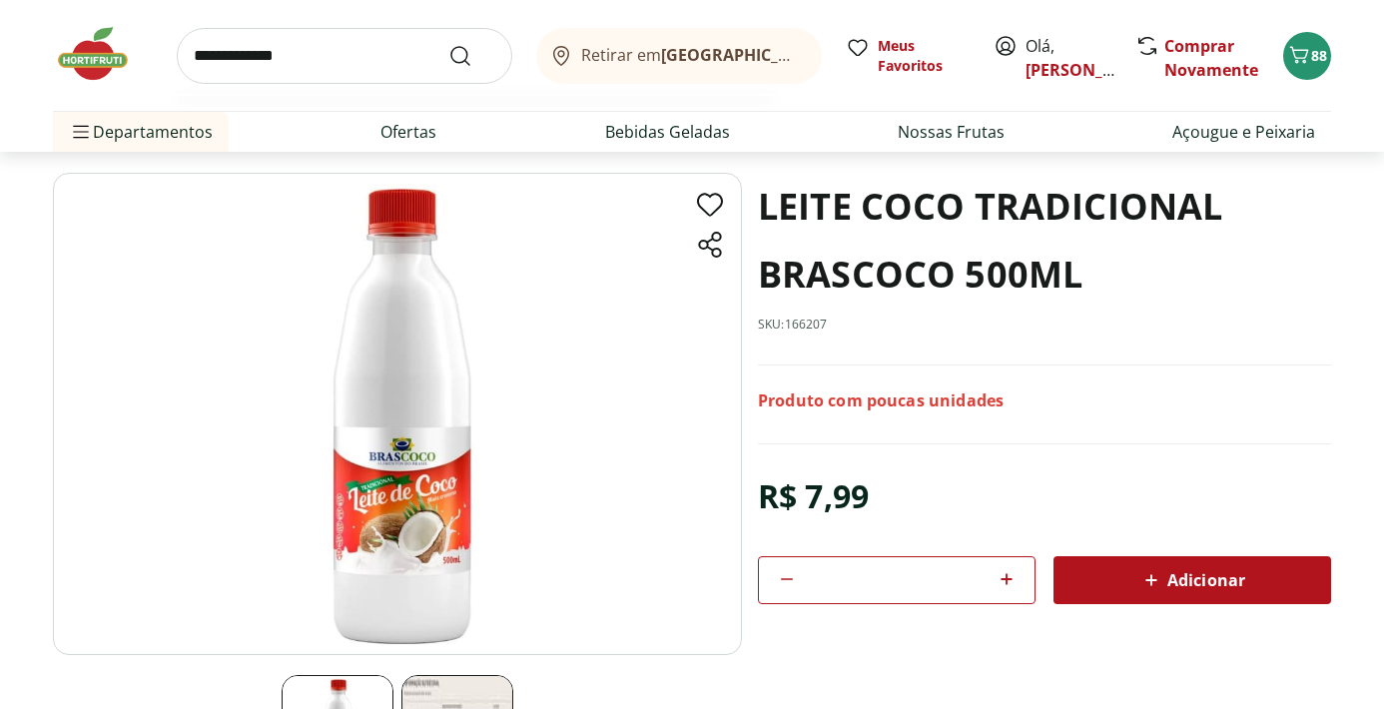
type input "**********"
click at [448, 44] on button "Submit Search" at bounding box center [472, 56] width 48 height 24
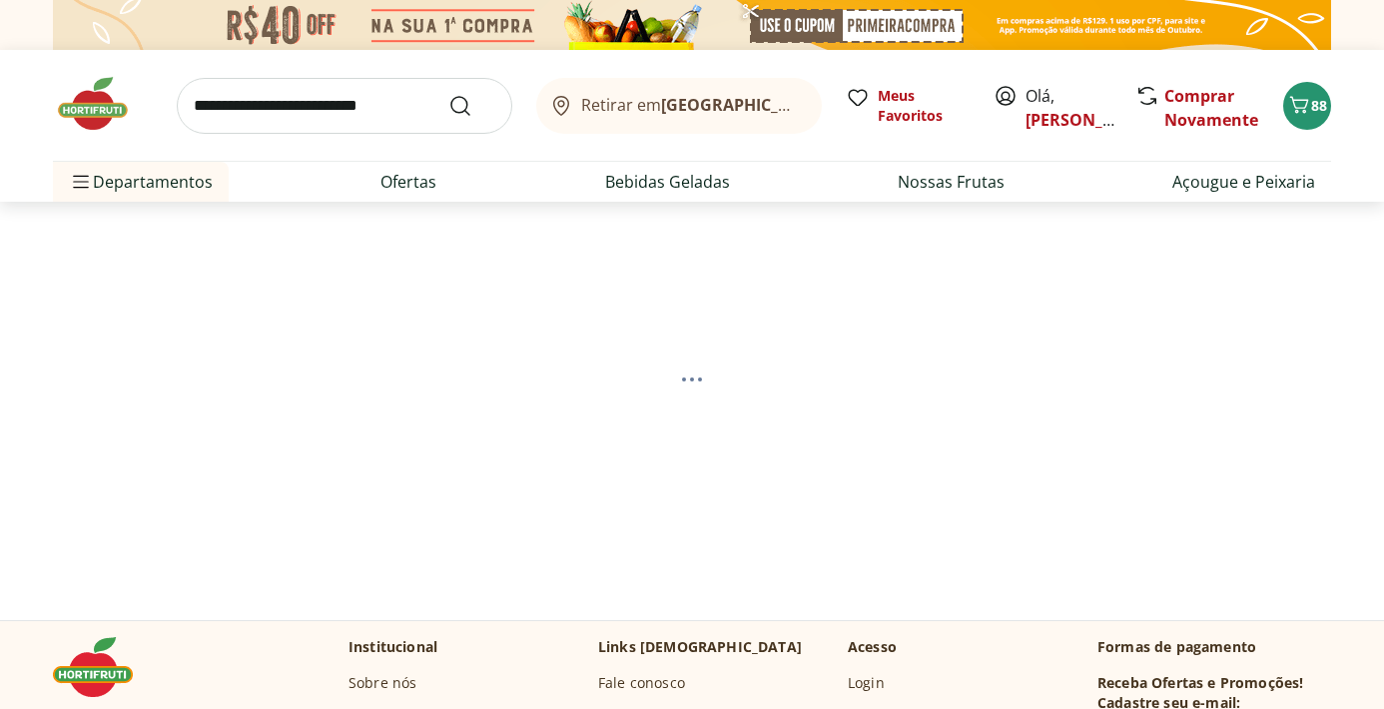
select select "**********"
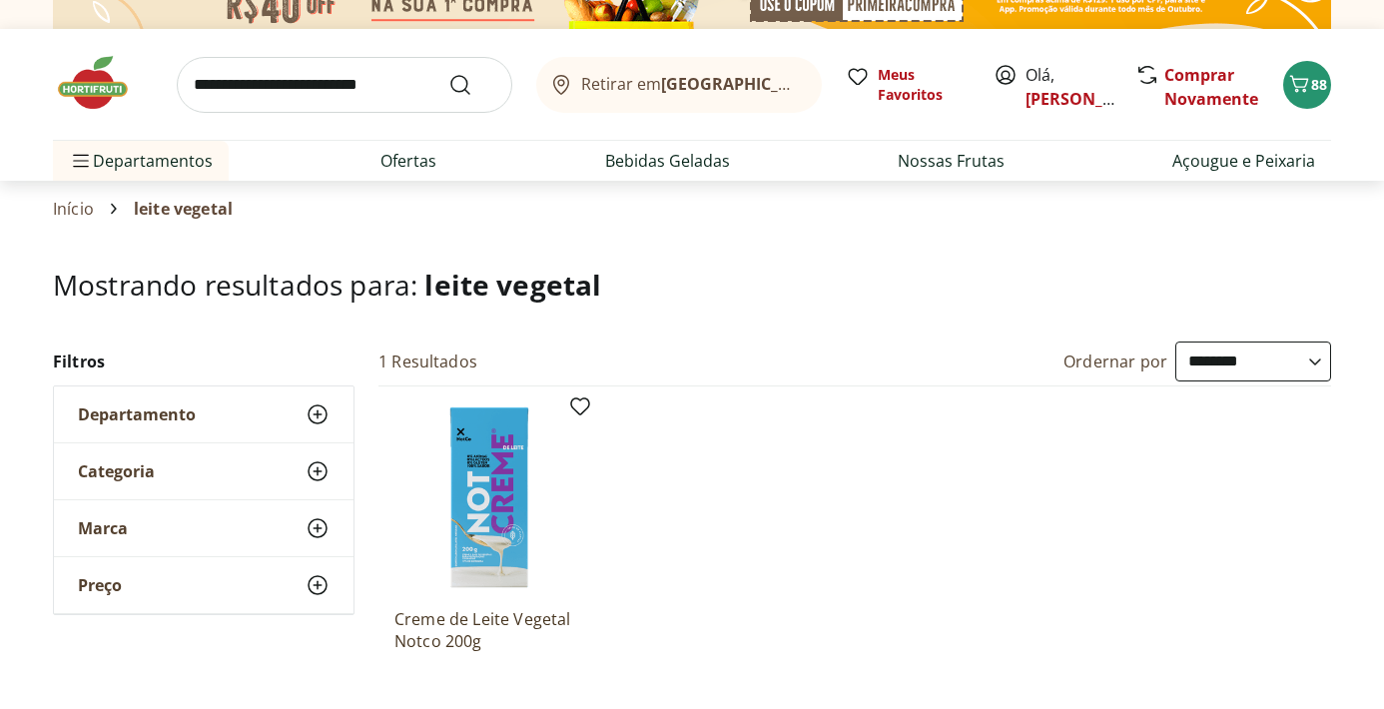
scroll to position [19, 0]
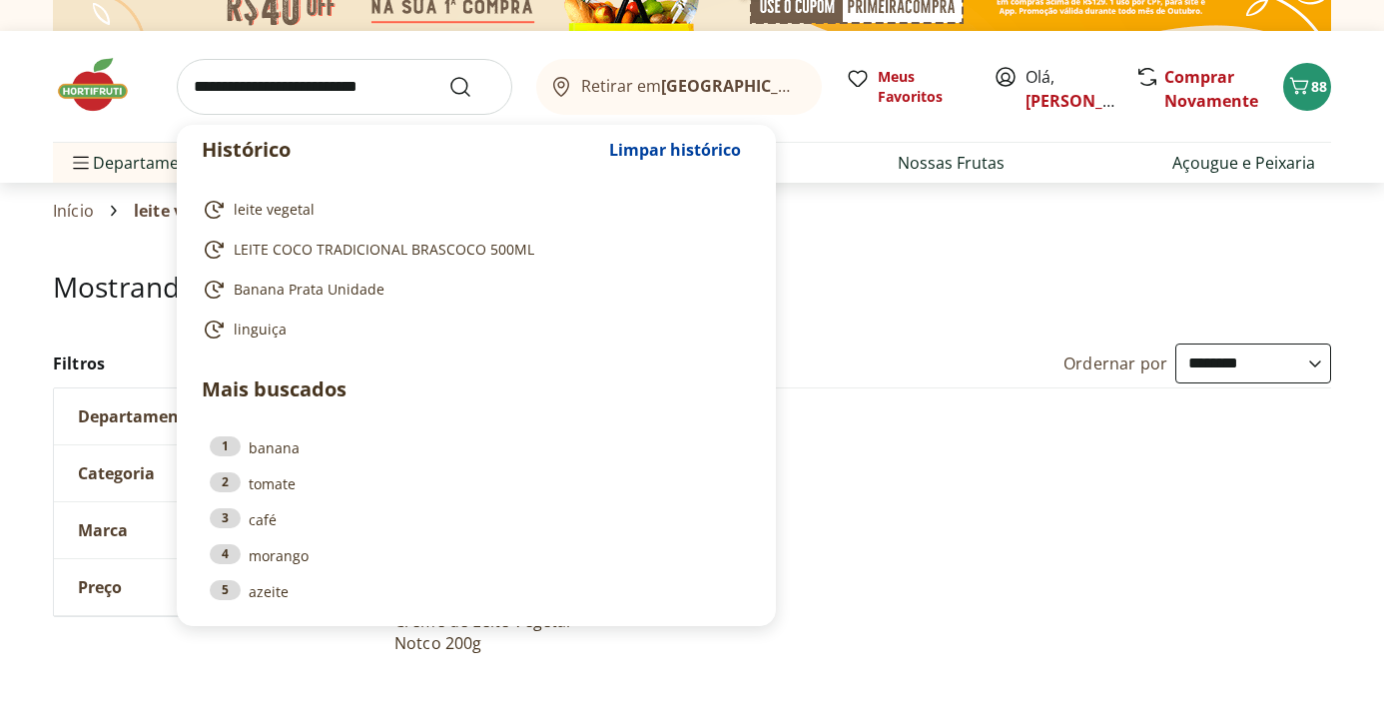
click at [291, 88] on input "search" at bounding box center [345, 87] width 336 height 56
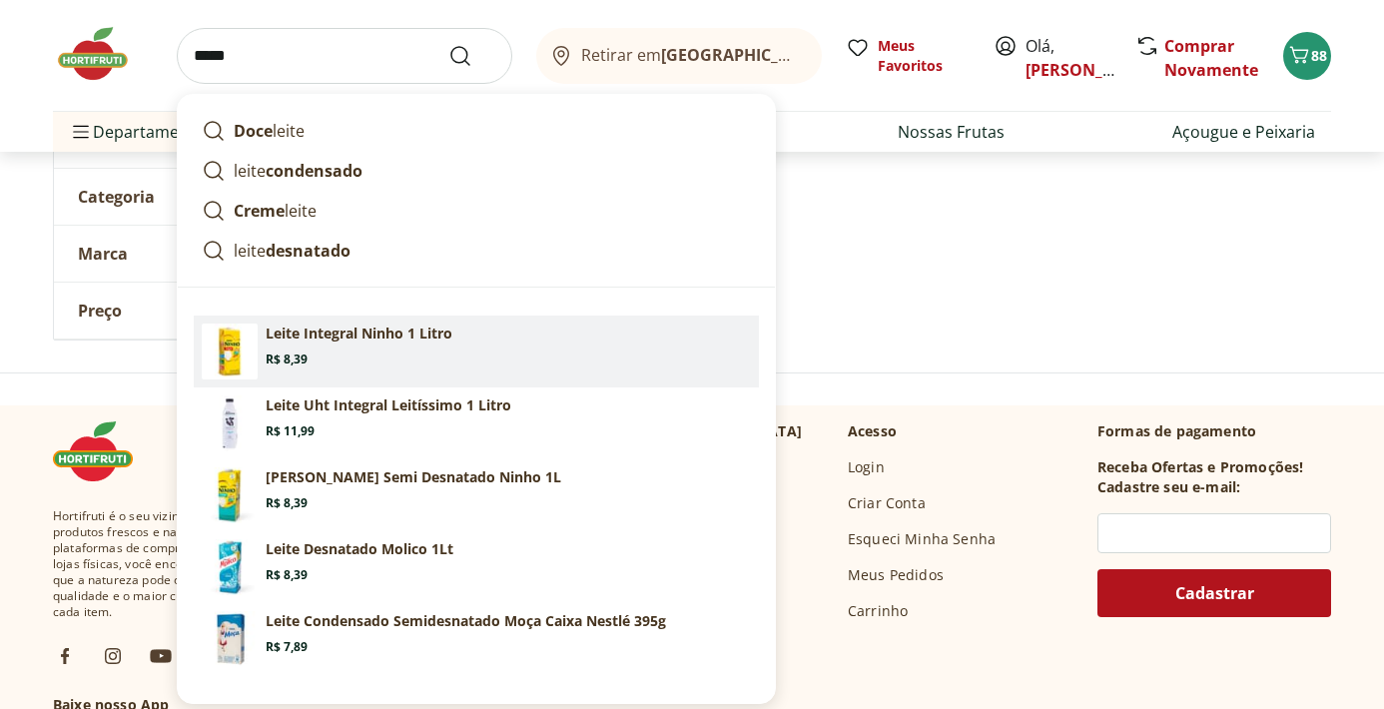
scroll to position [509, 0]
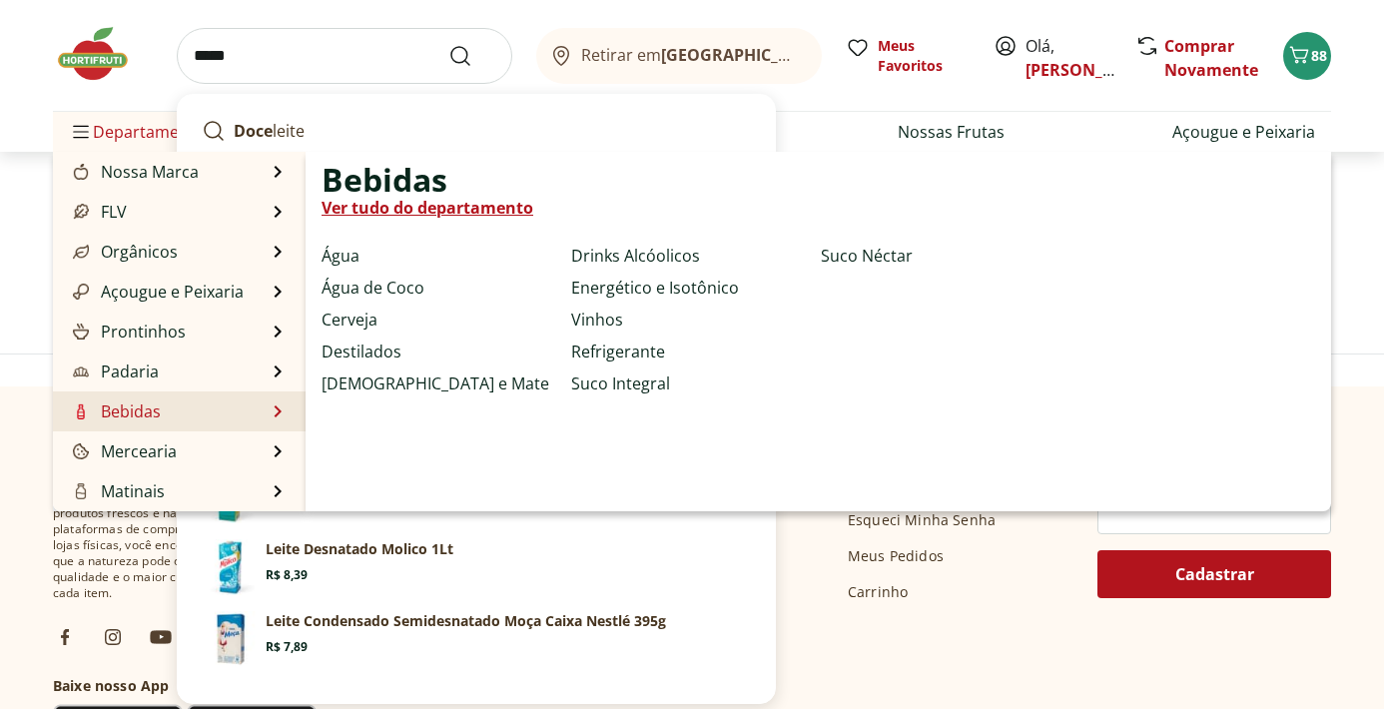
type input "*****"
click at [450, 210] on link "Ver tudo do departamento" at bounding box center [428, 208] width 212 height 24
select select "**********"
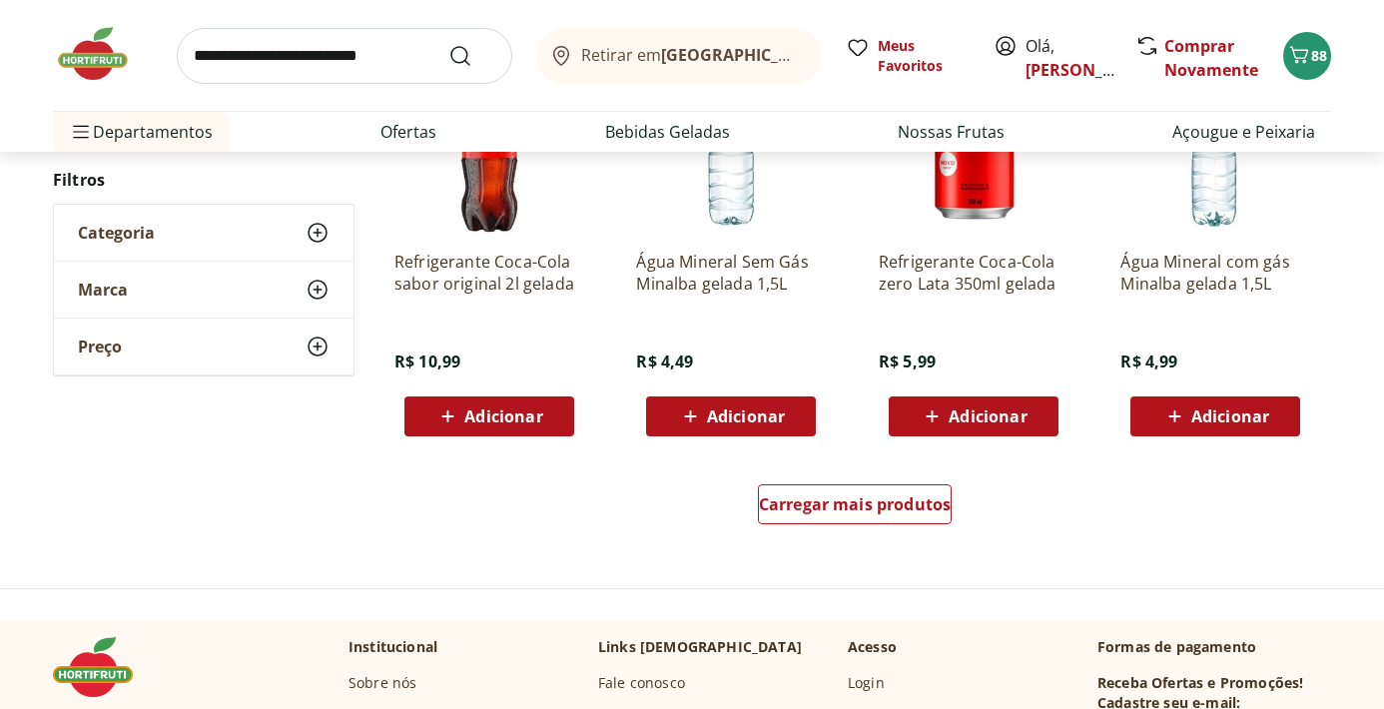
scroll to position [1191, 0]
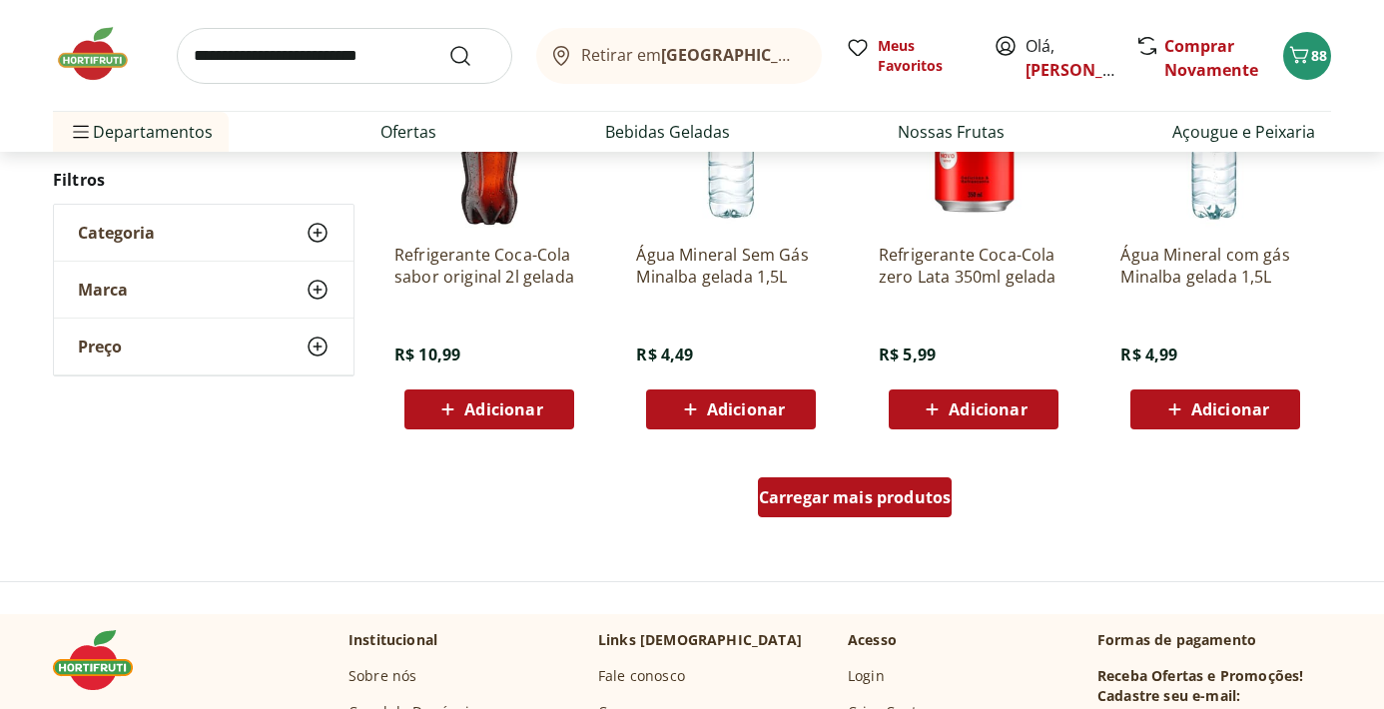
click at [836, 489] on span "Carregar mais produtos" at bounding box center [855, 497] width 193 height 16
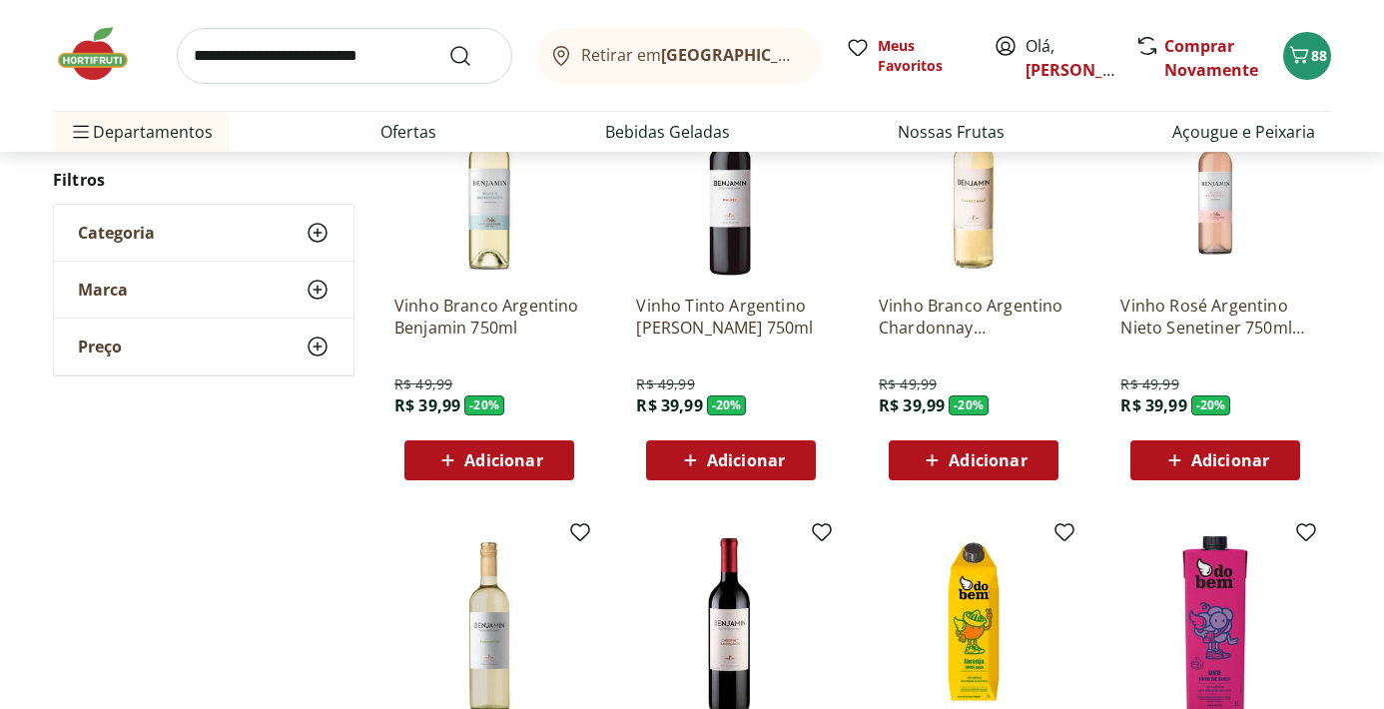
scroll to position [81, 0]
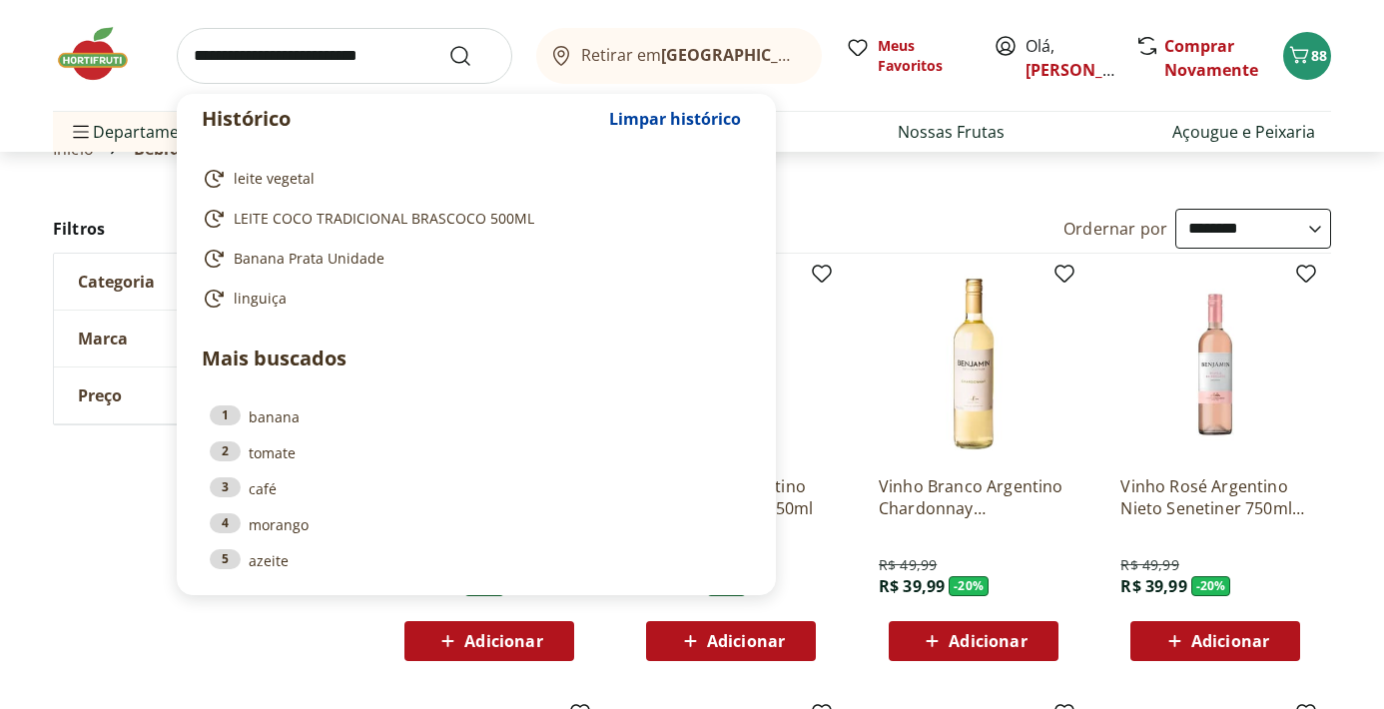
click at [285, 49] on input "search" at bounding box center [345, 56] width 336 height 56
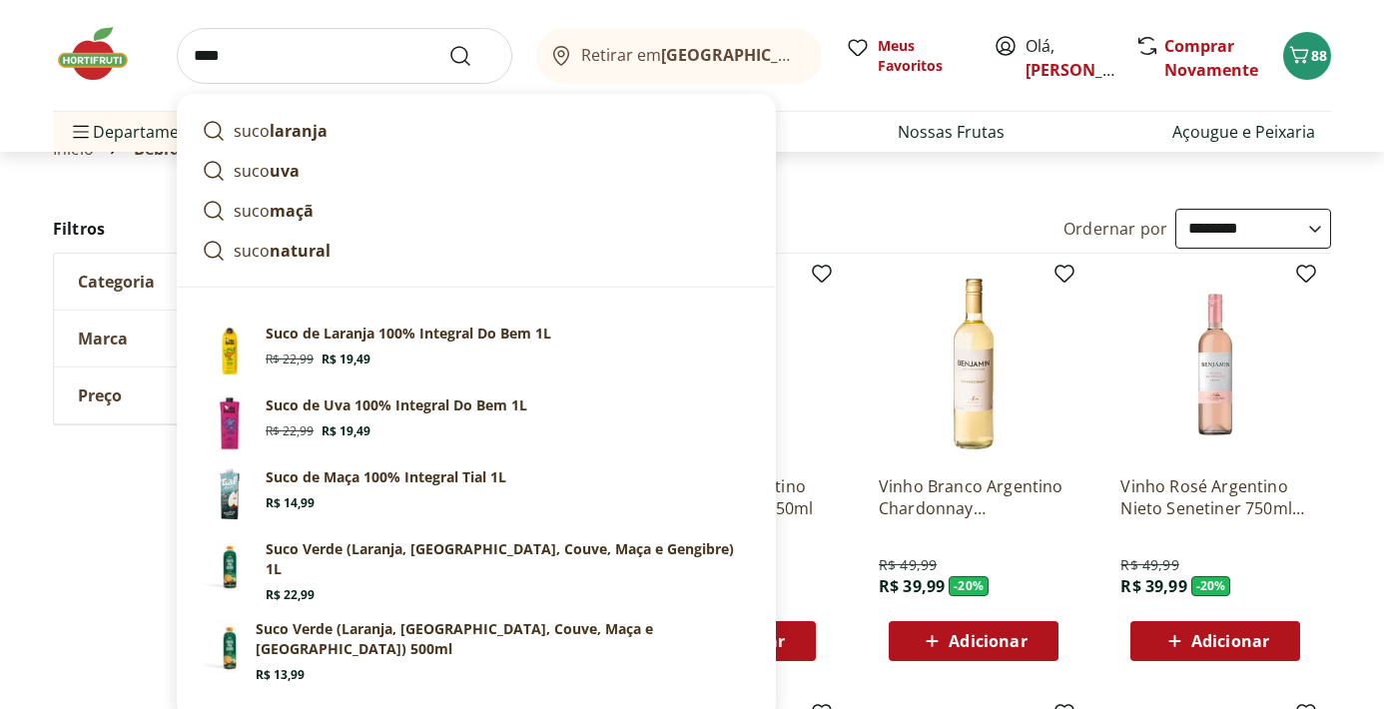
type input "****"
click at [448, 44] on button "Submit Search" at bounding box center [472, 56] width 48 height 24
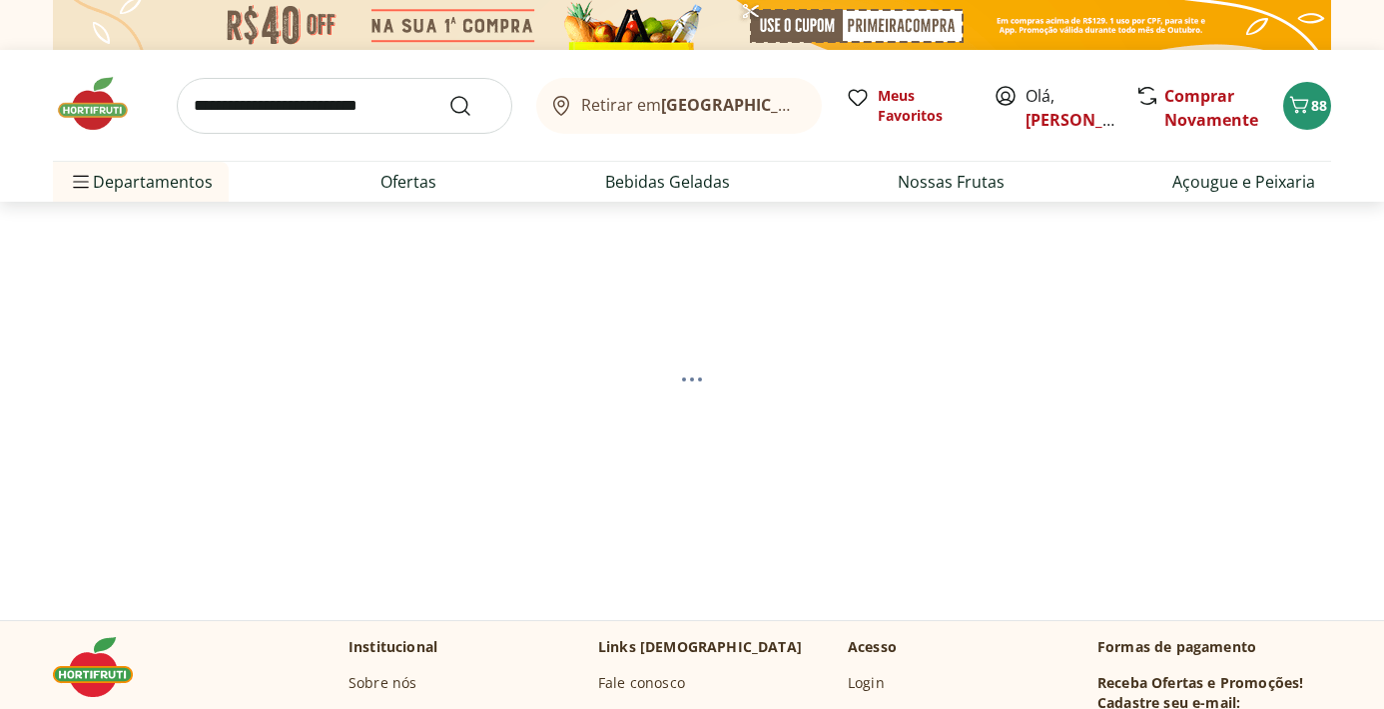
select select "**********"
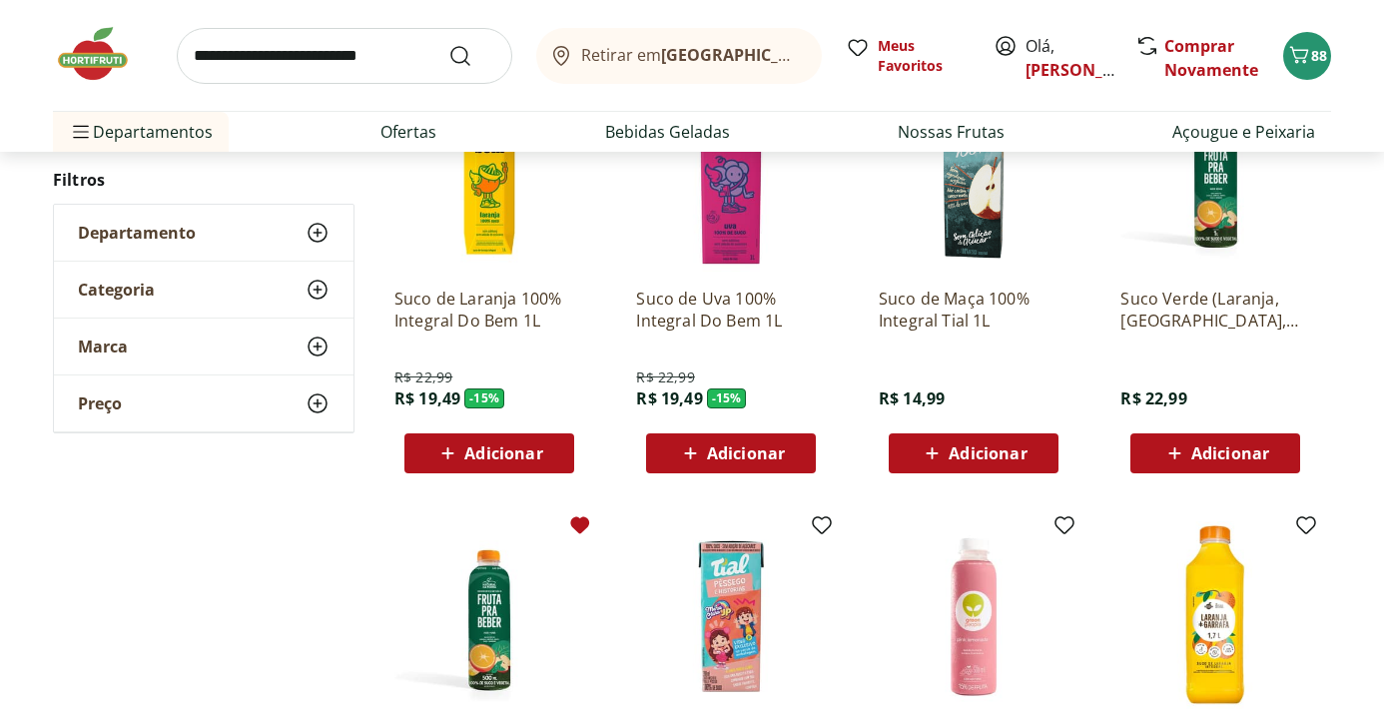
scroll to position [365, 0]
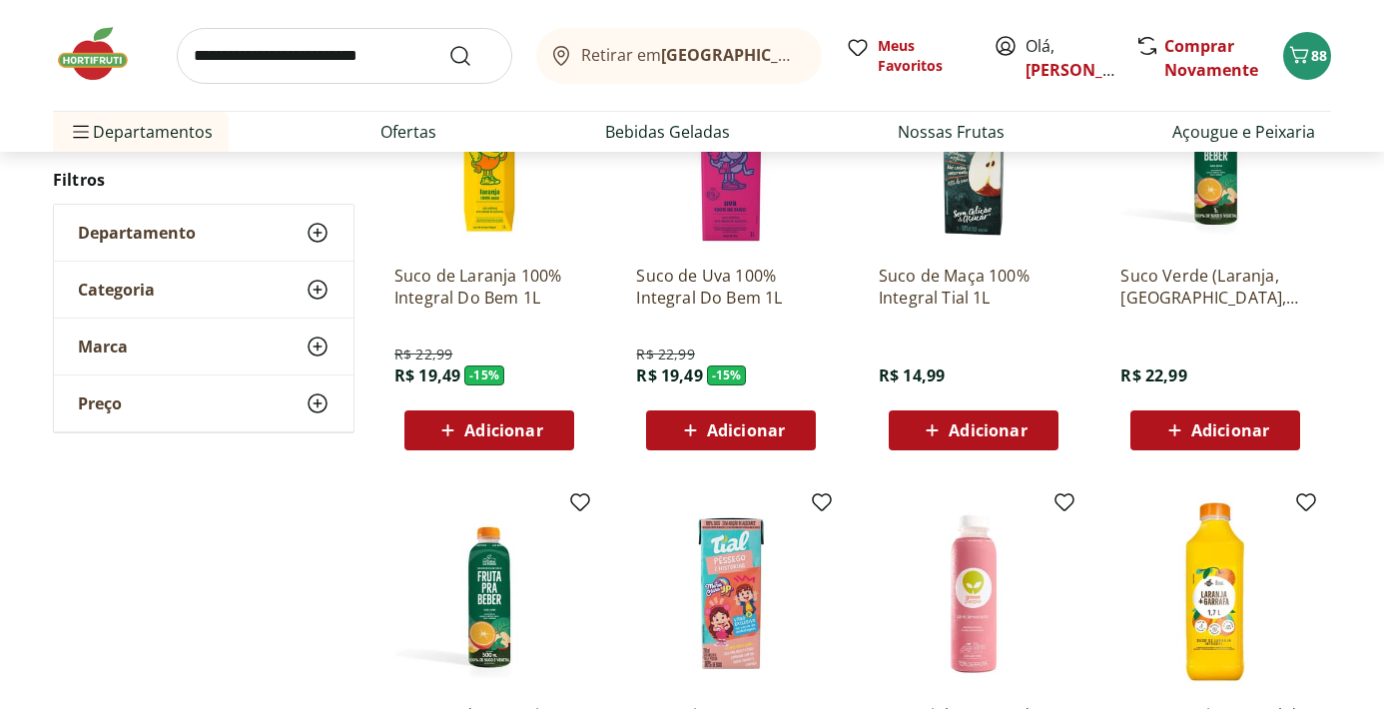
click at [762, 427] on span "Adicionar" at bounding box center [746, 430] width 78 height 16
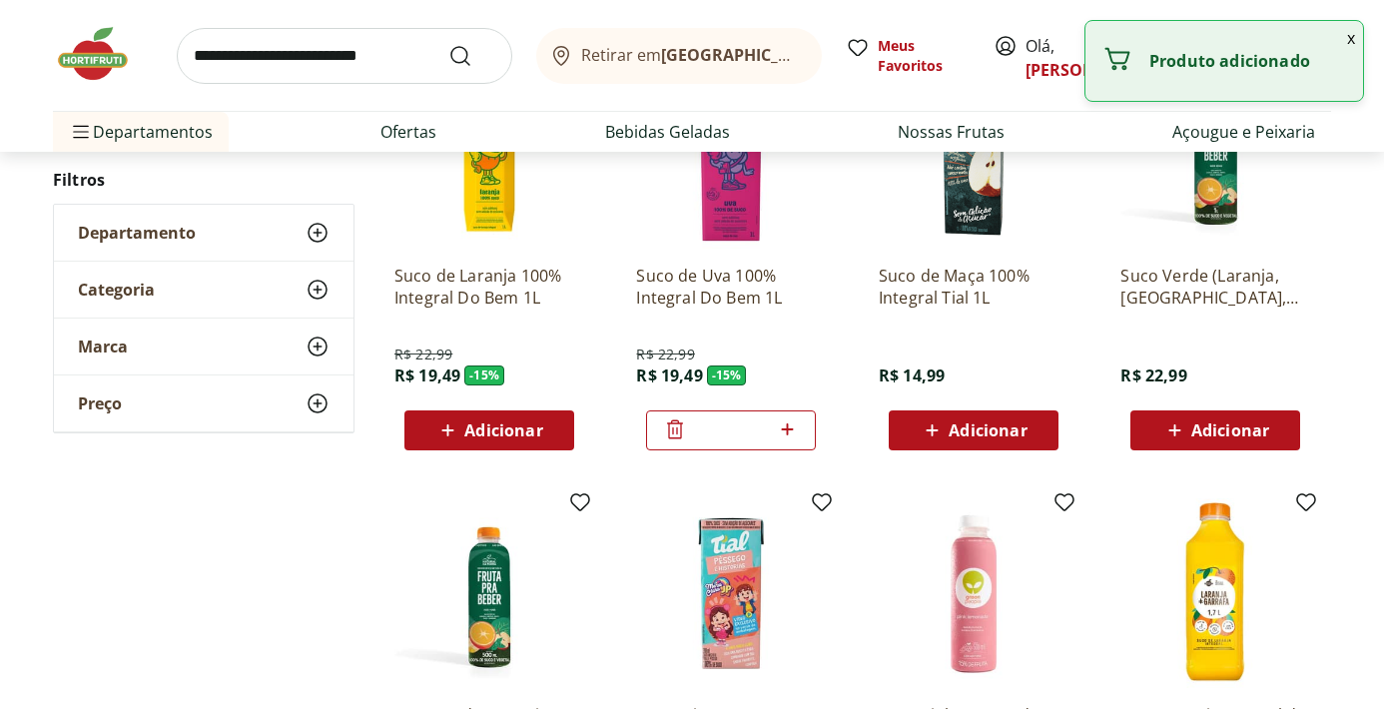
click at [784, 430] on icon at bounding box center [787, 429] width 25 height 24
type input "*"
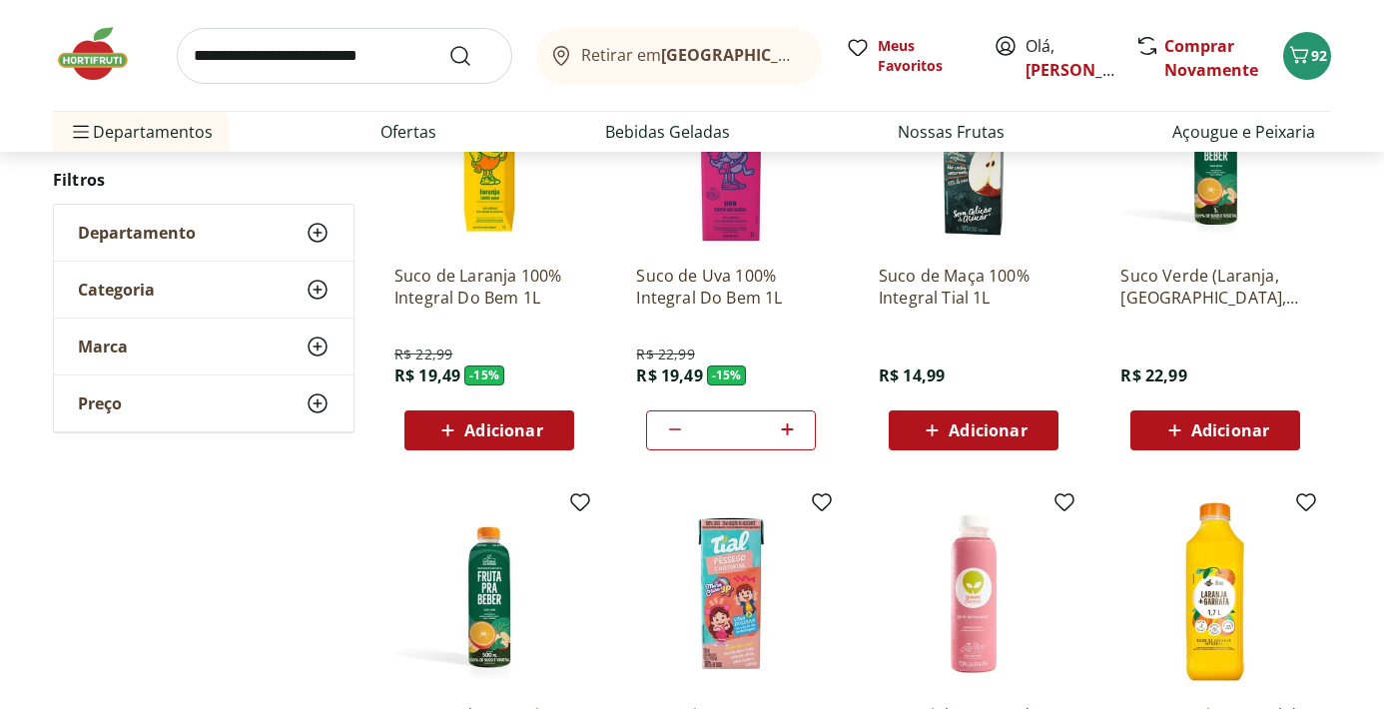
click at [284, 58] on input "search" at bounding box center [345, 56] width 336 height 56
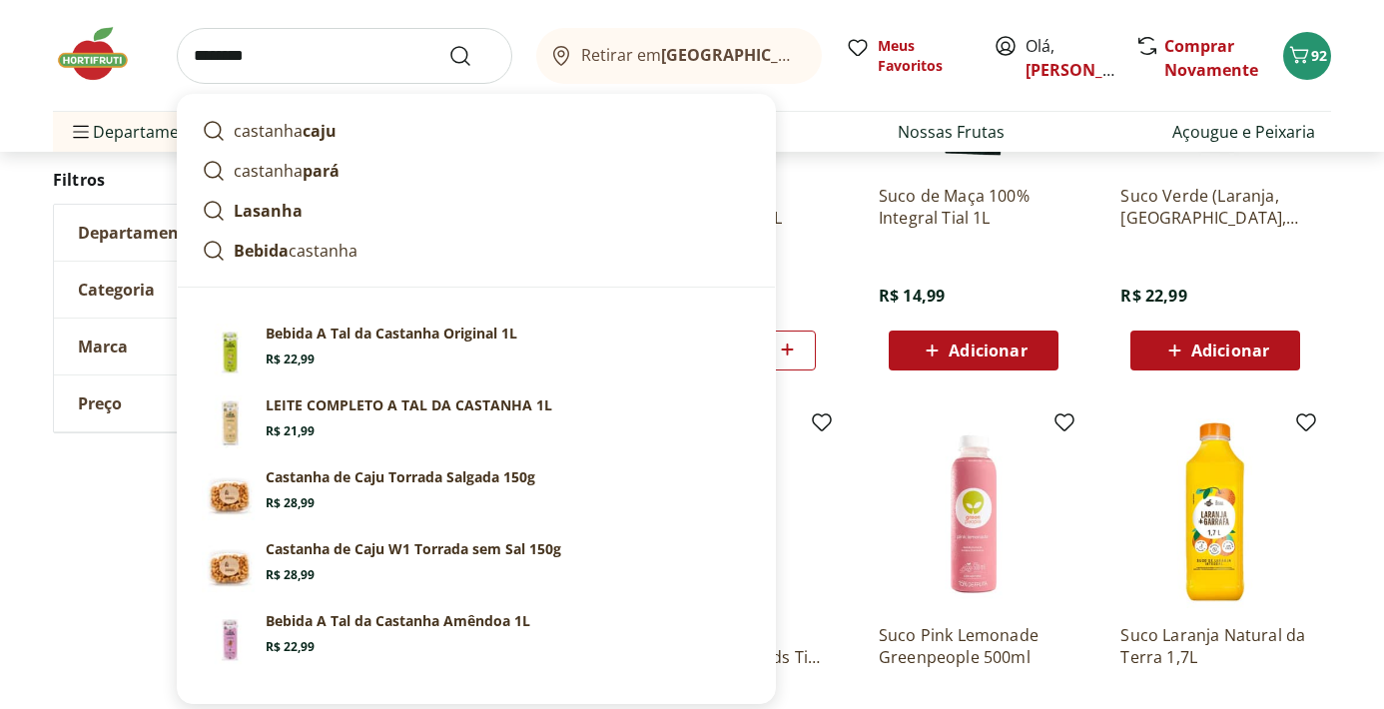
scroll to position [445, 0]
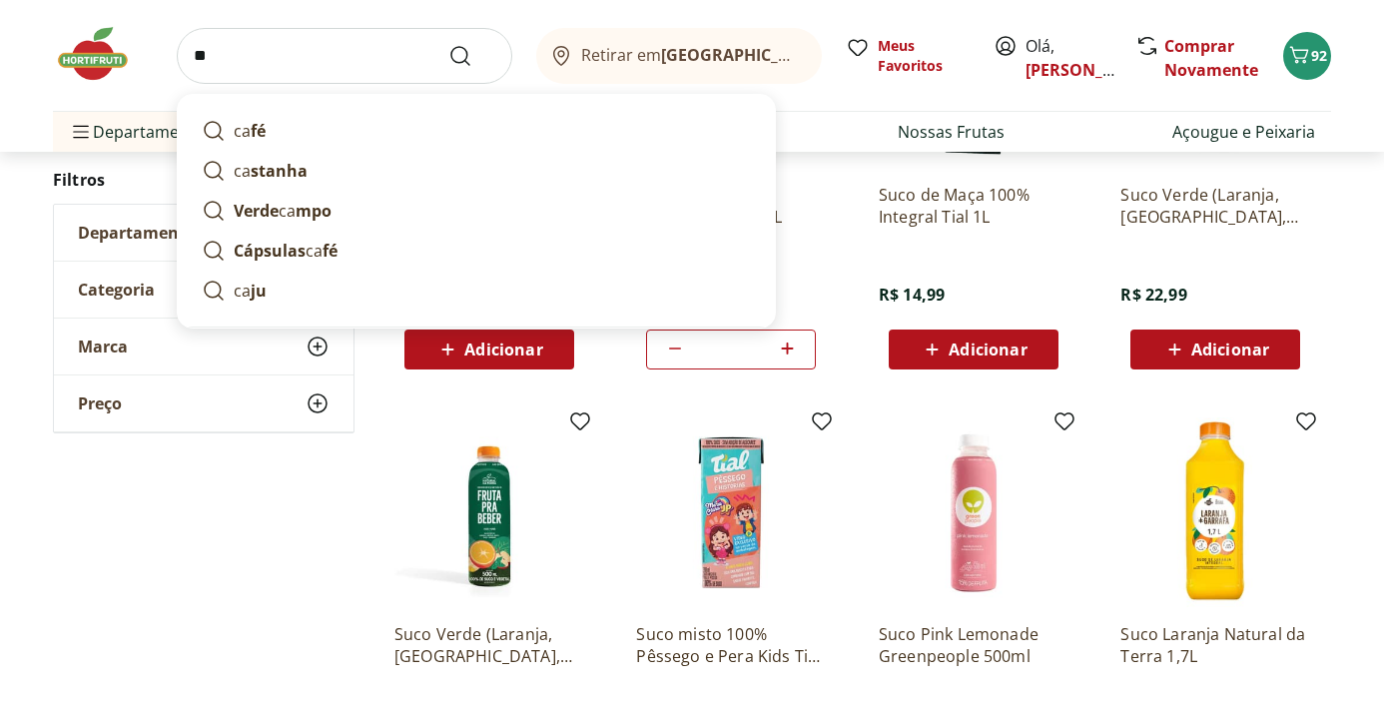
type input "*"
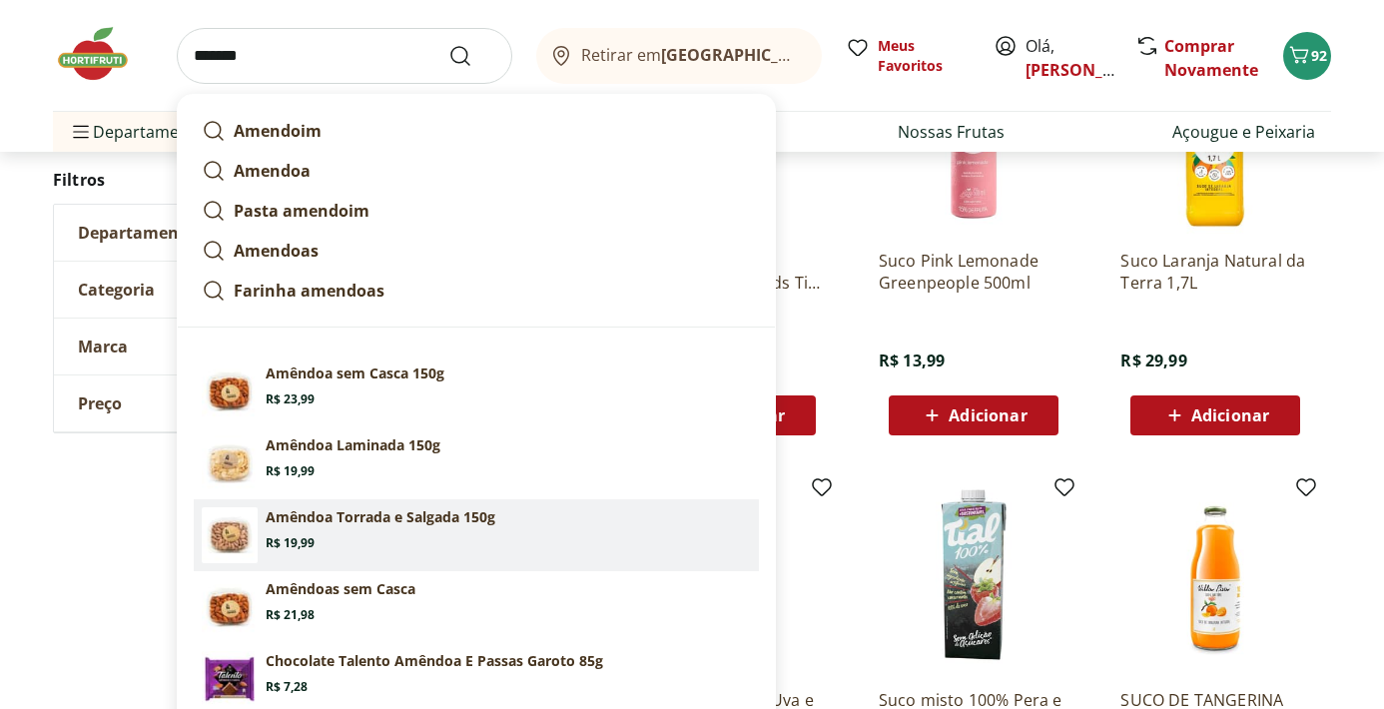
scroll to position [826, 0]
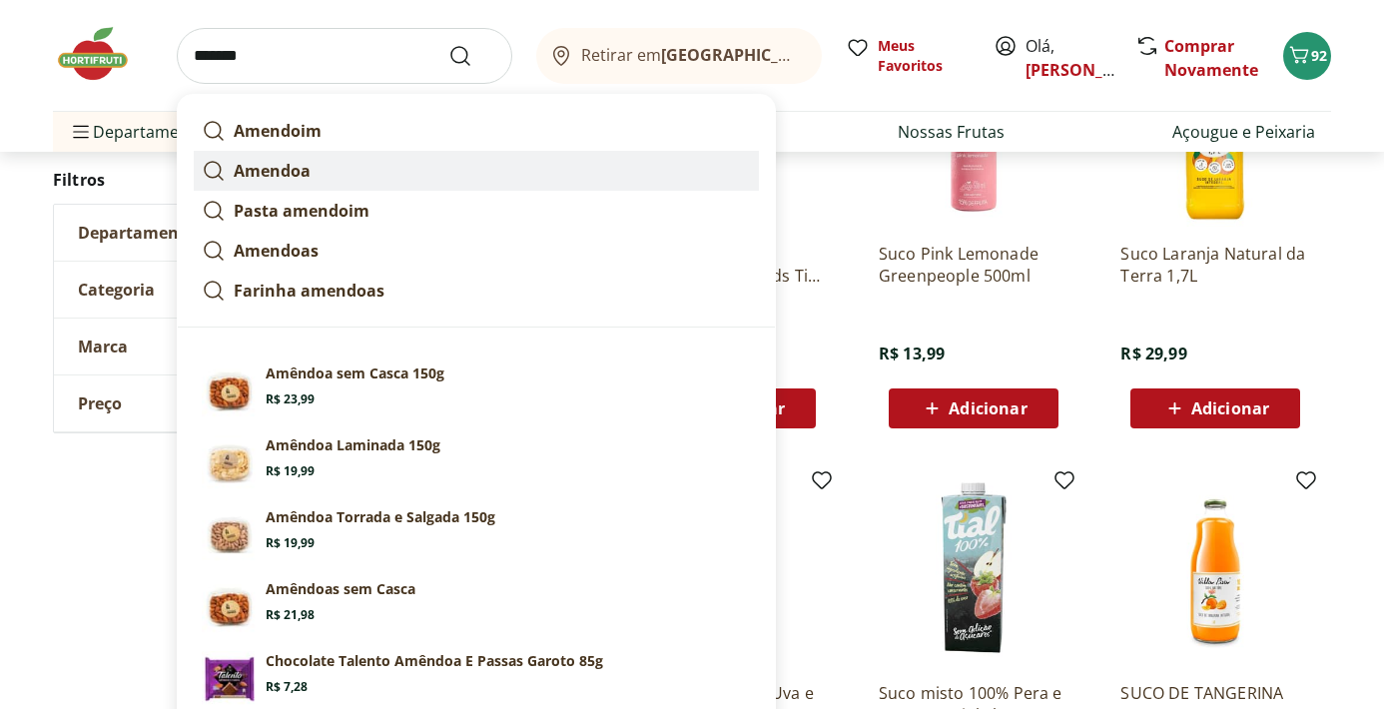
click at [277, 164] on strong "Amendoa" at bounding box center [272, 171] width 77 height 22
type input "*******"
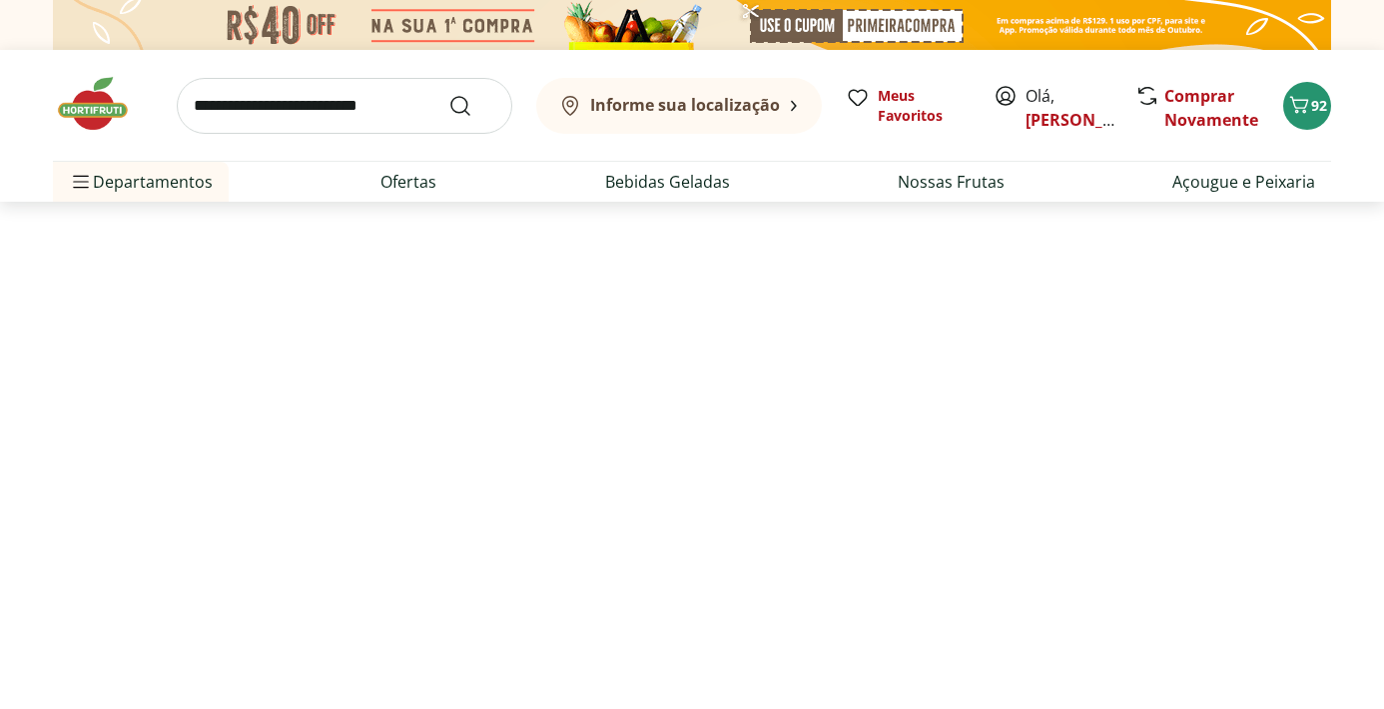
select select "**********"
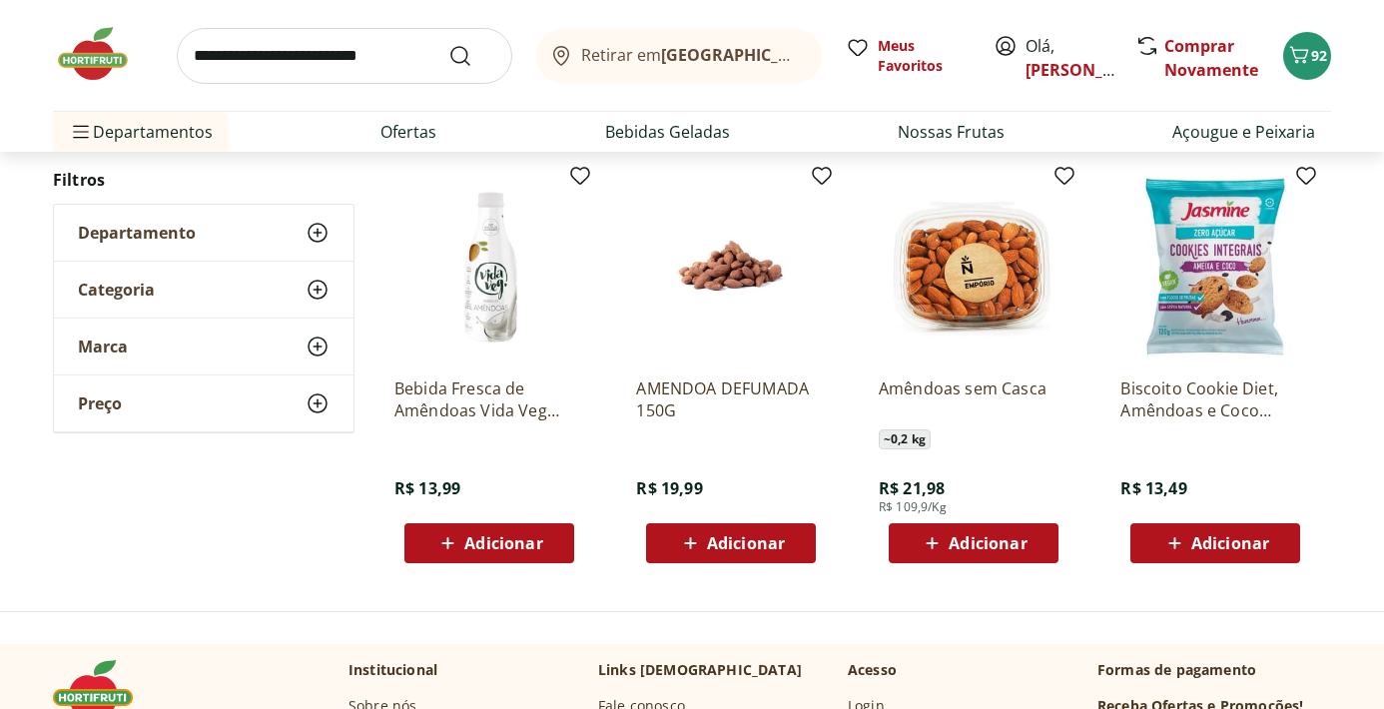
scroll to position [1102, 0]
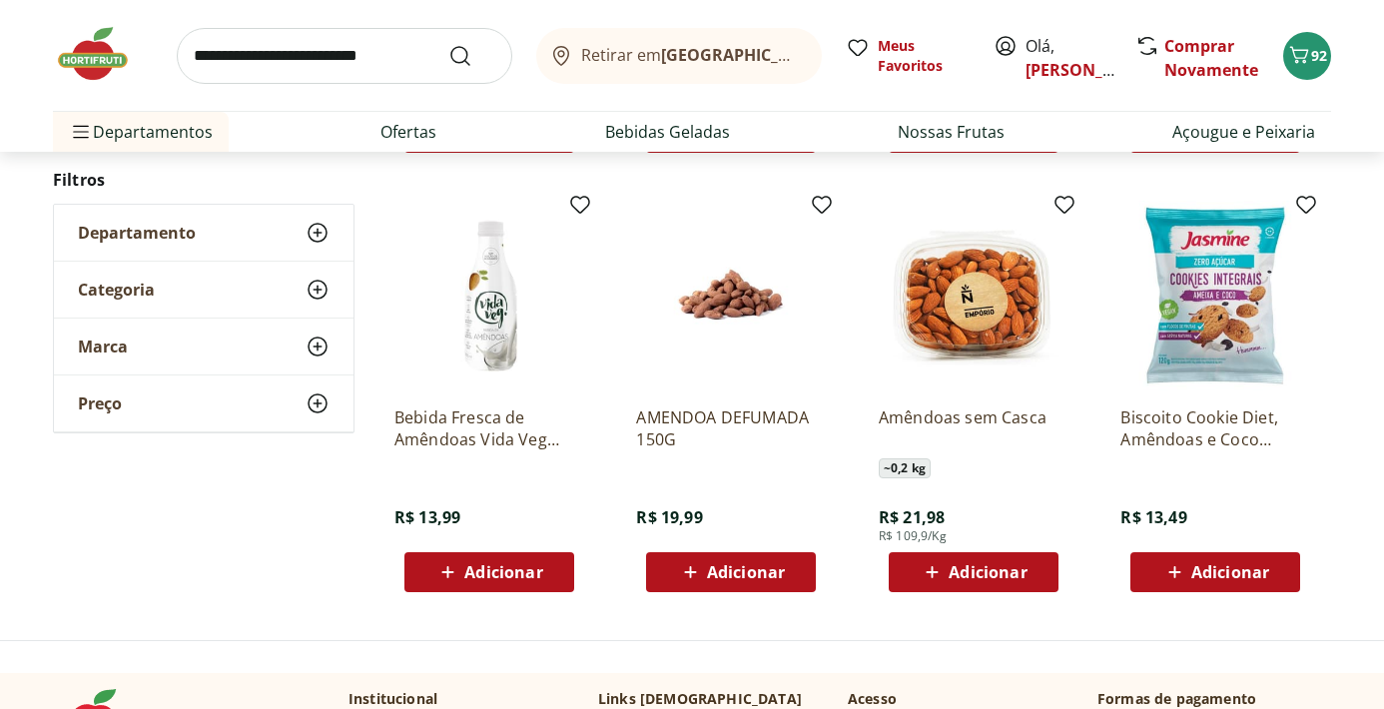
click at [498, 425] on p "Bebida Fresca de Amêndoas Vida Veg 700g" at bounding box center [490, 428] width 190 height 44
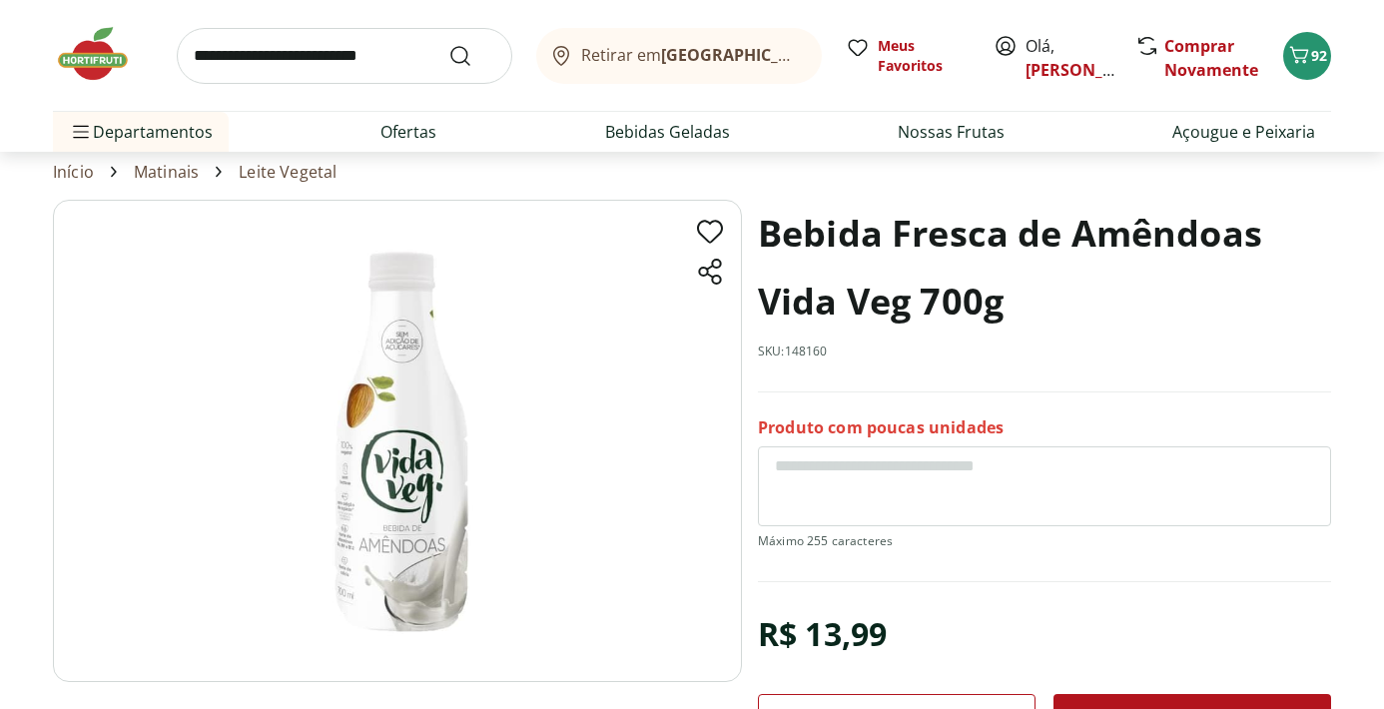
scroll to position [63, 0]
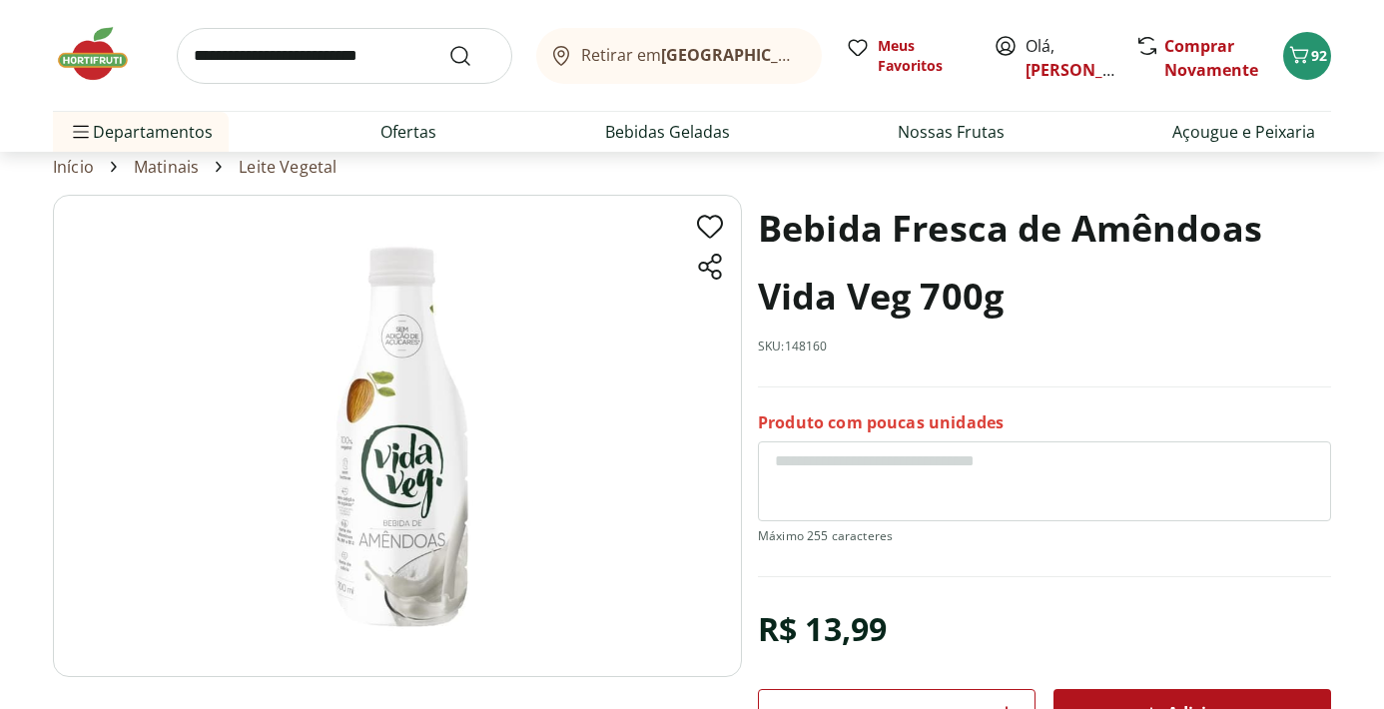
scroll to position [1102, 0]
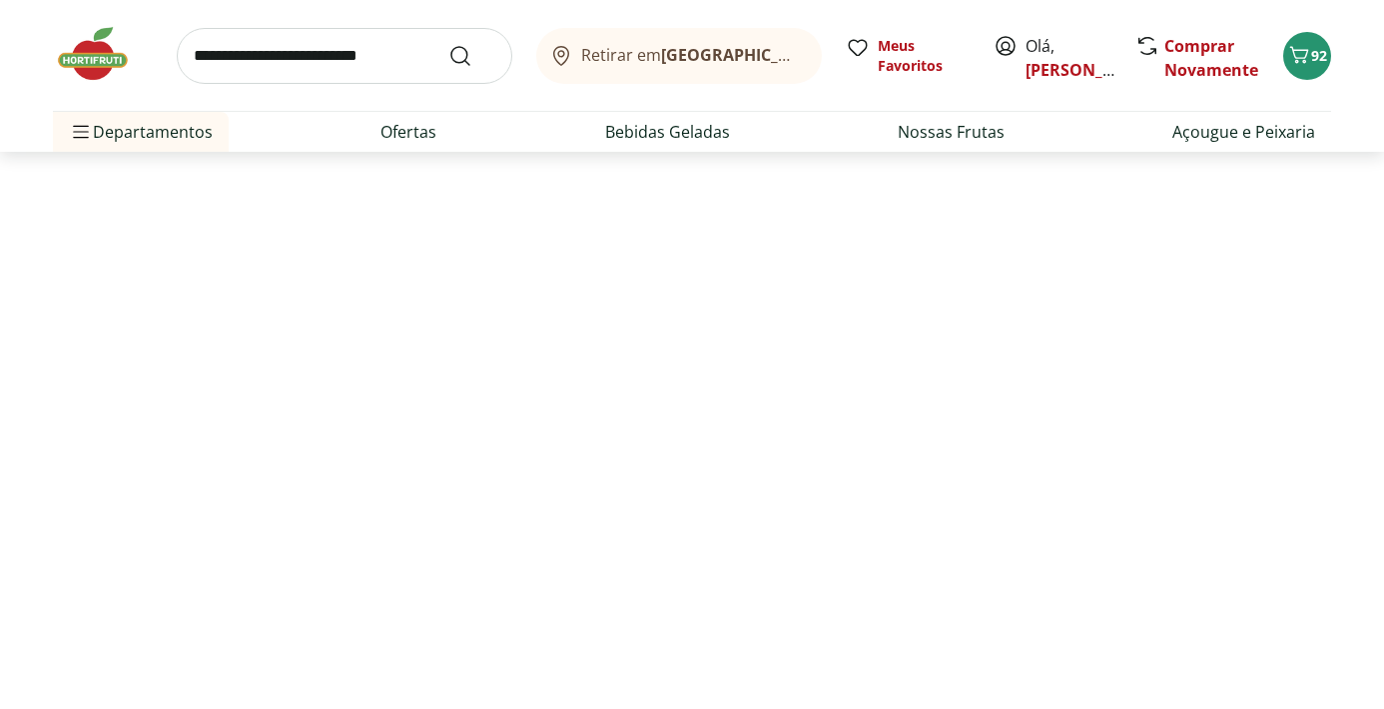
select select "**********"
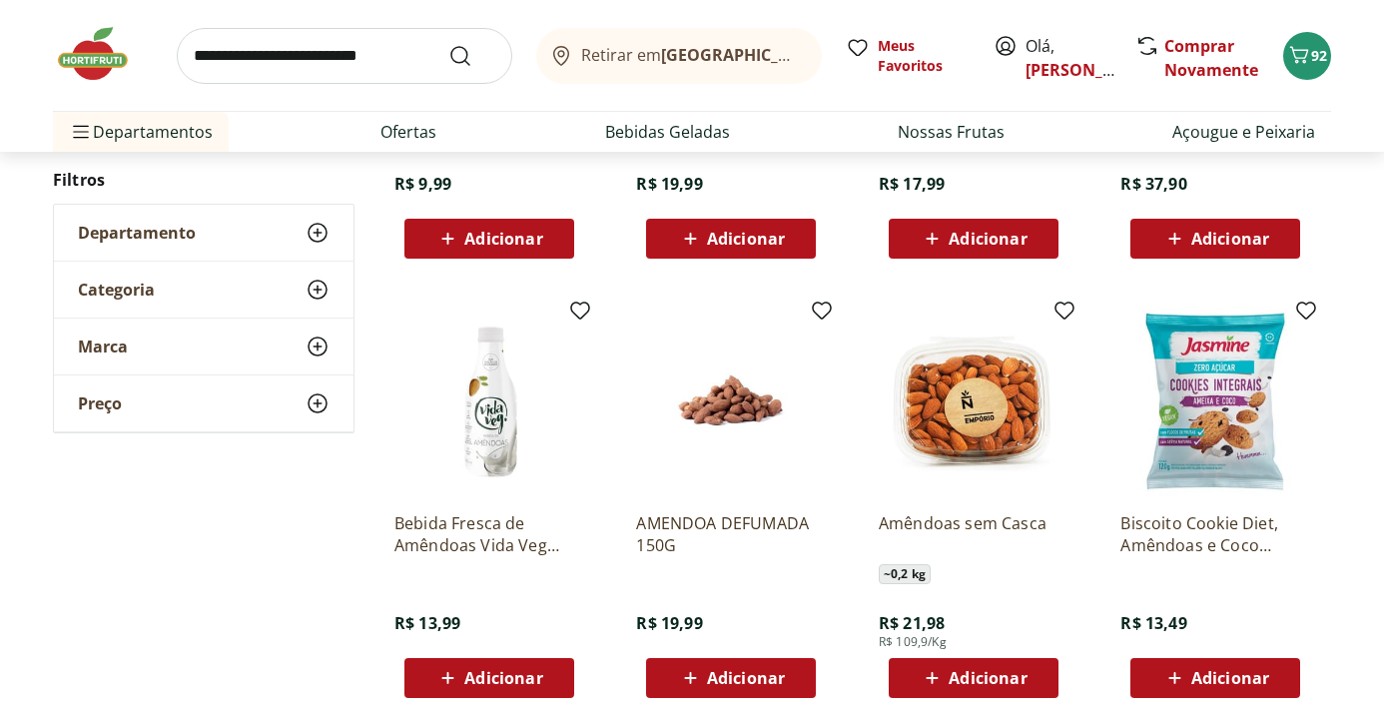
scroll to position [1836, 0]
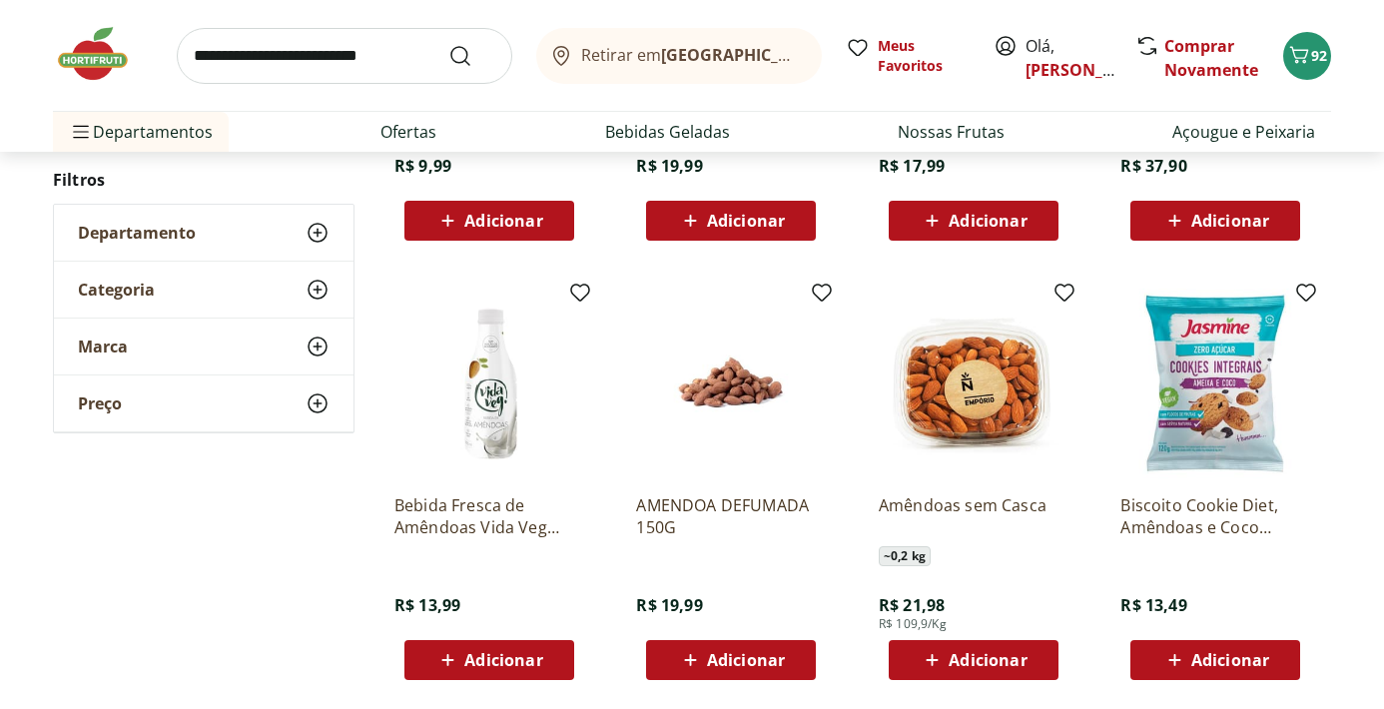
click at [517, 672] on div "Adicionar" at bounding box center [489, 660] width 138 height 36
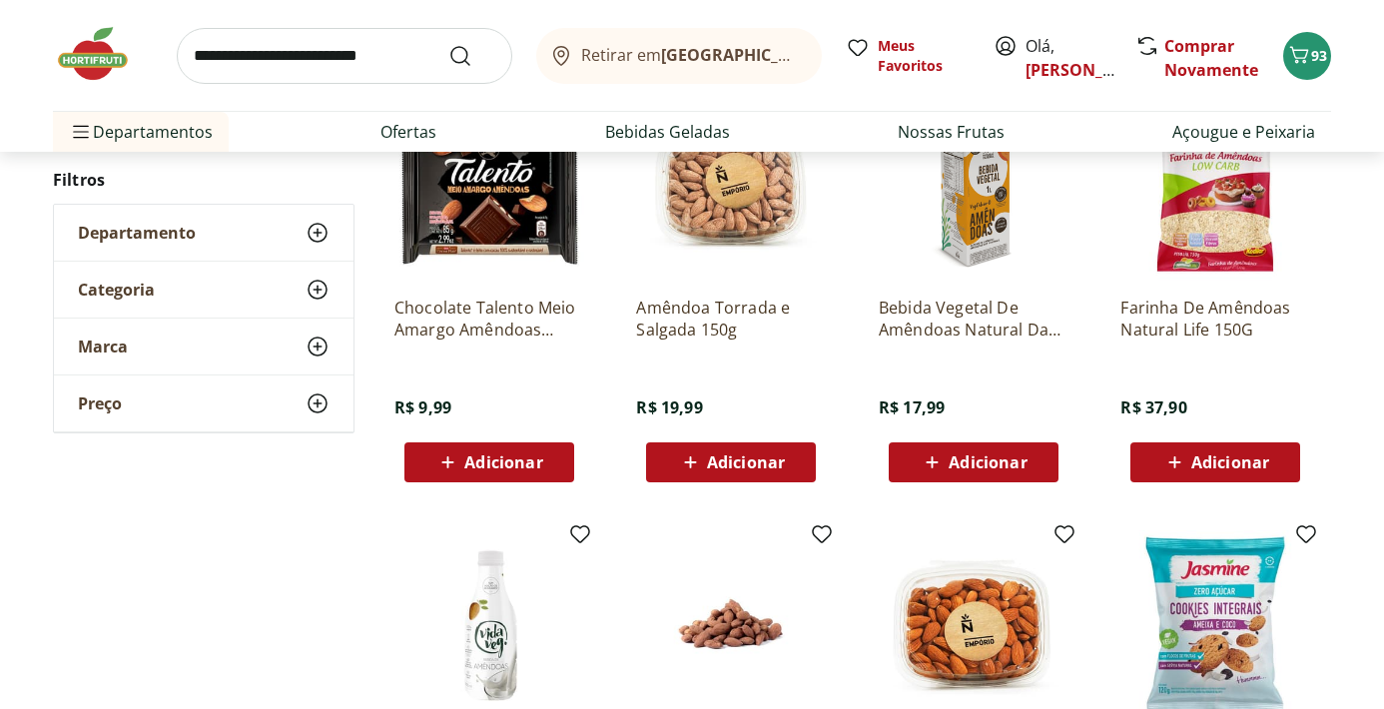
scroll to position [1543, 0]
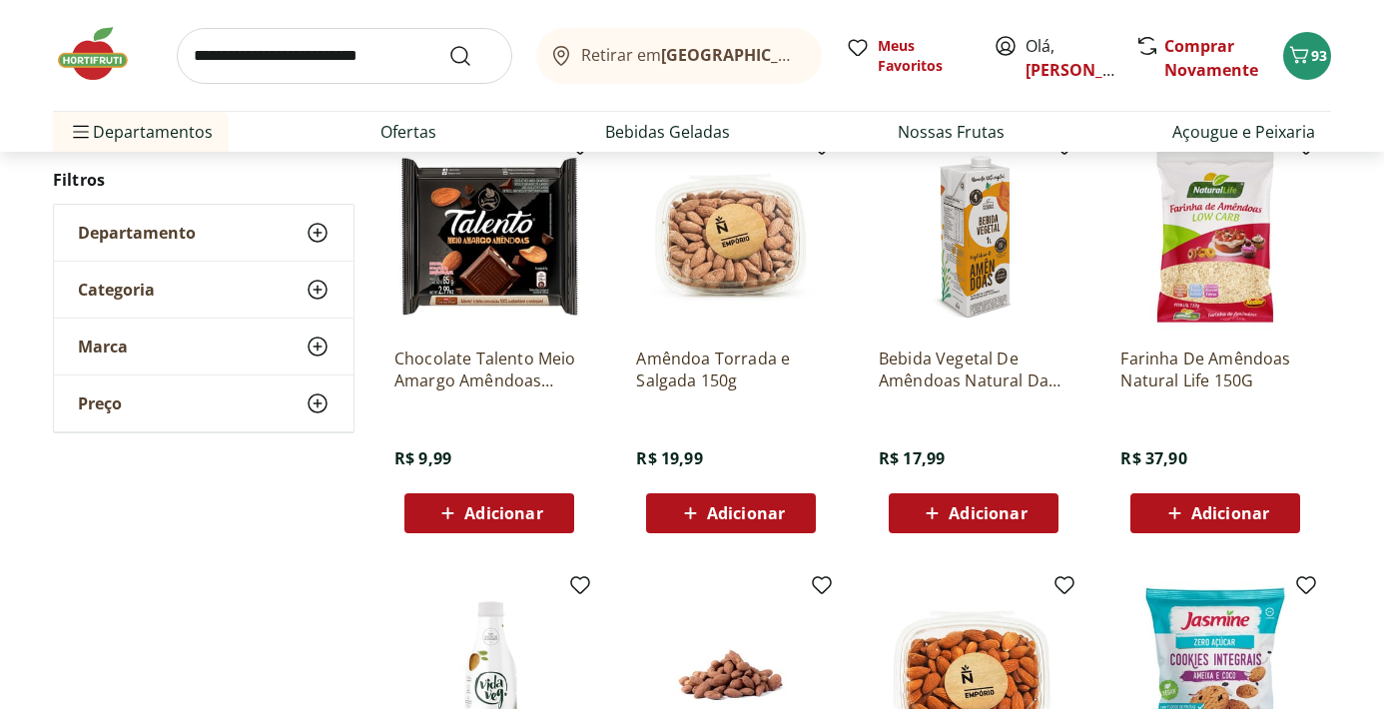
click at [314, 70] on input "search" at bounding box center [345, 56] width 336 height 56
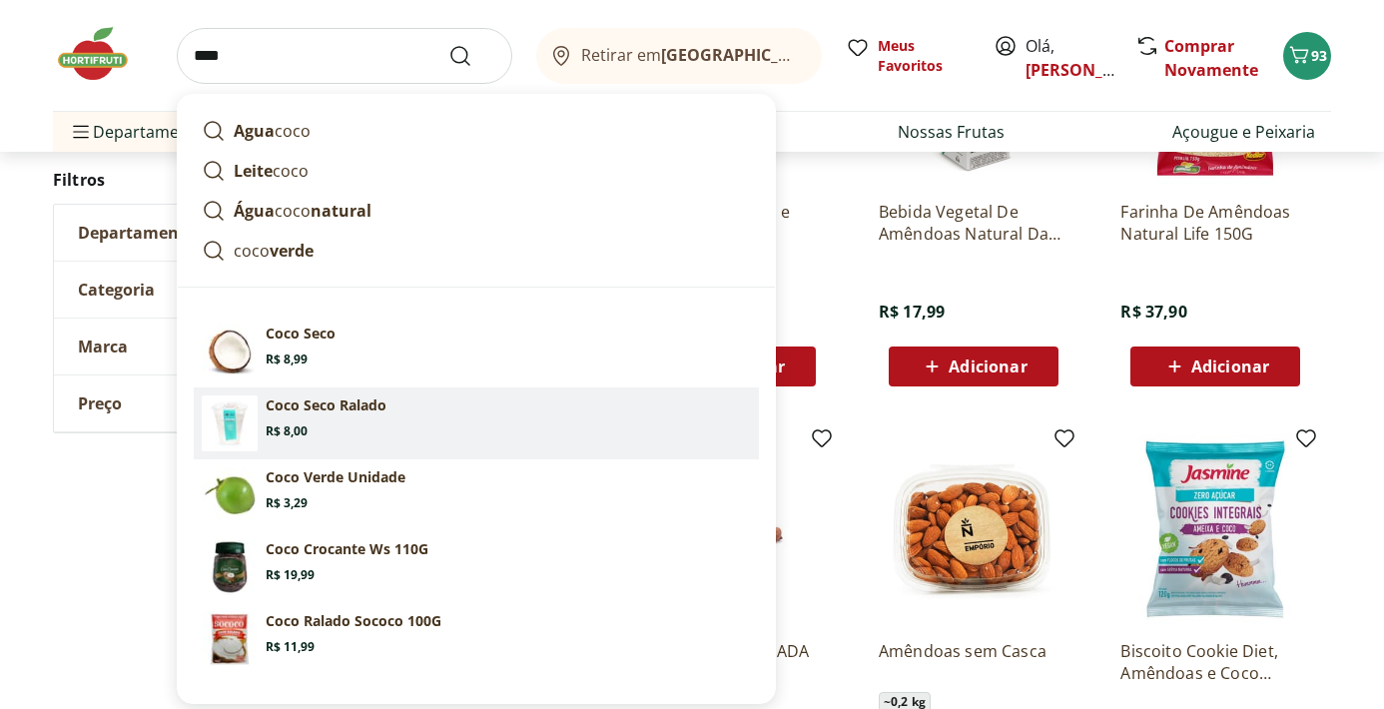
scroll to position [1696, 0]
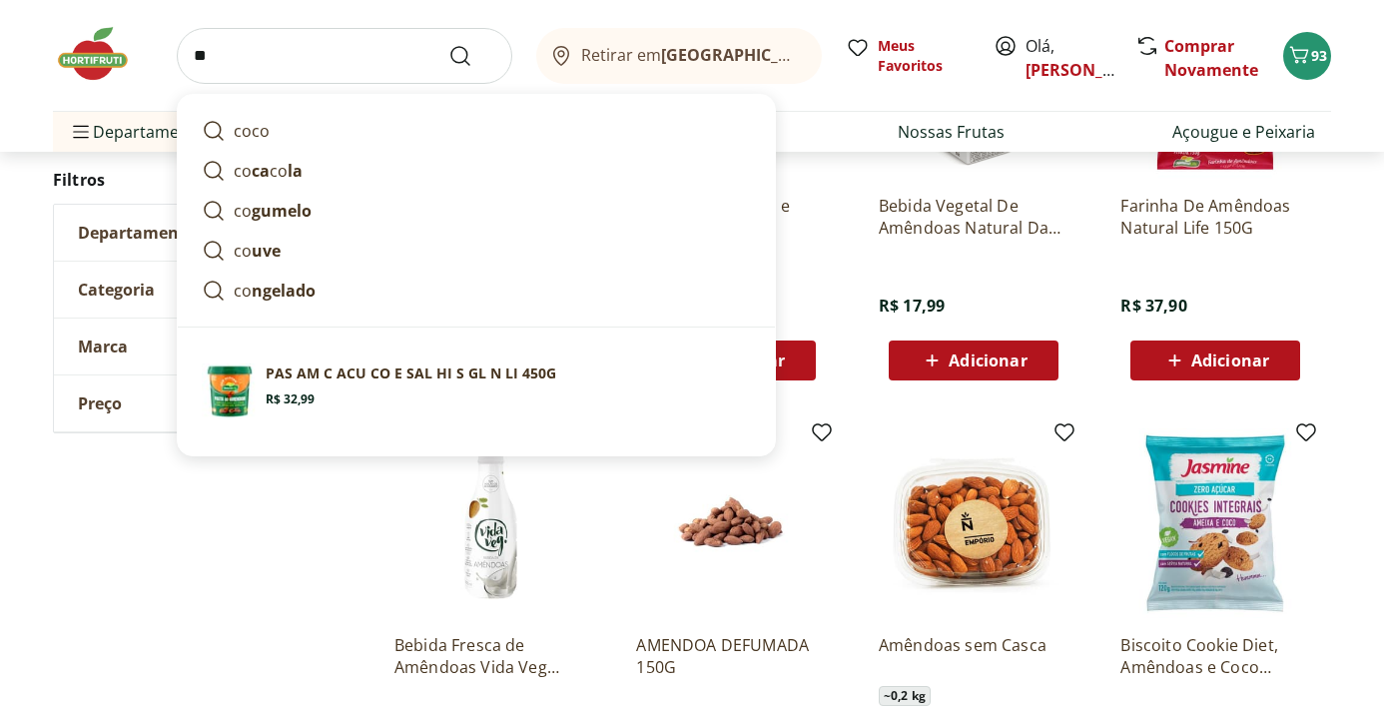
type input "*"
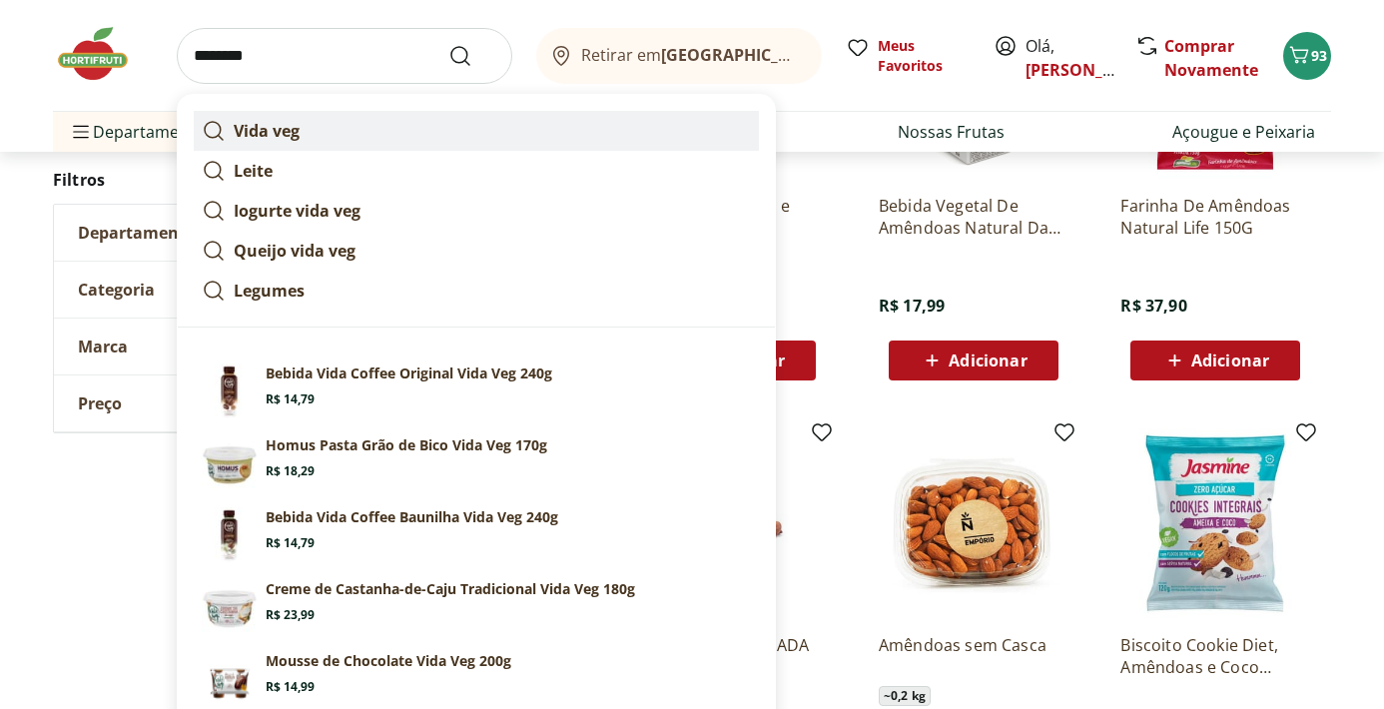
click at [272, 134] on strong "Vida veg" at bounding box center [267, 131] width 66 height 22
type input "********"
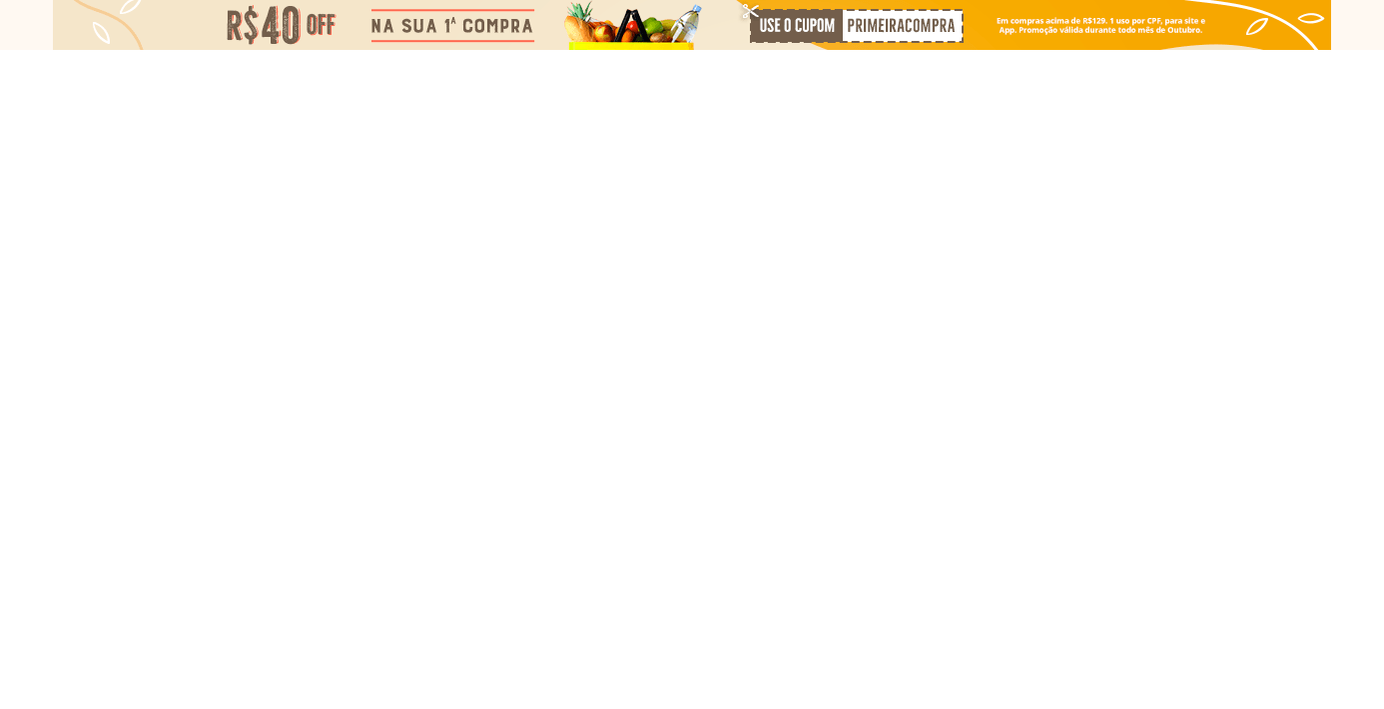
select select "**********"
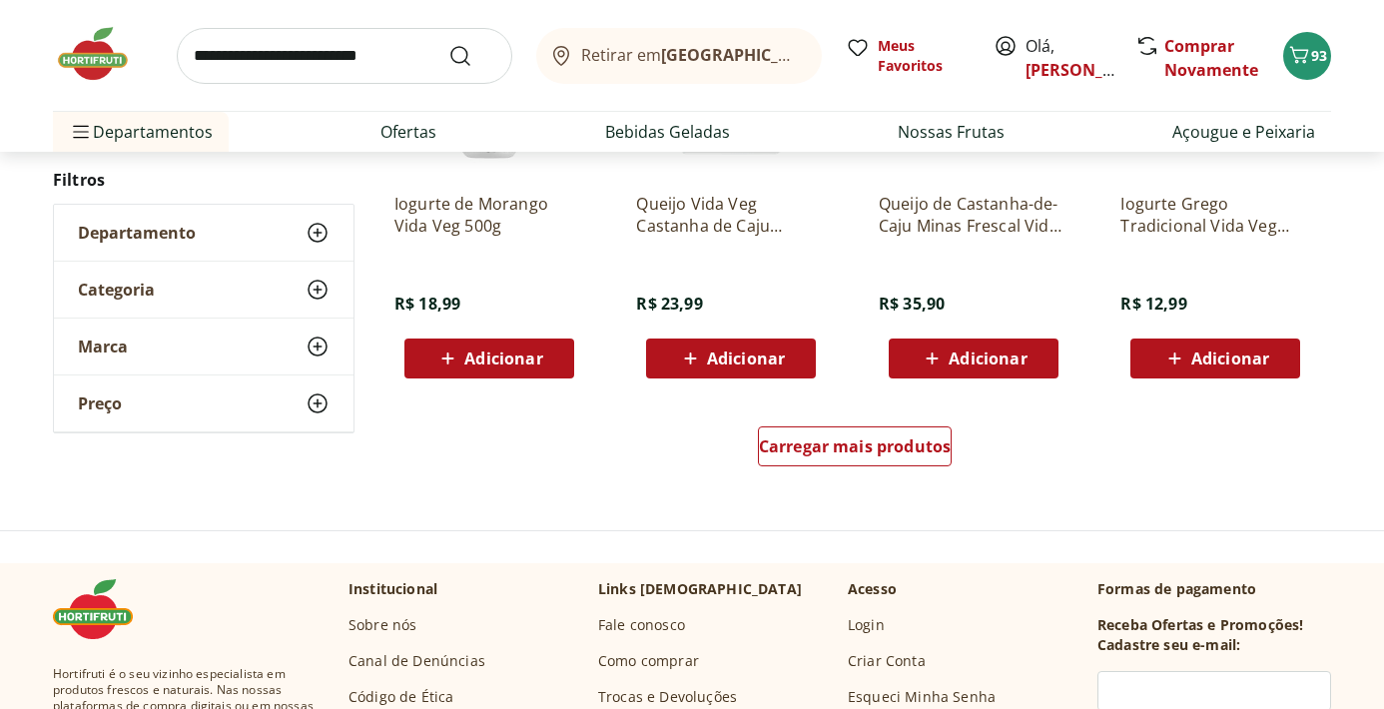
scroll to position [1347, 0]
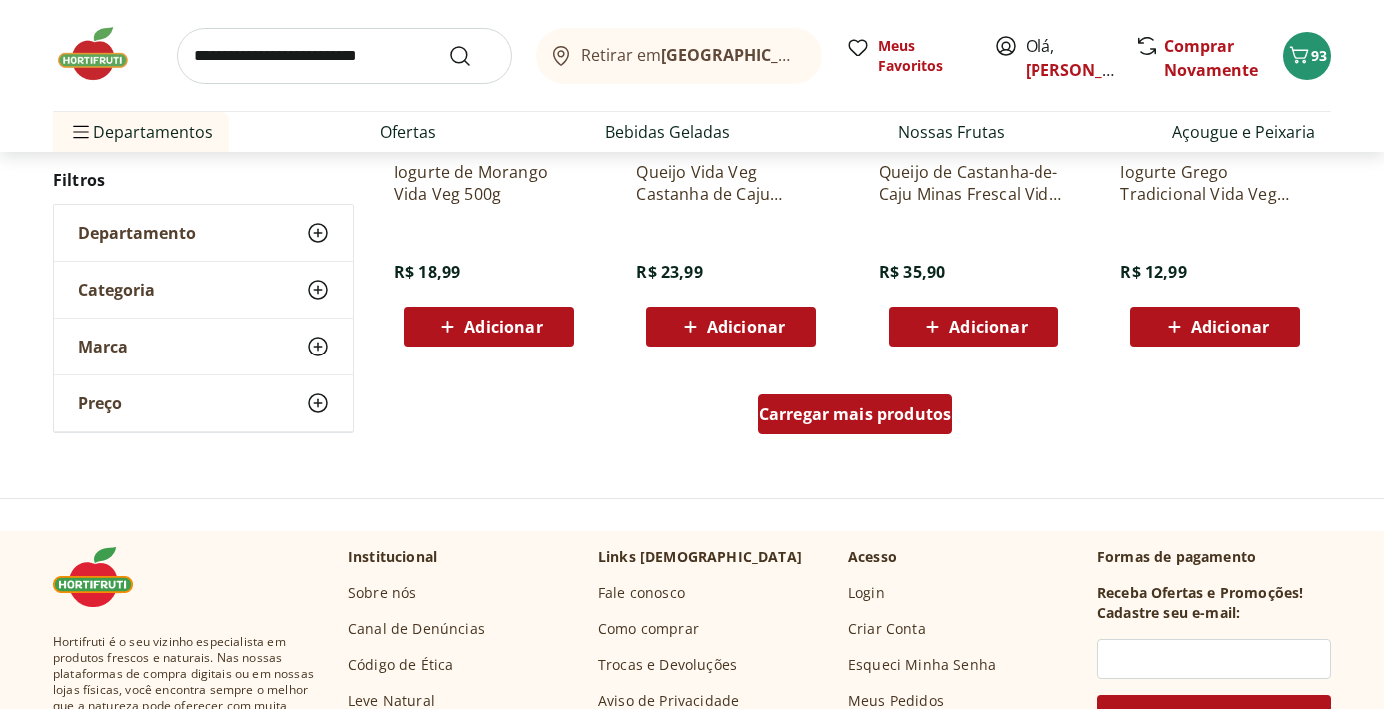
click at [843, 417] on span "Carregar mais produtos" at bounding box center [855, 414] width 193 height 16
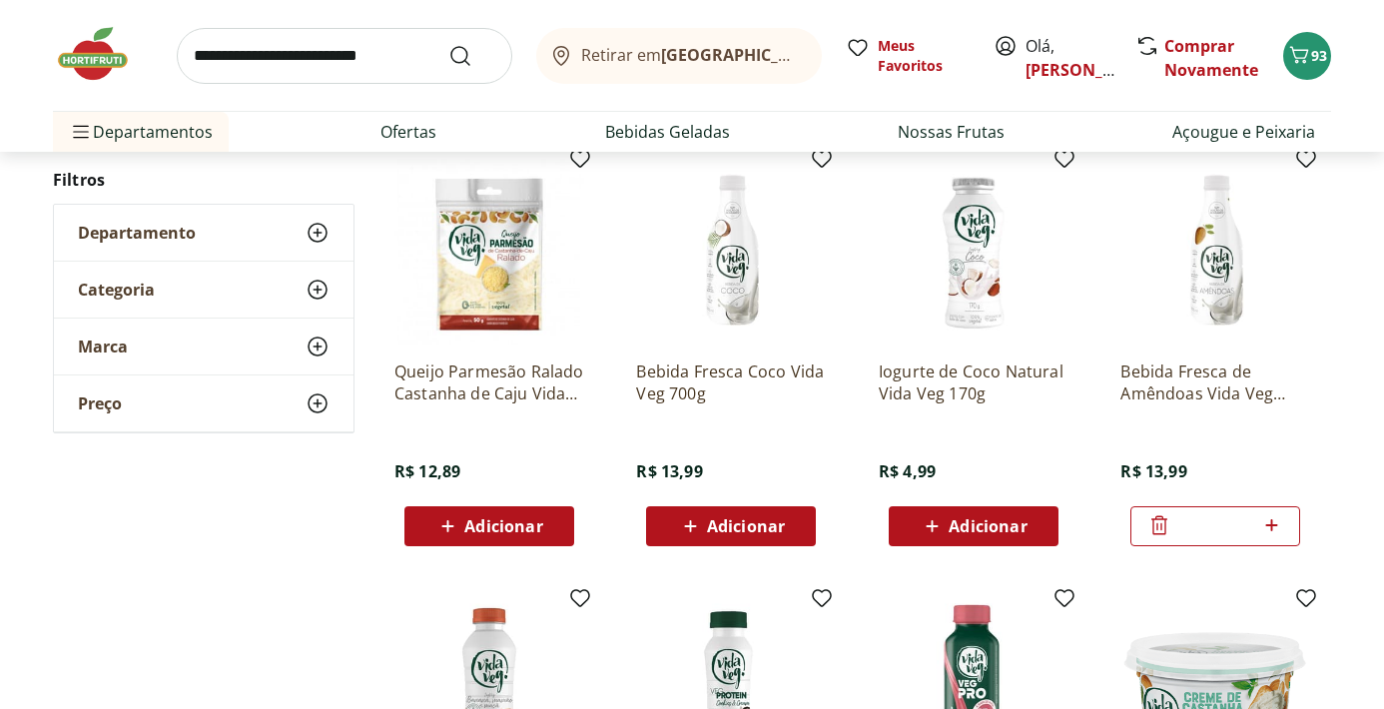
scroll to position [1572, 0]
click at [743, 517] on span "Adicionar" at bounding box center [746, 525] width 78 height 16
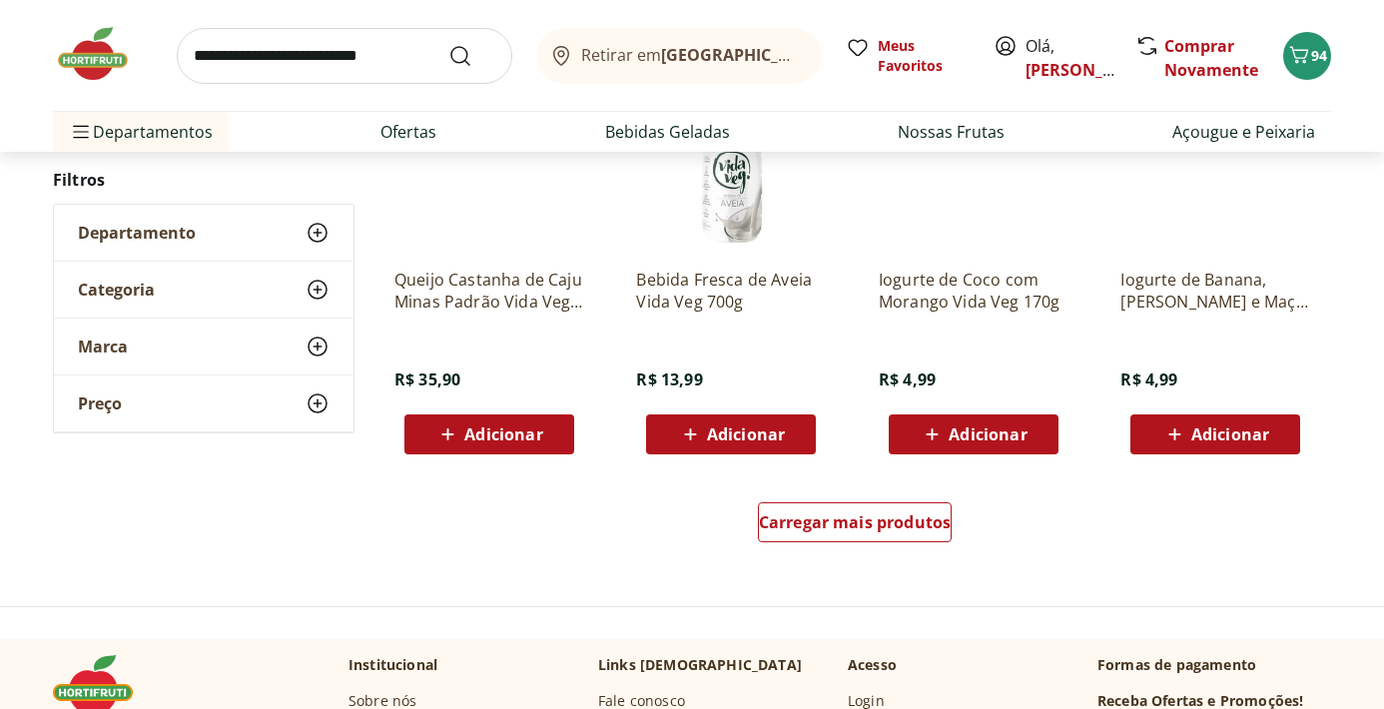
scroll to position [2549, 0]
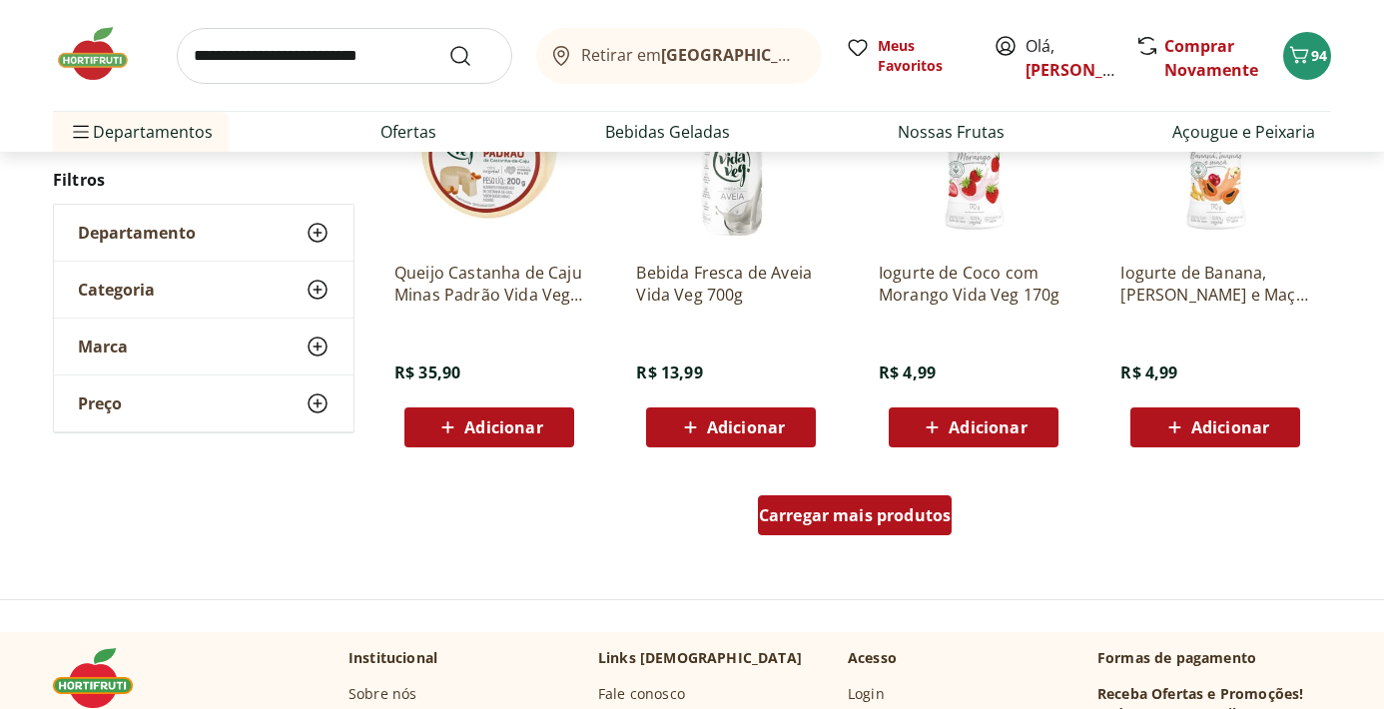
click at [907, 511] on span "Carregar mais produtos" at bounding box center [855, 515] width 193 height 16
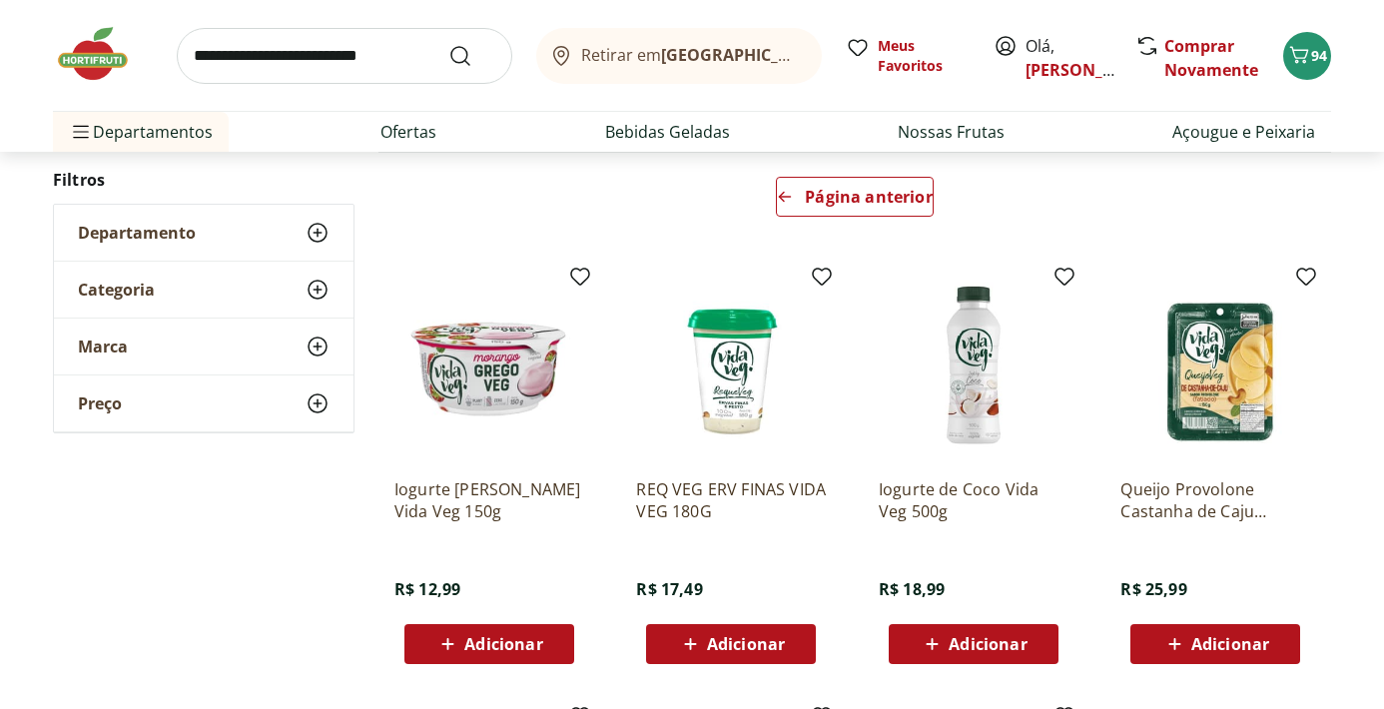
scroll to position [250, 0]
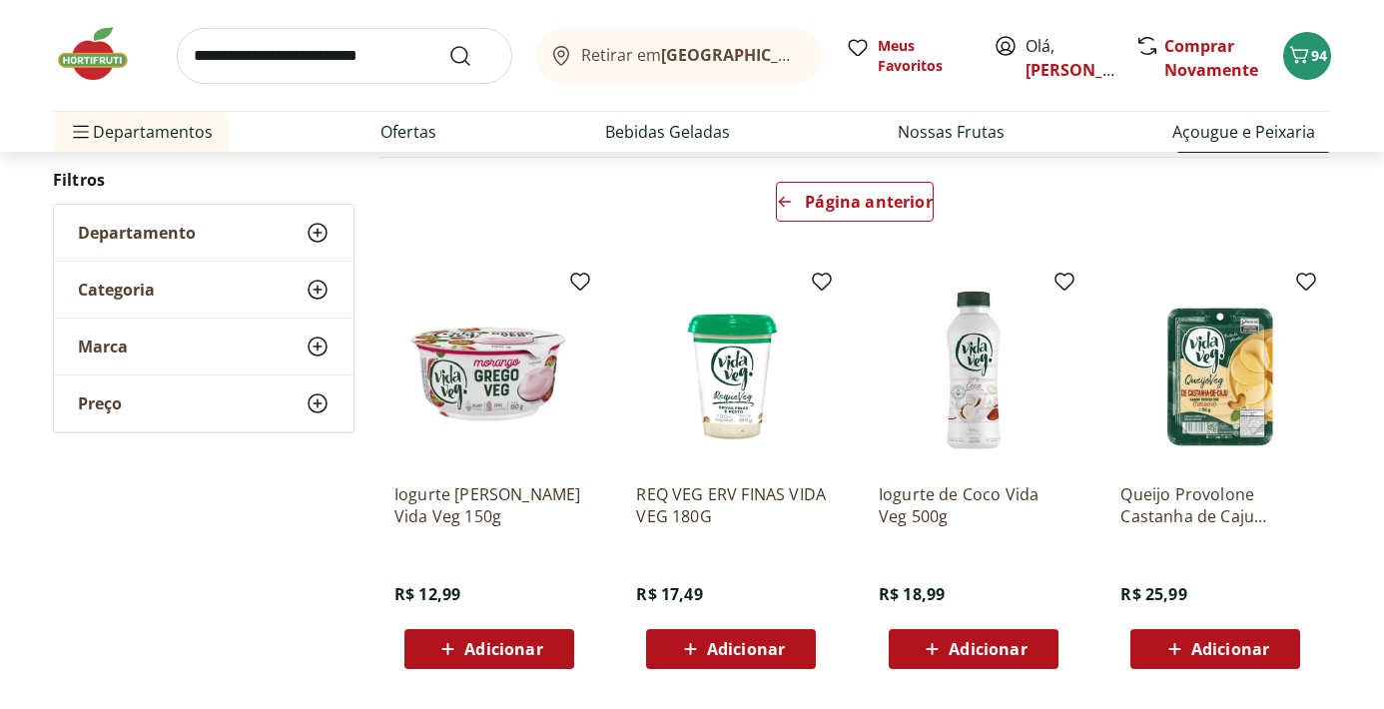
click at [348, 68] on input "search" at bounding box center [345, 56] width 336 height 56
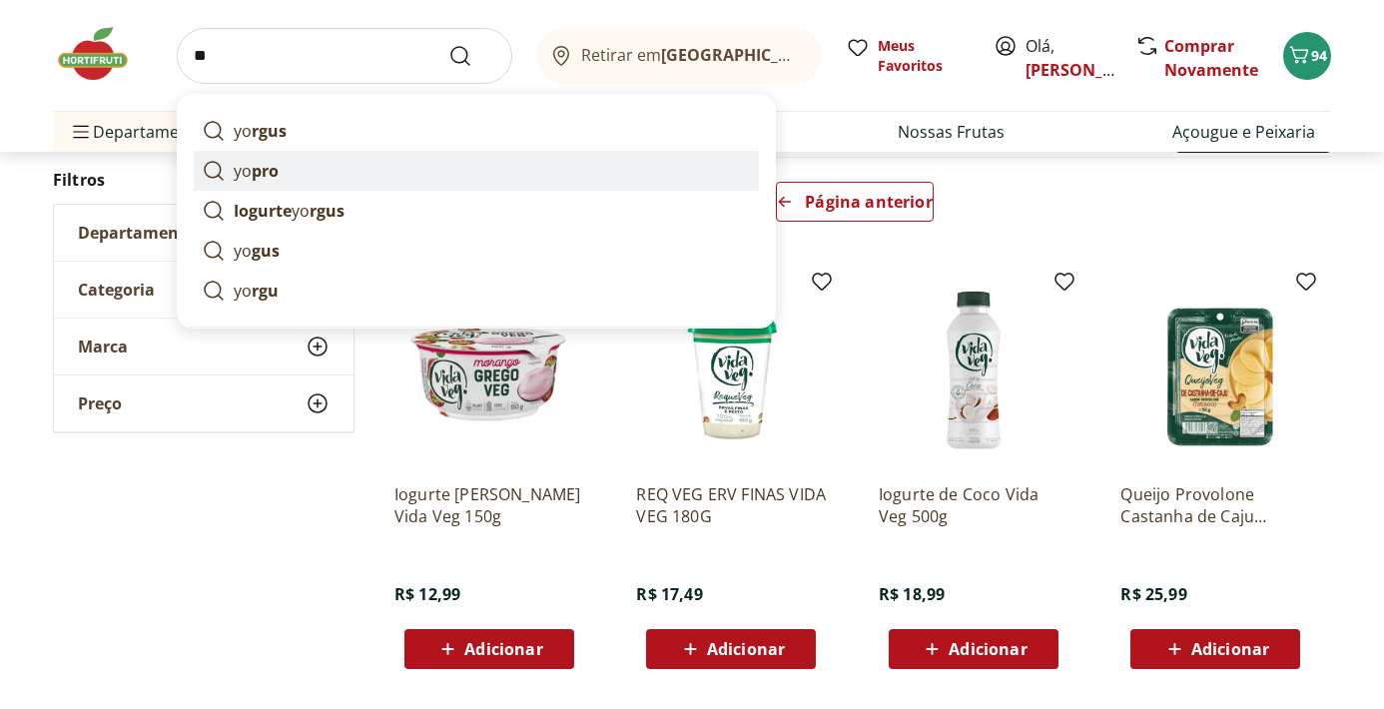
click at [256, 169] on strong "pro" at bounding box center [265, 171] width 27 height 22
type input "*****"
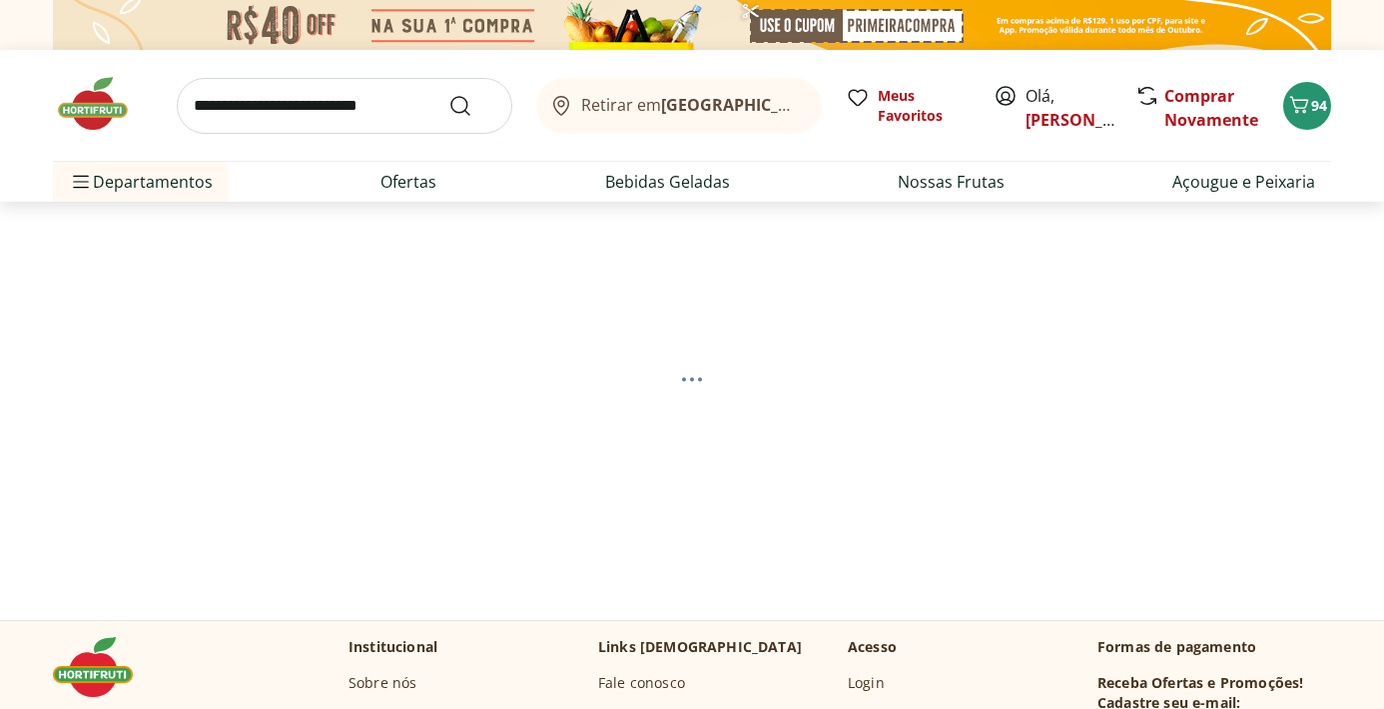
select select "**********"
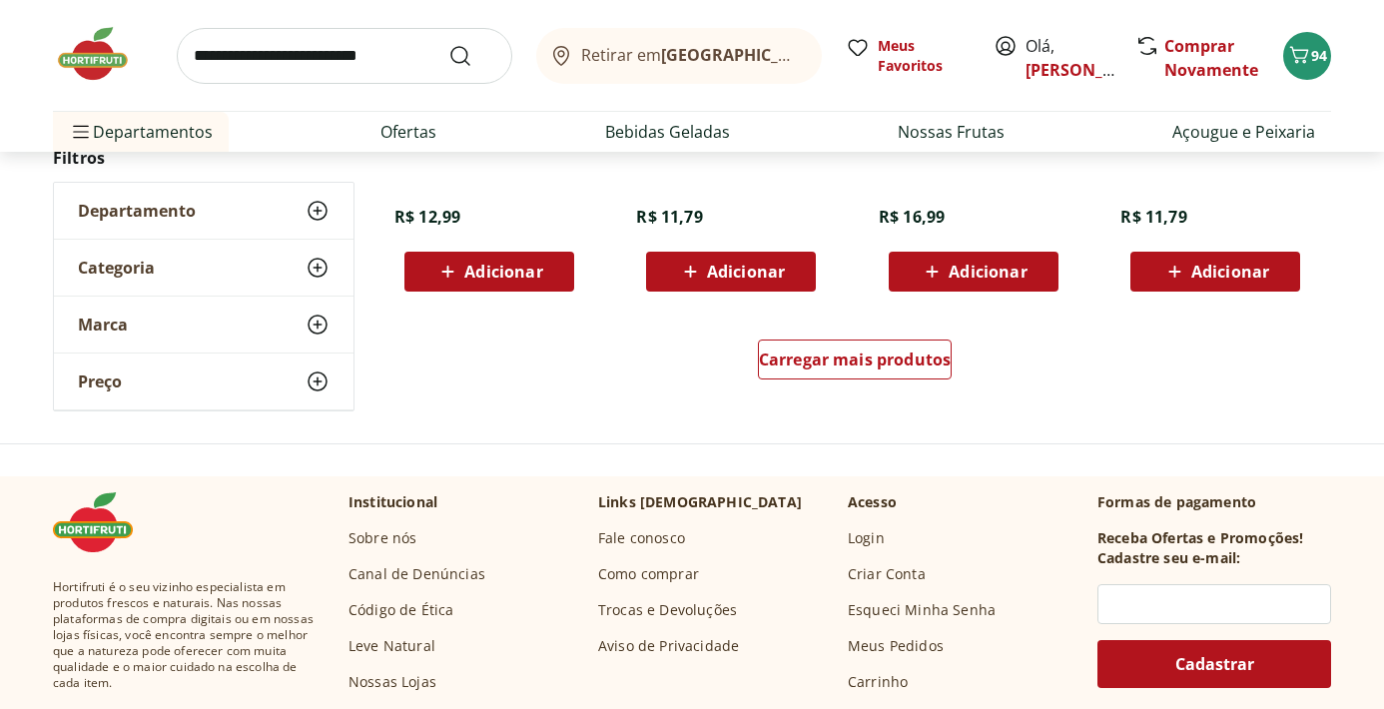
scroll to position [1410, 0]
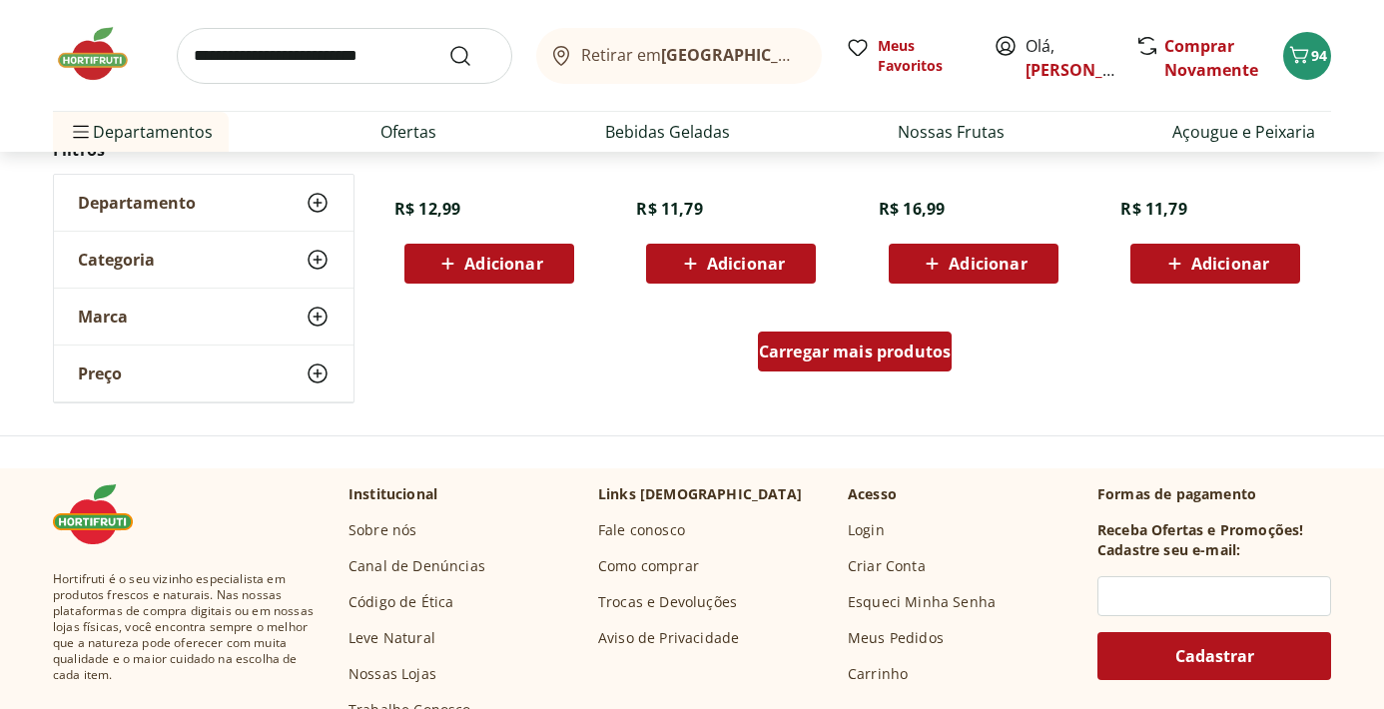
click at [856, 349] on span "Carregar mais produtos" at bounding box center [855, 352] width 193 height 16
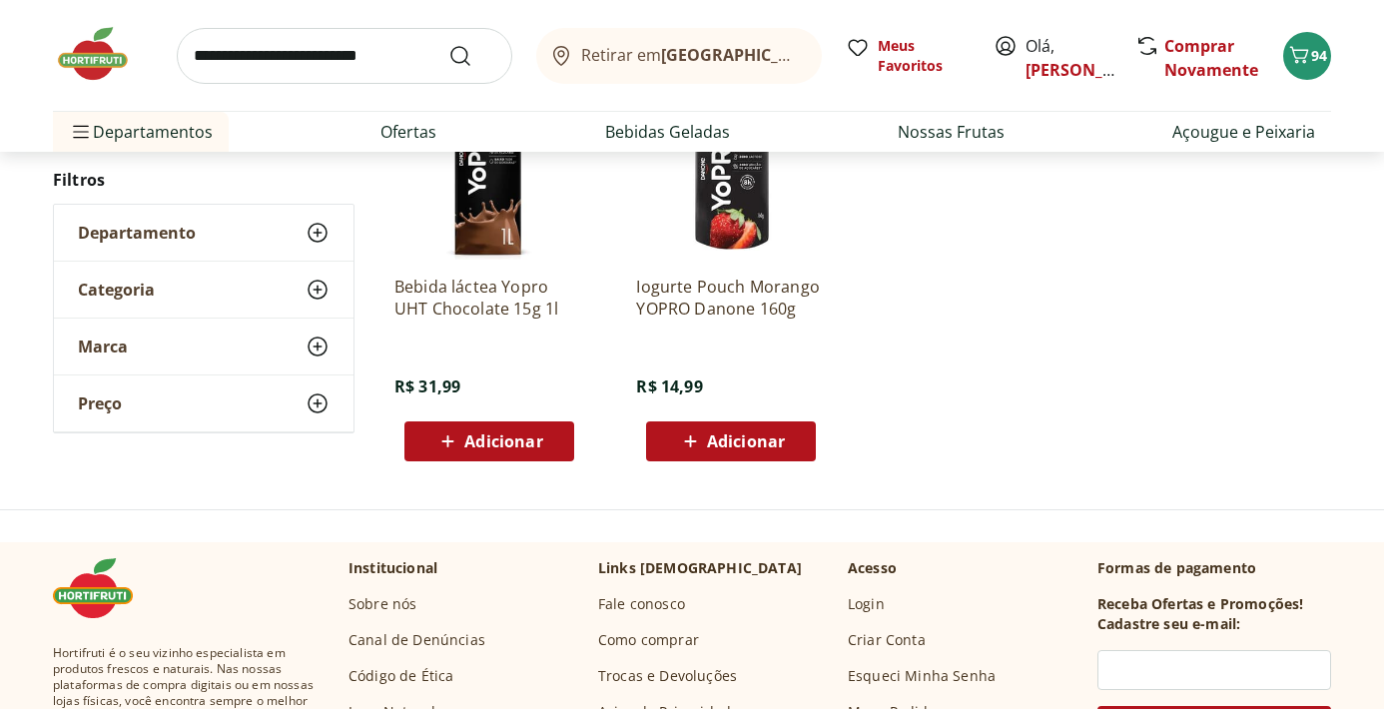
scroll to position [885, 0]
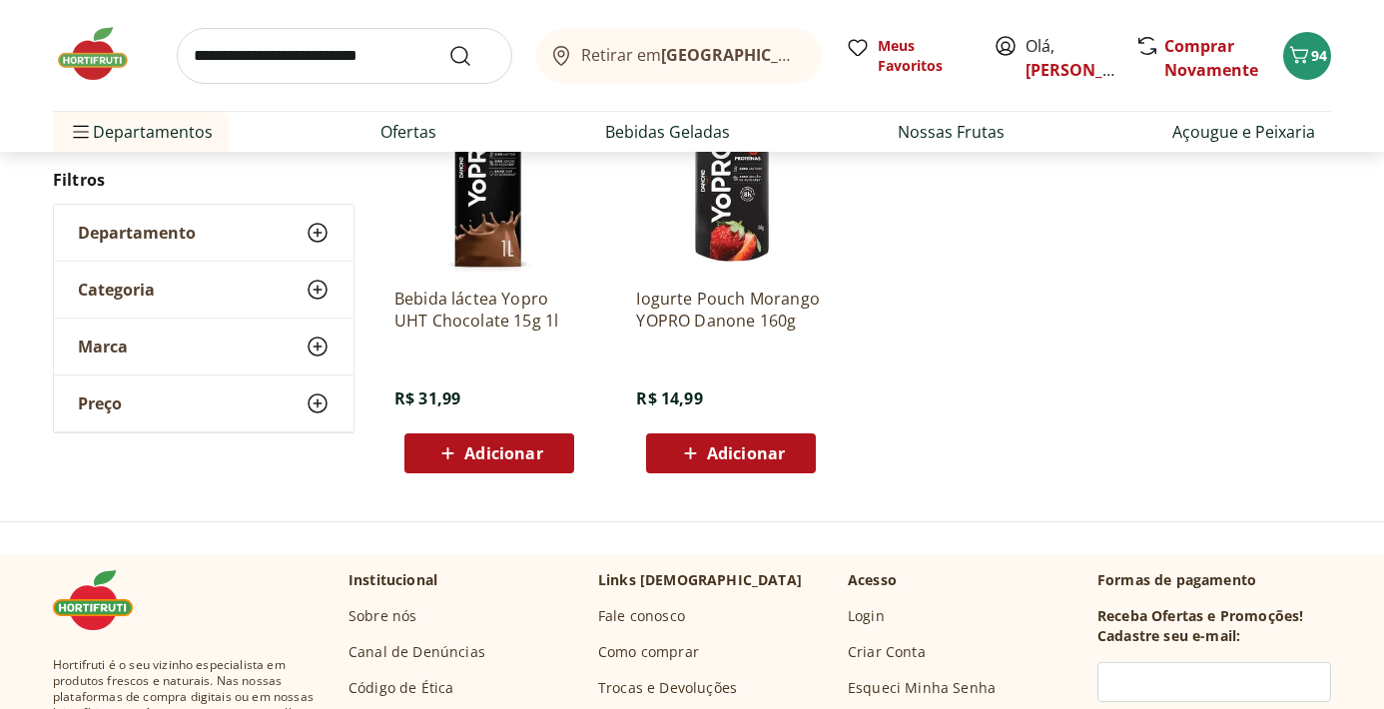
click at [732, 463] on span "Adicionar" at bounding box center [731, 453] width 107 height 24
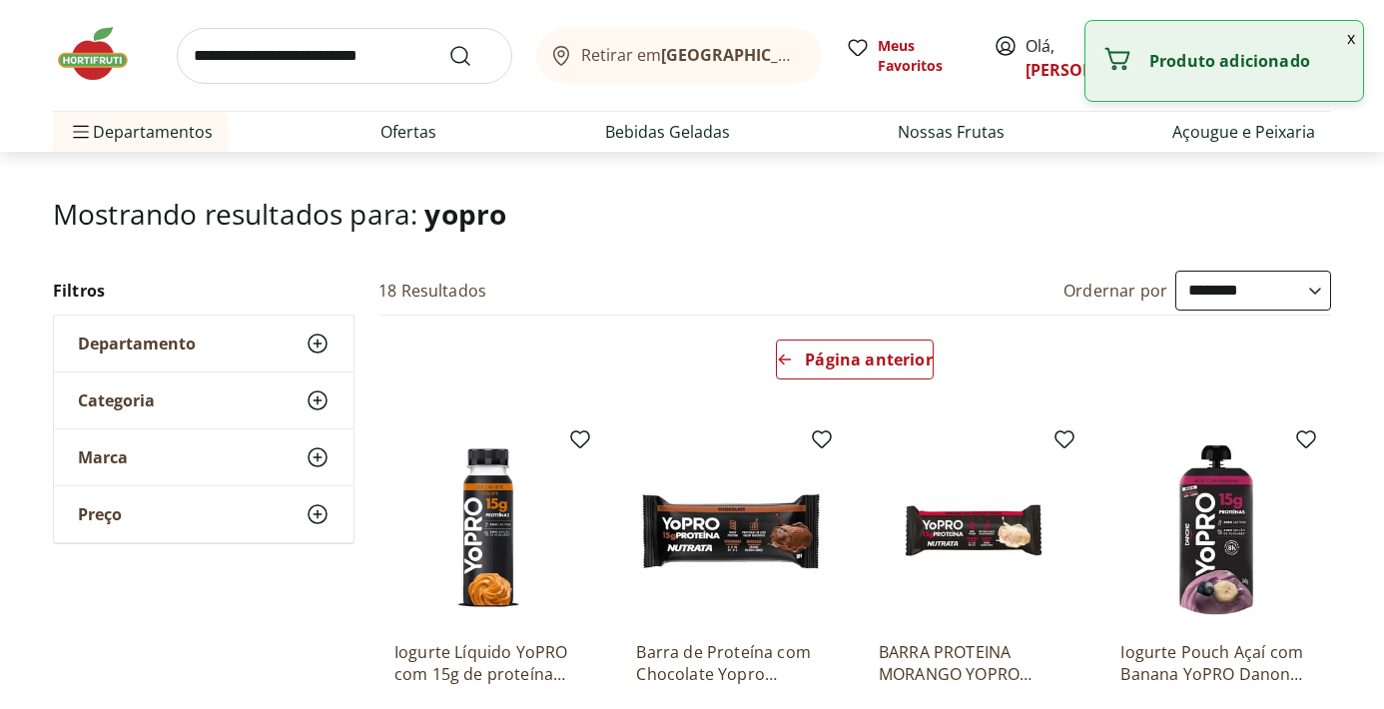
scroll to position [102, 0]
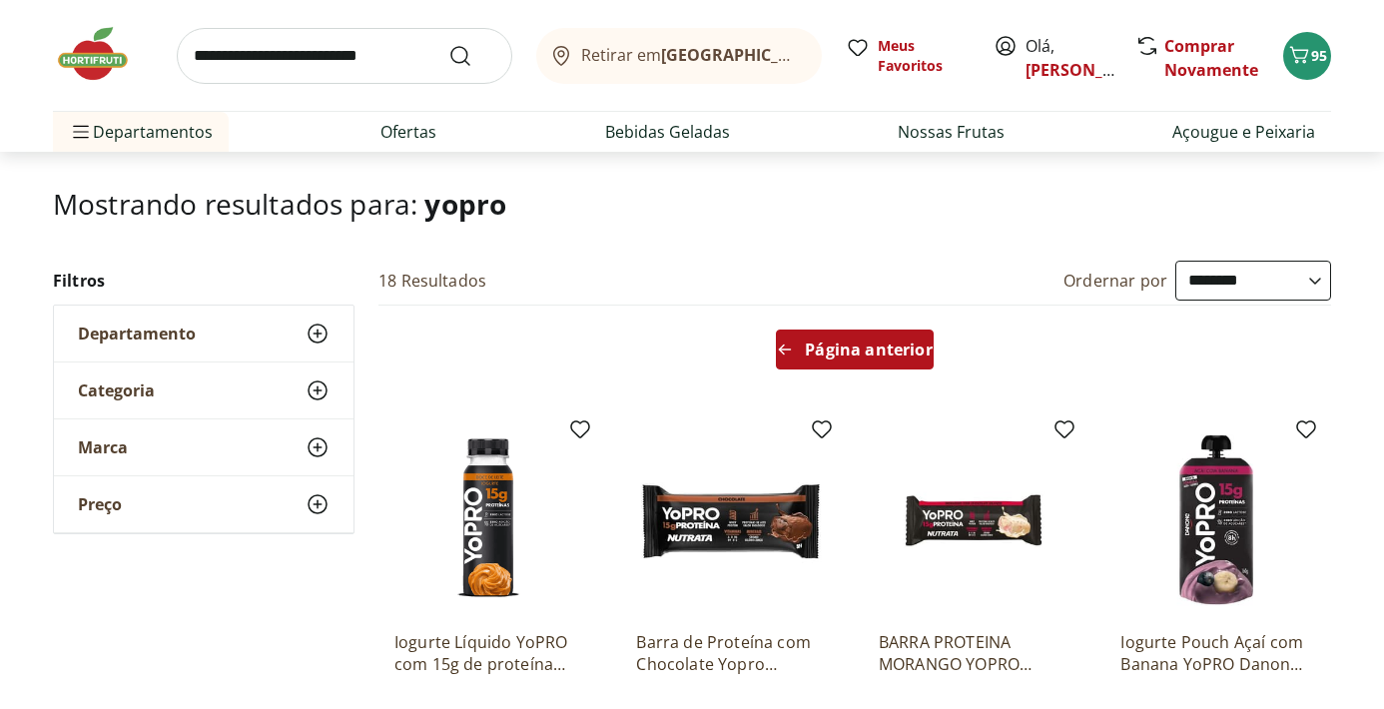
click at [813, 344] on span "Página anterior" at bounding box center [868, 350] width 127 height 16
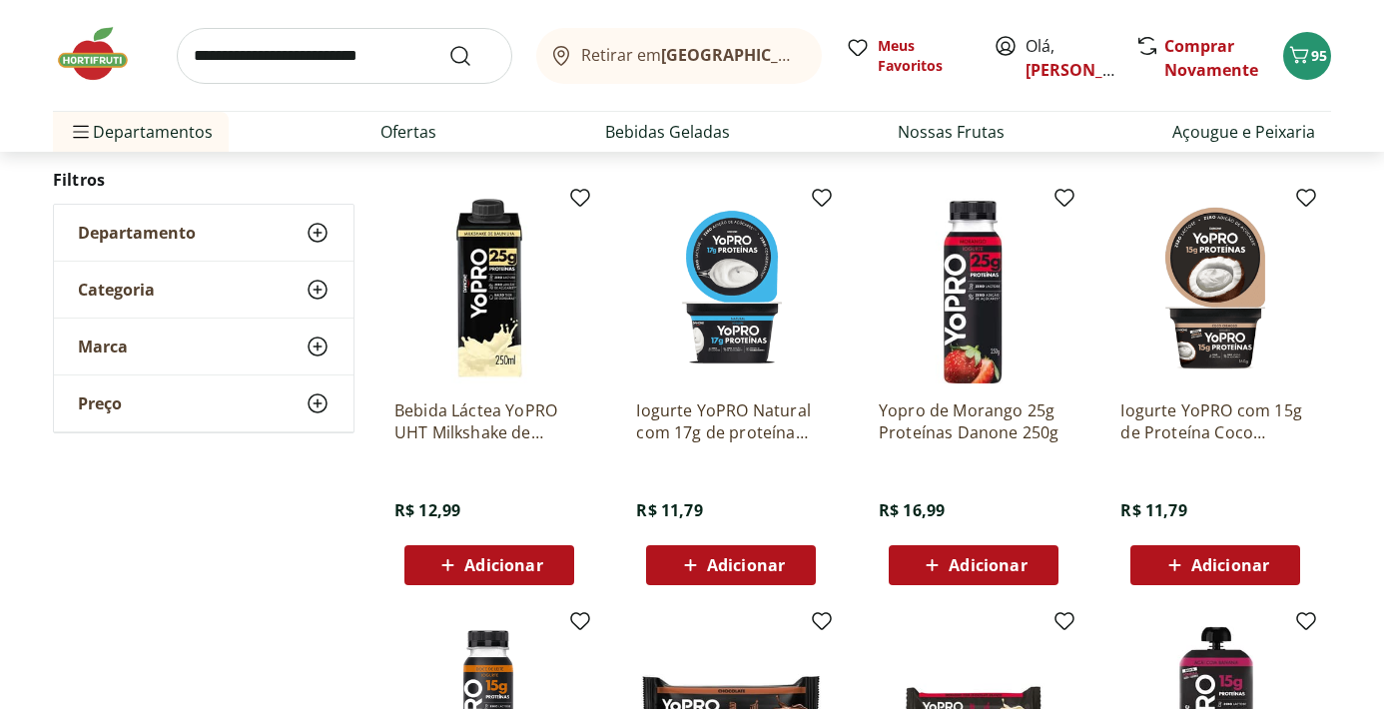
scroll to position [1101, 0]
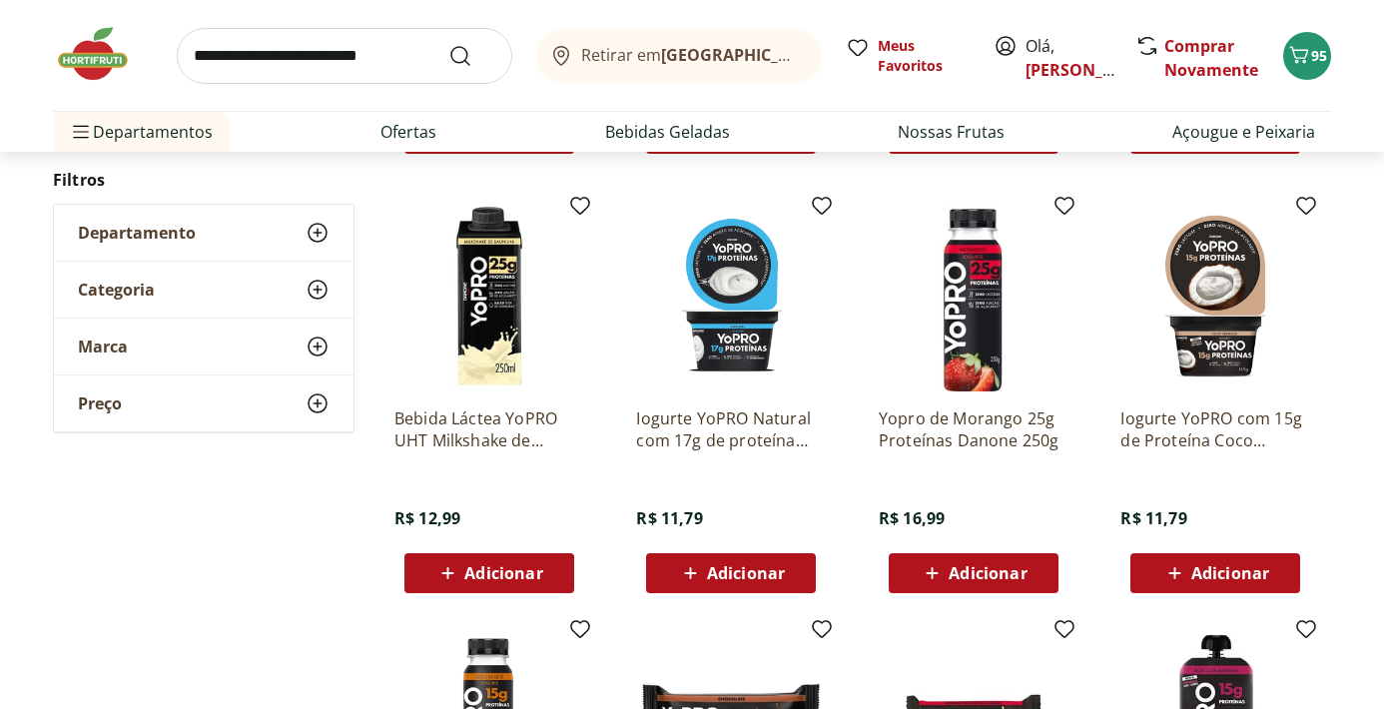
click at [719, 573] on span "Adicionar" at bounding box center [746, 573] width 78 height 16
click at [307, 59] on input "search" at bounding box center [345, 56] width 336 height 56
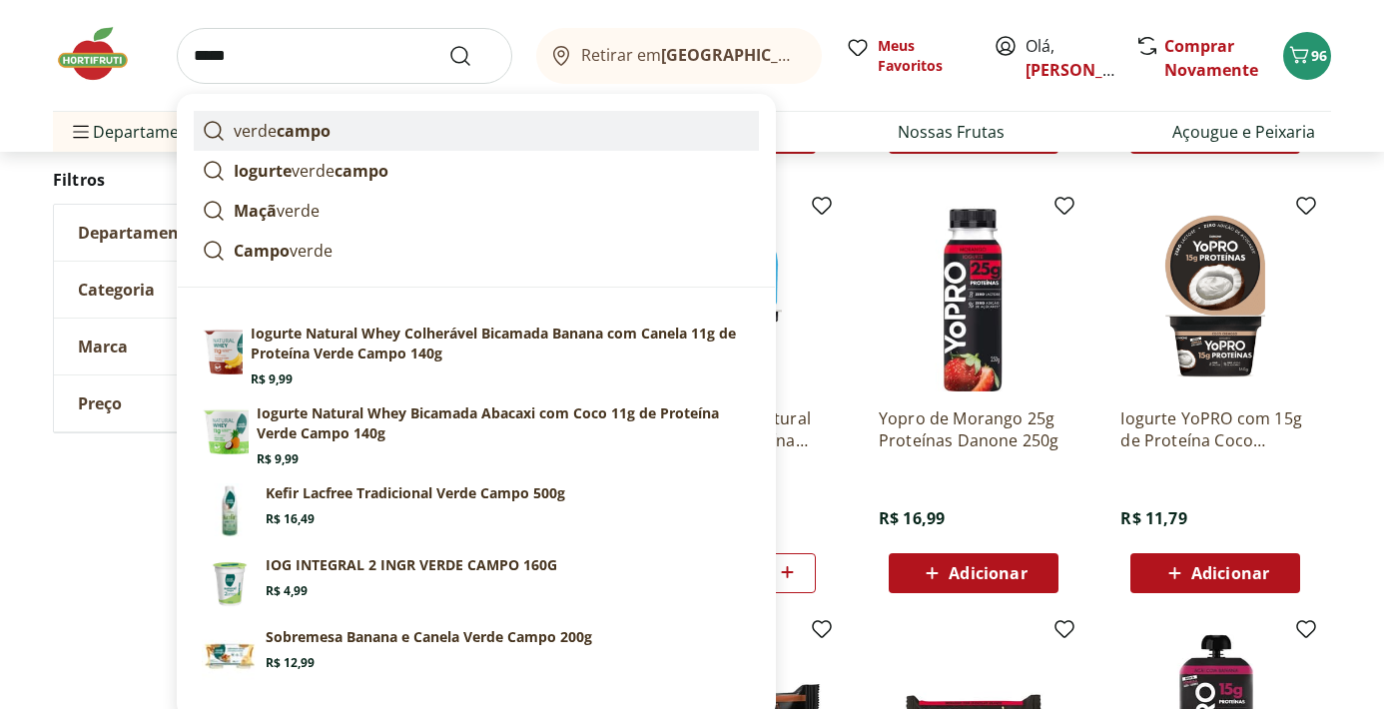
click at [344, 124] on link "verde campo" at bounding box center [476, 131] width 565 height 40
type input "**********"
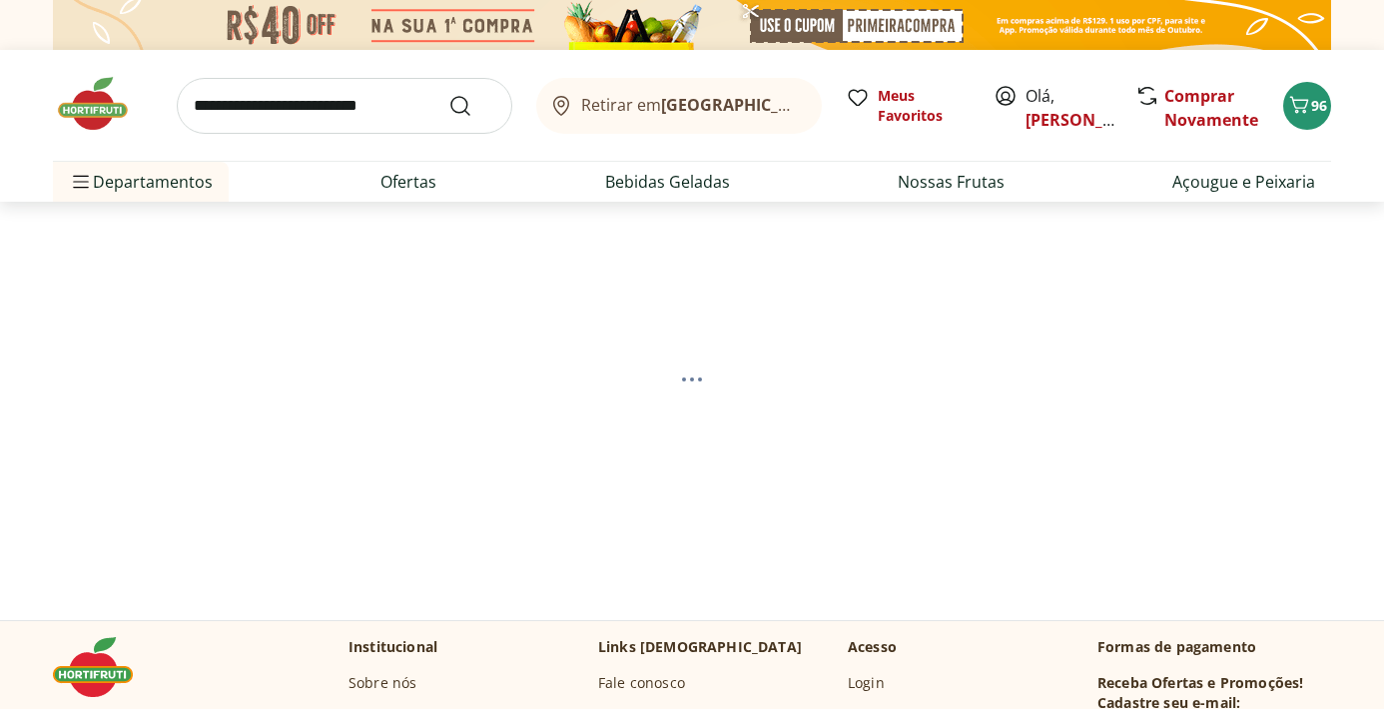
select select "**********"
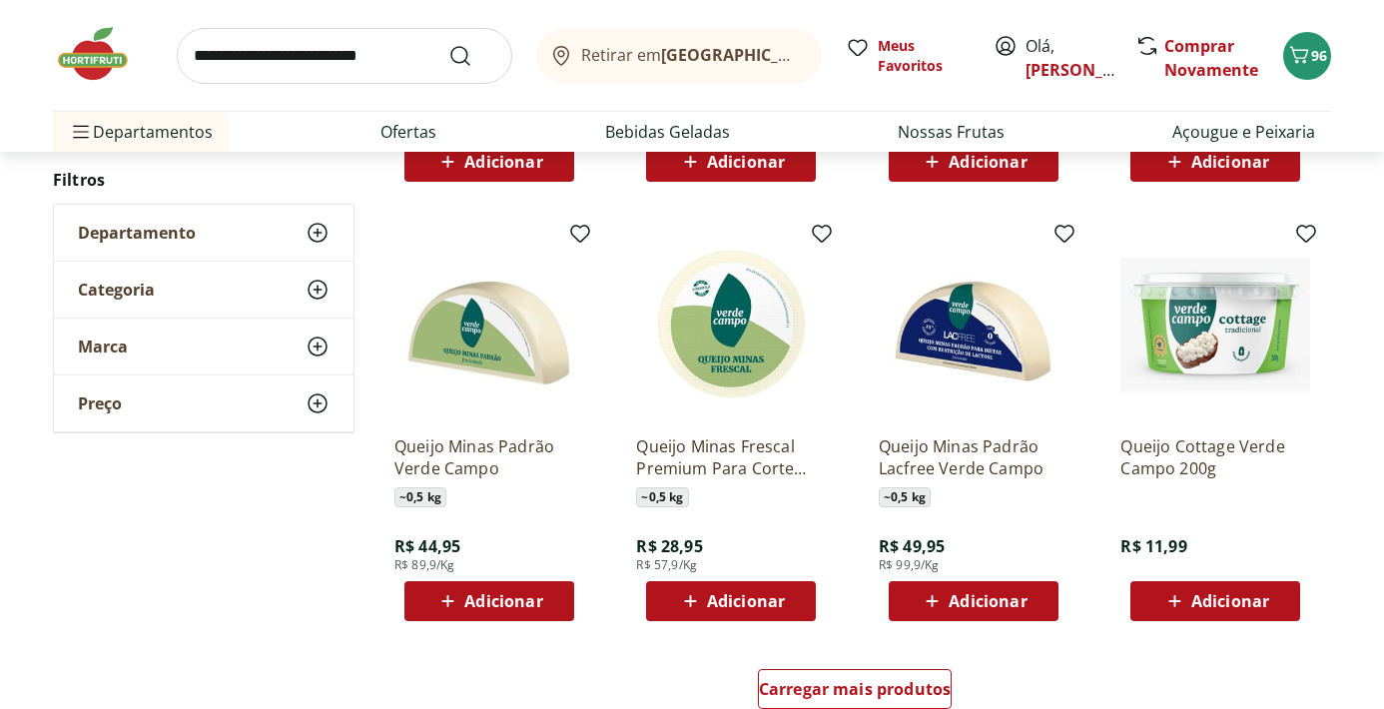
scroll to position [1102, 0]
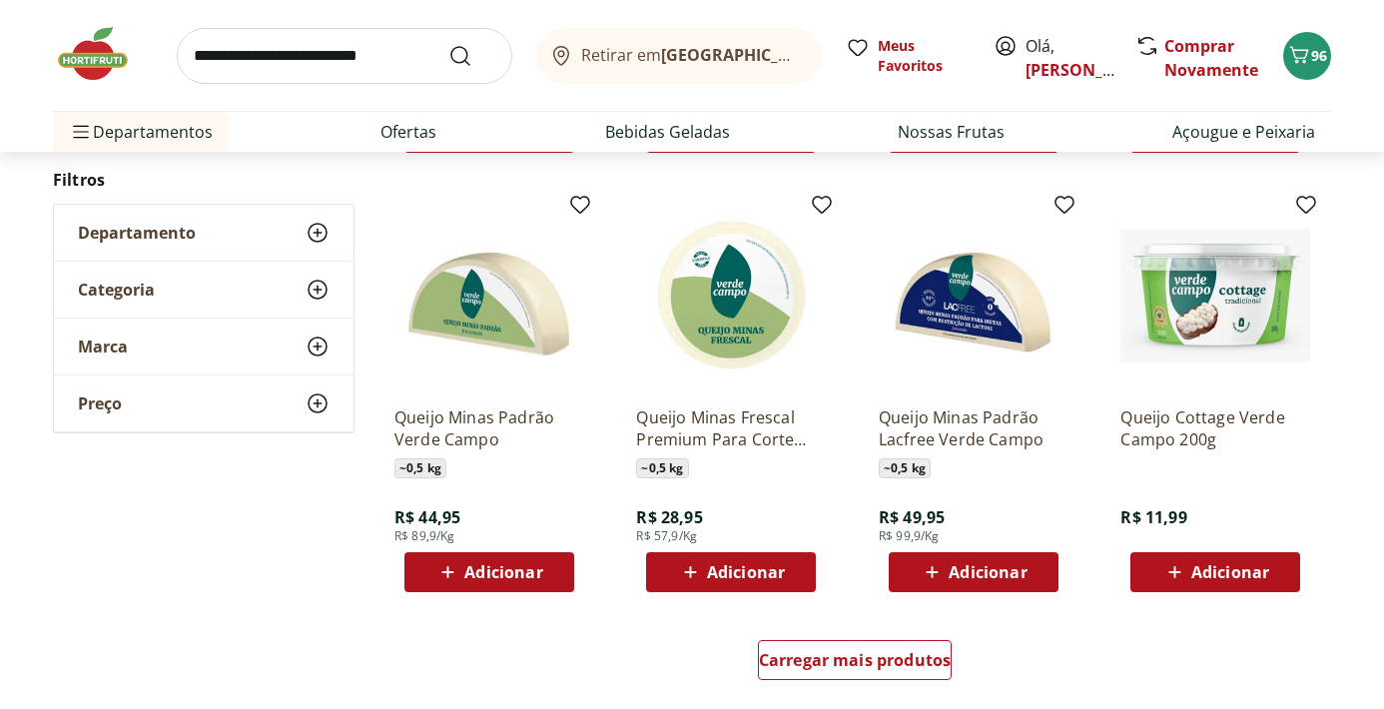
click at [979, 568] on span "Adicionar" at bounding box center [988, 572] width 78 height 16
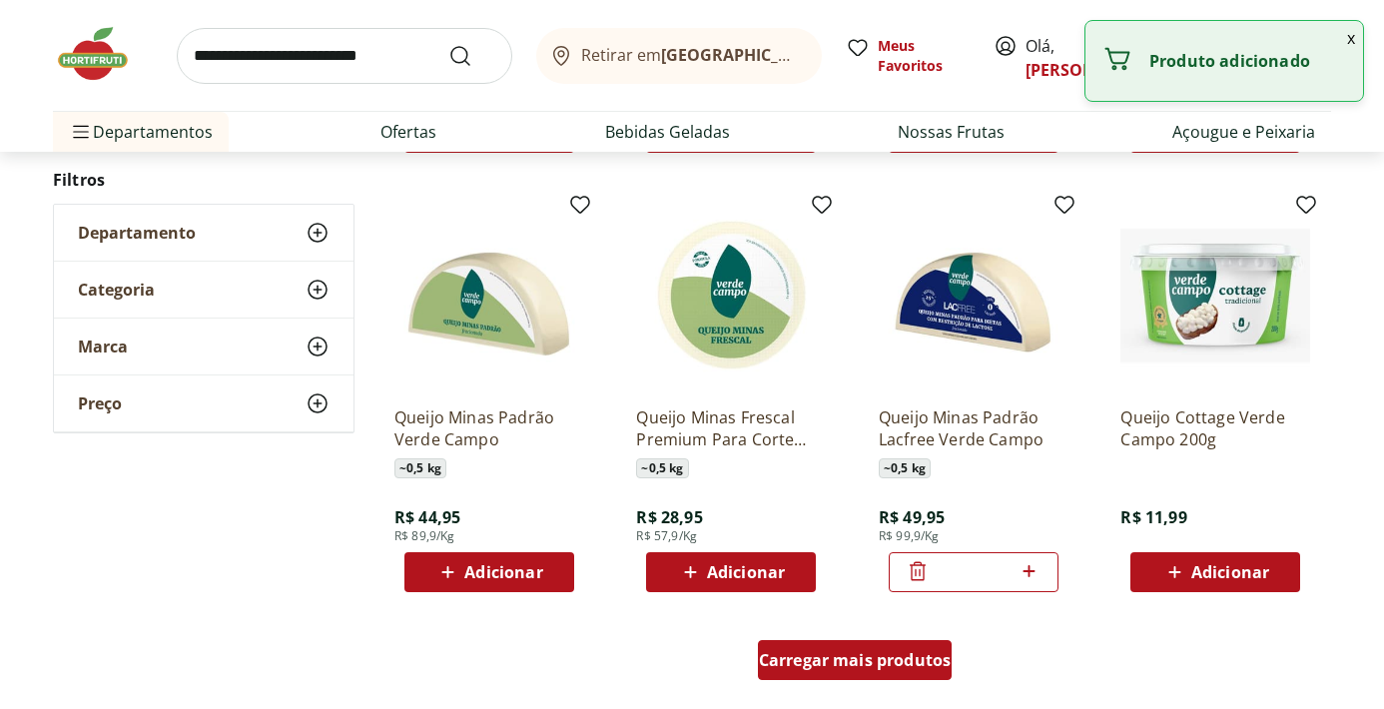
click at [900, 652] on span "Carregar mais produtos" at bounding box center [855, 660] width 193 height 16
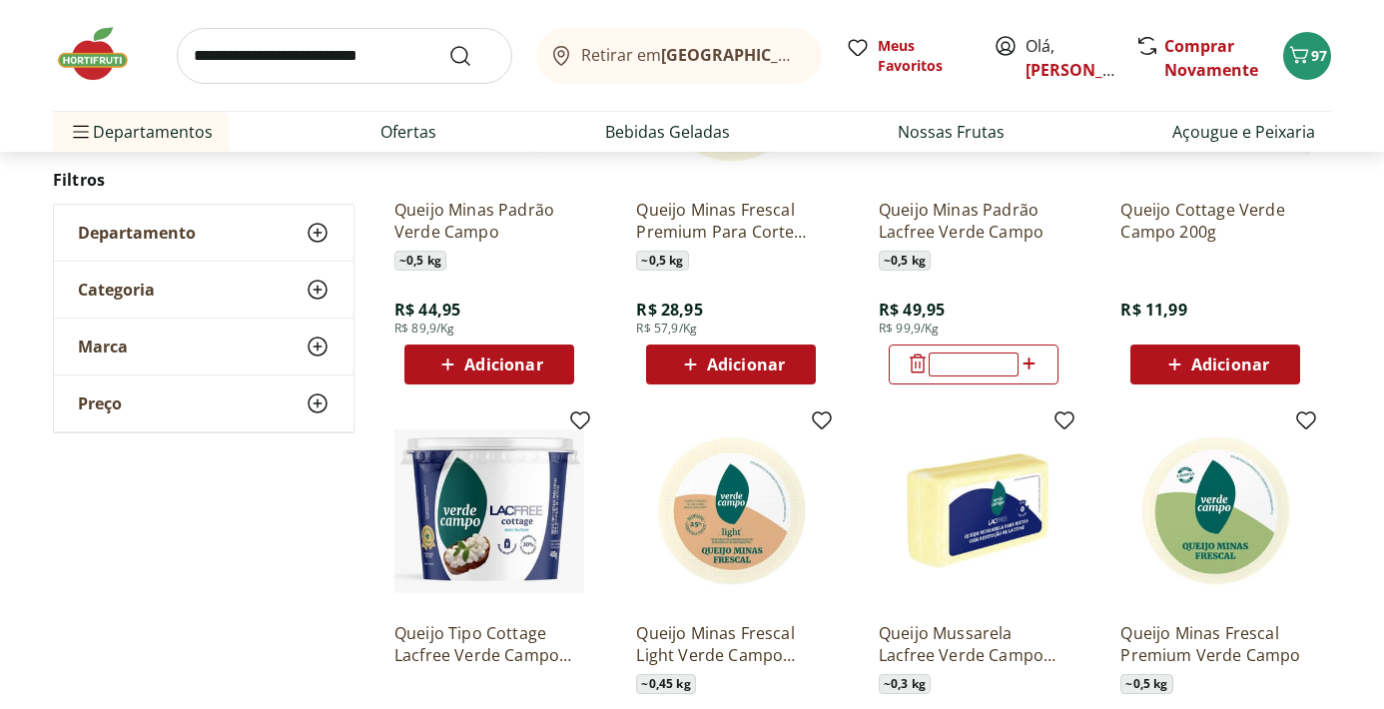
scroll to position [1272, 0]
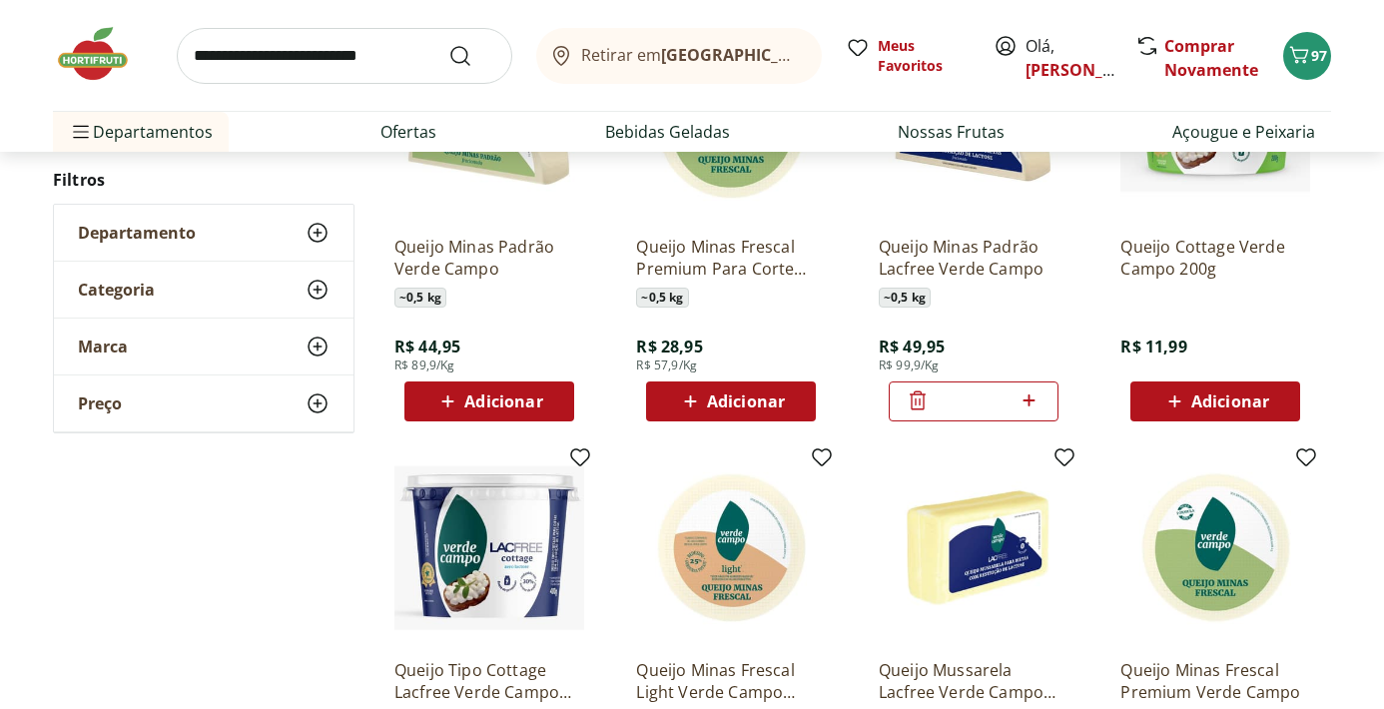
click at [914, 405] on icon at bounding box center [918, 401] width 24 height 24
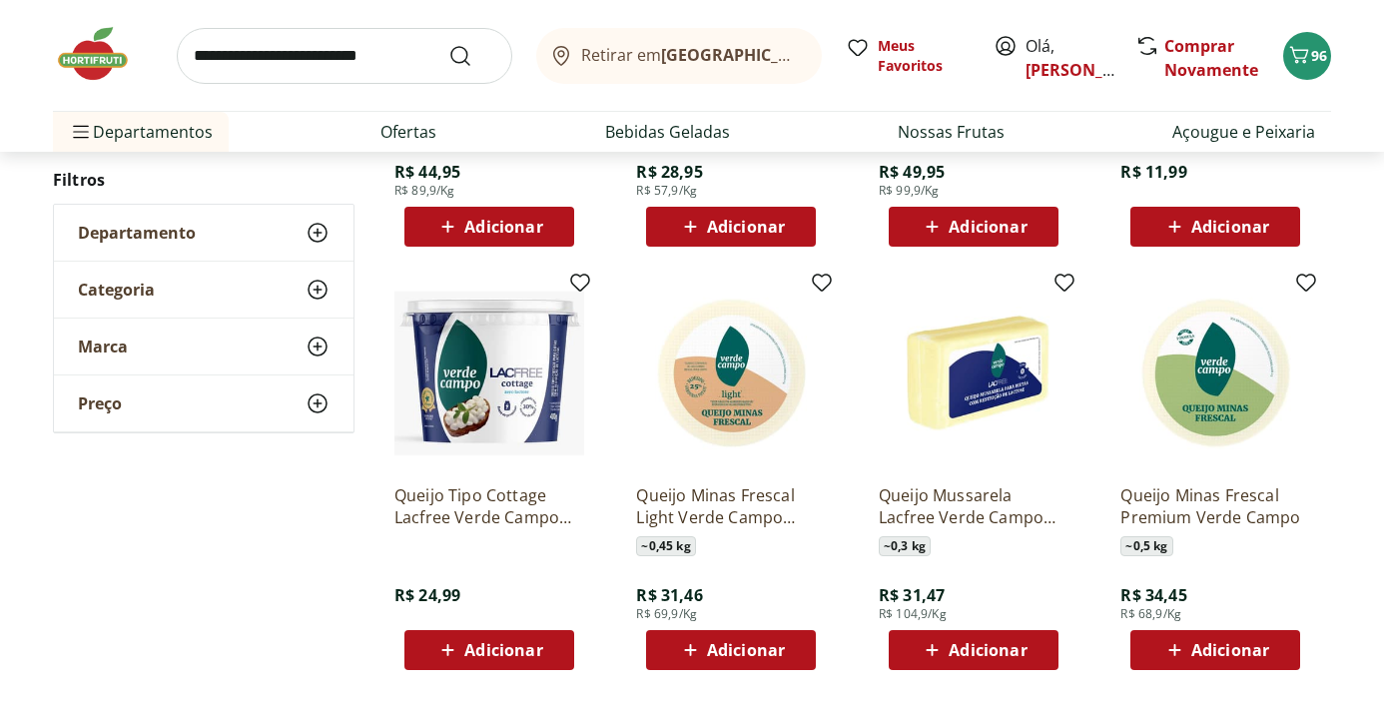
scroll to position [1440, 0]
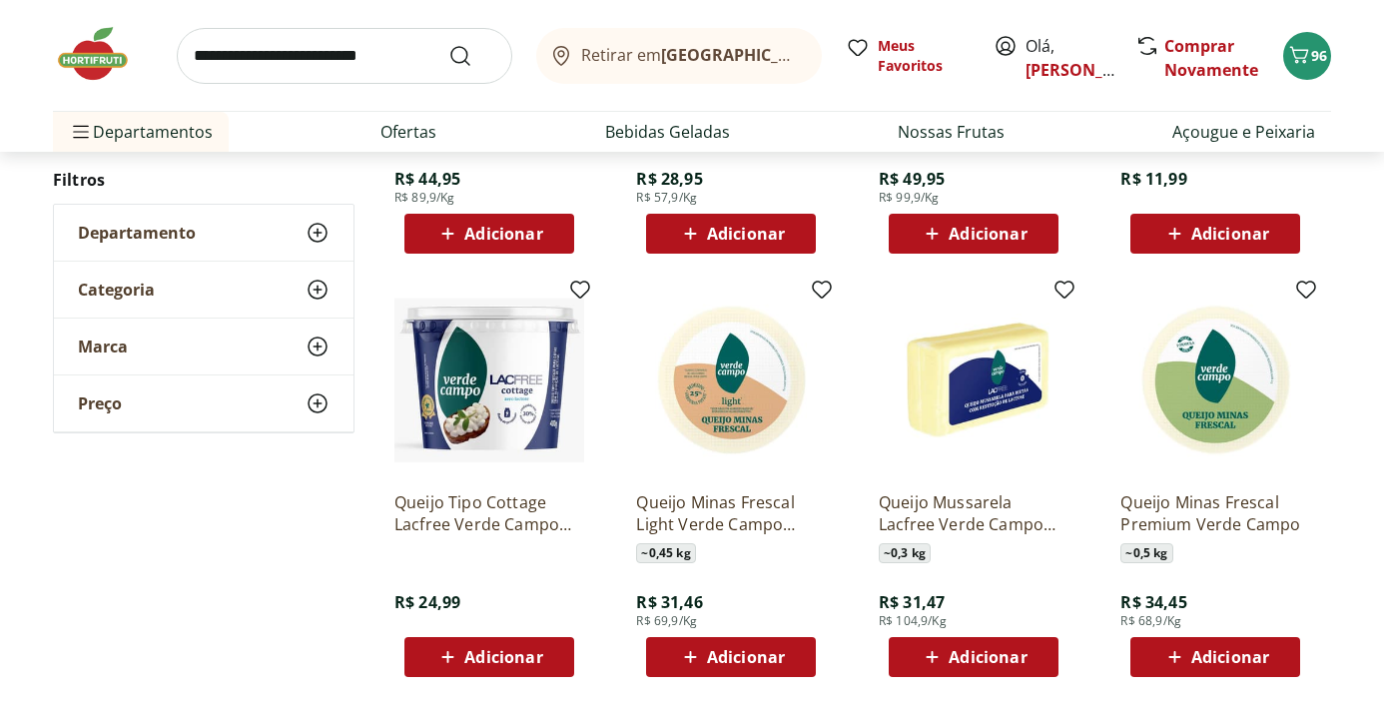
click at [993, 231] on span "Adicionar" at bounding box center [988, 234] width 78 height 16
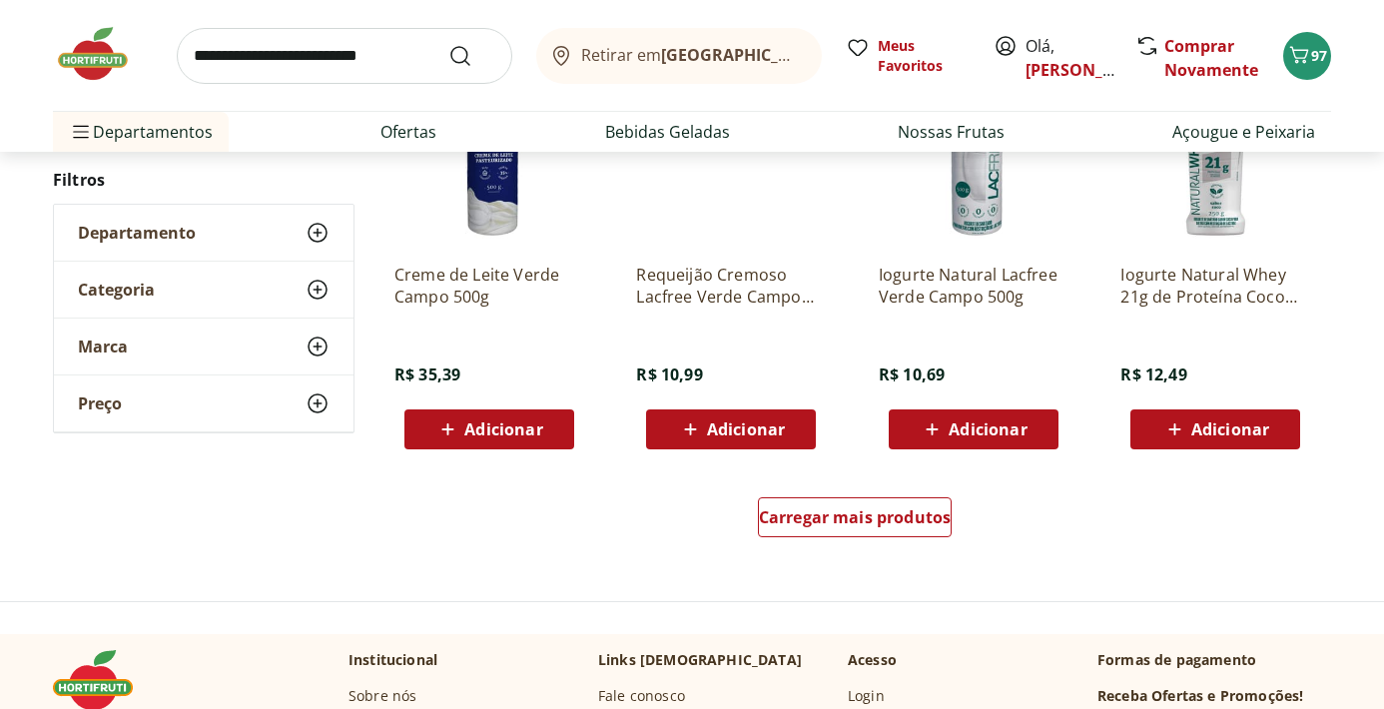
scroll to position [2549, 0]
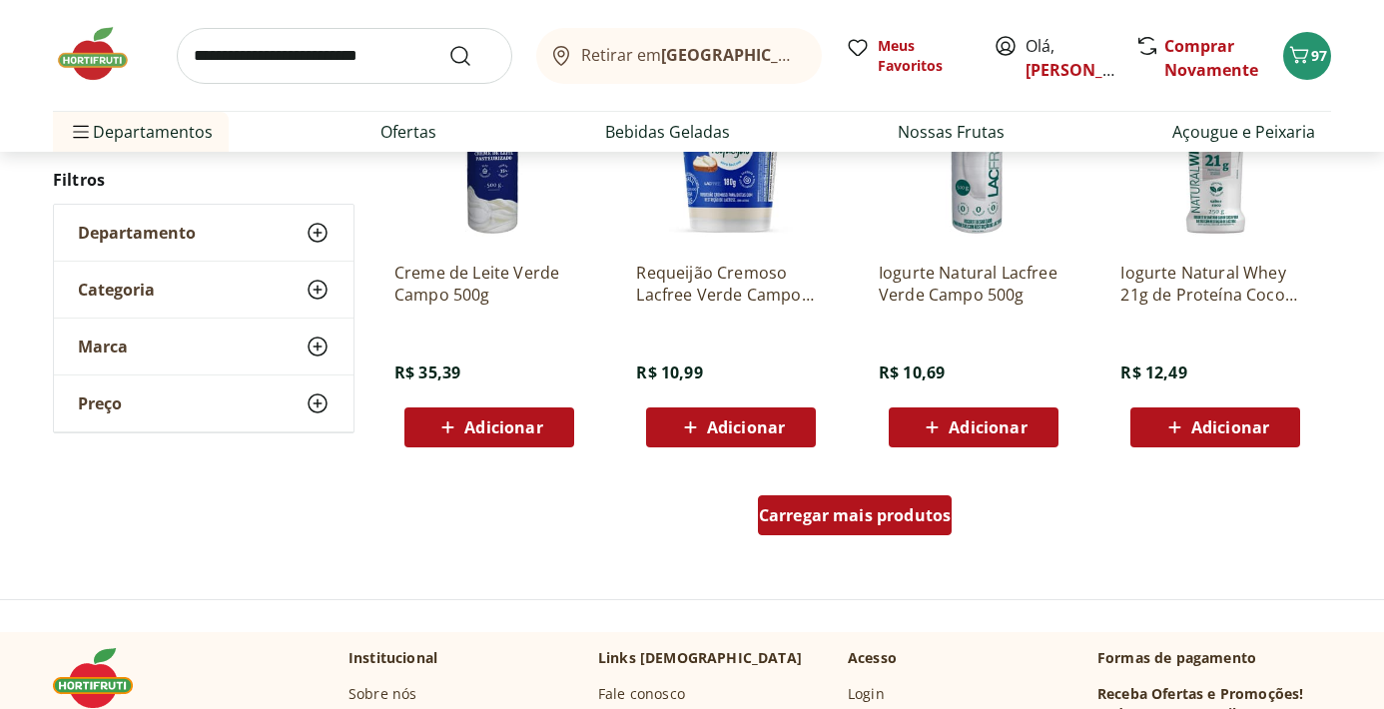
click at [859, 512] on span "Carregar mais produtos" at bounding box center [855, 515] width 193 height 16
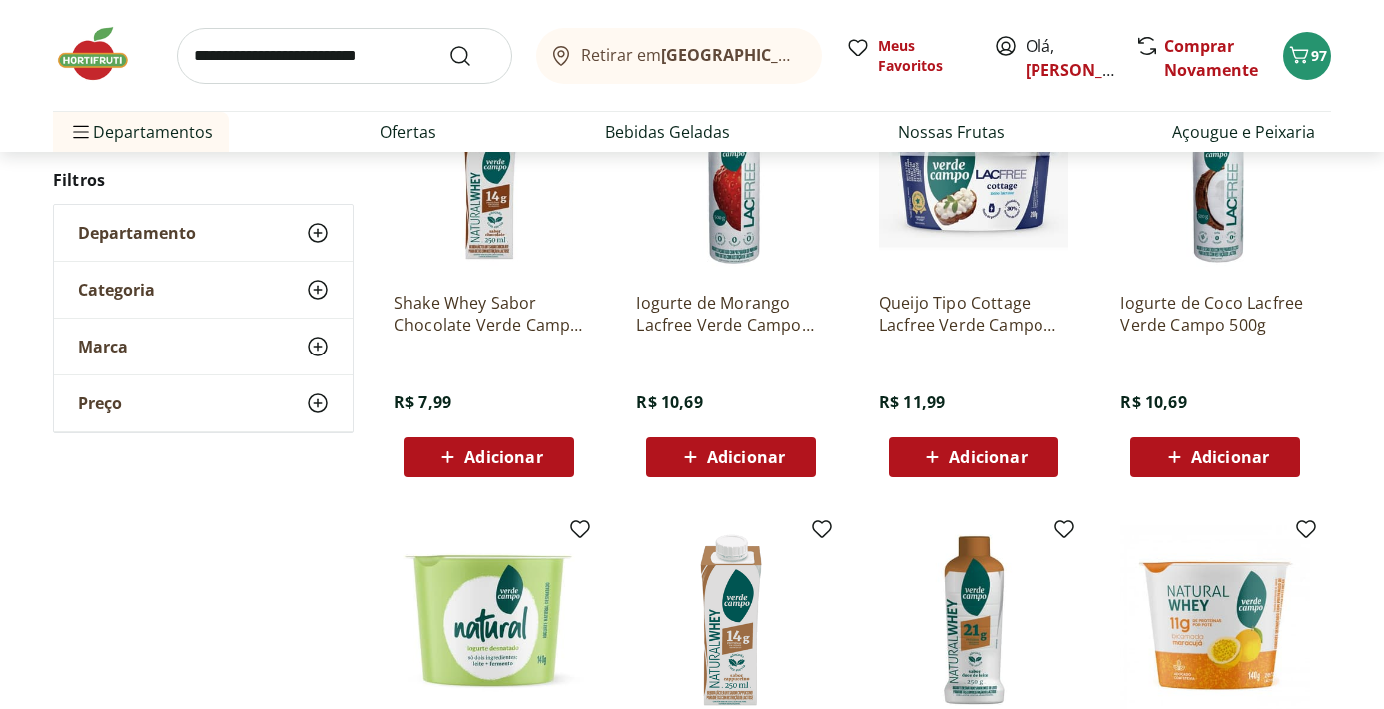
scroll to position [3377, 0]
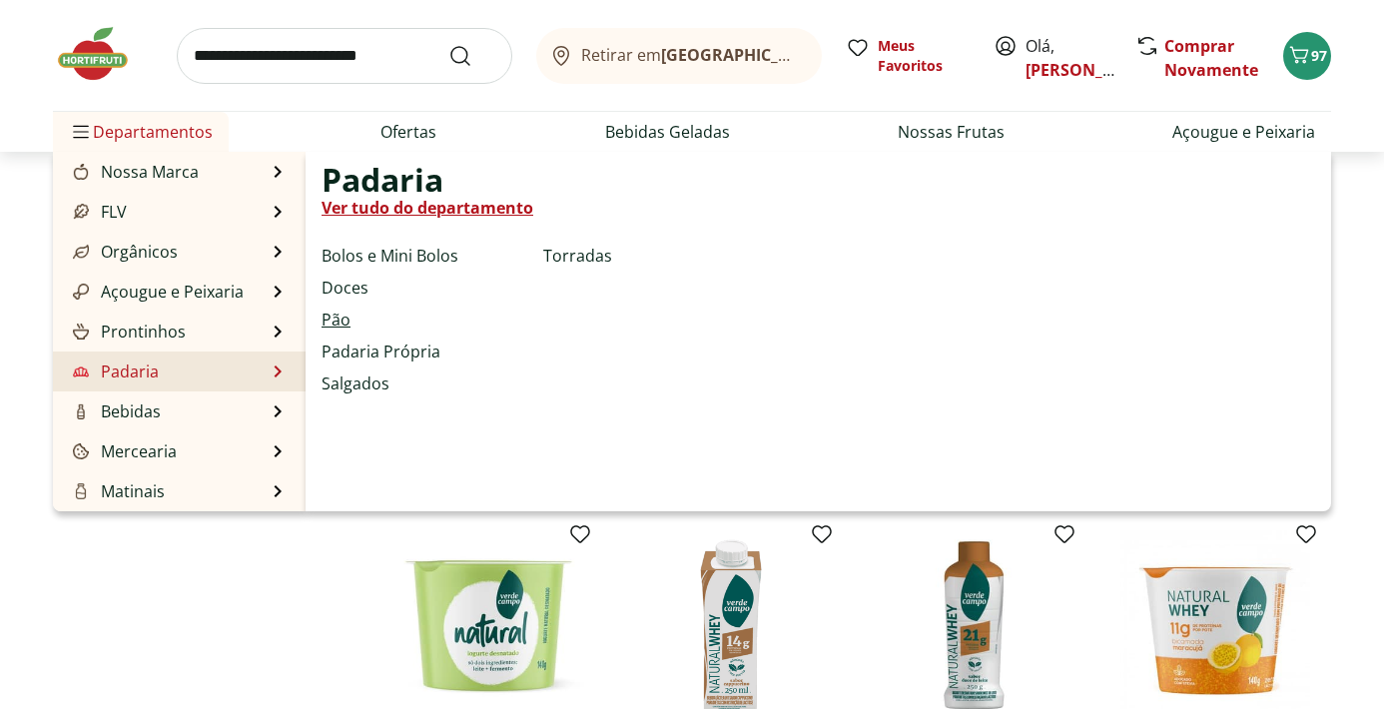
click at [332, 321] on link "Pão" at bounding box center [336, 320] width 29 height 24
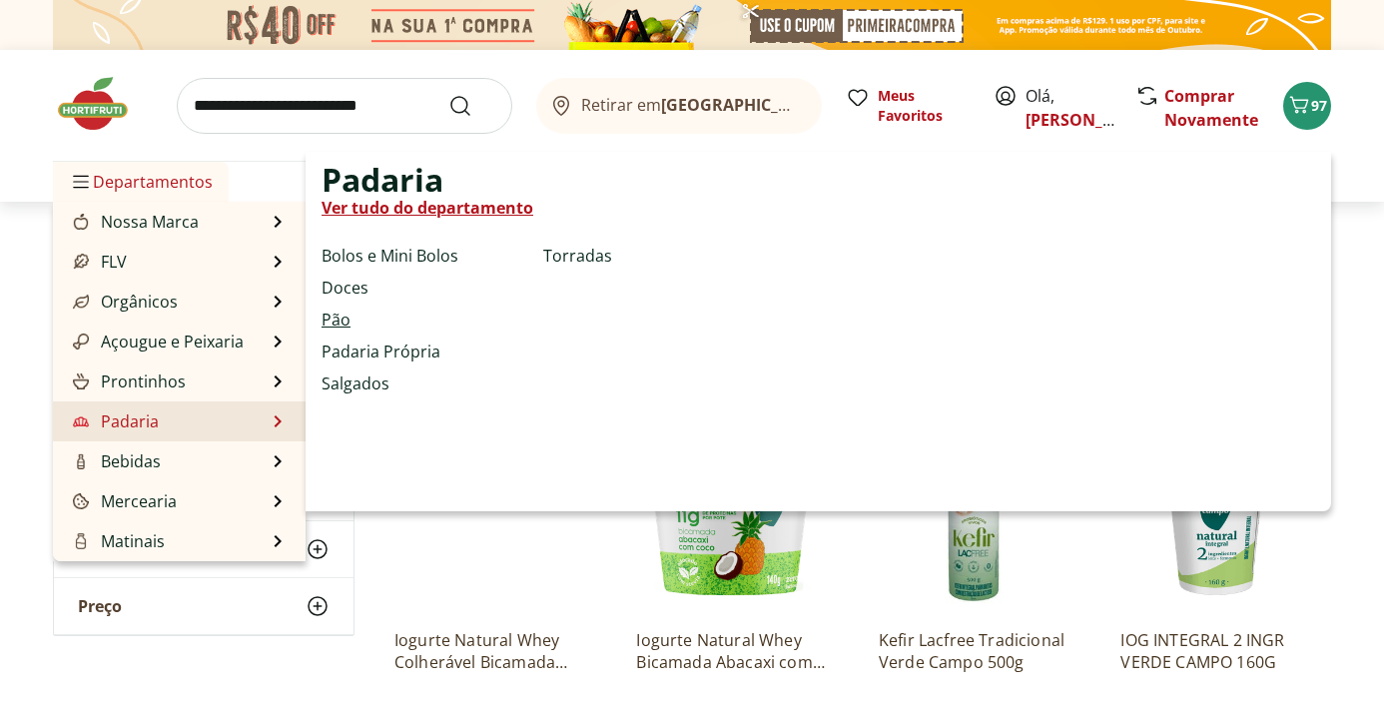
select select "**********"
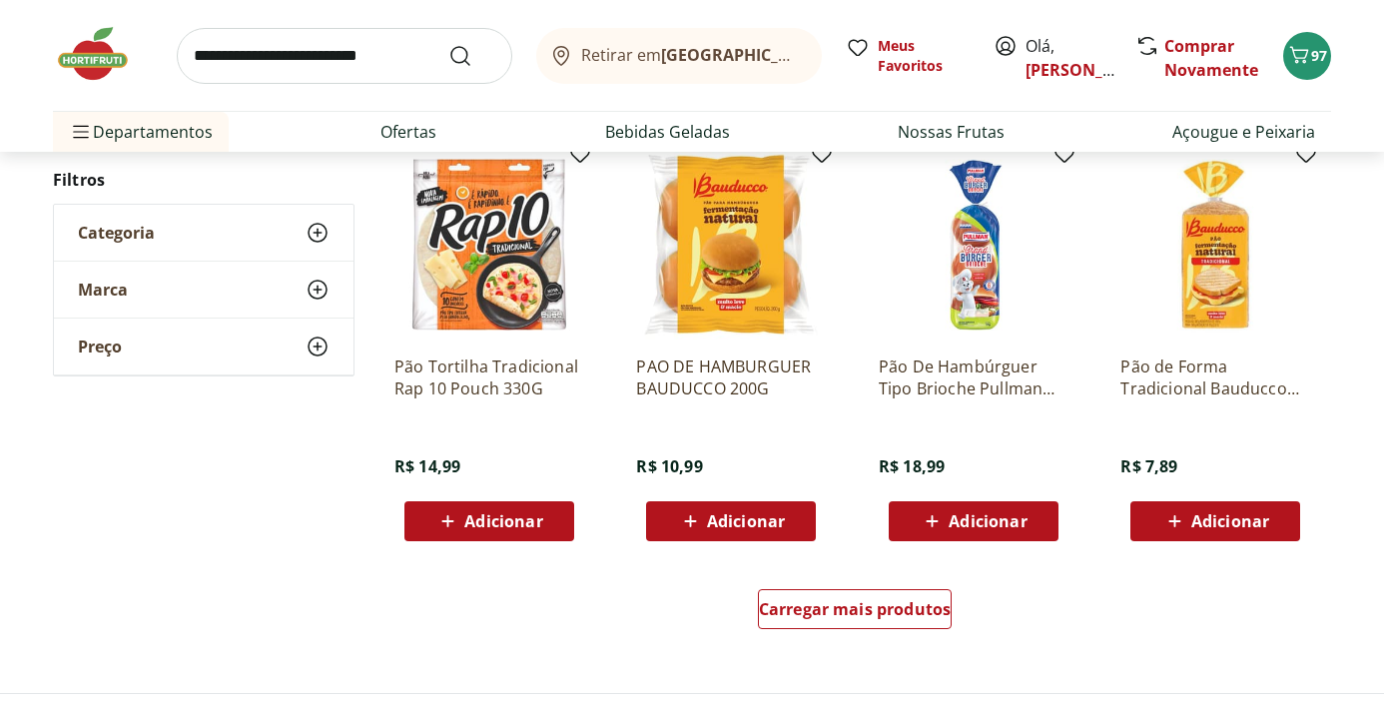
scroll to position [1086, 0]
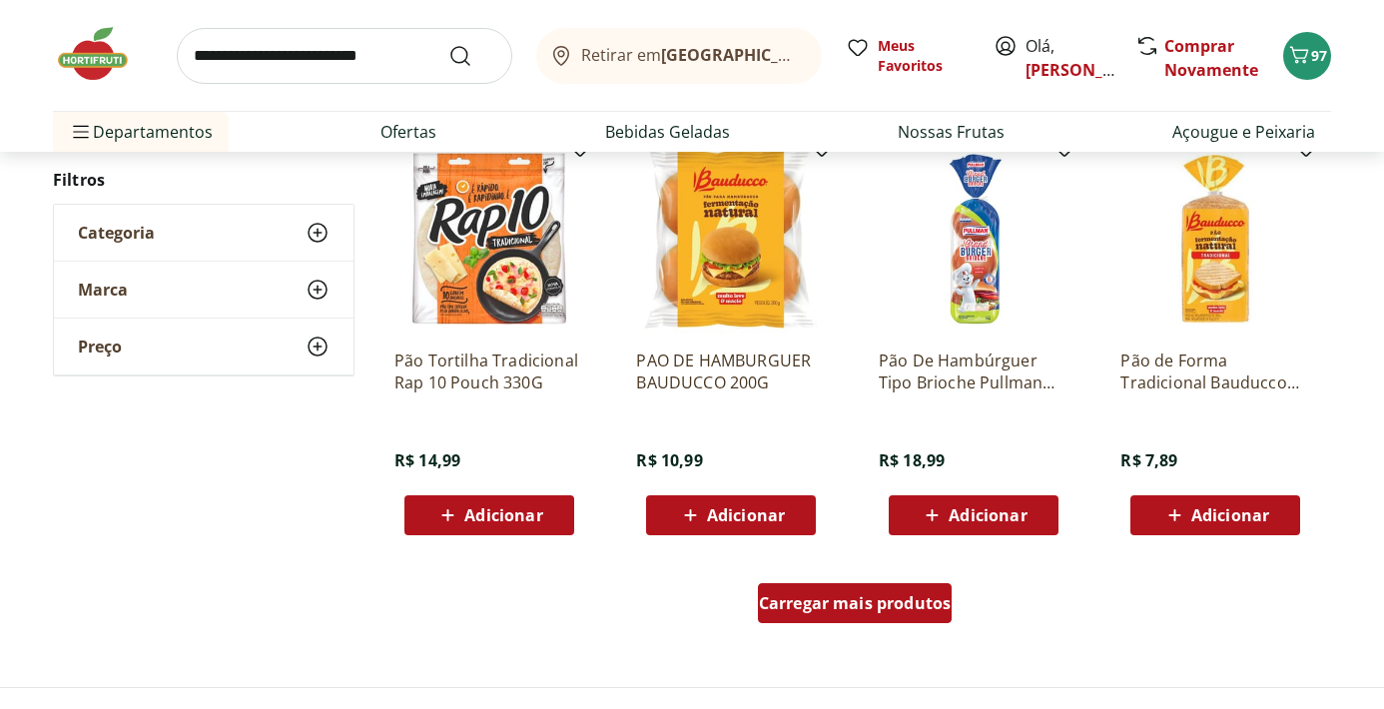
click at [823, 608] on span "Carregar mais produtos" at bounding box center [855, 603] width 193 height 16
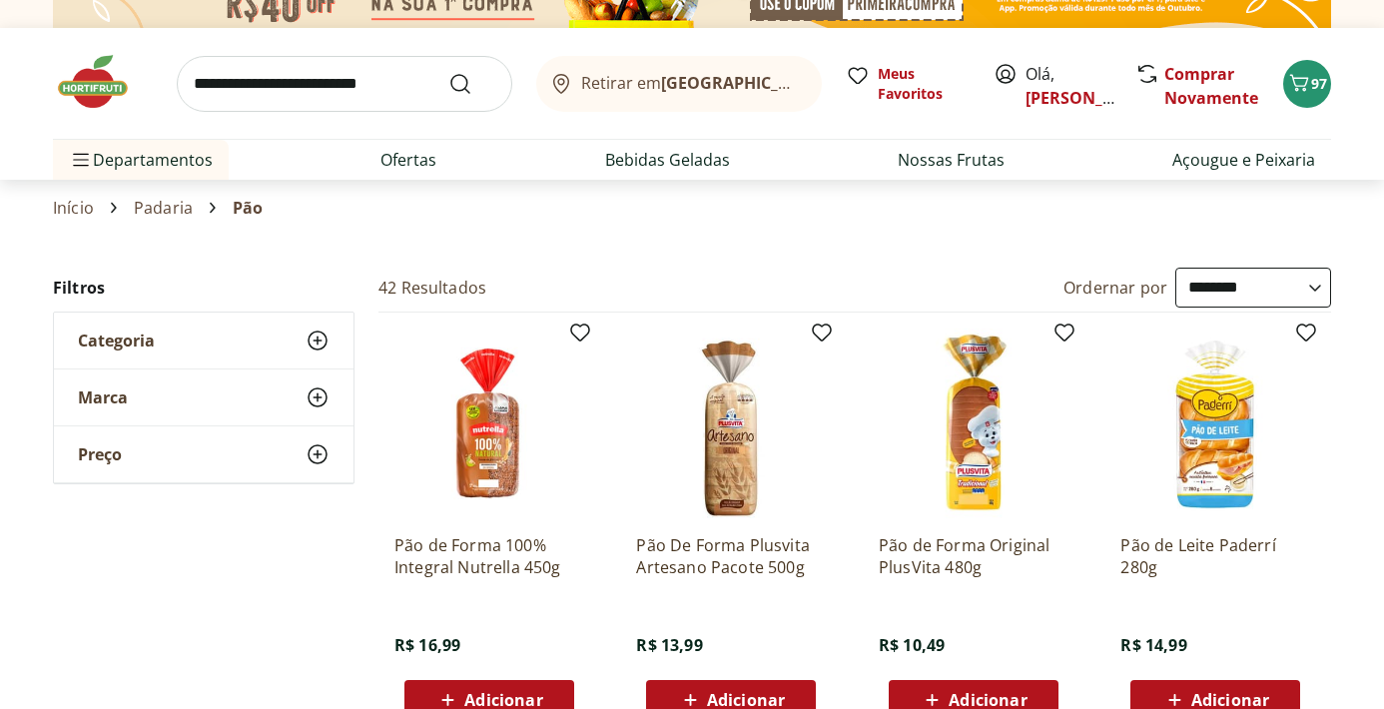
scroll to position [0, 0]
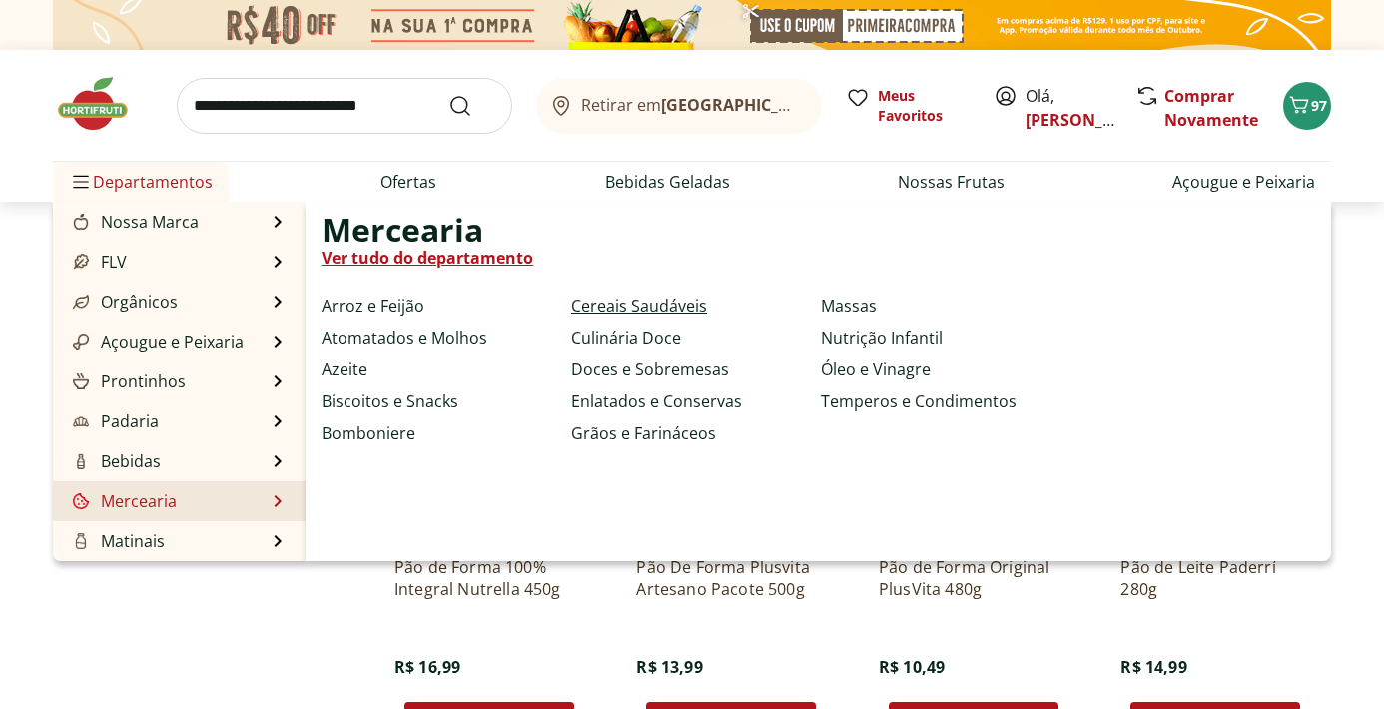
click at [659, 306] on link "Cereais Saudáveis" at bounding box center [639, 306] width 136 height 24
select select "**********"
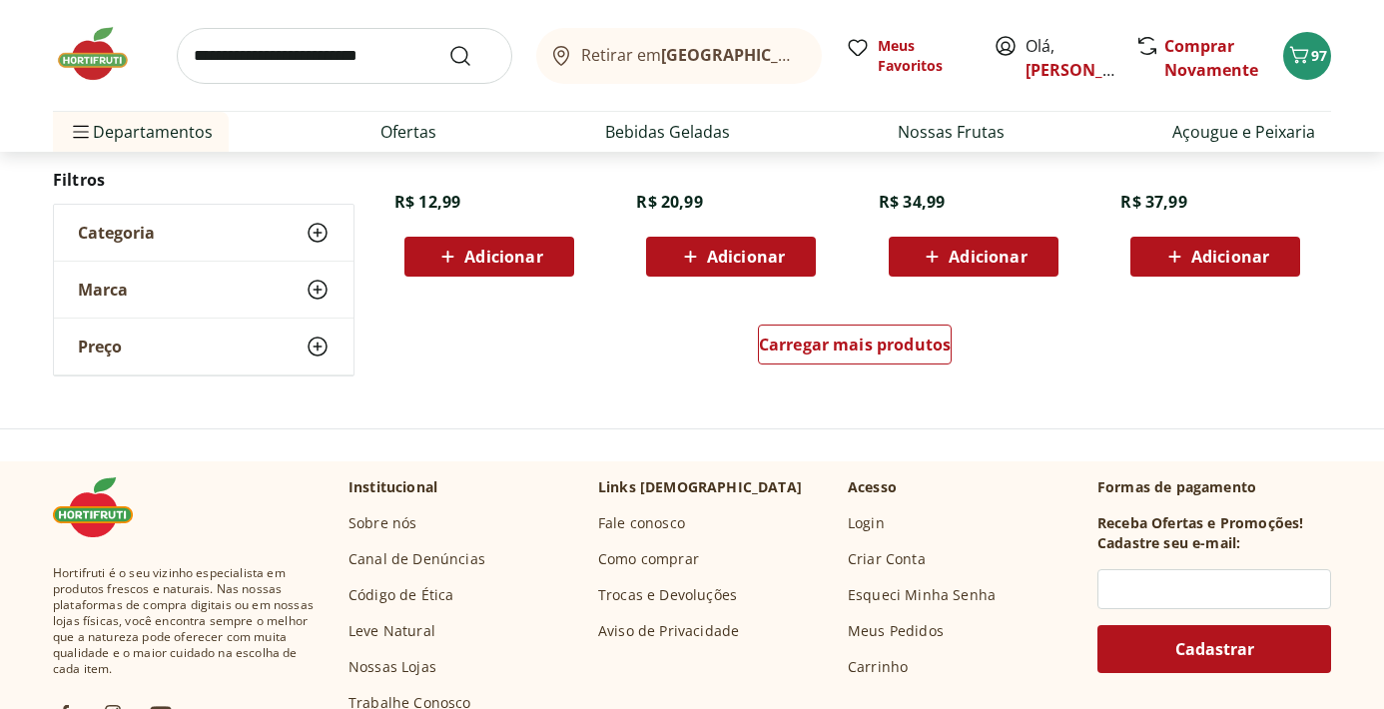
scroll to position [1350, 0]
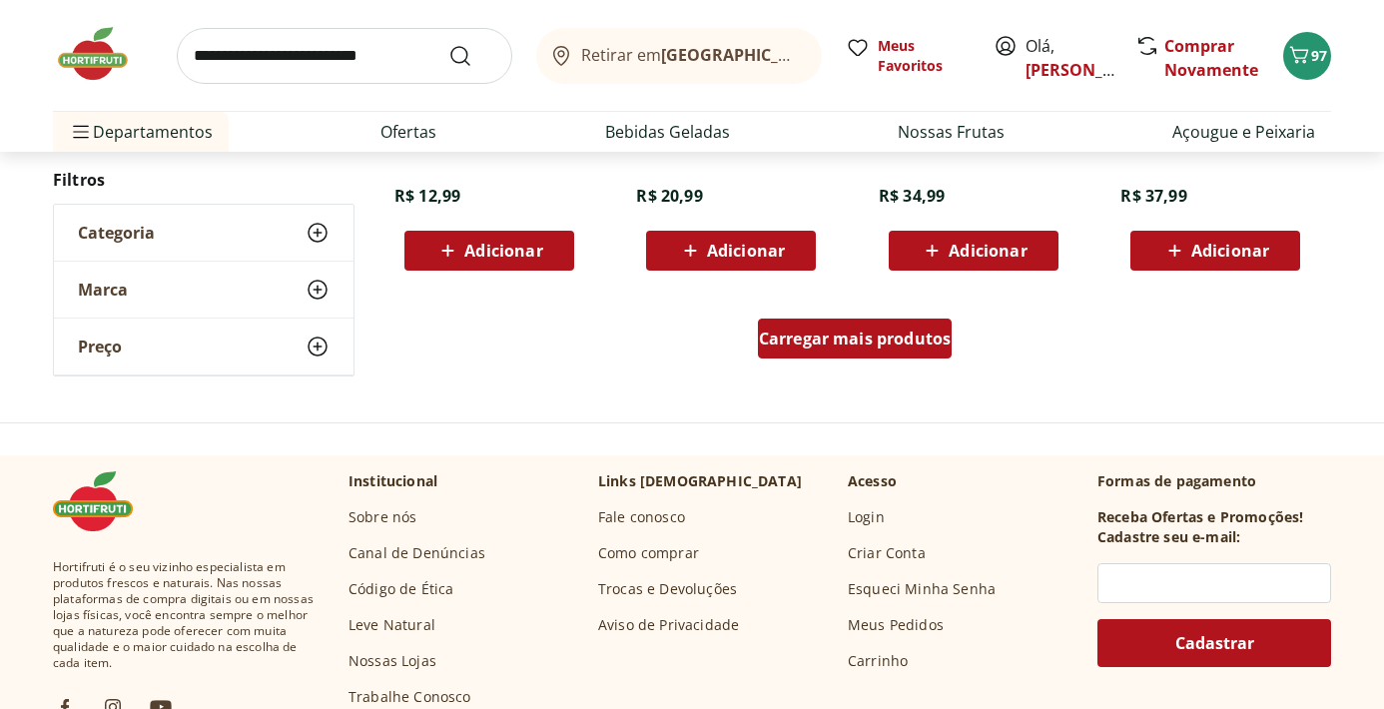
click at [841, 347] on span "Carregar mais produtos" at bounding box center [855, 339] width 193 height 16
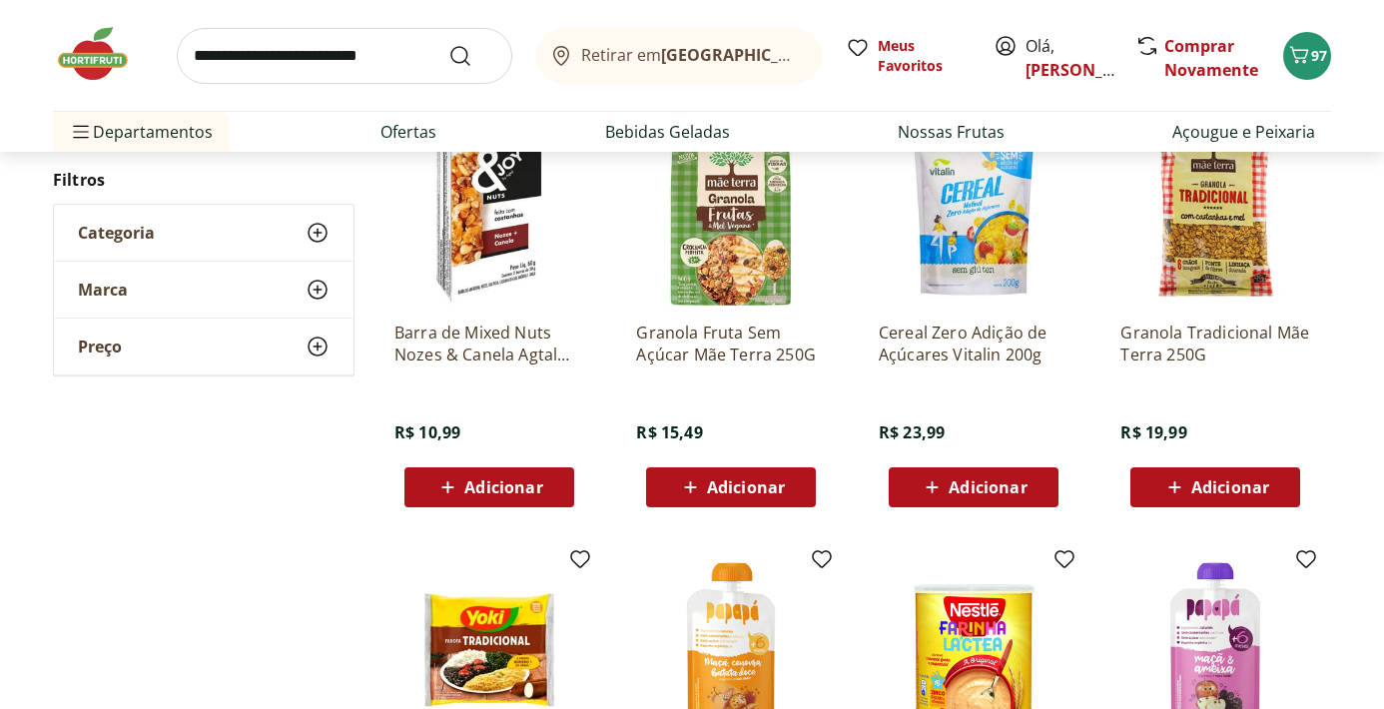
scroll to position [1990, 0]
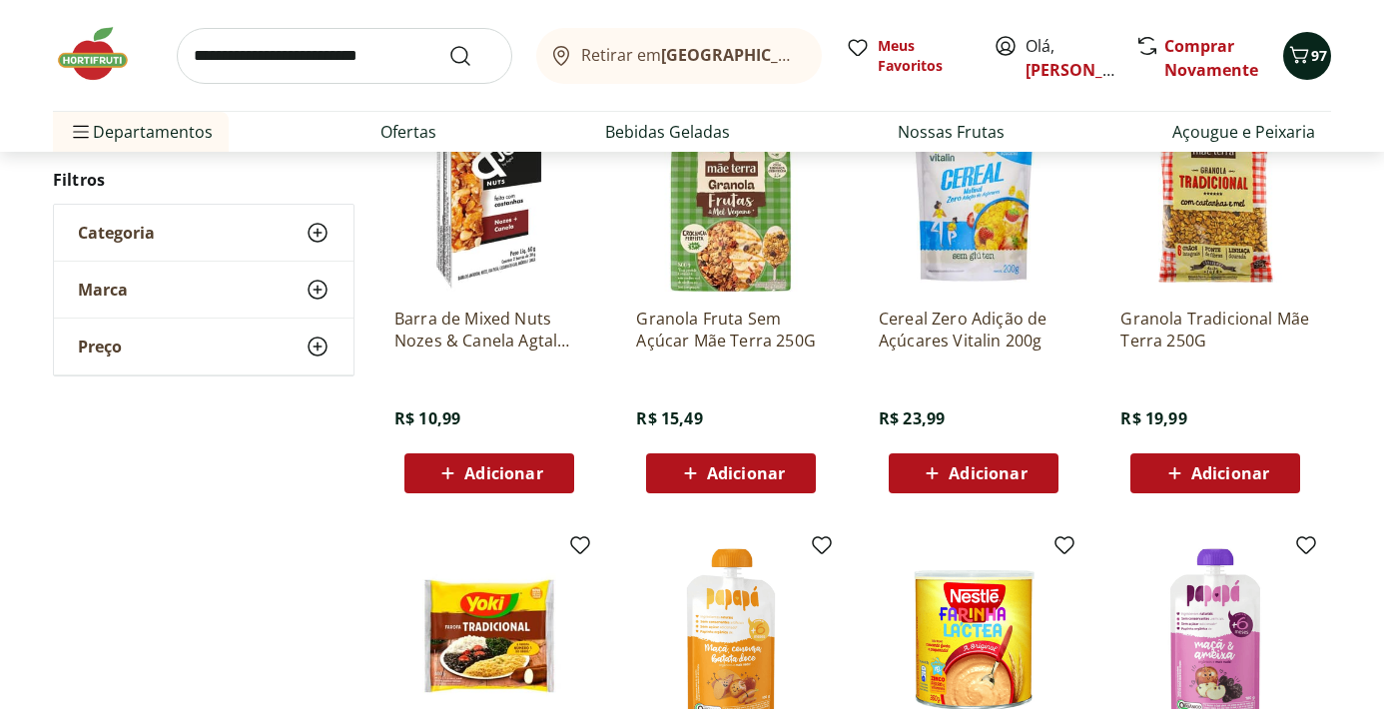
click at [1312, 54] on span "97" at bounding box center [1319, 55] width 16 height 19
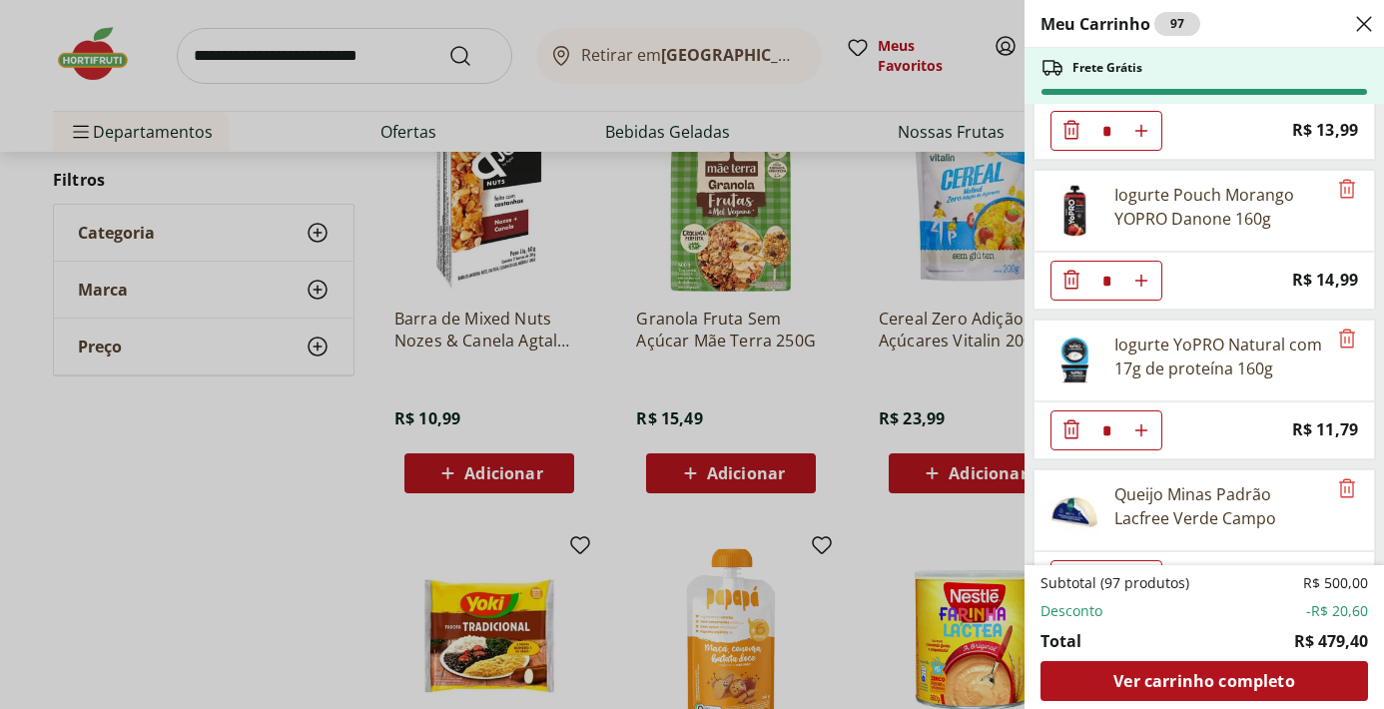
scroll to position [4940, 0]
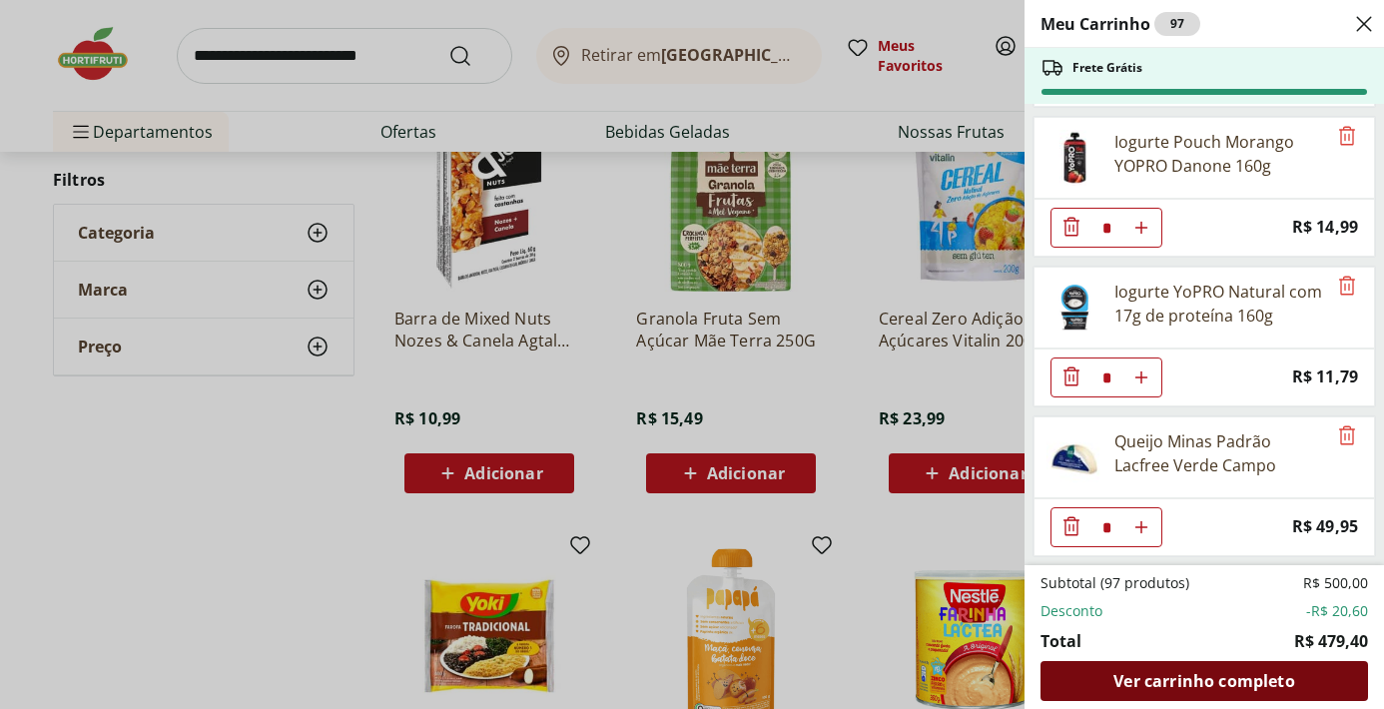
click at [1179, 688] on span "Ver carrinho completo" at bounding box center [1204, 681] width 181 height 16
